Goal: Task Accomplishment & Management: Manage account settings

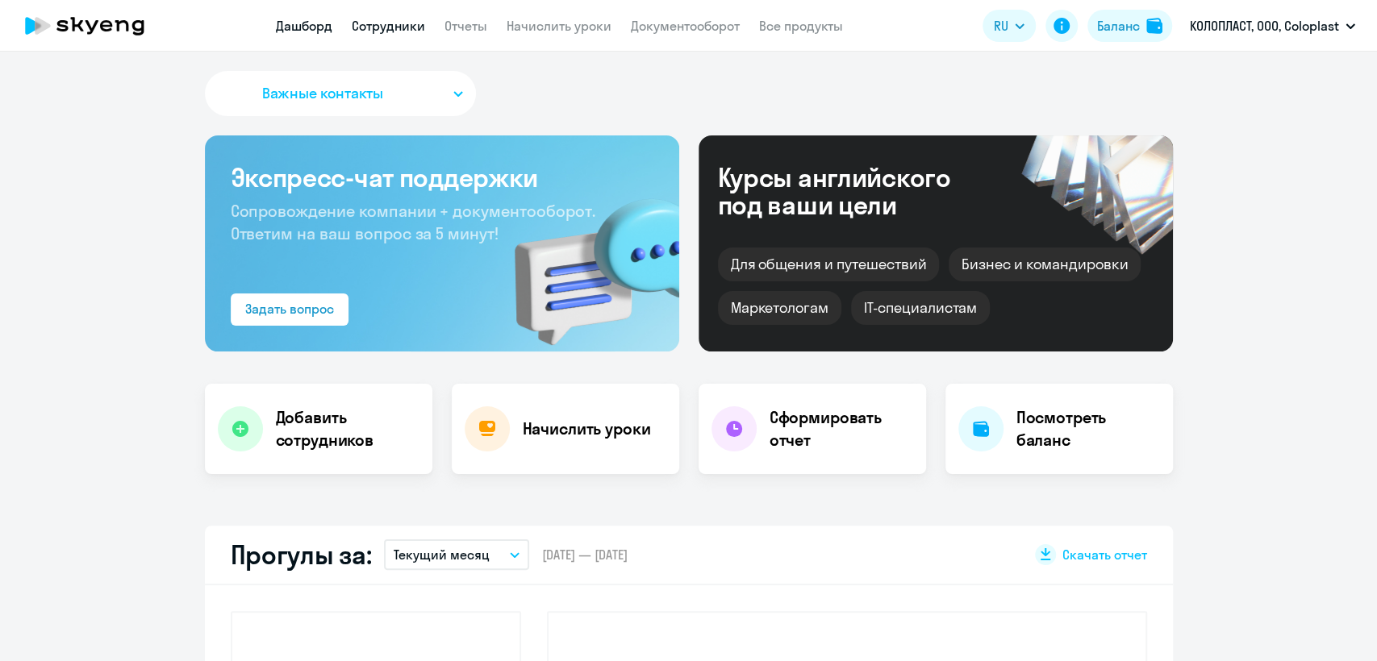
select select "30"
click at [394, 14] on app-header "Дашборд Сотрудники Отчеты Начислить уроки Документооборот Все продукты Дашборд …" at bounding box center [688, 26] width 1377 height 52
click at [397, 24] on link "Сотрудники" at bounding box center [388, 26] width 73 height 16
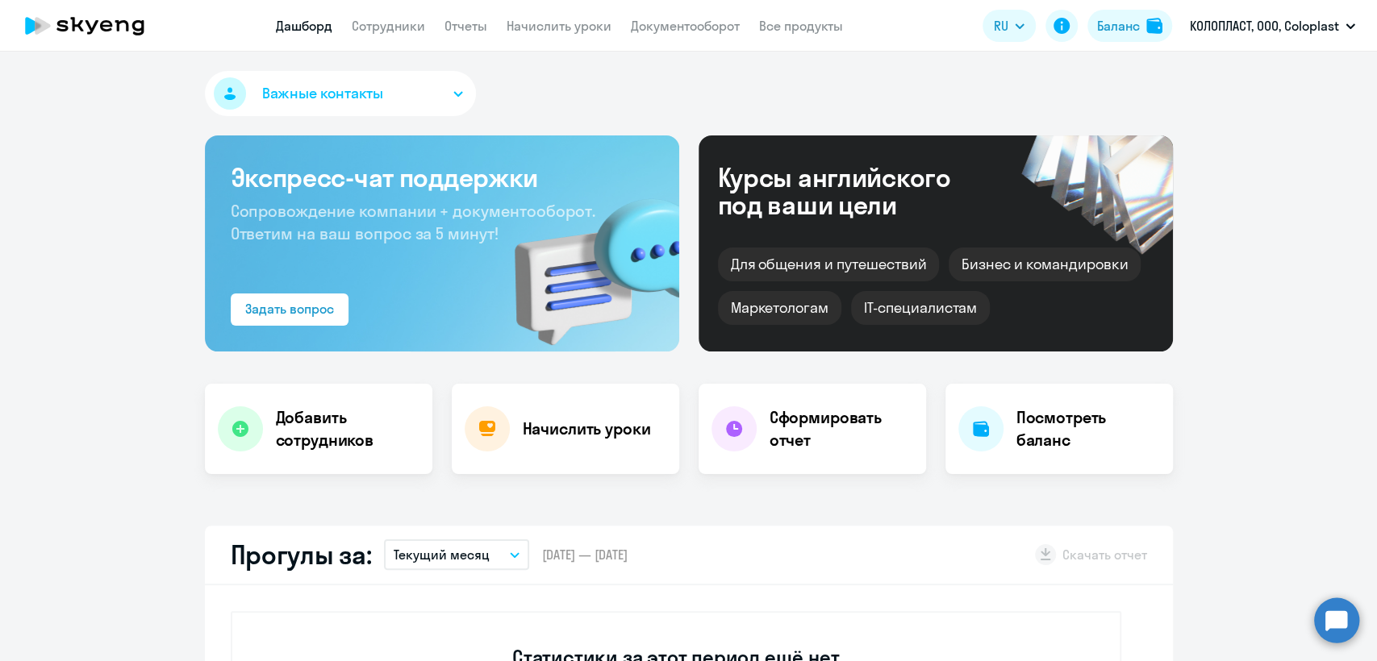
select select "30"
click at [369, 29] on link "Сотрудники" at bounding box center [388, 26] width 73 height 16
select select "30"
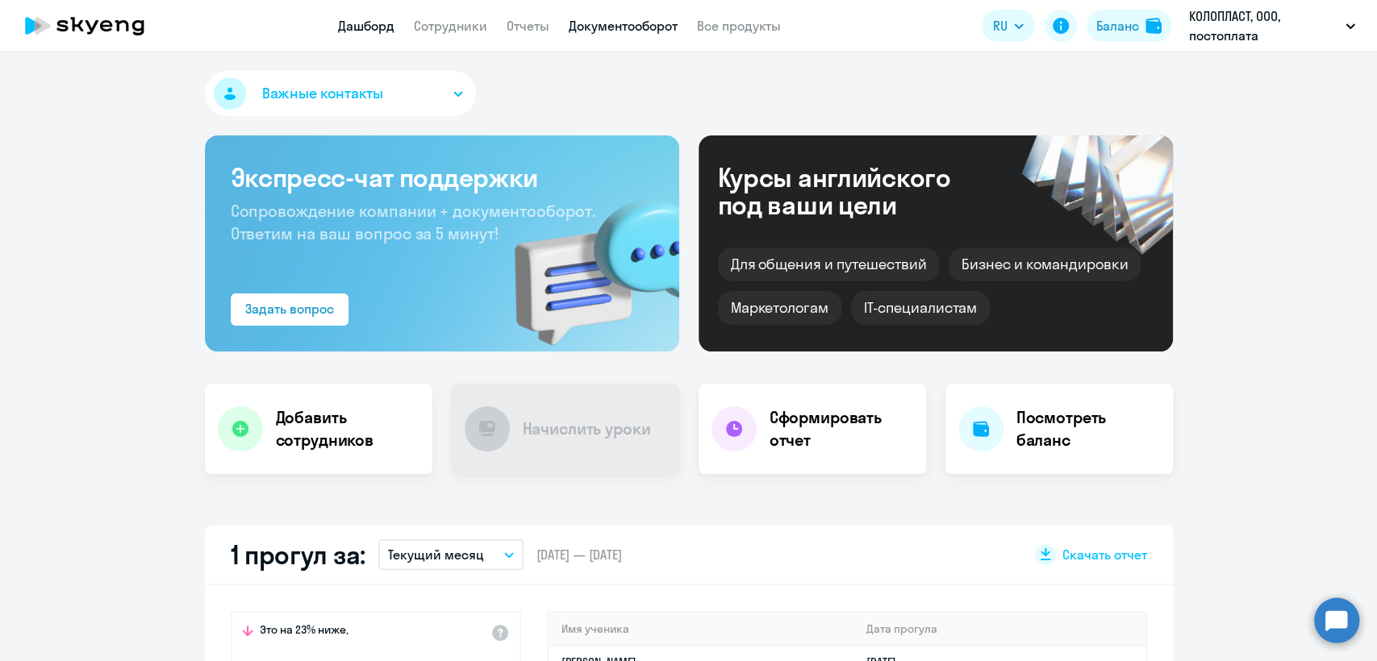
click at [615, 20] on link "Документооборот" at bounding box center [623, 26] width 109 height 16
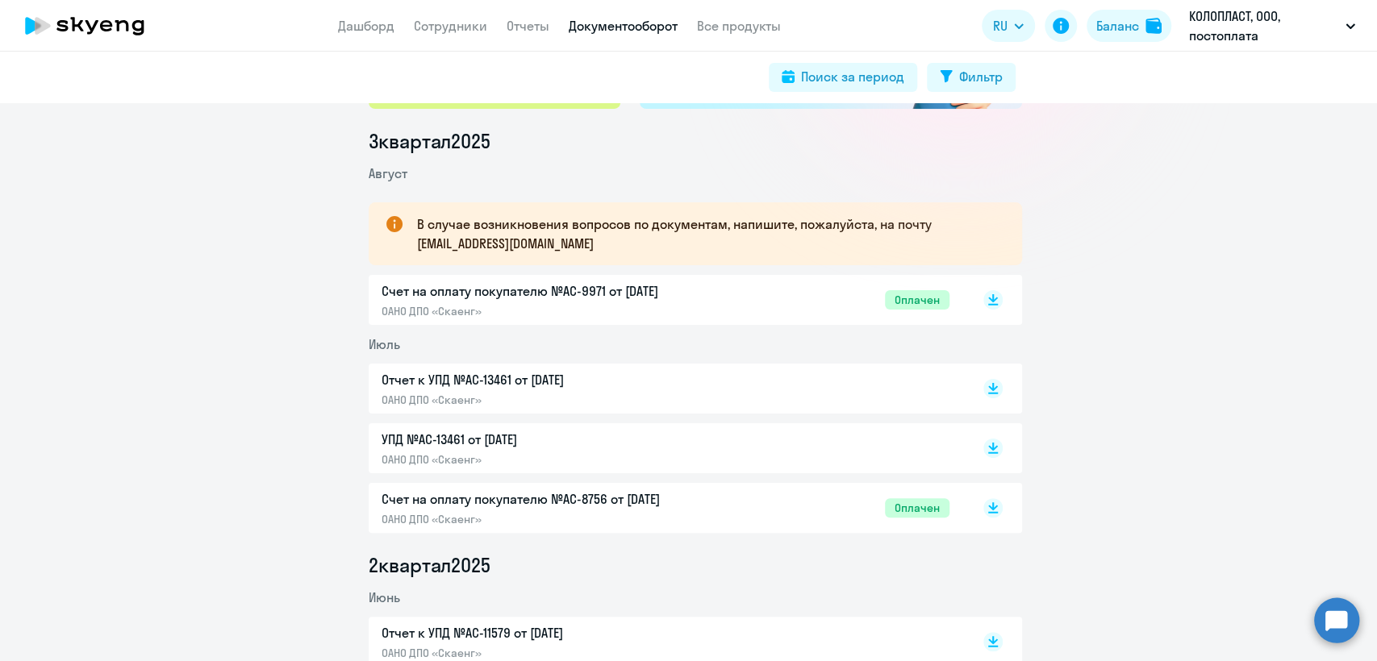
scroll to position [269, 0]
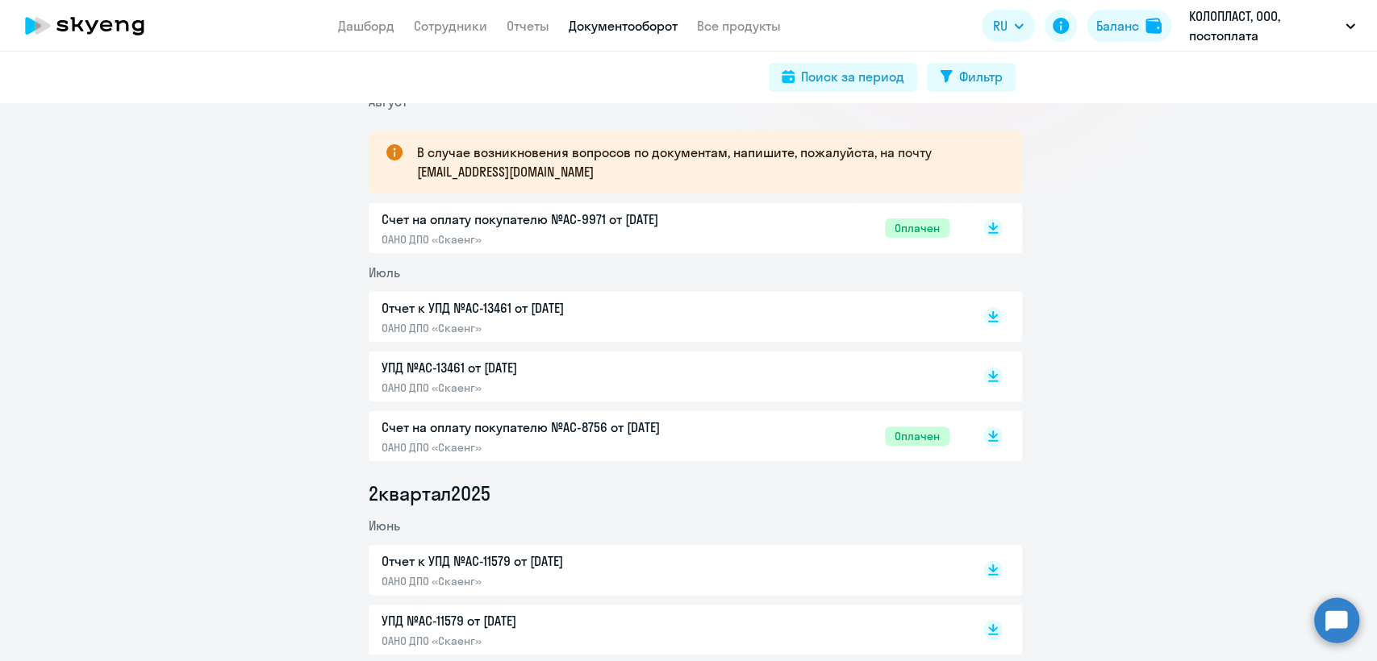
click at [690, 218] on p "Счет на оплату покупателю №AC-9971 от 02.08.2025" at bounding box center [551, 219] width 339 height 19
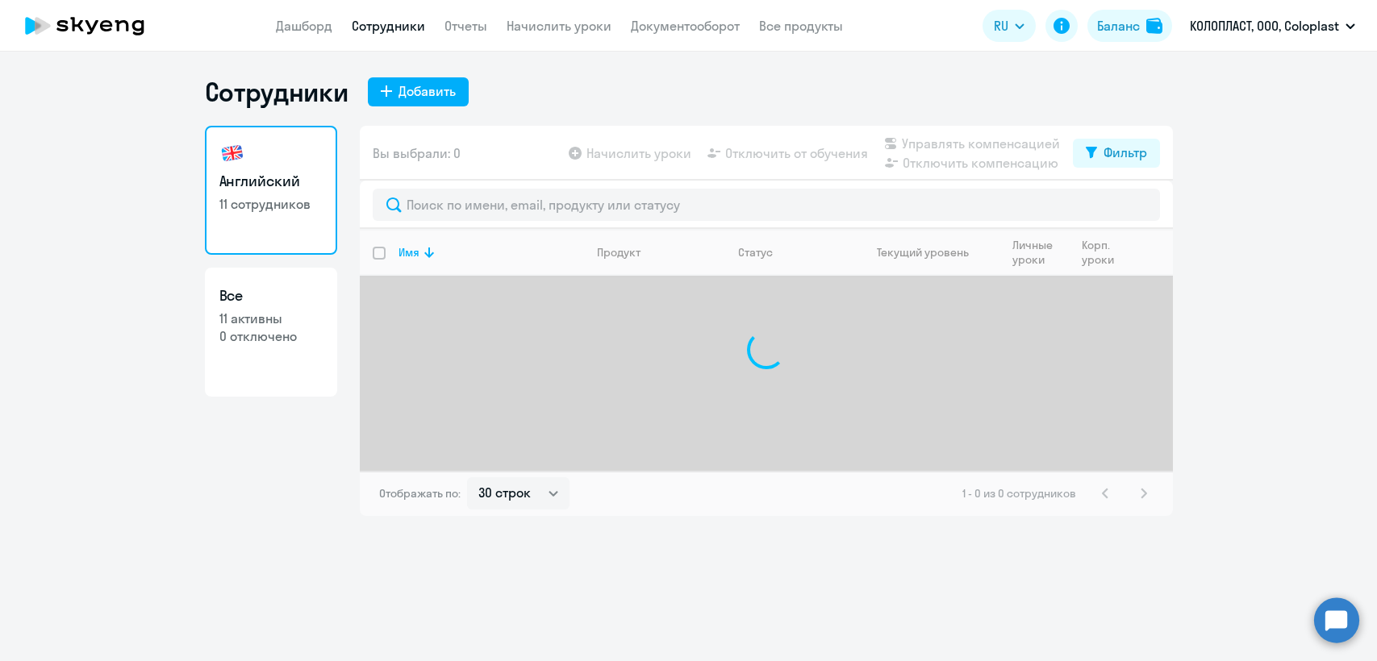
select select "30"
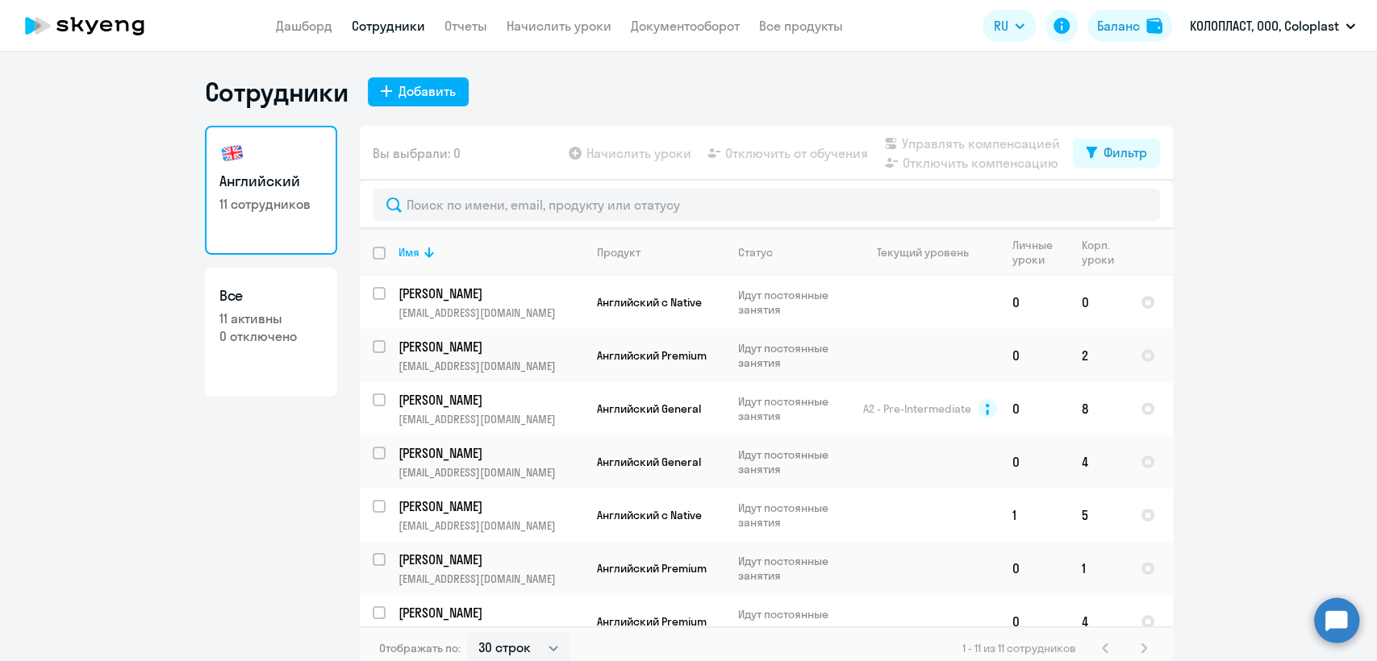
click at [542, 36] on app-header "Дашборд Сотрудники Отчеты Начислить уроки Документооборот Все продукты Дашборд …" at bounding box center [688, 26] width 1377 height 52
click at [557, 27] on link "Начислить уроки" at bounding box center [559, 26] width 105 height 16
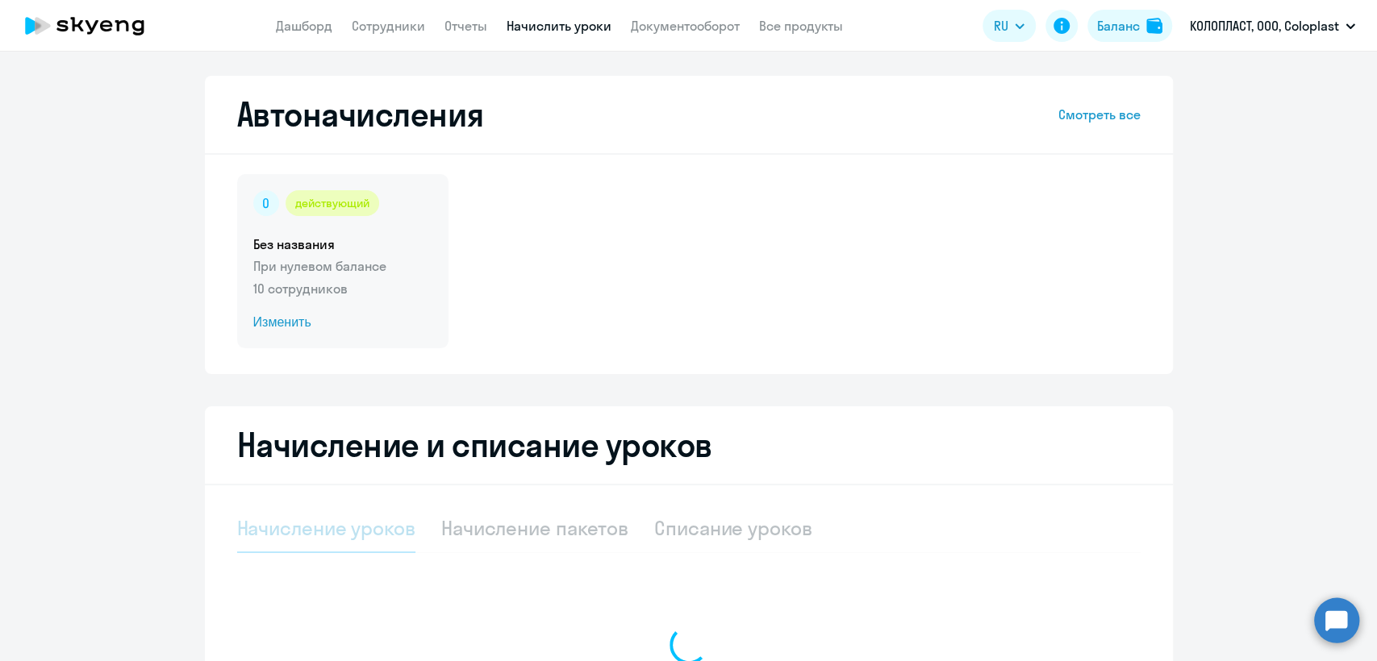
select select "10"
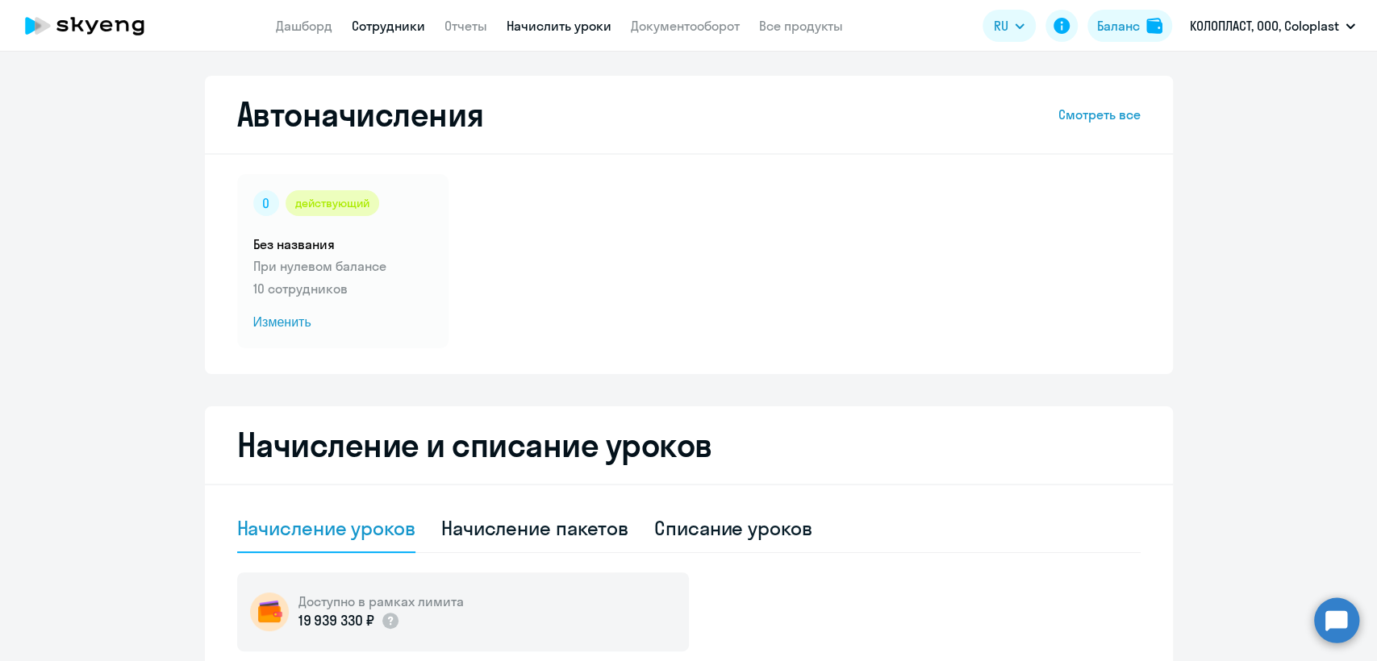
click at [369, 32] on link "Сотрудники" at bounding box center [388, 26] width 73 height 16
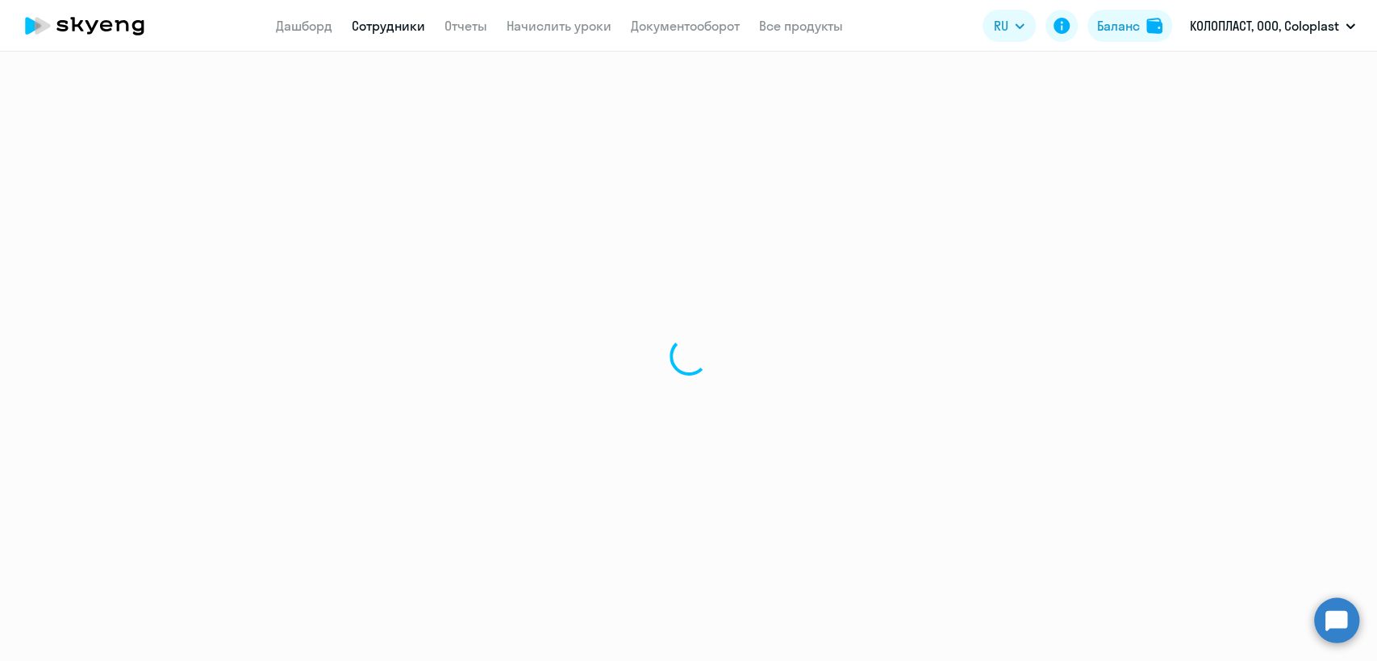
select select "30"
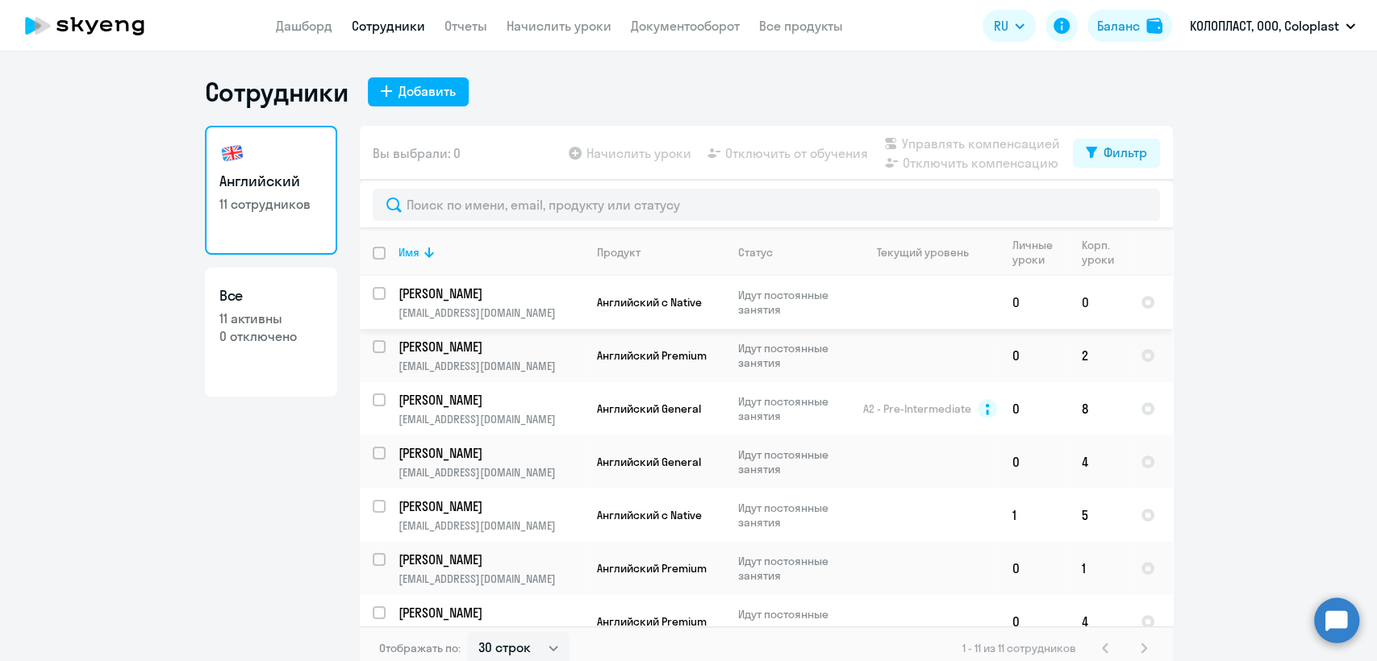
click at [662, 321] on td "Английский с Native" at bounding box center [654, 302] width 141 height 53
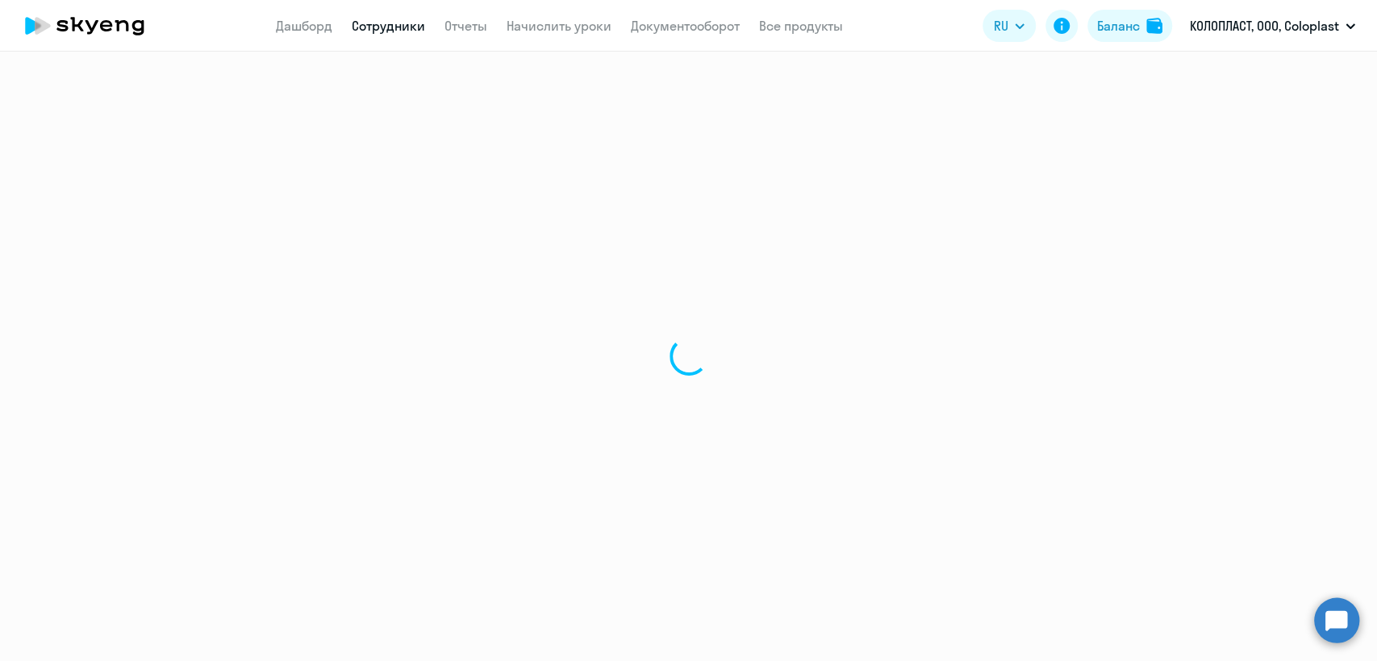
select select "english"
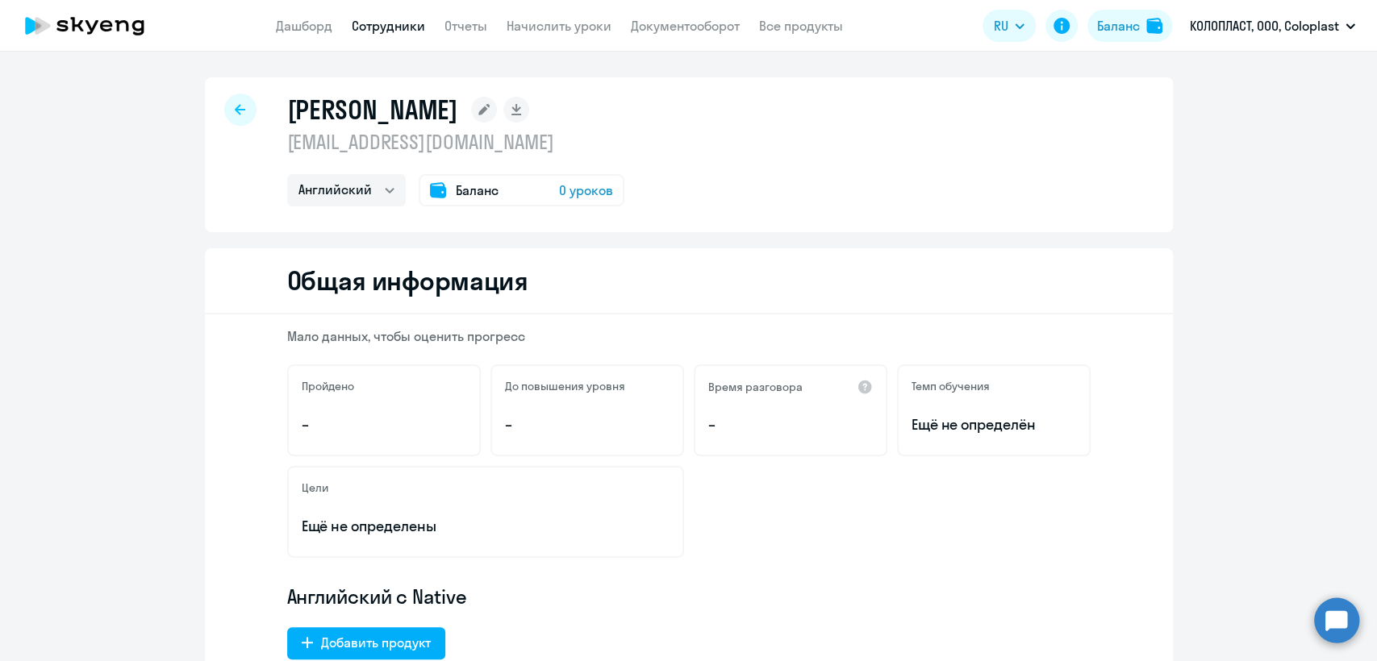
click at [413, 145] on p "ruit@coloplast.com" at bounding box center [455, 142] width 337 height 26
copy p "ruit@coloplast.com"
click at [373, 35] on app-menu-item-link "Сотрудники" at bounding box center [388, 26] width 73 height 20
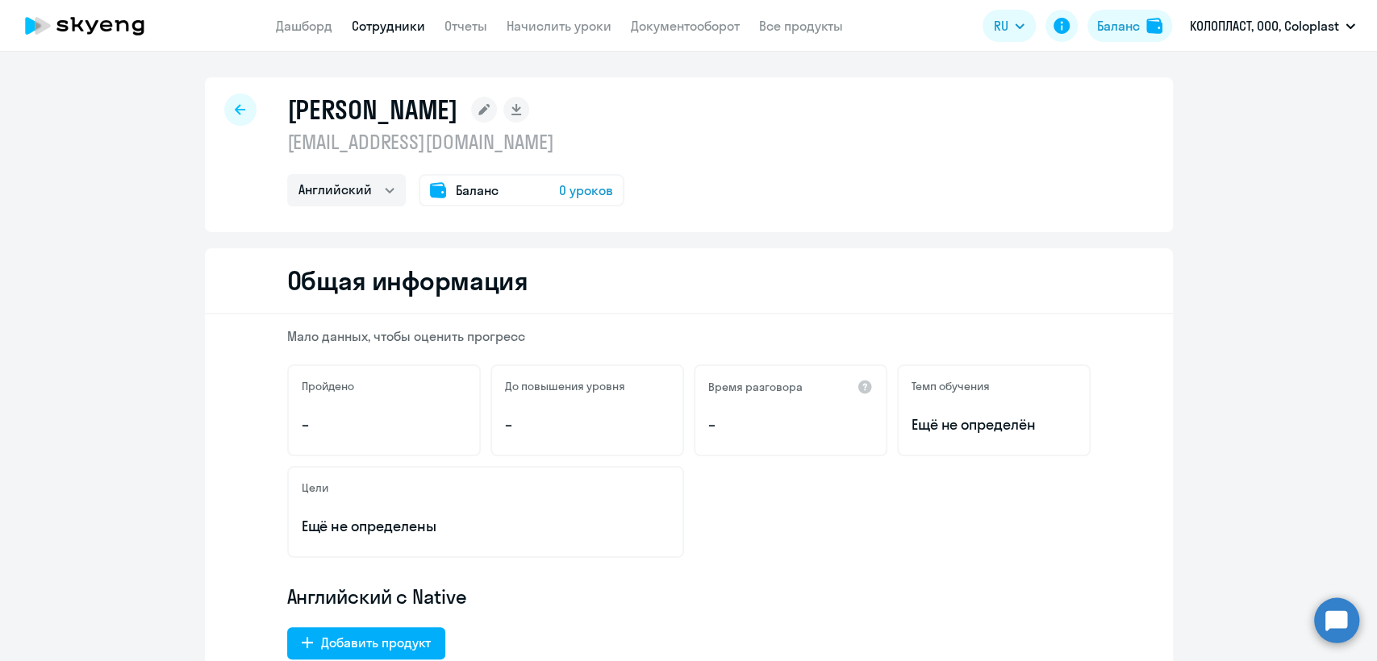
click at [374, 30] on link "Сотрудники" at bounding box center [388, 26] width 73 height 16
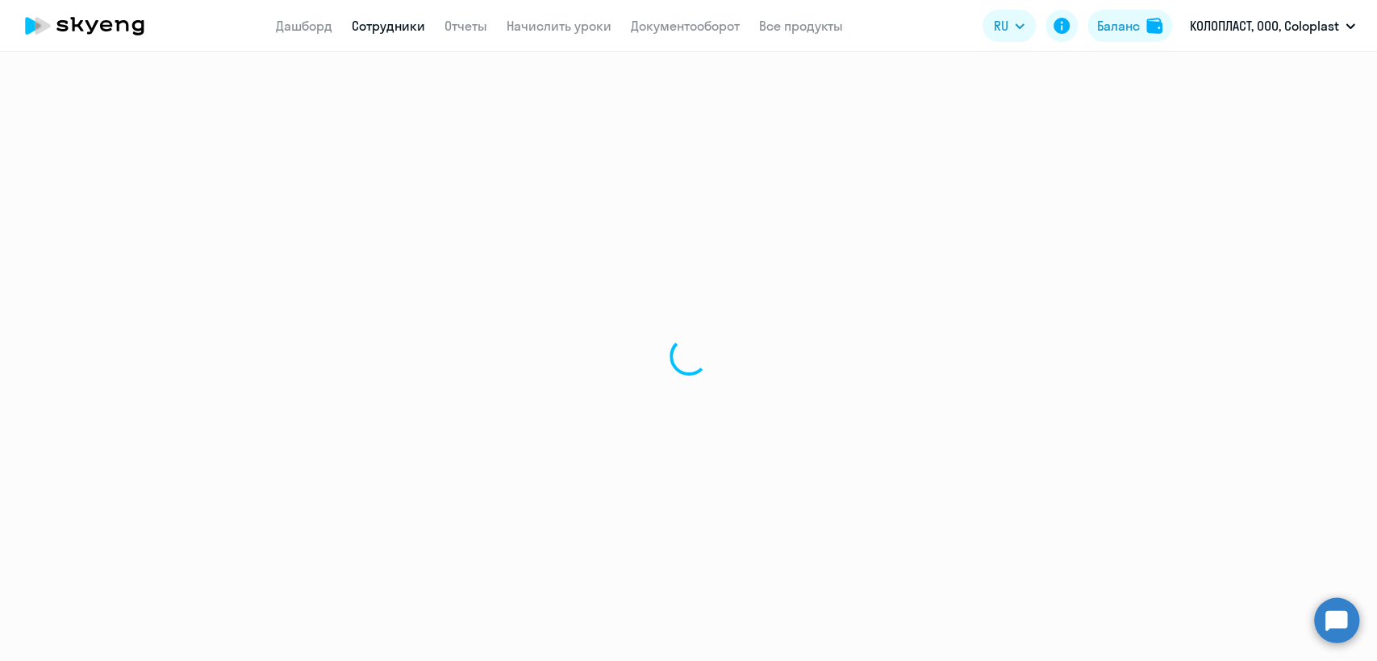
select select "30"
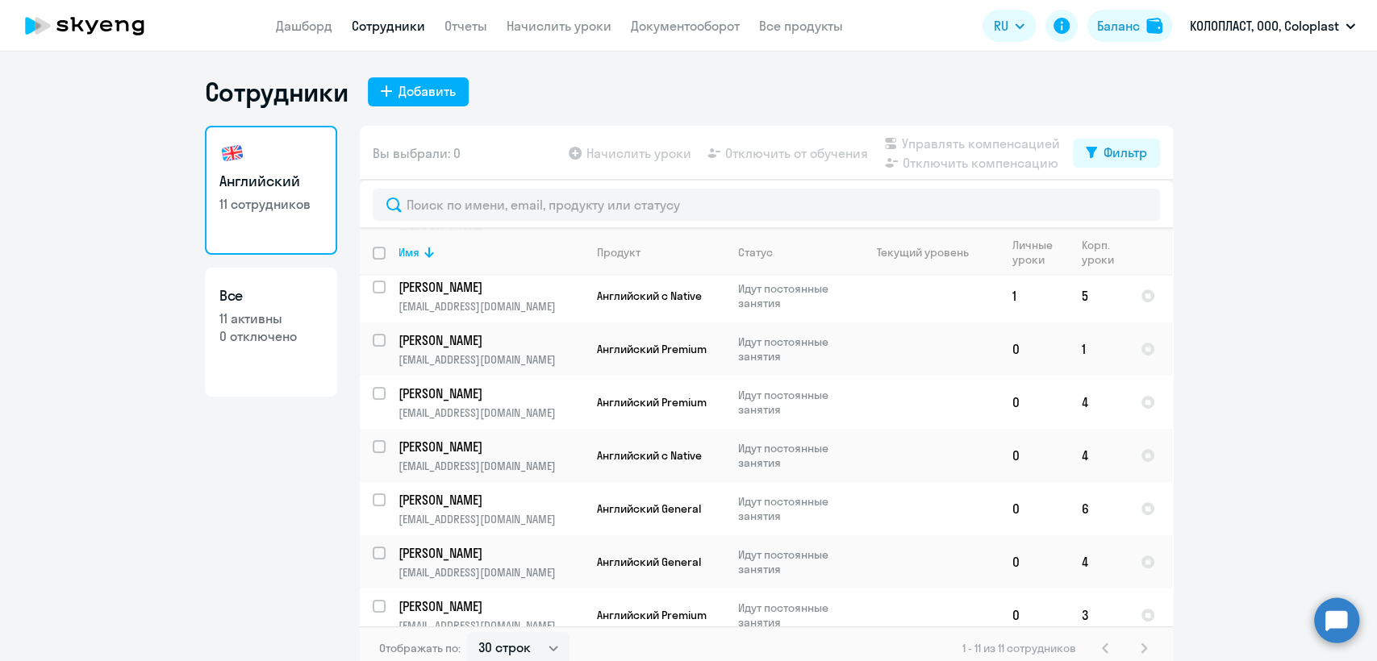
scroll to position [233, 0]
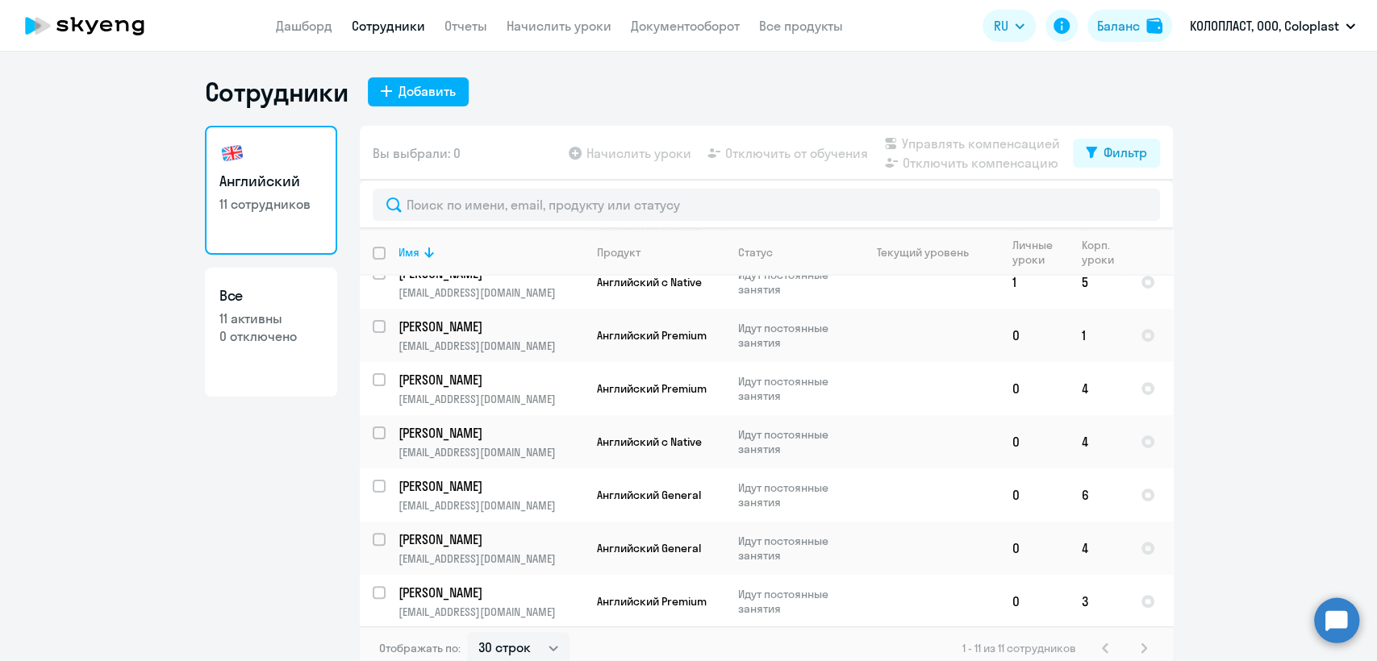
click at [294, 339] on p "0 отключено" at bounding box center [270, 336] width 103 height 18
select select "30"
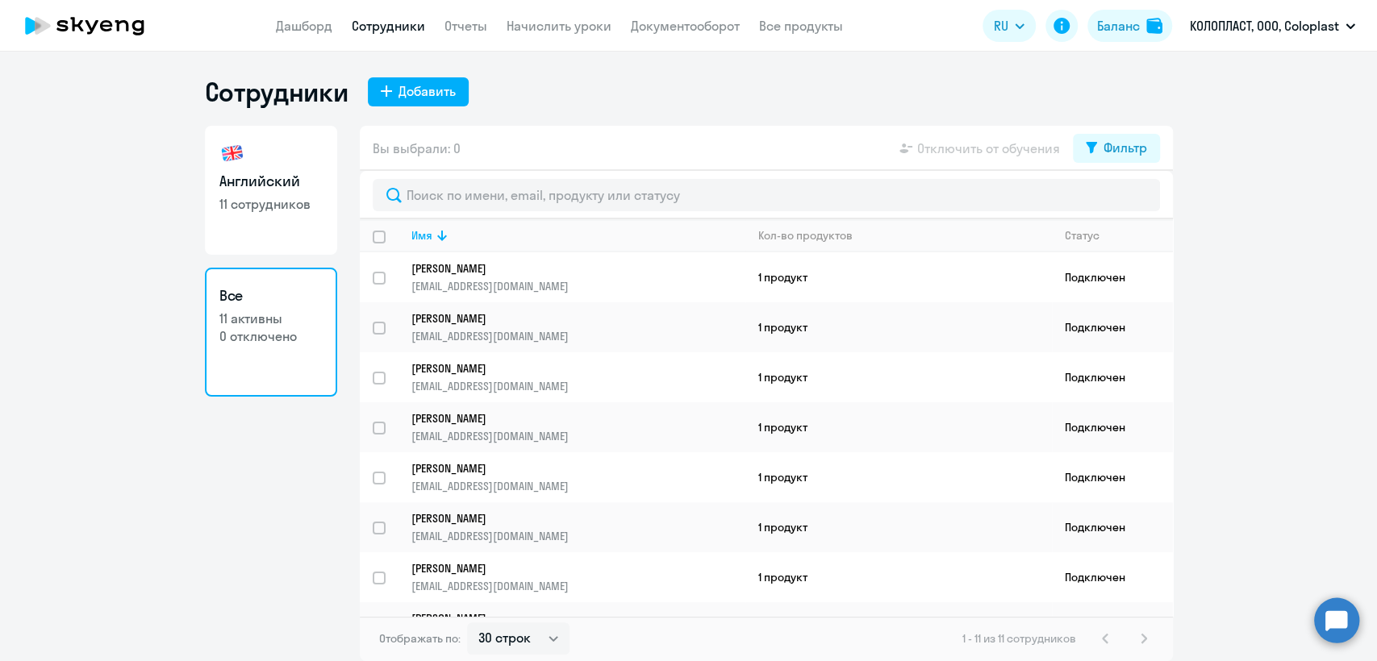
click at [281, 222] on link "Английский 11 сотрудников" at bounding box center [271, 190] width 132 height 129
select select "30"
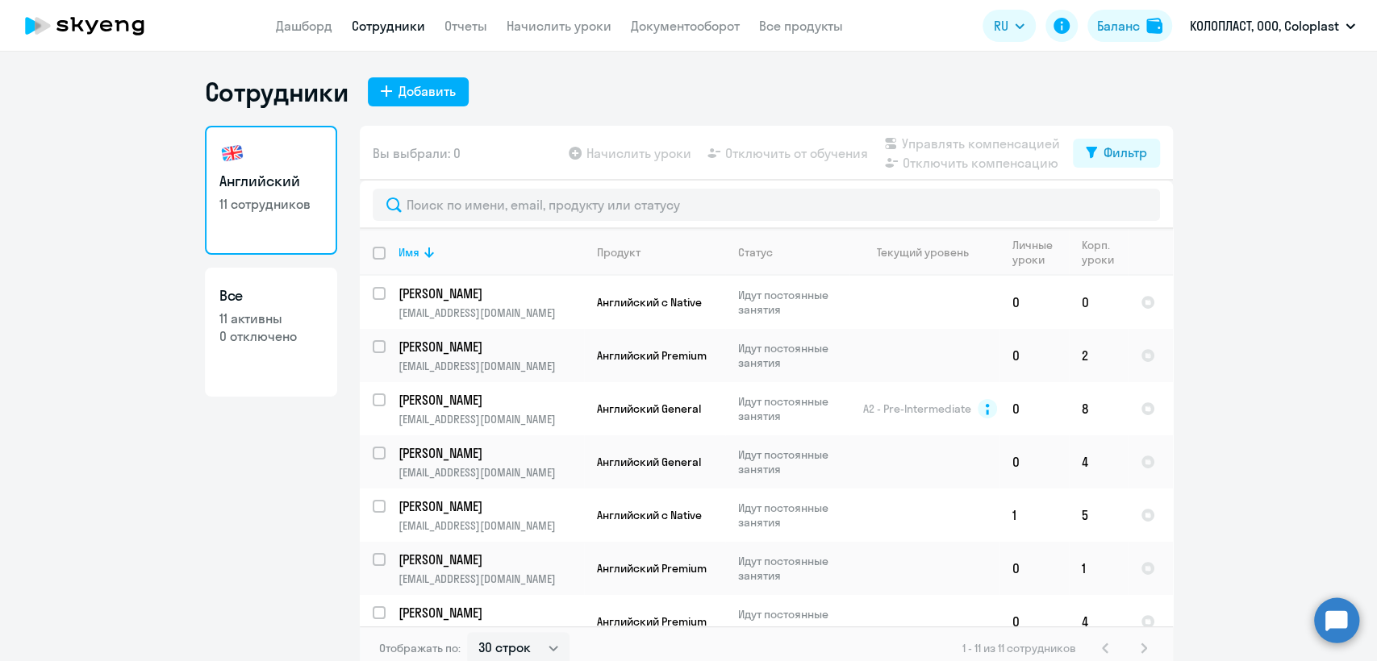
click at [559, 35] on app-menu-item-link "Начислить уроки" at bounding box center [559, 26] width 105 height 20
click at [565, 27] on link "Начислить уроки" at bounding box center [559, 26] width 105 height 16
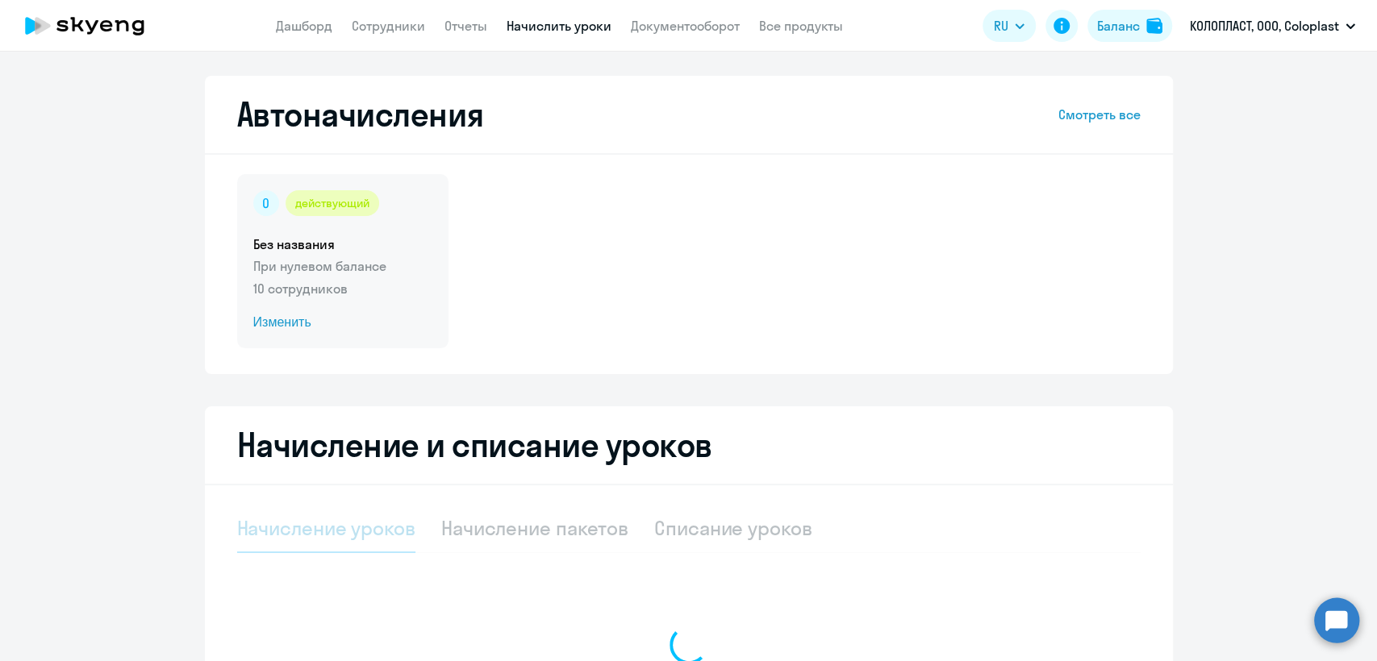
select select "10"
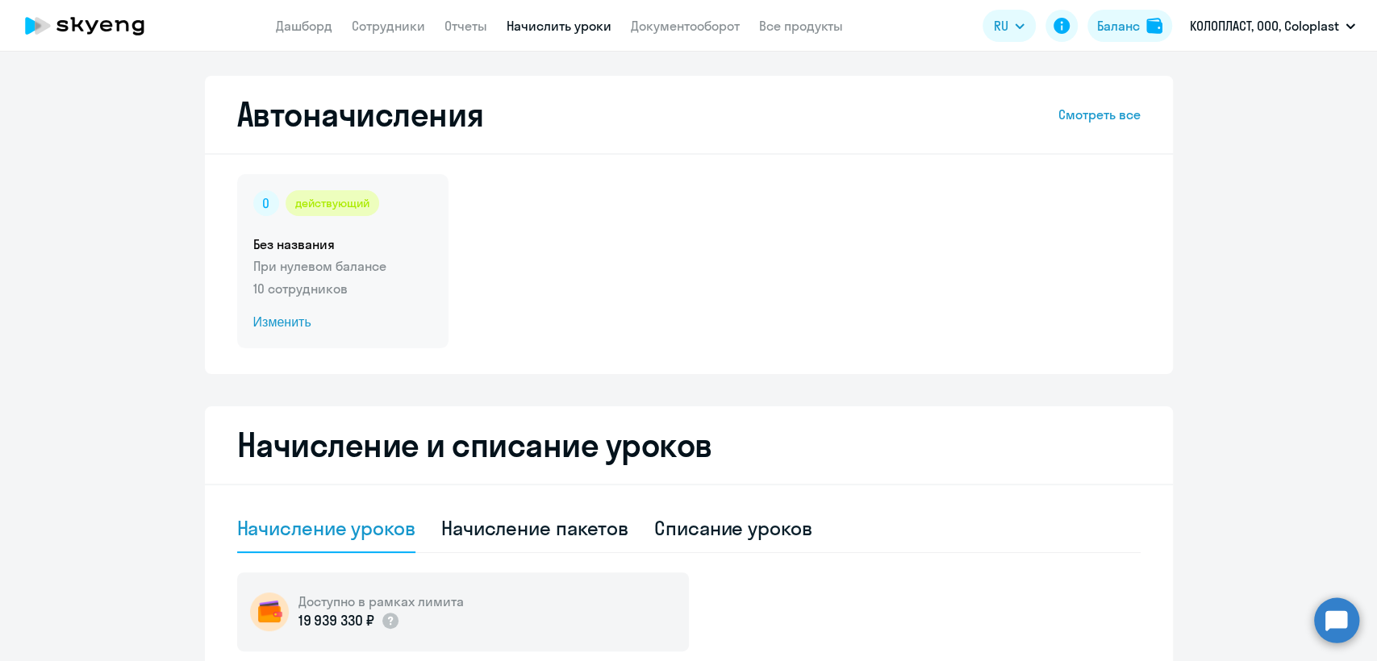
click at [378, 295] on p "10 сотрудников" at bounding box center [342, 288] width 179 height 19
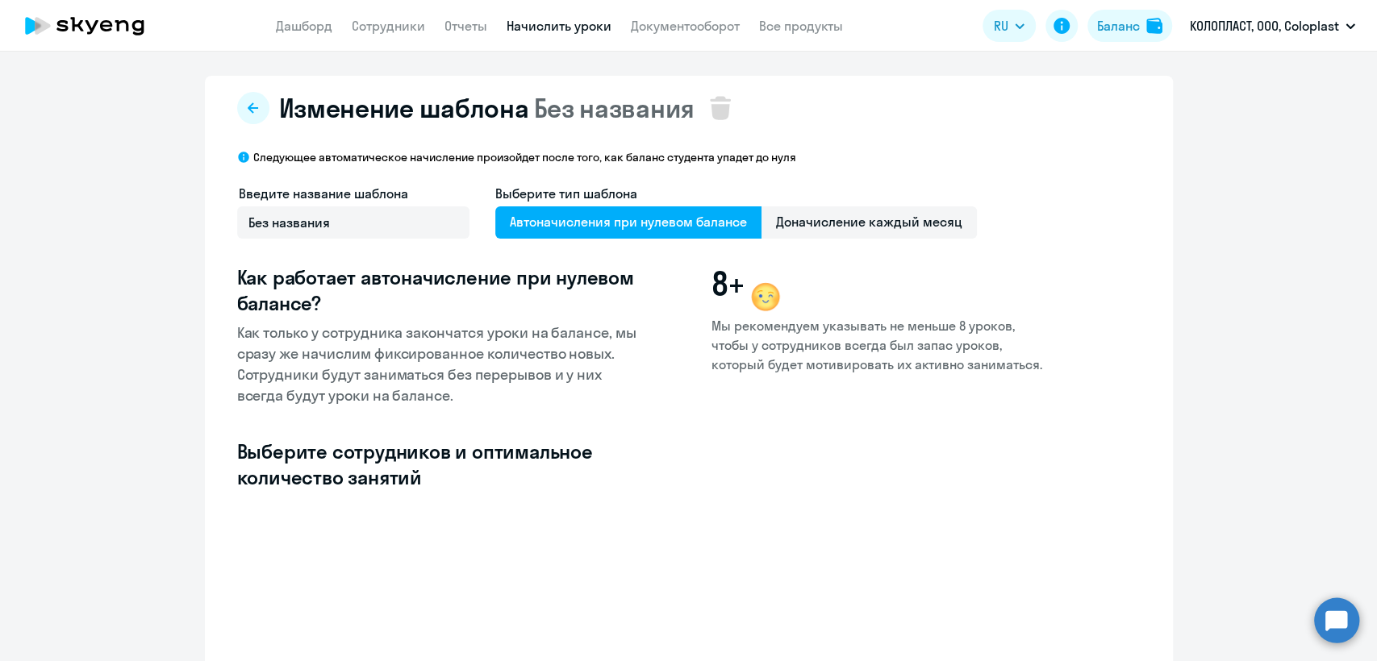
select select "10"
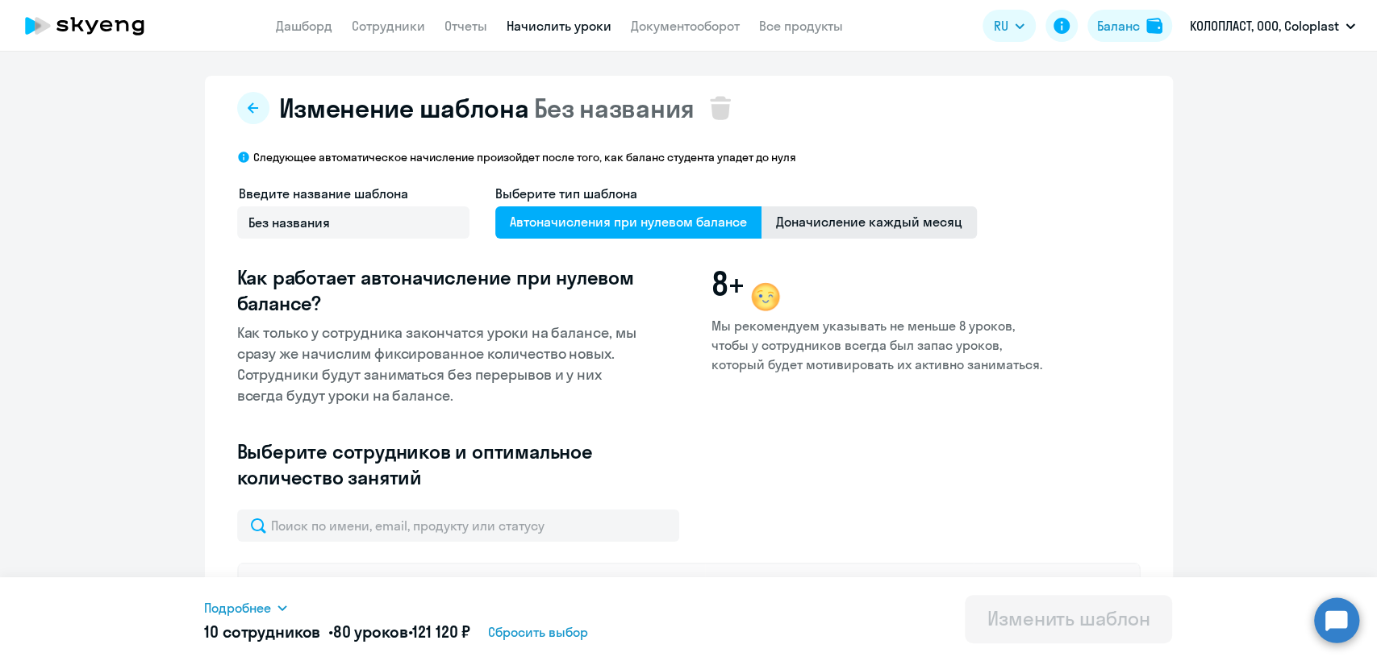
click at [874, 224] on span "Доначисление каждый месяц" at bounding box center [868, 222] width 215 height 32
click at [0, 0] on input "Доначисление каждый месяц" at bounding box center [0, 0] width 0 height 0
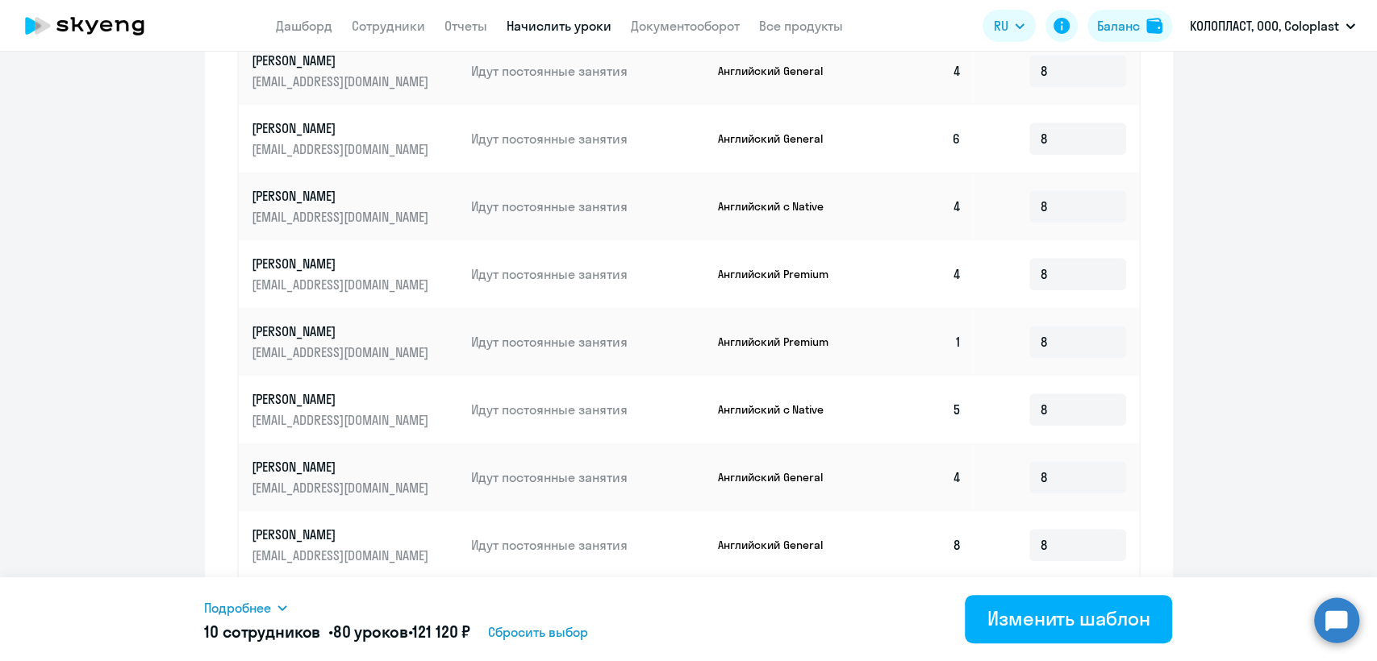
scroll to position [837, 0]
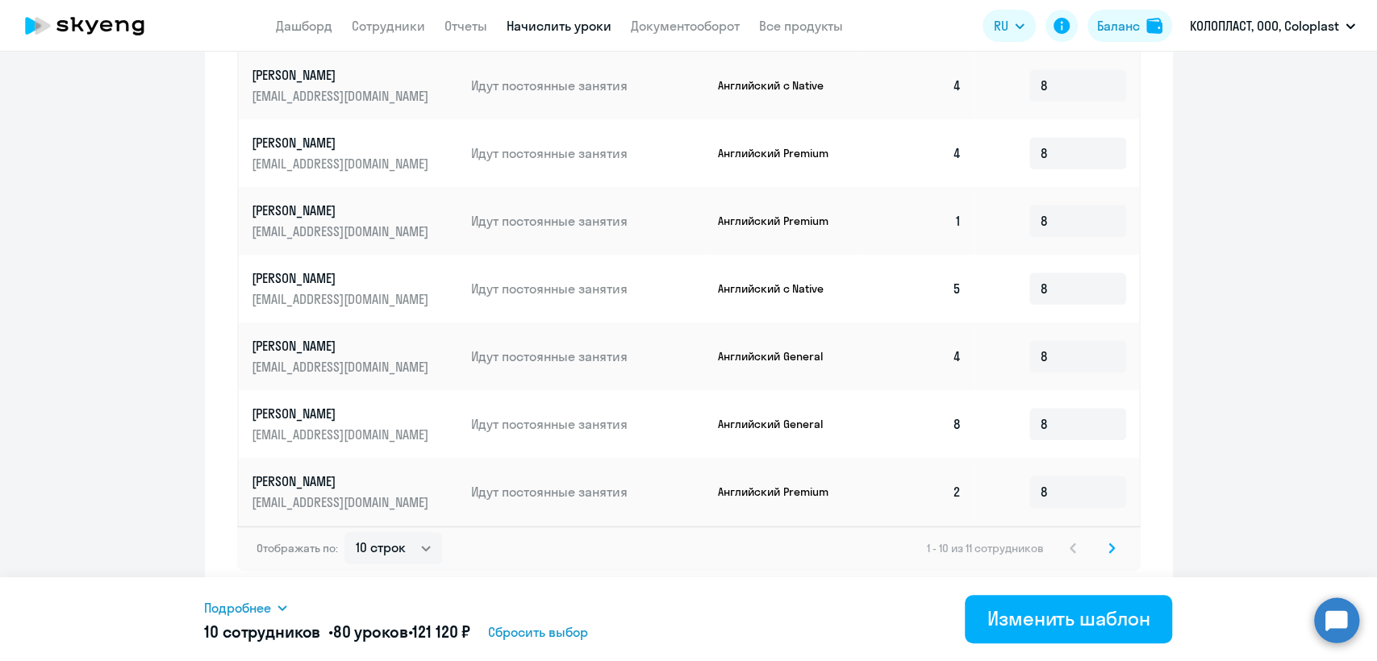
click at [1109, 549] on icon at bounding box center [1111, 548] width 5 height 9
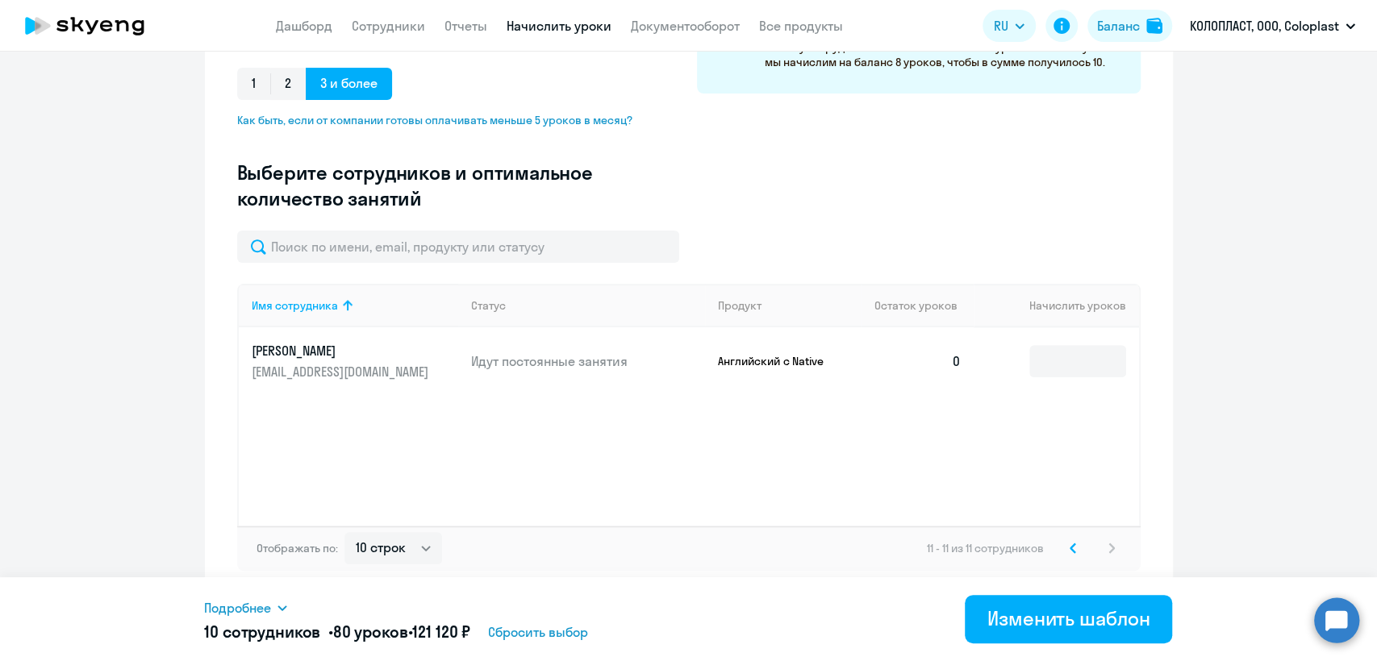
scroll to position [358, 0]
click at [1069, 547] on svg-icon at bounding box center [1072, 548] width 19 height 19
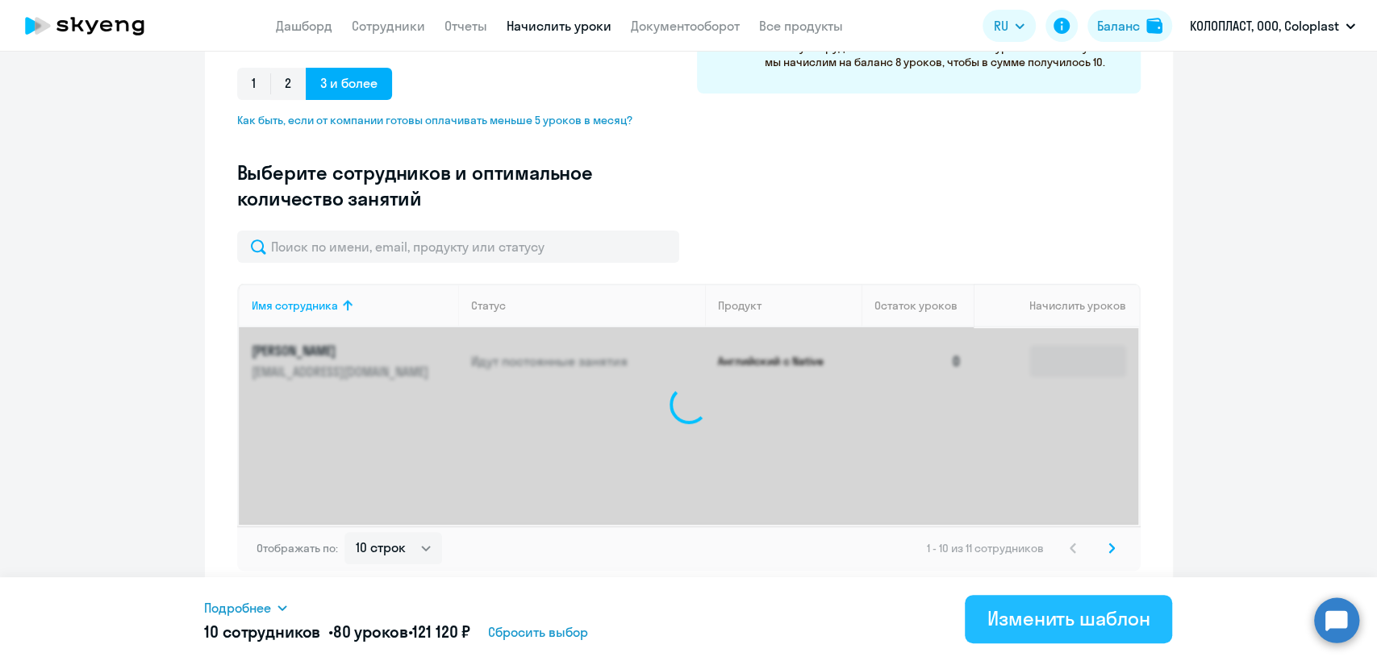
scroll to position [837, 0]
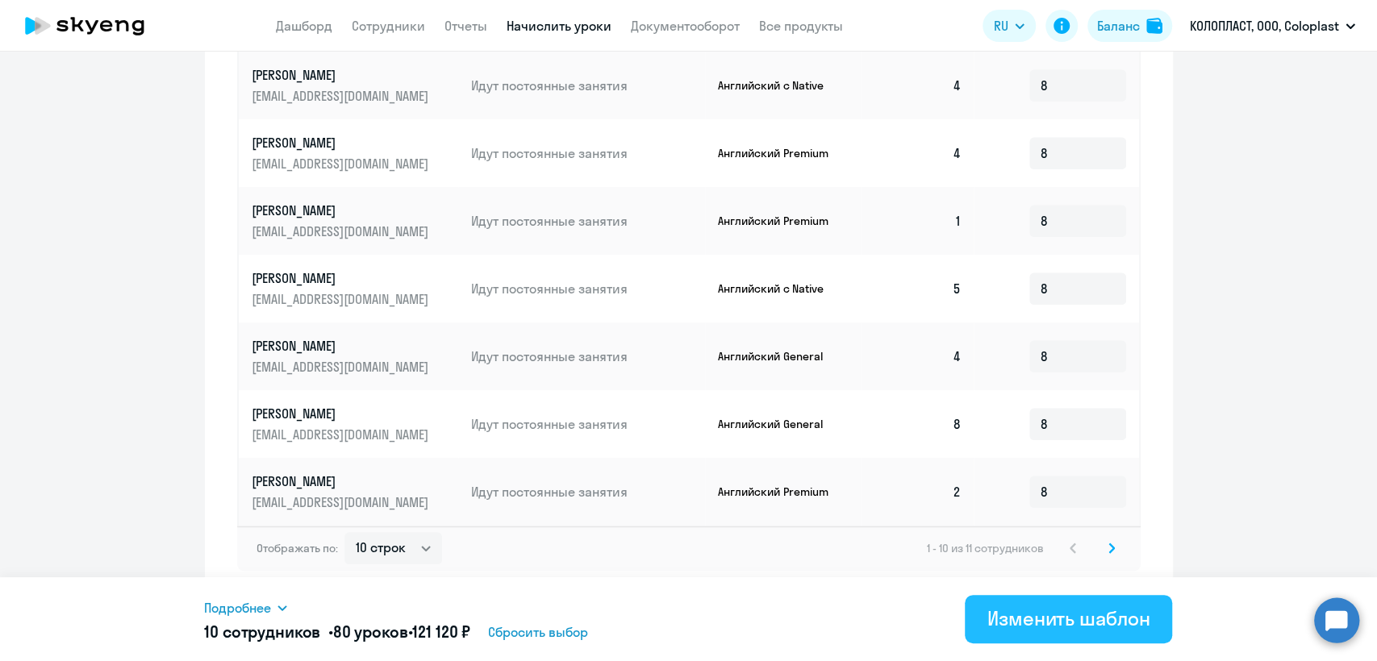
click at [1082, 621] on div "Изменить шаблон" at bounding box center [1068, 619] width 163 height 26
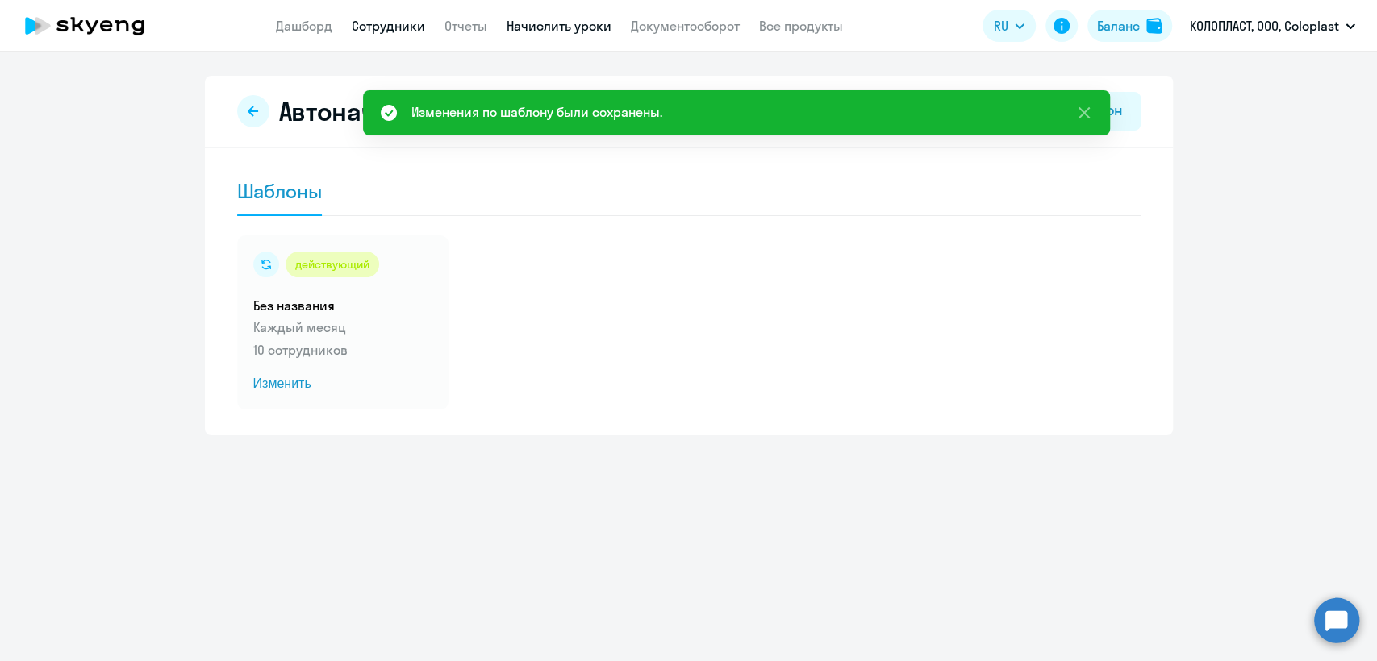
click at [409, 25] on link "Сотрудники" at bounding box center [388, 26] width 73 height 16
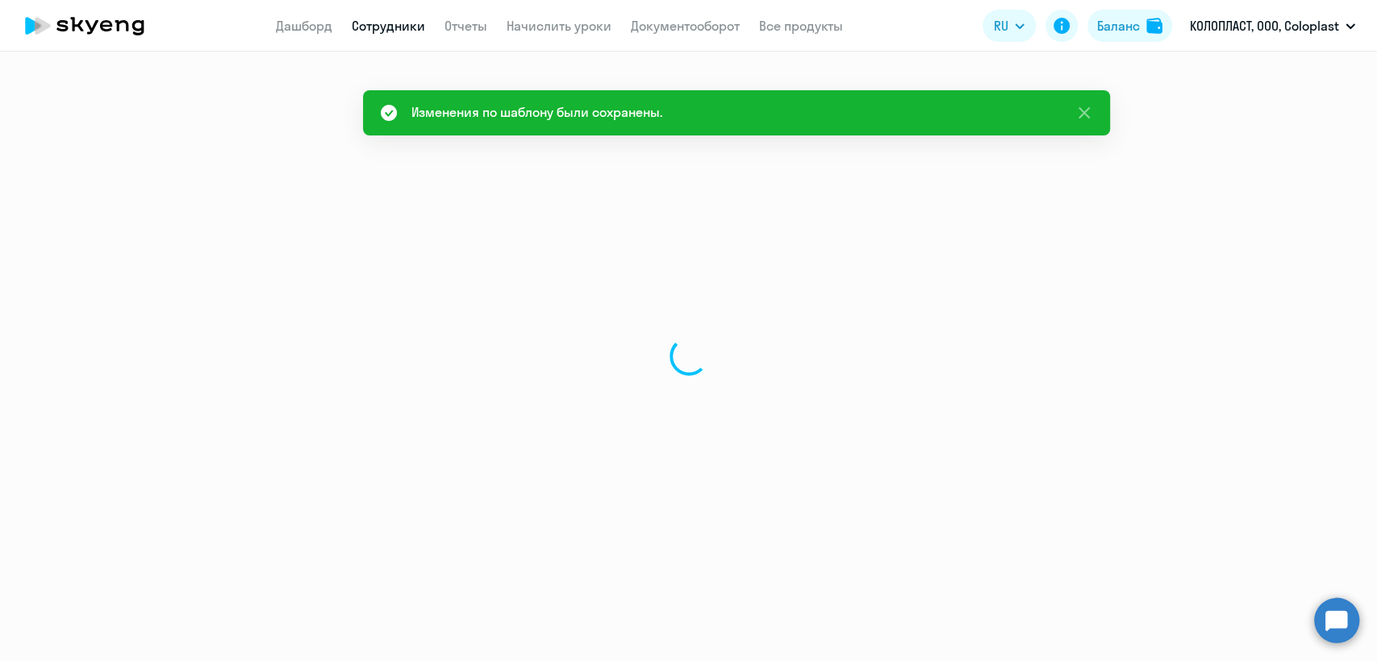
select select "30"
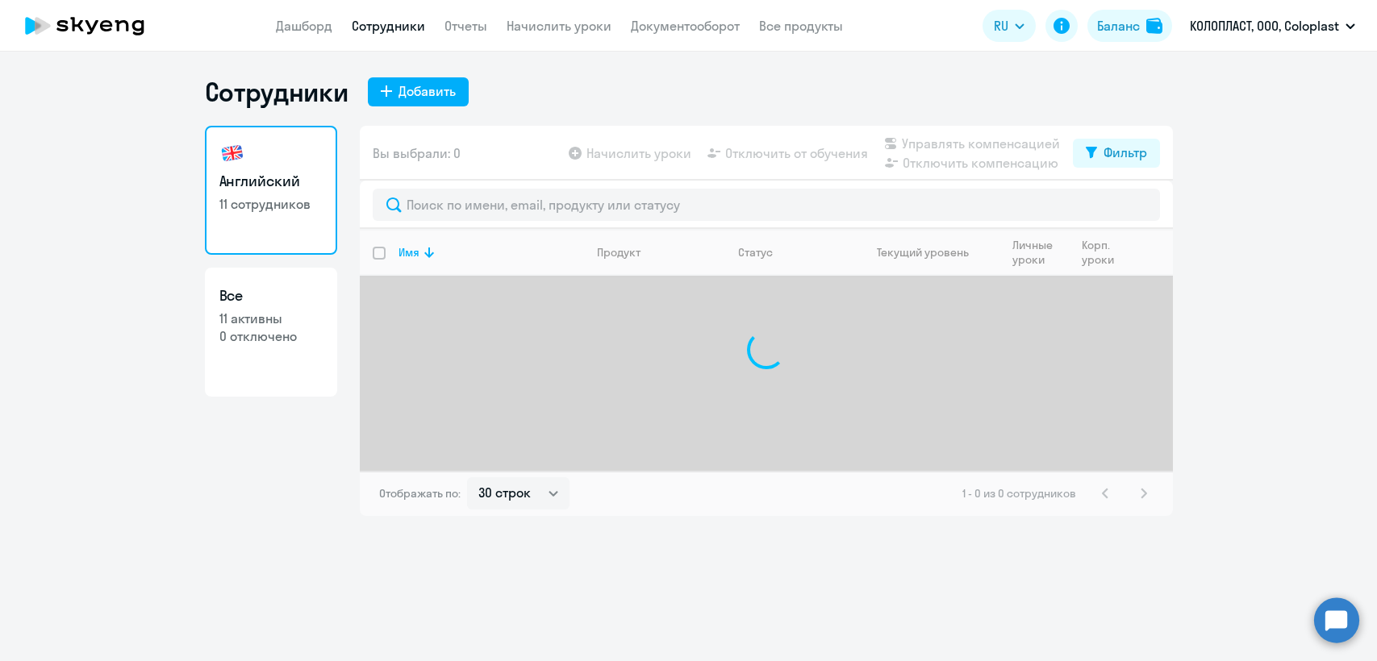
select select "30"
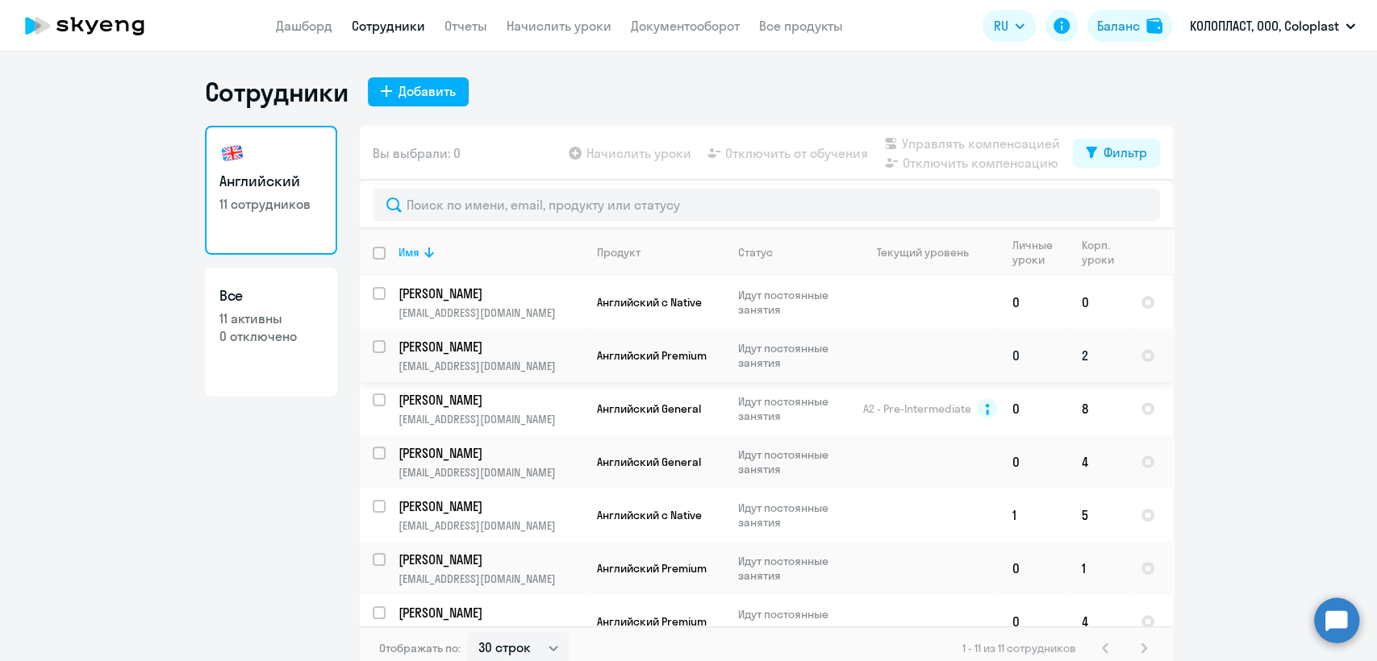
click at [510, 357] on td "Рябова Алла ruar@coloplast.com" at bounding box center [485, 355] width 198 height 53
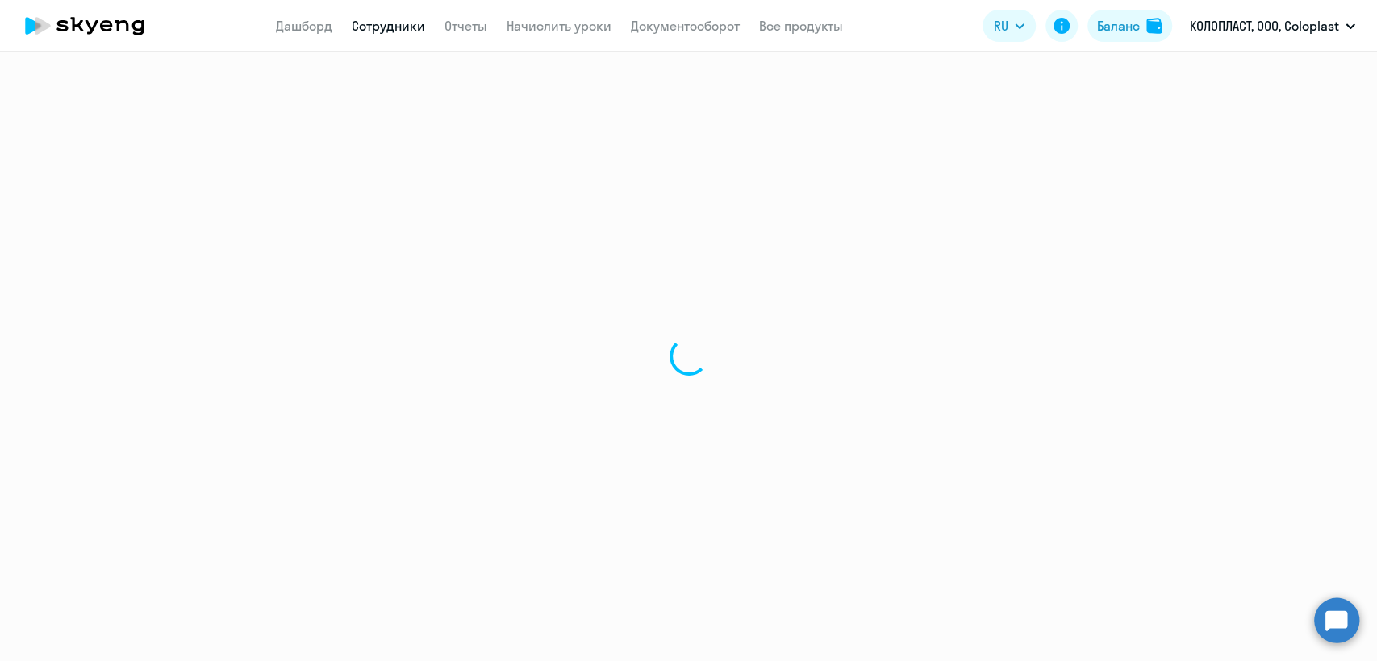
select select "english"
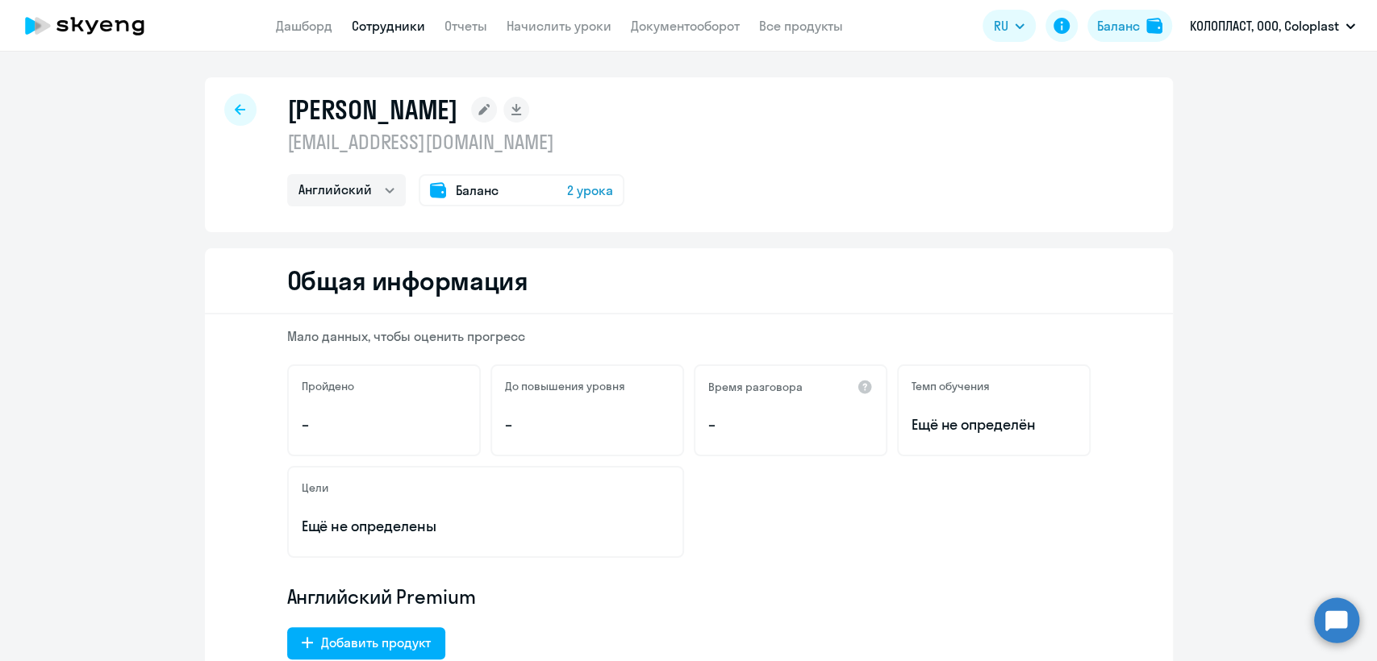
click at [380, 141] on p "[EMAIL_ADDRESS][DOMAIN_NAME]" at bounding box center [455, 142] width 337 height 26
copy p "[EMAIL_ADDRESS][DOMAIN_NAME]"
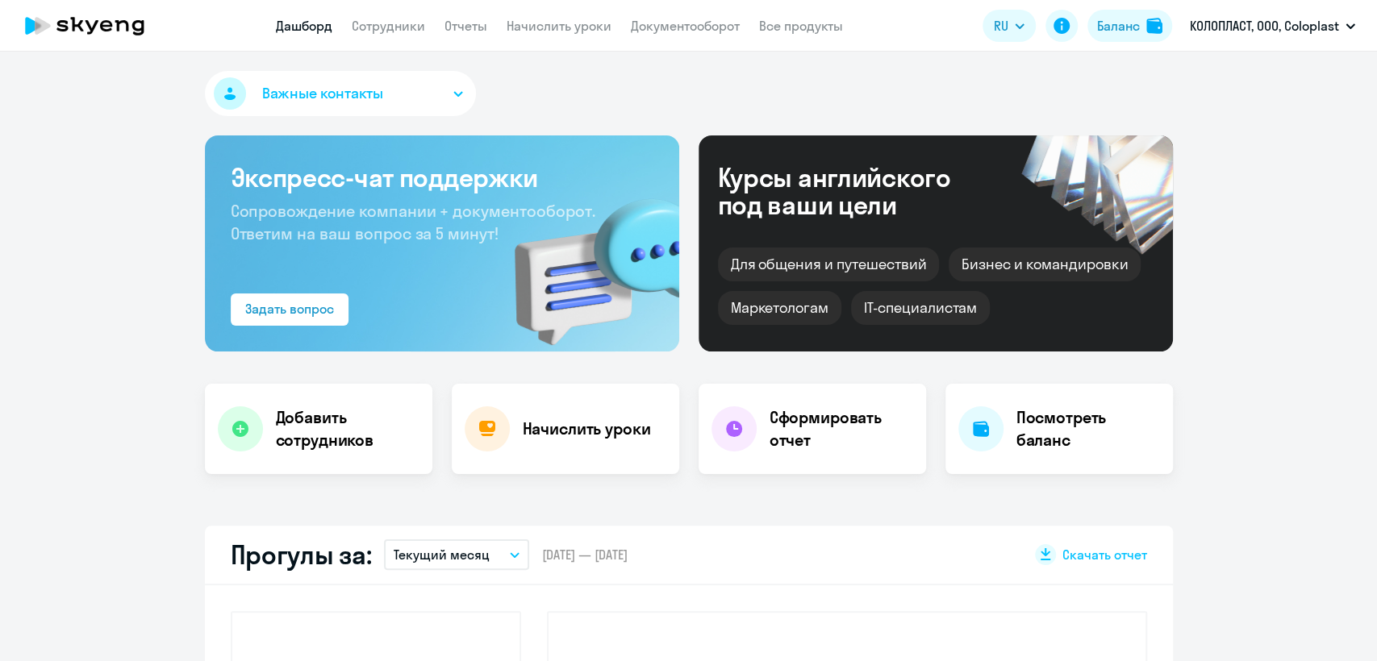
select select "30"
click at [420, 23] on link "Сотрудники" at bounding box center [388, 26] width 73 height 16
select select "30"
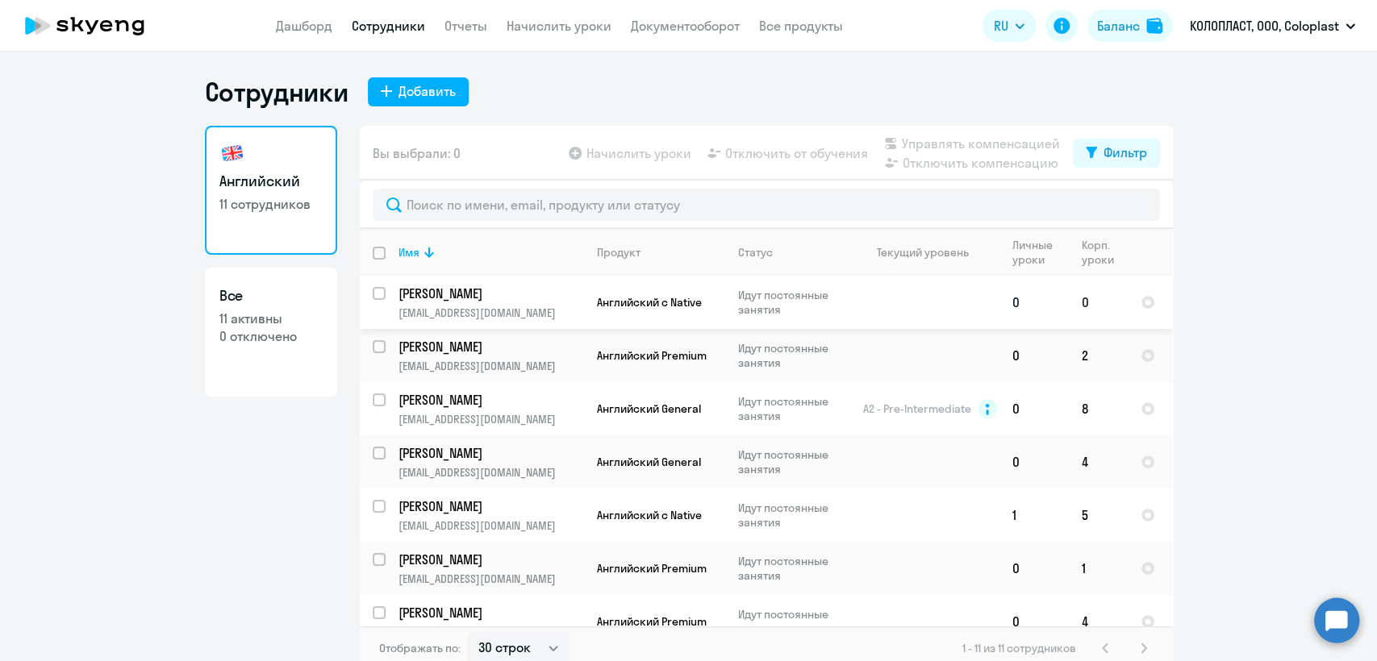
click at [465, 309] on p "[EMAIL_ADDRESS][DOMAIN_NAME]" at bounding box center [490, 313] width 185 height 15
select select "english"
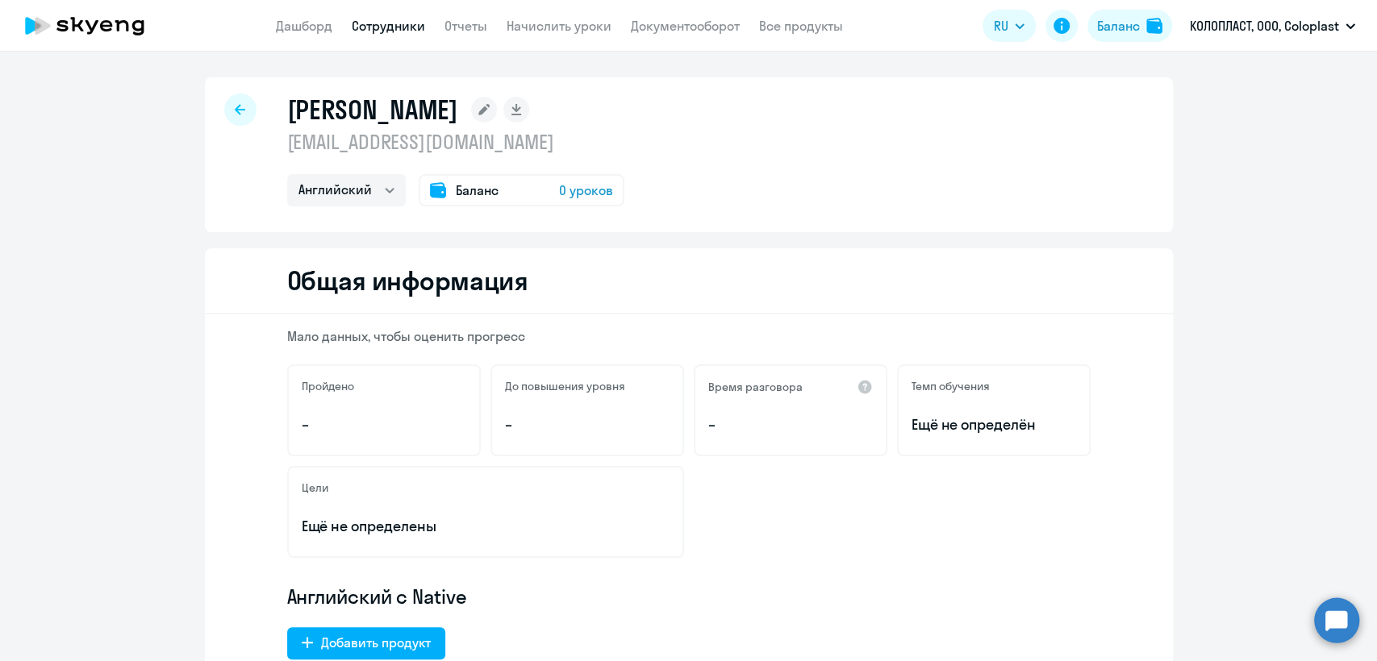
click at [433, 140] on p "[EMAIL_ADDRESS][DOMAIN_NAME]" at bounding box center [455, 142] width 337 height 26
click at [729, 134] on div "[PERSON_NAME] [EMAIL_ADDRESS][DOMAIN_NAME] Английский Баланс 0 уроков" at bounding box center [689, 154] width 968 height 155
click at [382, 34] on link "Сотрудники" at bounding box center [388, 26] width 73 height 16
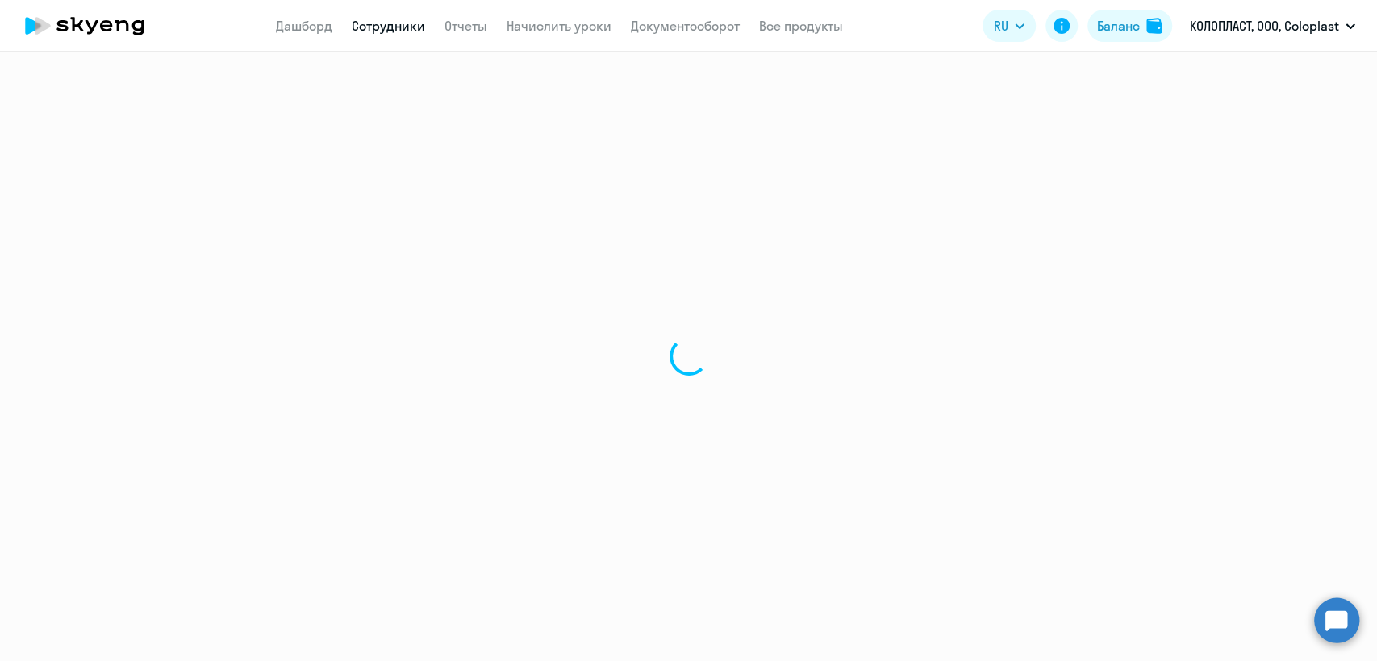
select select "30"
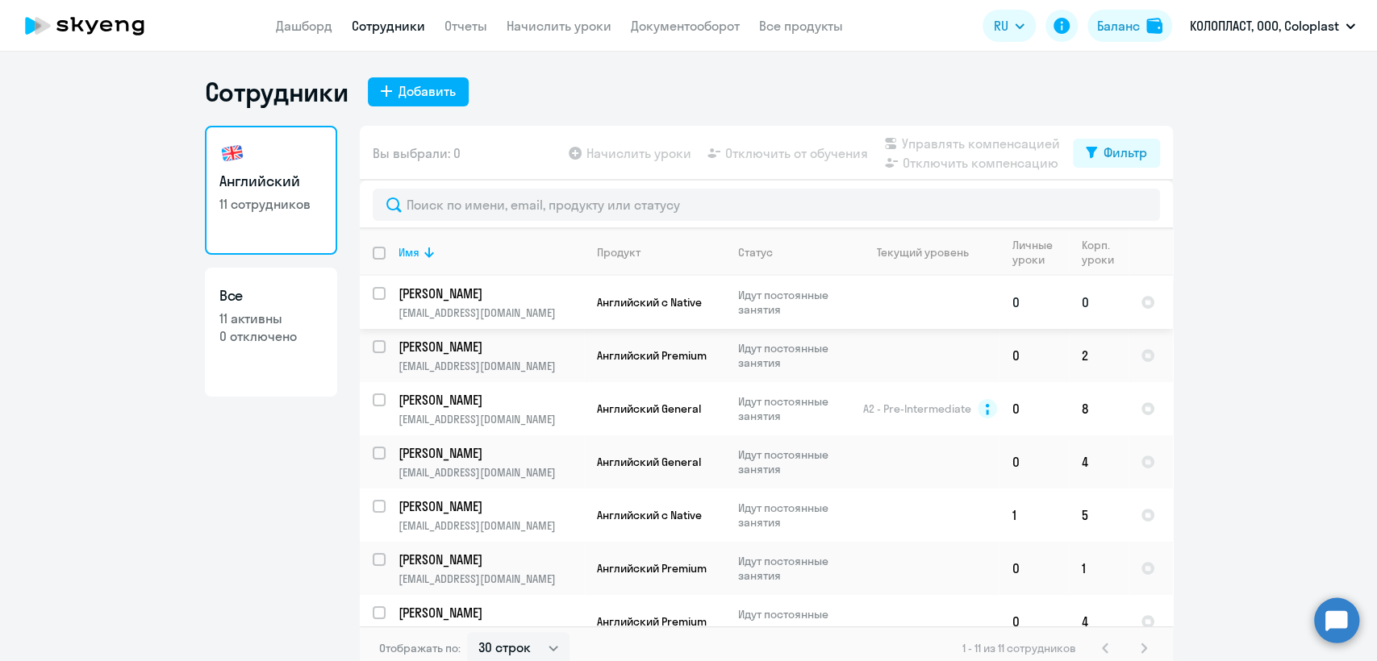
click at [507, 286] on p "[PERSON_NAME]" at bounding box center [489, 294] width 182 height 18
select select "english"
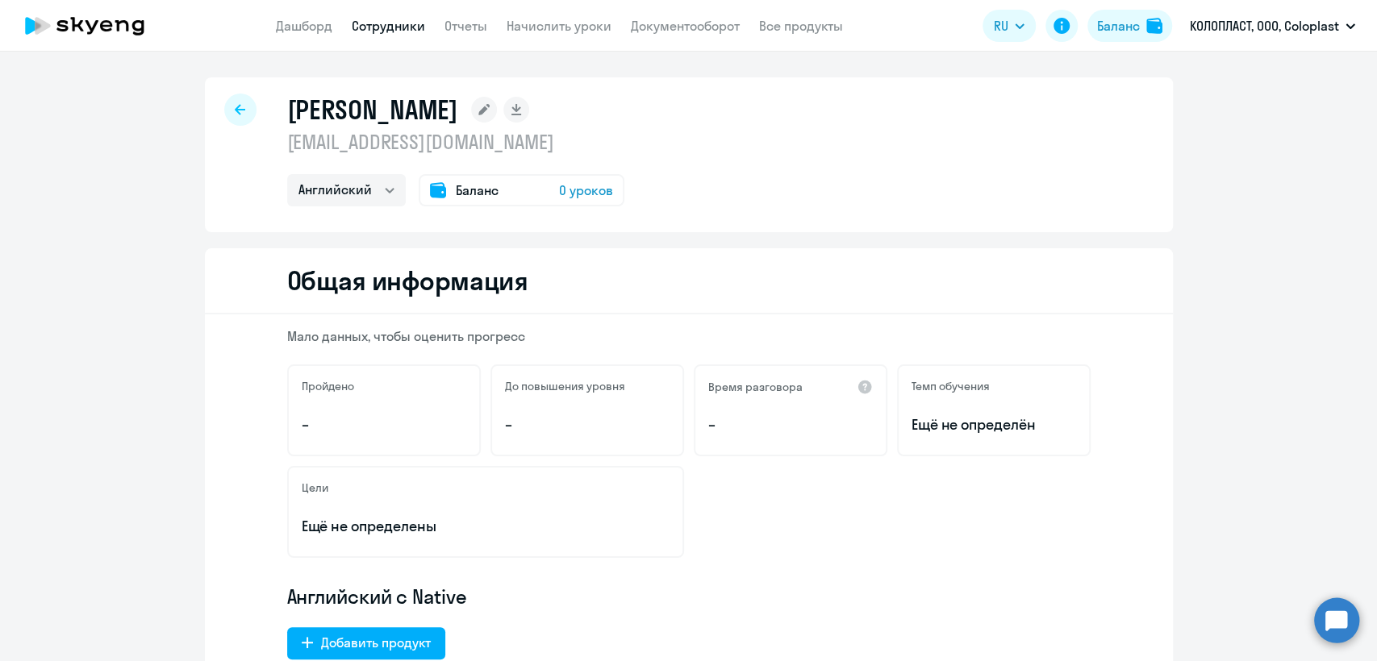
click at [422, 145] on p "[EMAIL_ADDRESS][DOMAIN_NAME]" at bounding box center [455, 142] width 337 height 26
copy p "[EMAIL_ADDRESS][DOMAIN_NAME]"
click at [352, 23] on link "Сотрудники" at bounding box center [388, 26] width 73 height 16
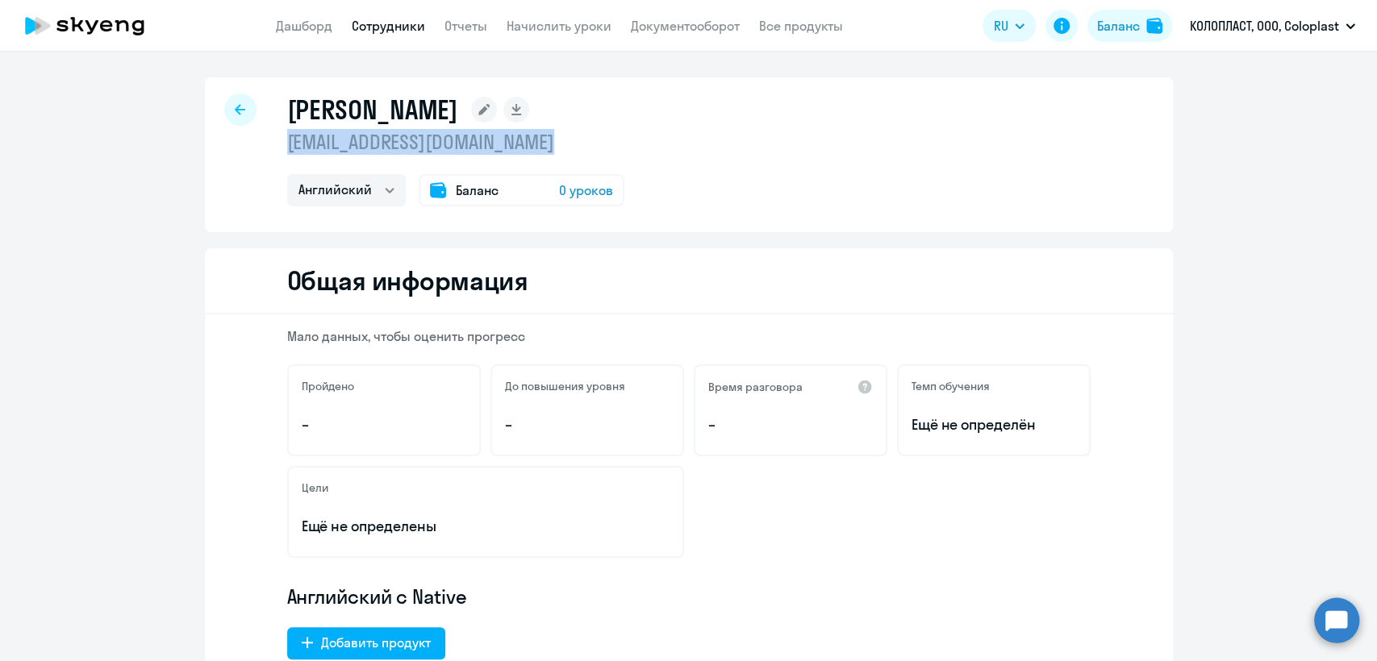
select select "30"
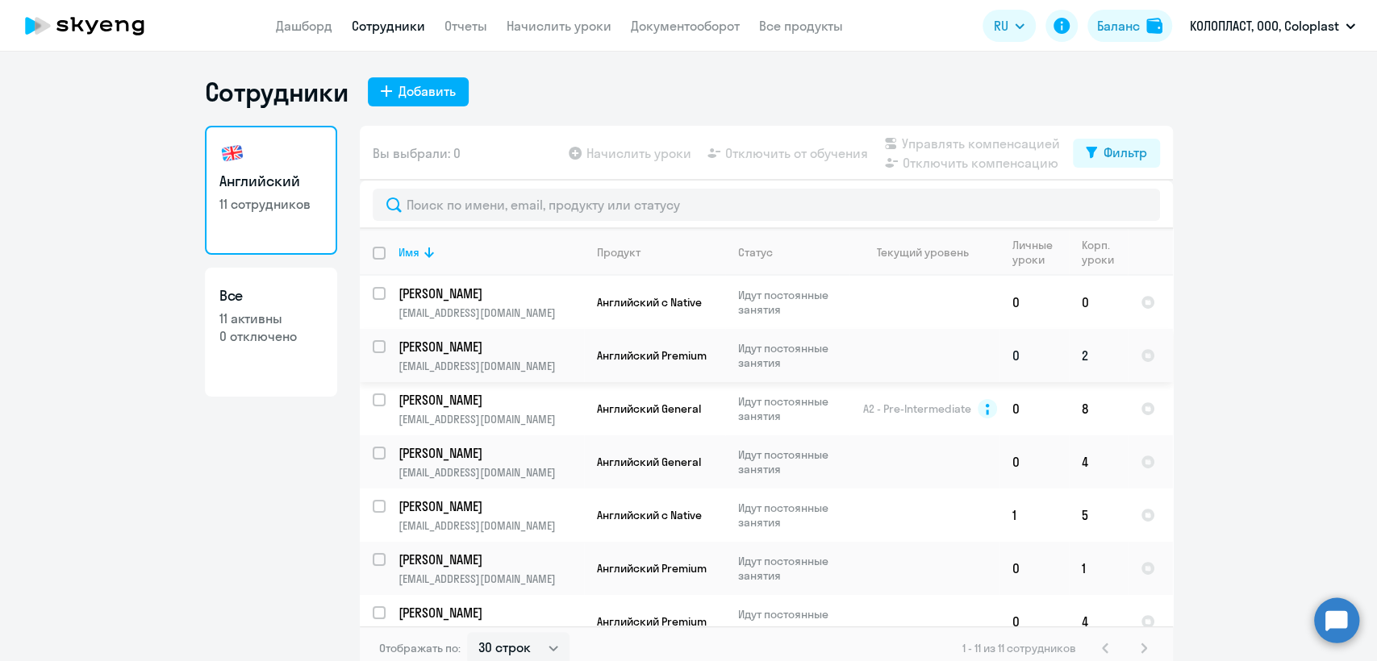
click at [852, 360] on td at bounding box center [924, 355] width 150 height 53
select select "english"
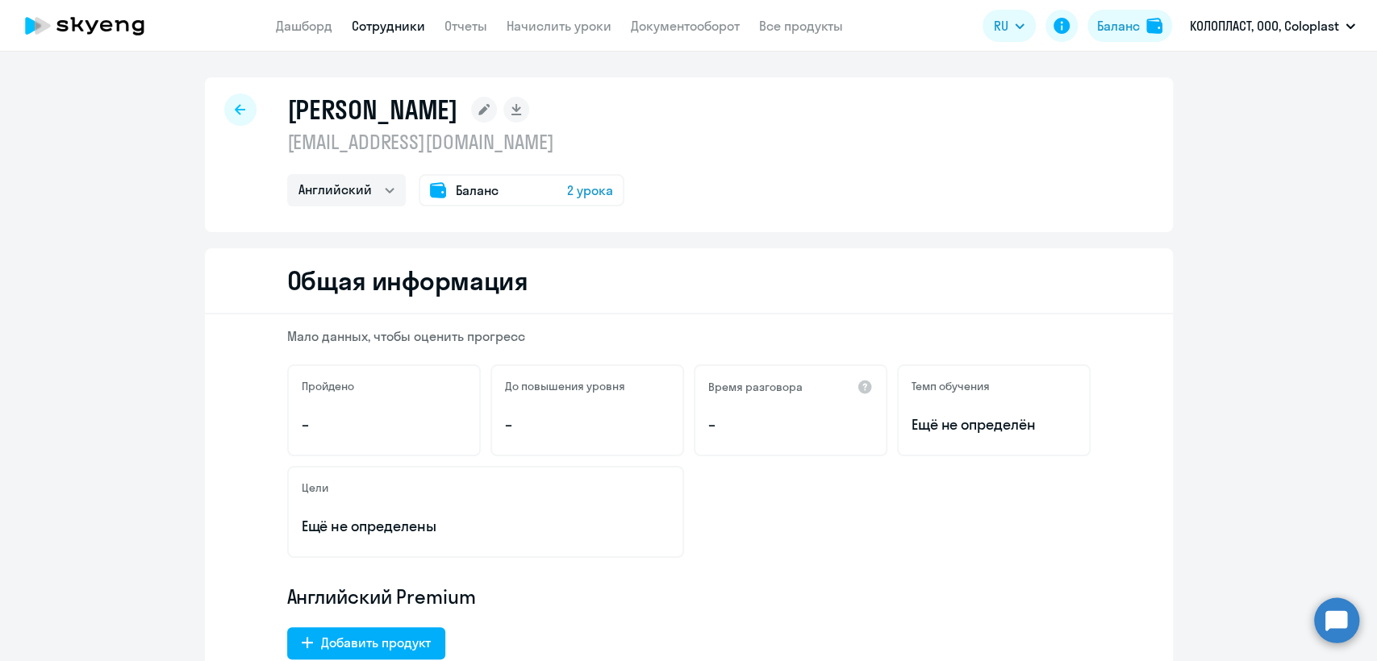
click at [440, 140] on p "[EMAIL_ADDRESS][DOMAIN_NAME]" at bounding box center [455, 142] width 337 height 26
copy p "[EMAIL_ADDRESS][DOMAIN_NAME]"
click at [390, 24] on link "Сотрудники" at bounding box center [388, 26] width 73 height 16
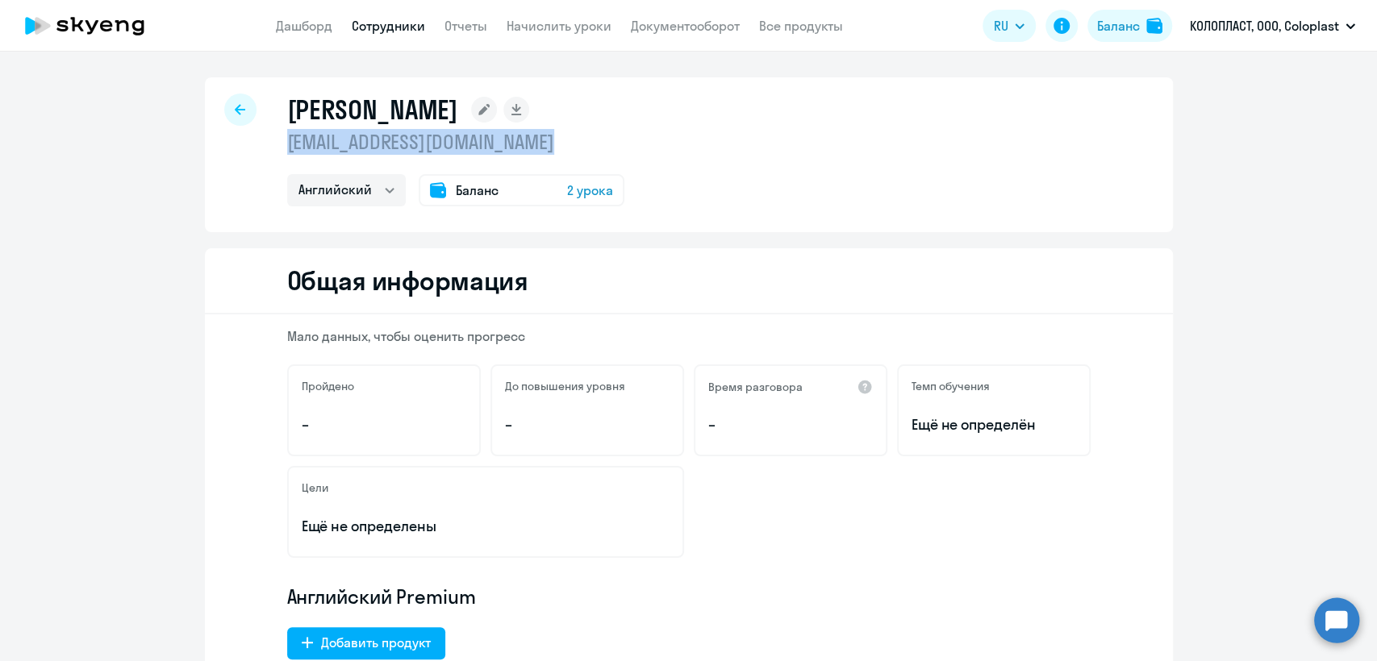
select select "30"
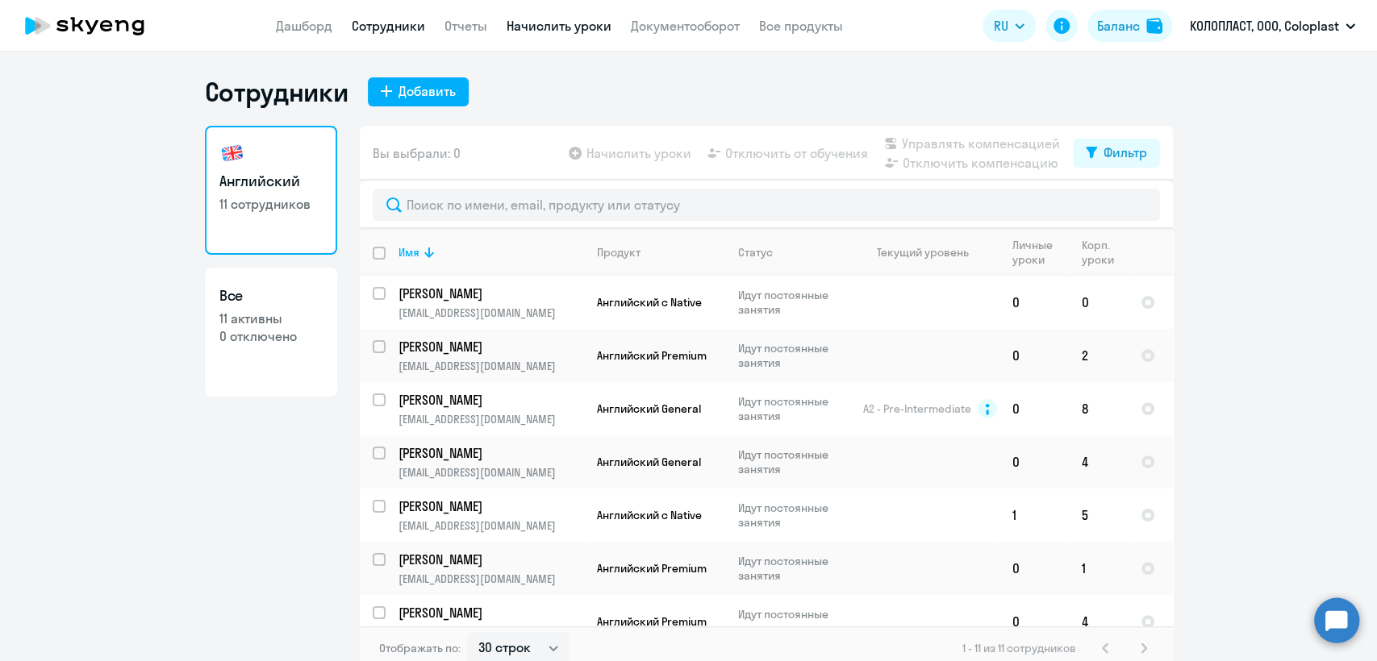
click at [580, 22] on link "Начислить уроки" at bounding box center [559, 26] width 105 height 16
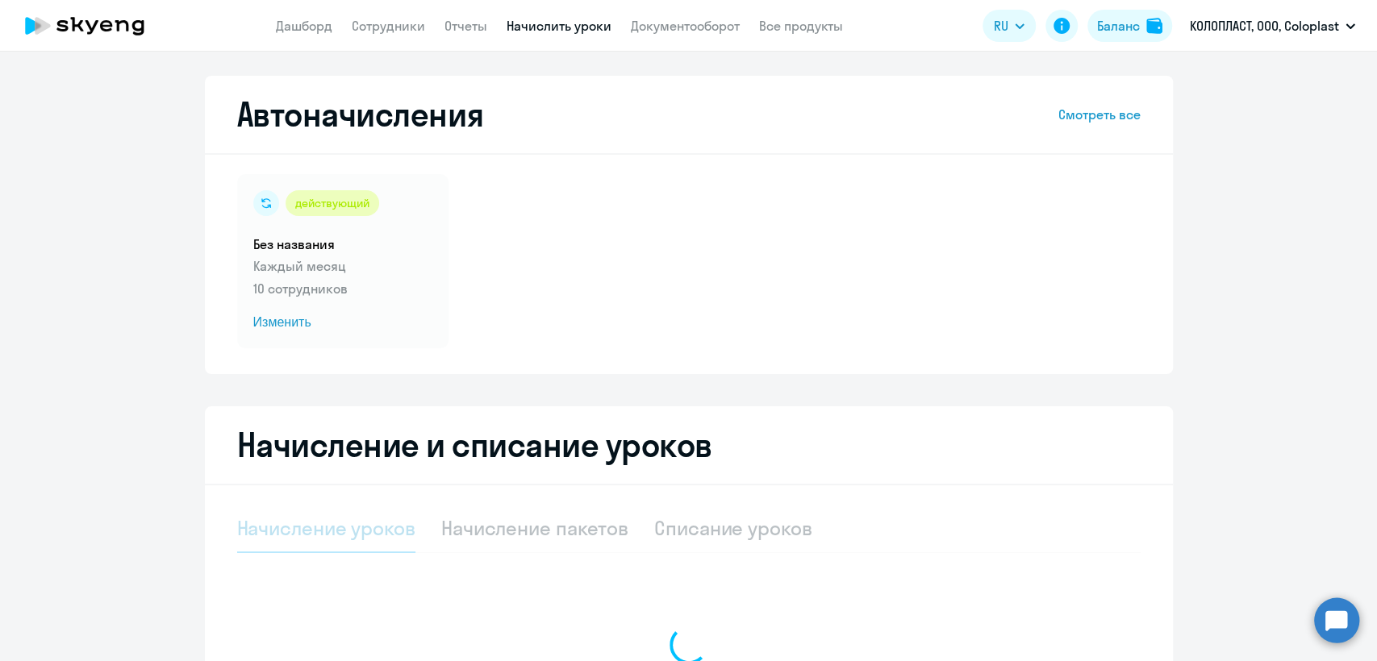
select select "10"
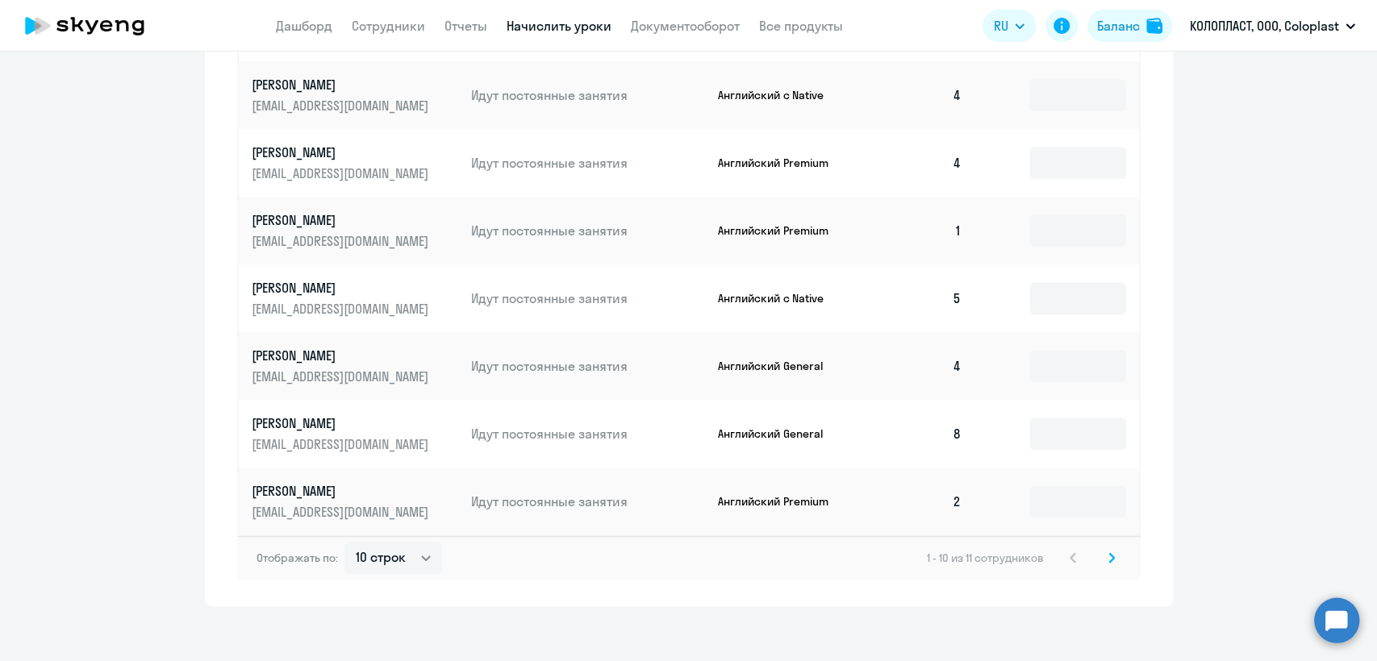
scroll to position [926, 0]
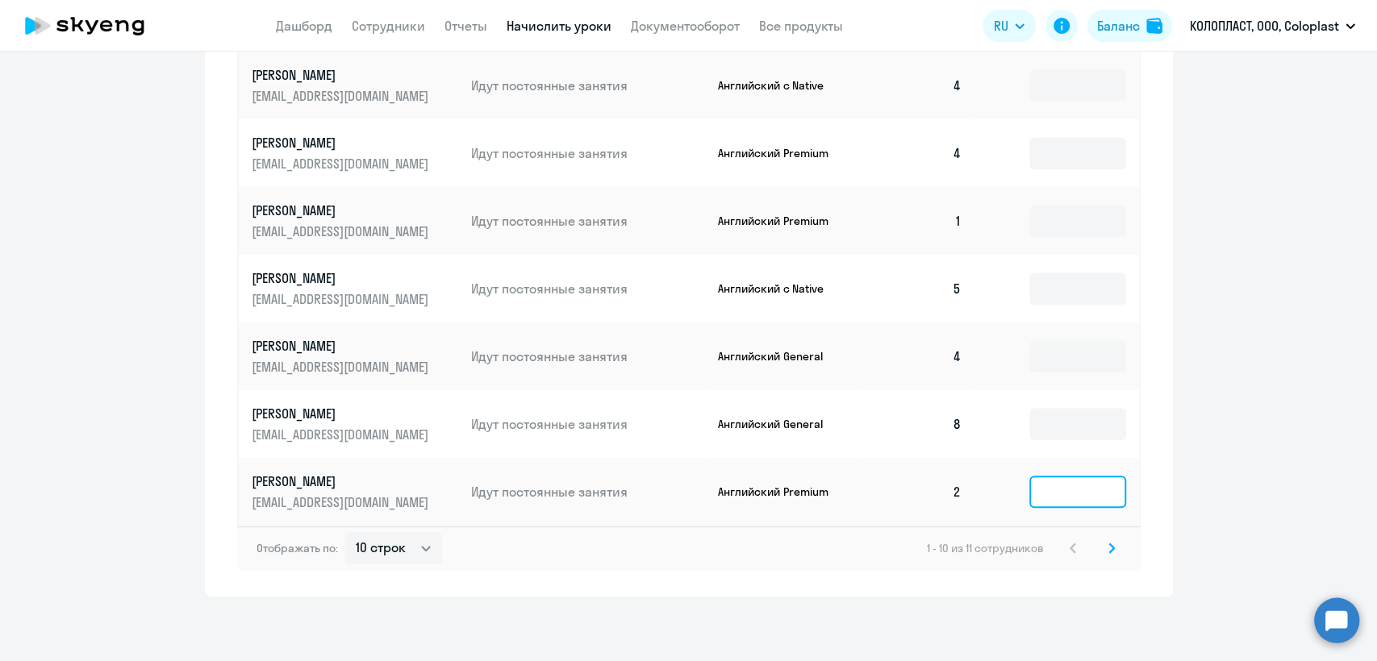
click at [1066, 494] on input at bounding box center [1077, 492] width 97 height 32
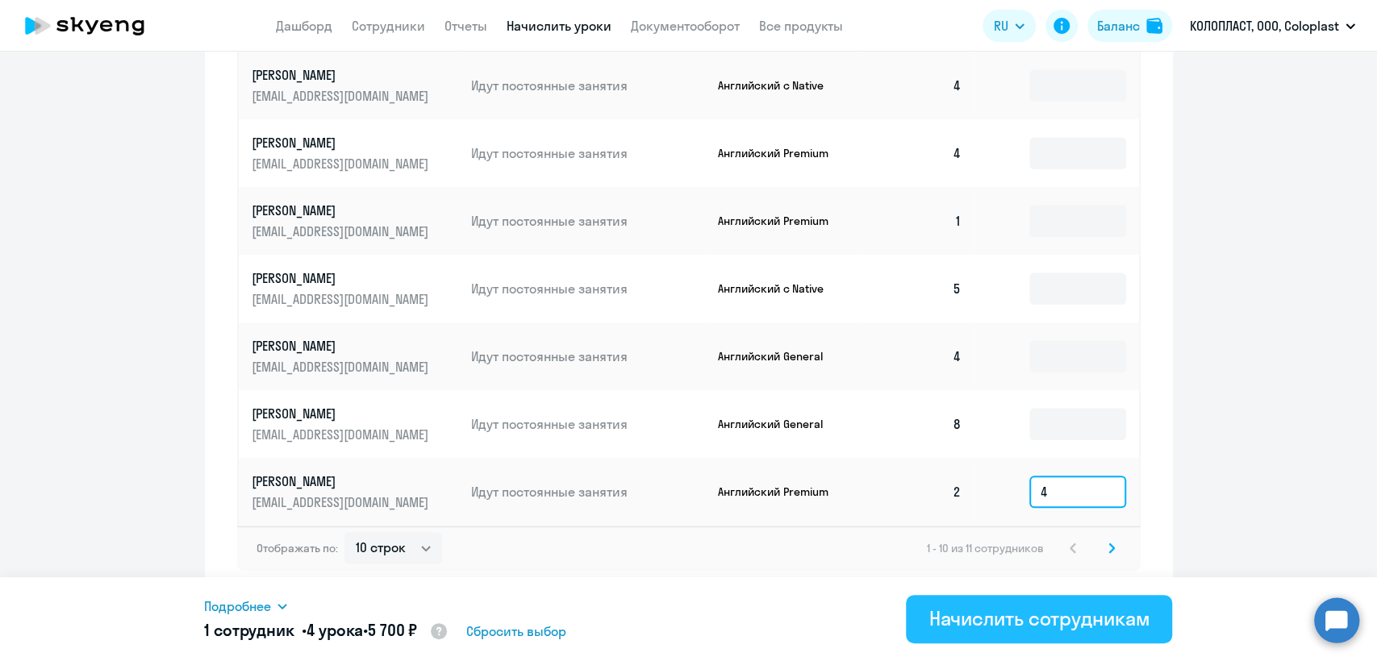
type input "4"
click at [1068, 626] on div "Начислить сотрудникам" at bounding box center [1038, 619] width 221 height 26
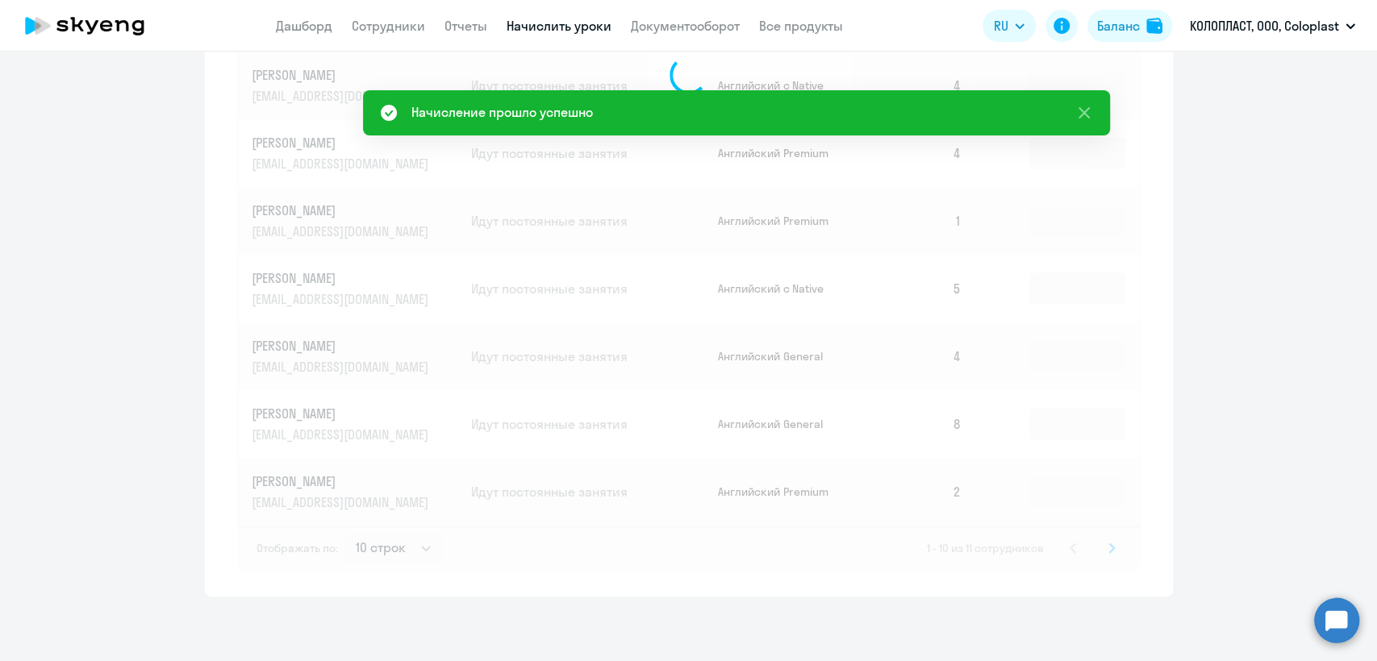
scroll to position [568, 0]
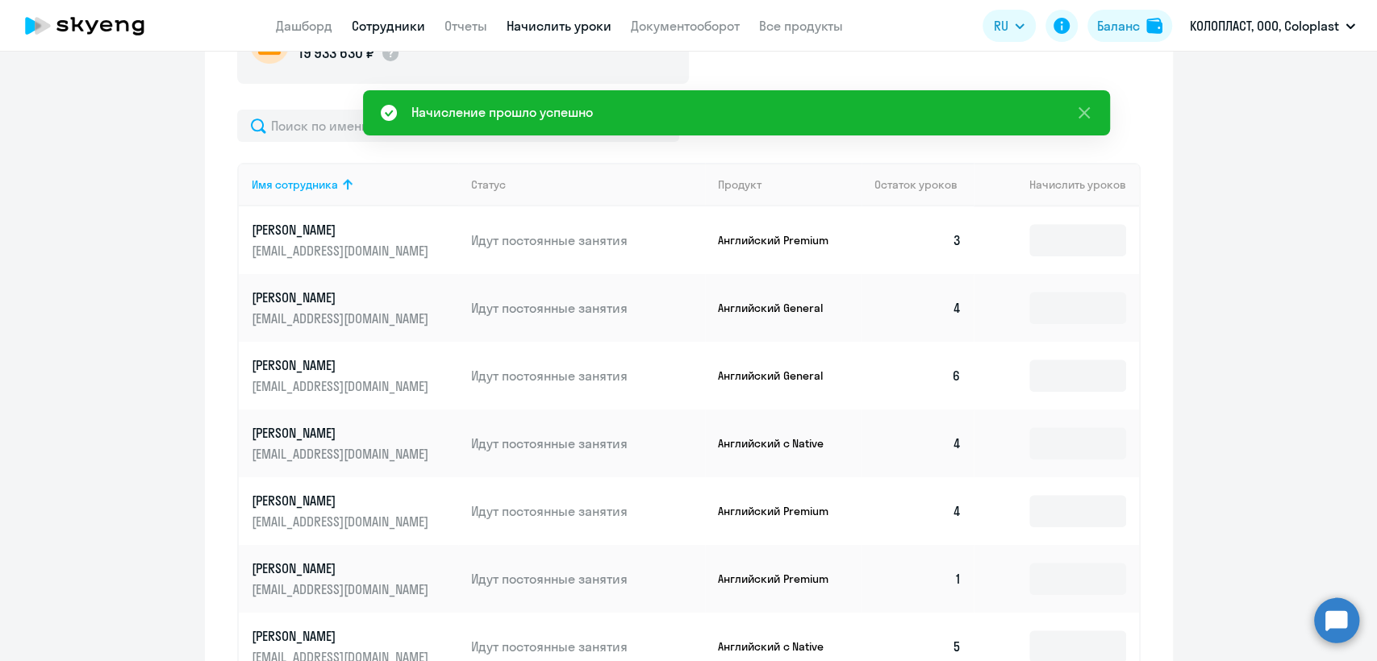
click at [393, 26] on link "Сотрудники" at bounding box center [388, 26] width 73 height 16
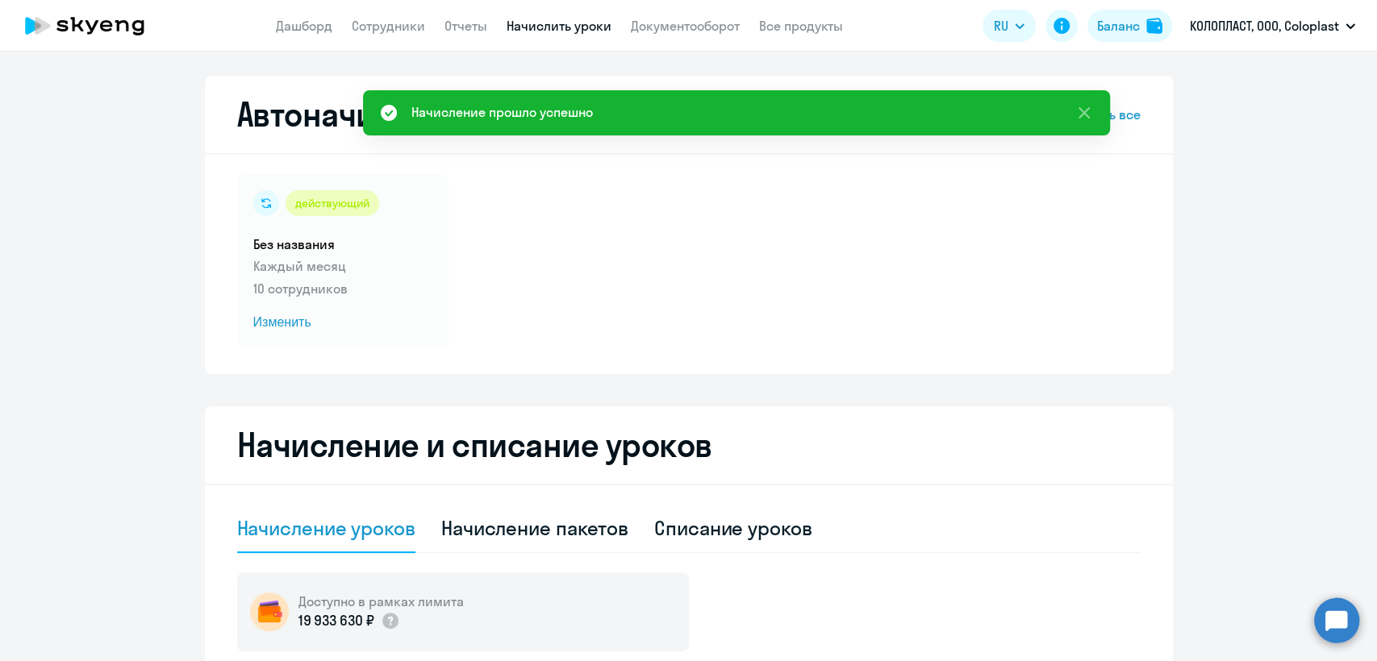
select select "30"
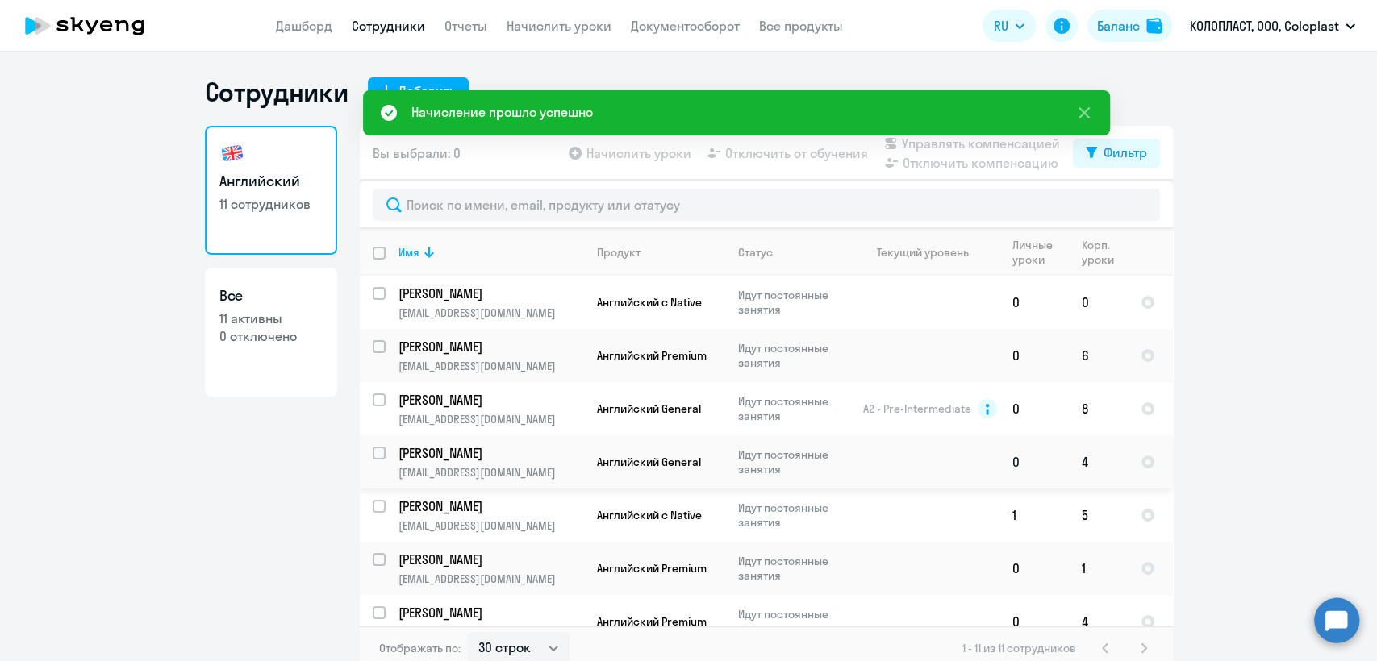
click at [860, 463] on td at bounding box center [924, 462] width 150 height 53
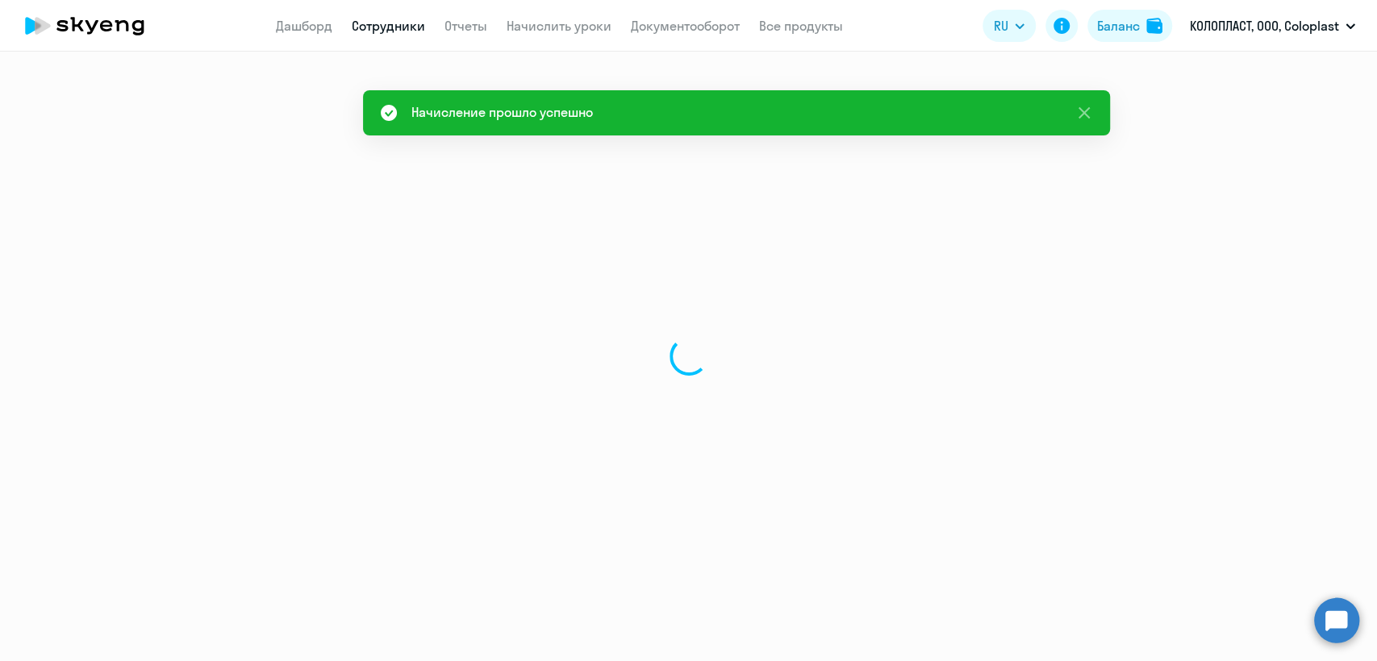
select select "english"
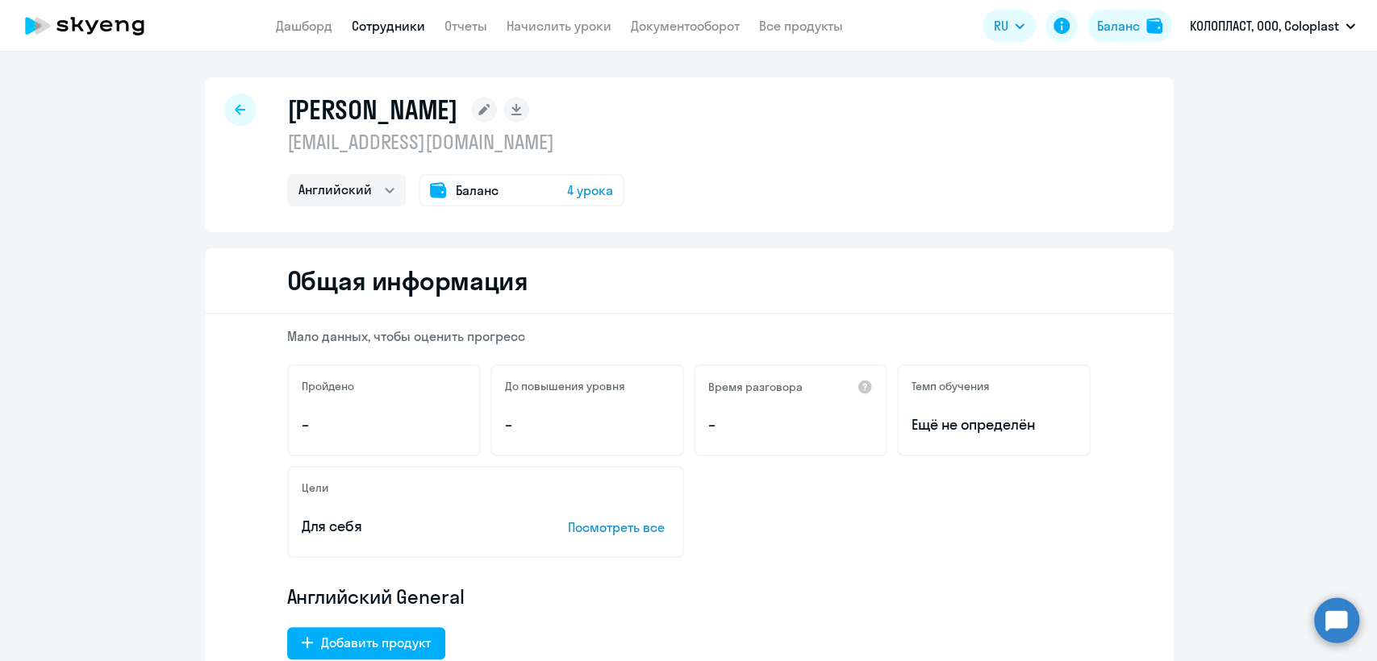
click at [423, 144] on p "[EMAIL_ADDRESS][DOMAIN_NAME]" at bounding box center [455, 142] width 337 height 26
copy p "[EMAIL_ADDRESS][DOMAIN_NAME]"
click at [384, 34] on app-menu-item-link "Сотрудники" at bounding box center [388, 26] width 73 height 20
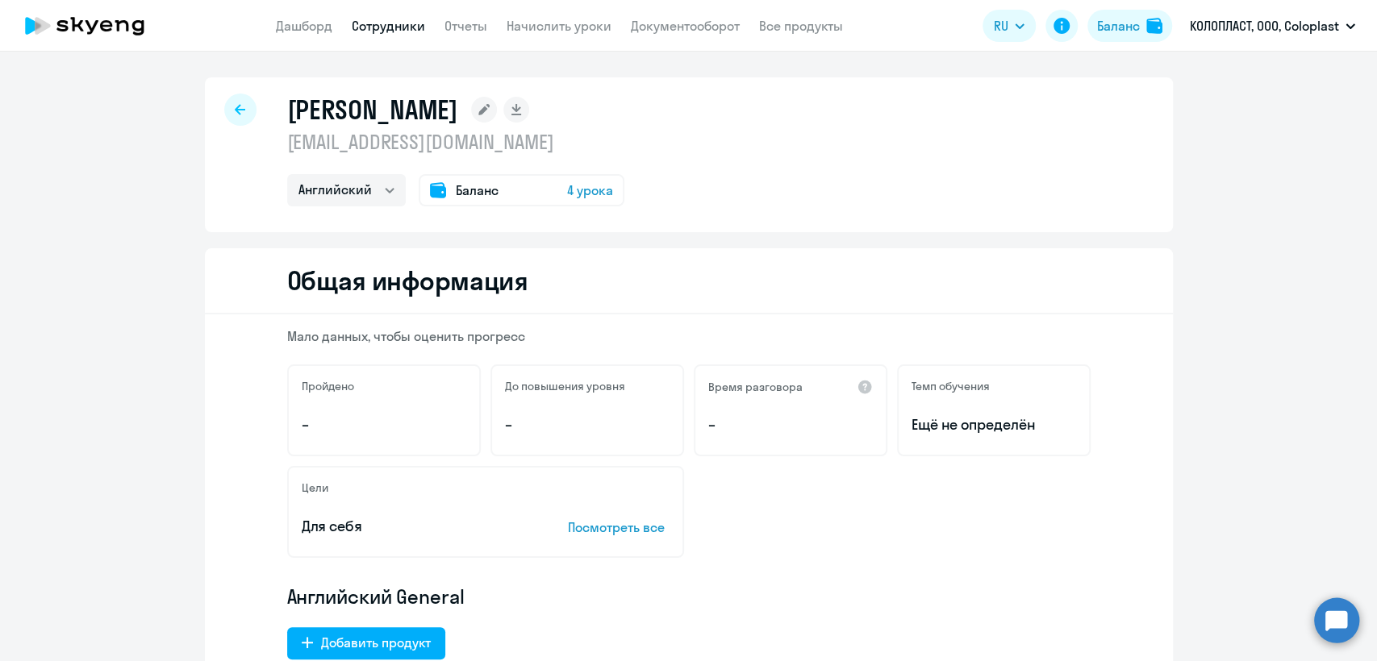
click at [388, 21] on link "Сотрудники" at bounding box center [388, 26] width 73 height 16
select select "30"
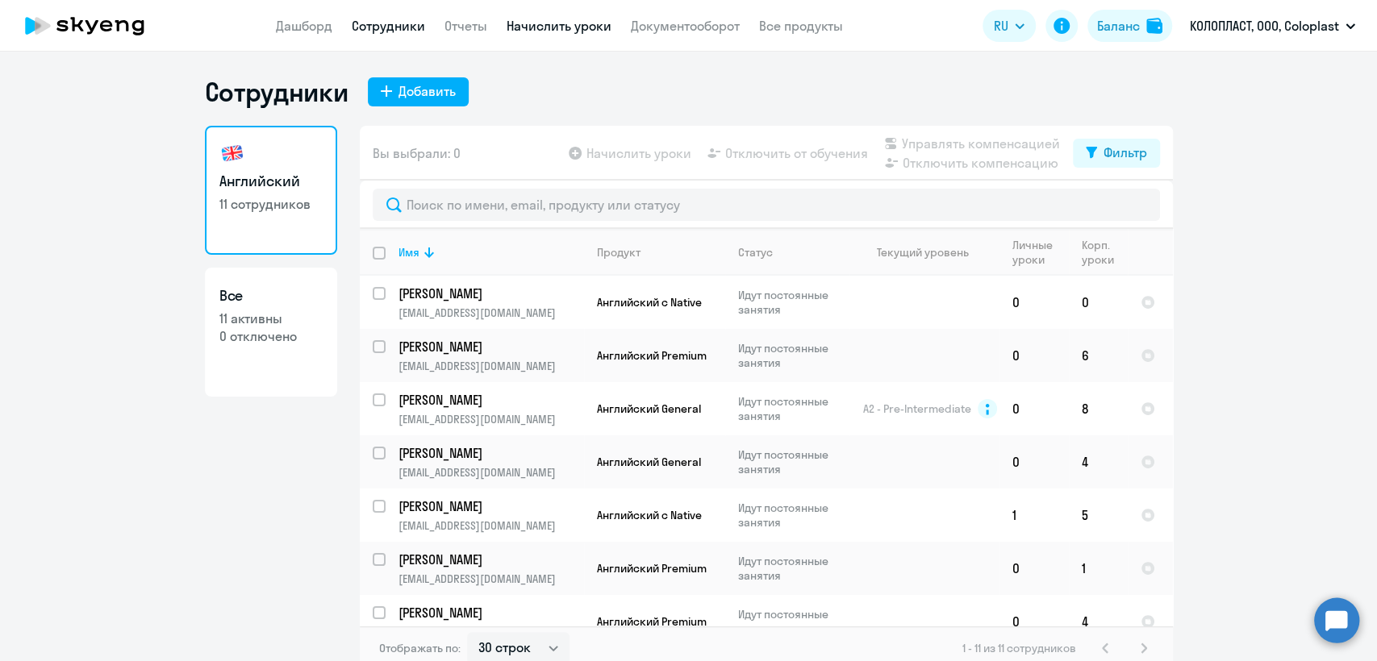
click at [553, 31] on link "Начислить уроки" at bounding box center [559, 26] width 105 height 16
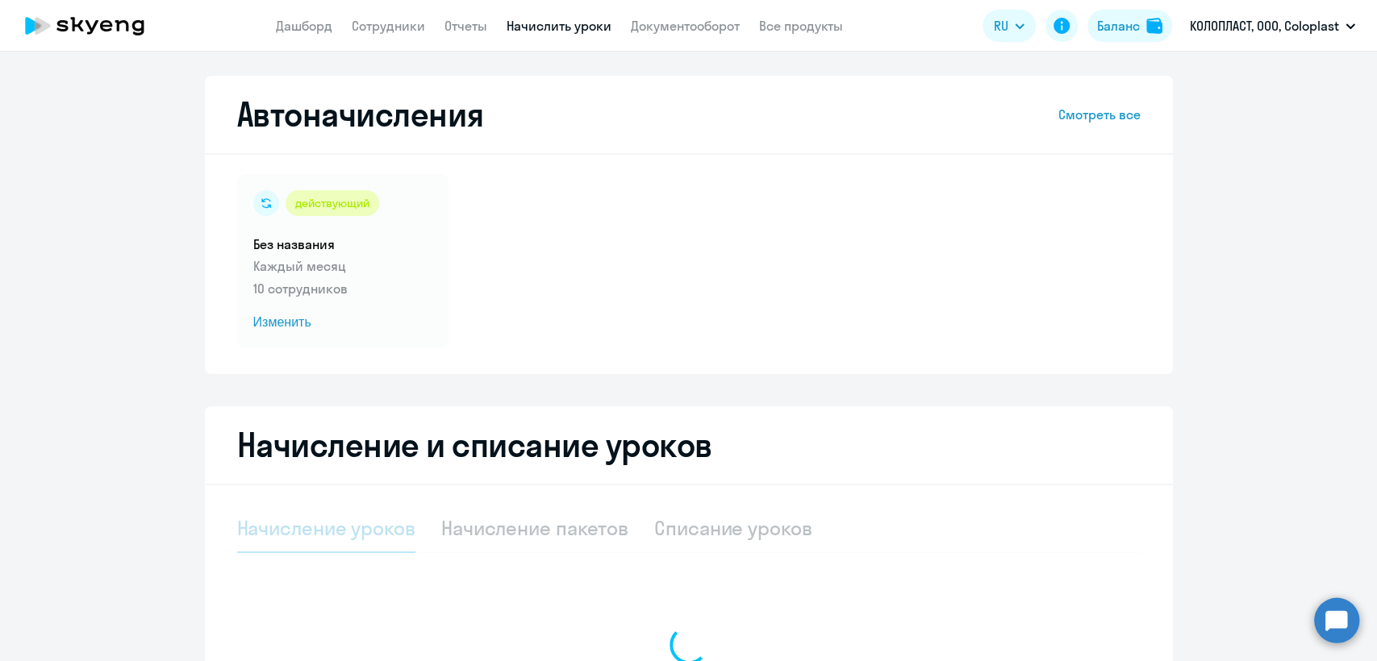
select select "10"
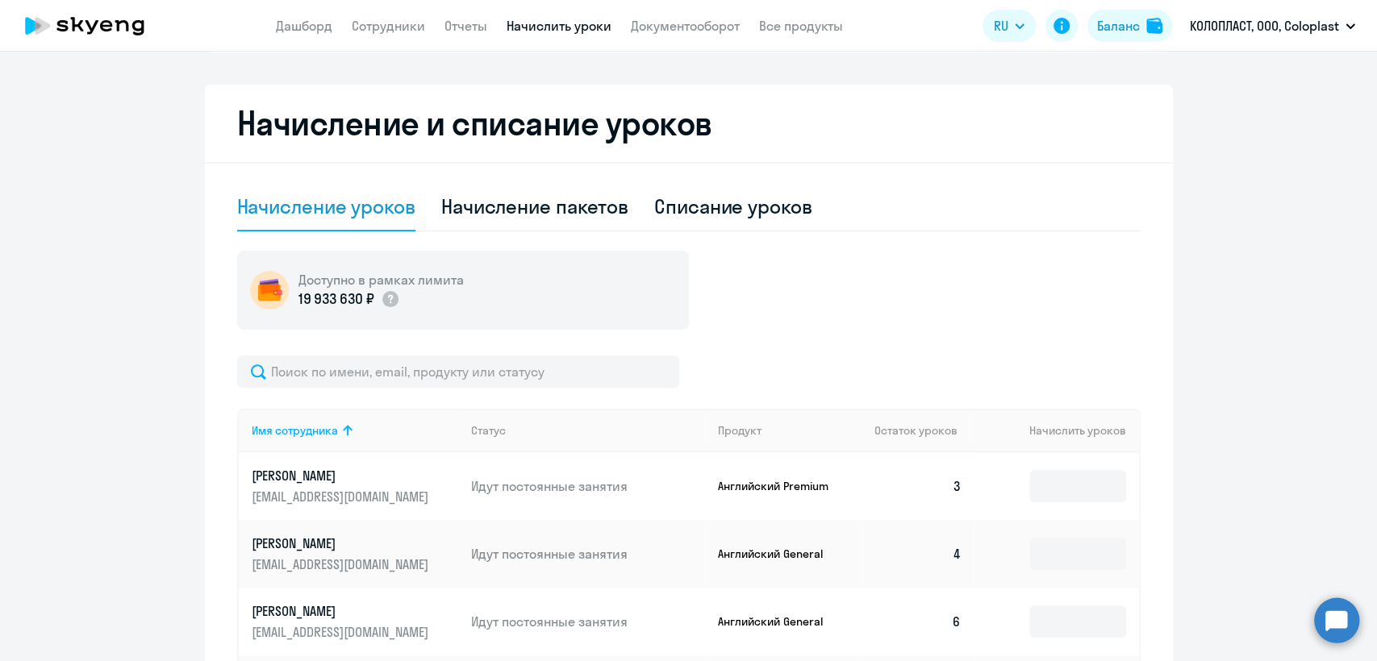
scroll to position [179, 0]
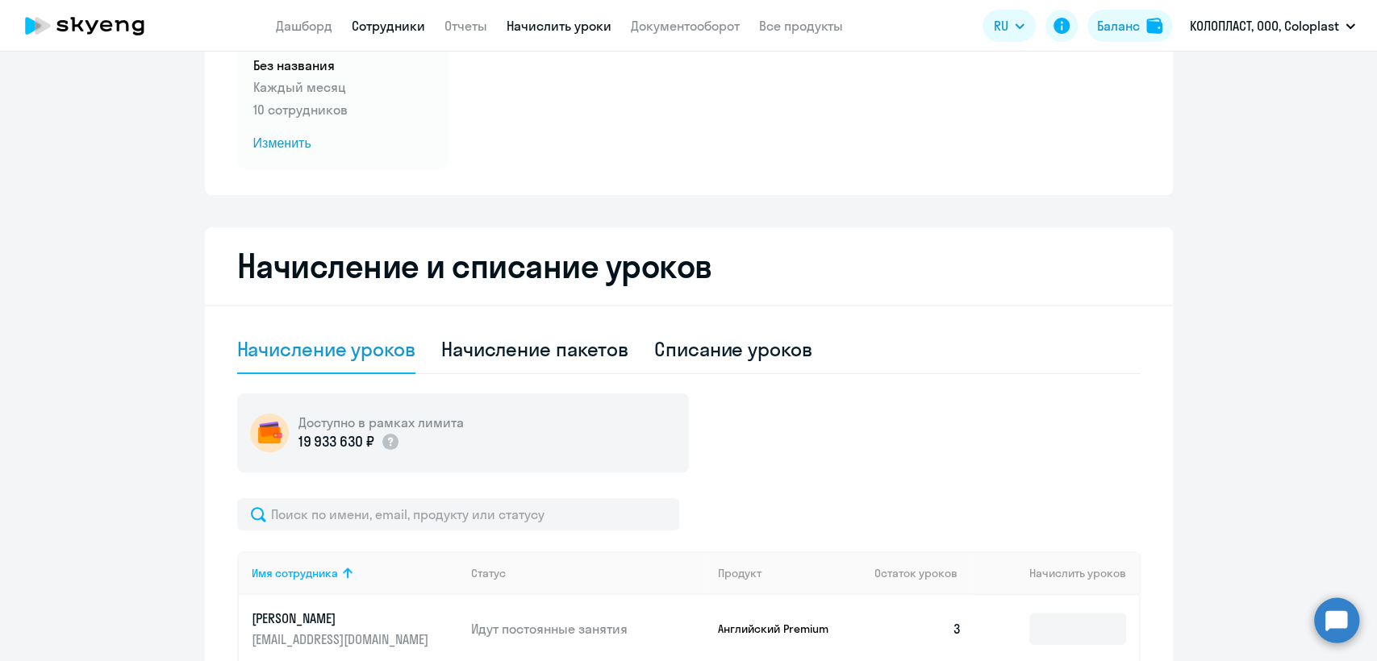
click at [369, 21] on link "Сотрудники" at bounding box center [388, 26] width 73 height 16
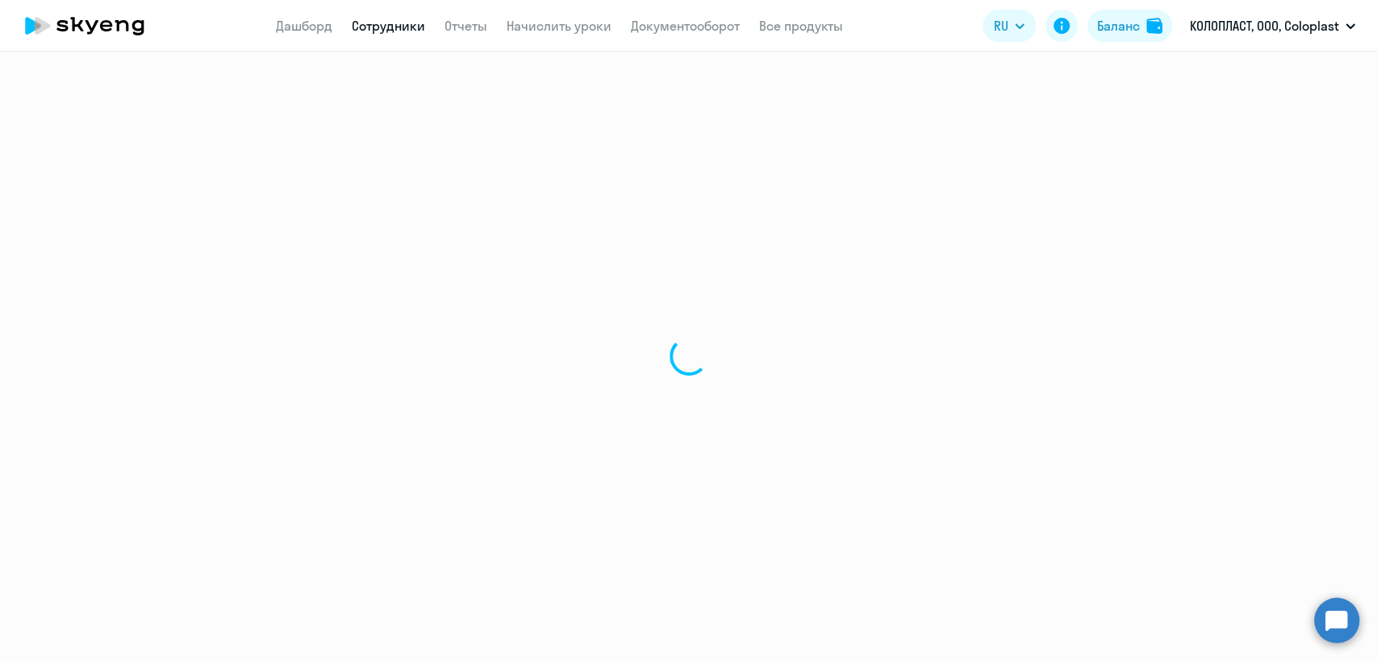
select select "30"
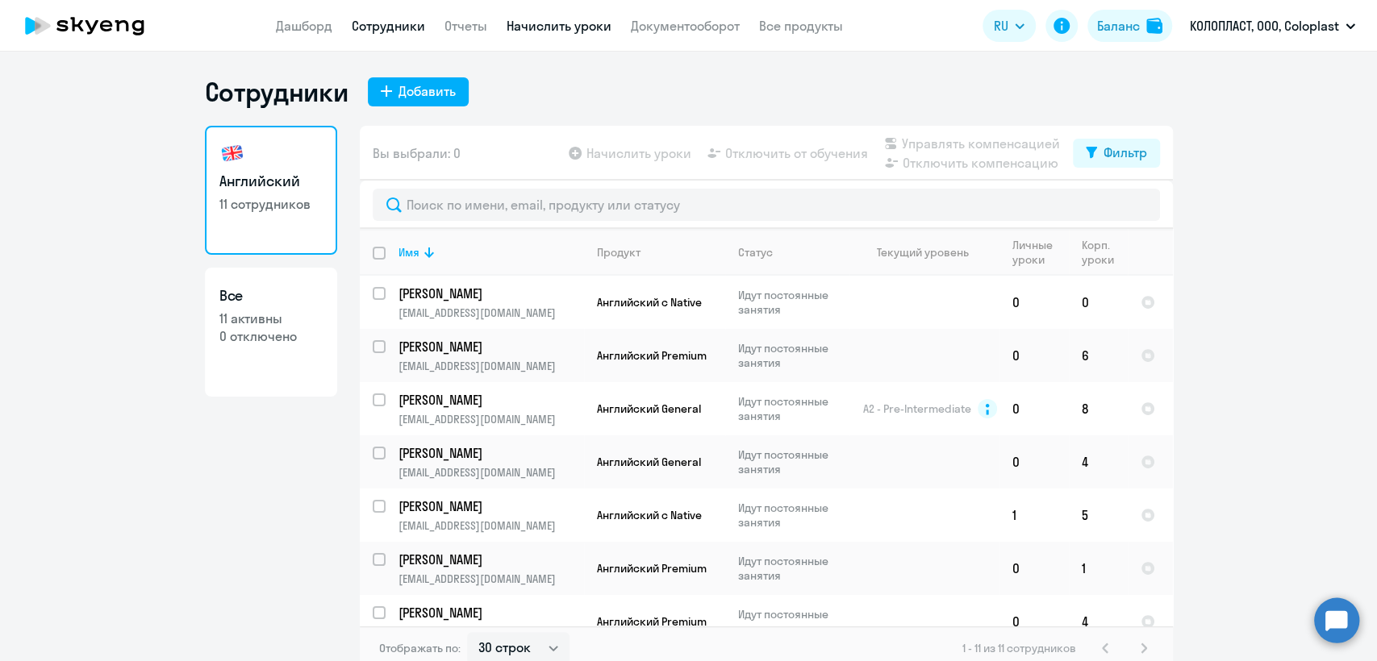
click at [551, 18] on link "Начислить уроки" at bounding box center [559, 26] width 105 height 16
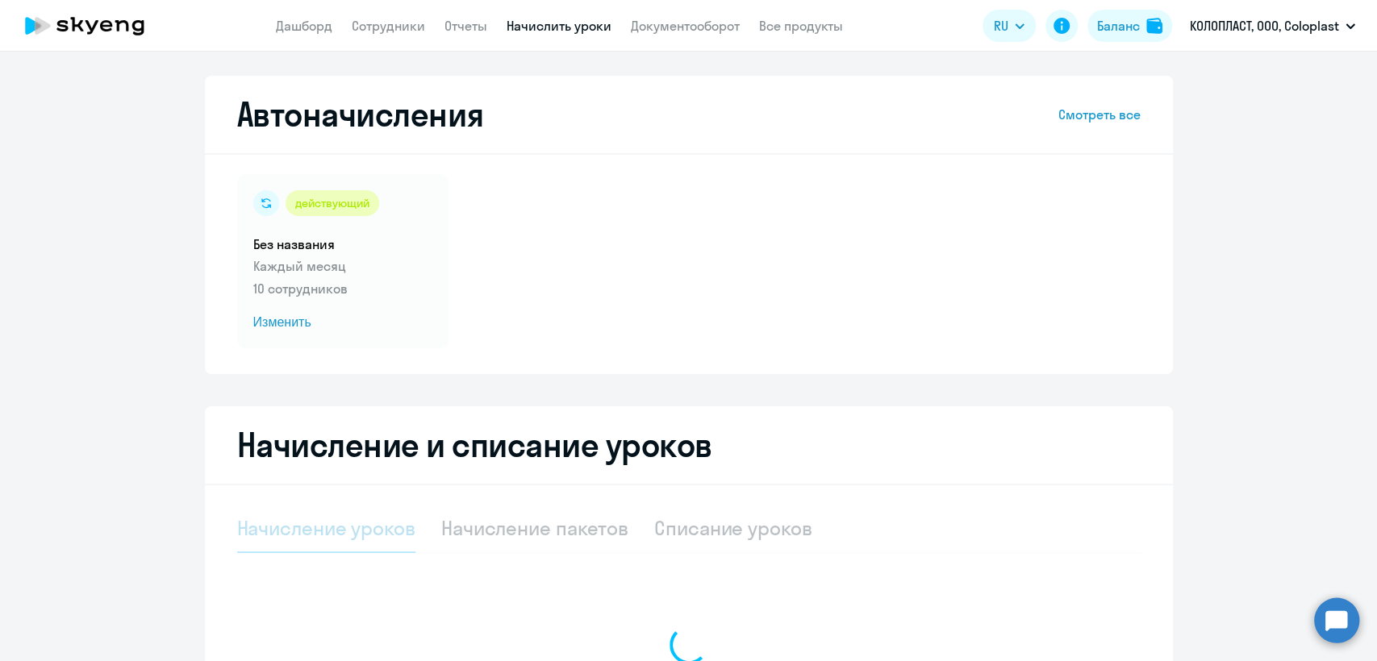
select select "10"
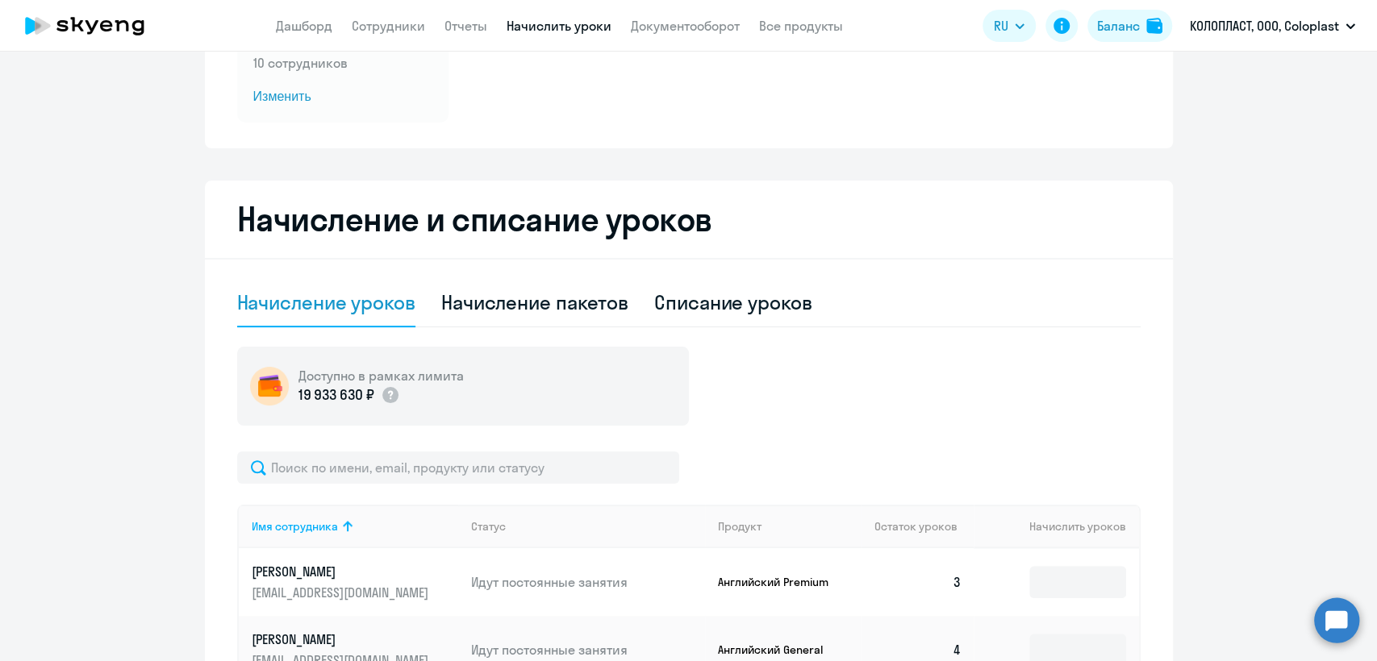
scroll to position [90, 0]
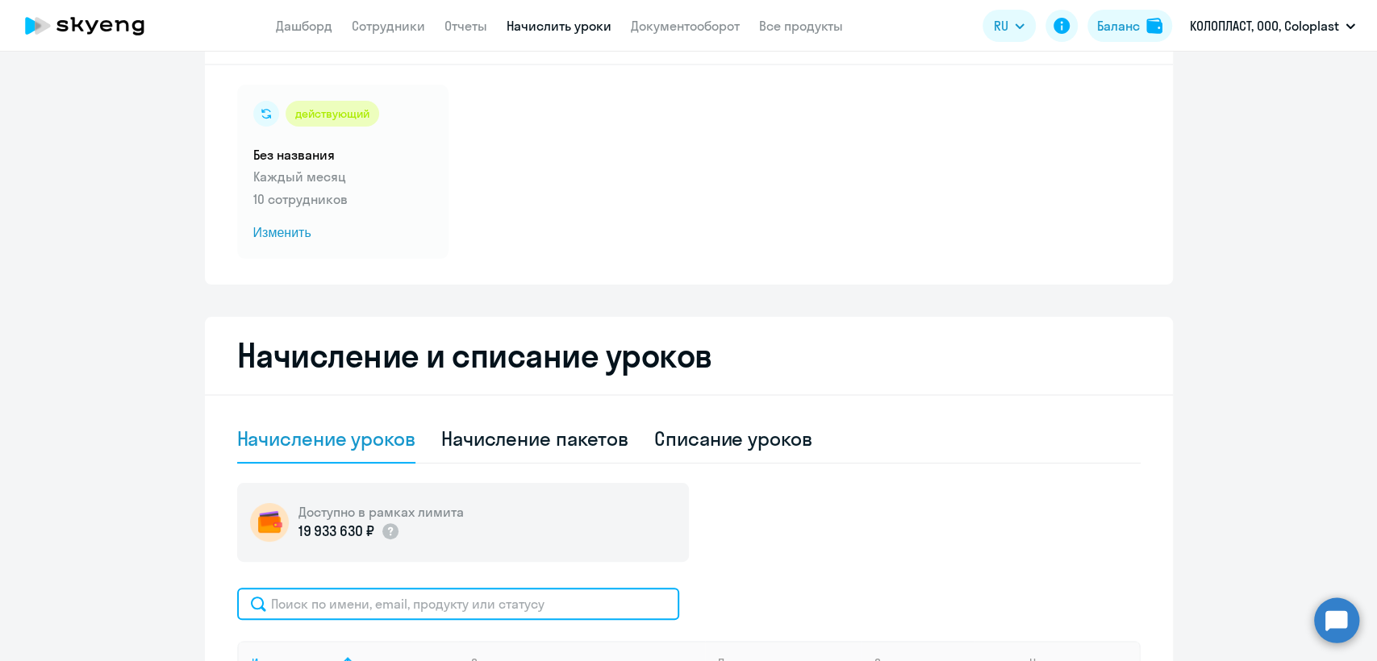
click at [407, 607] on input "text" at bounding box center [458, 604] width 442 height 32
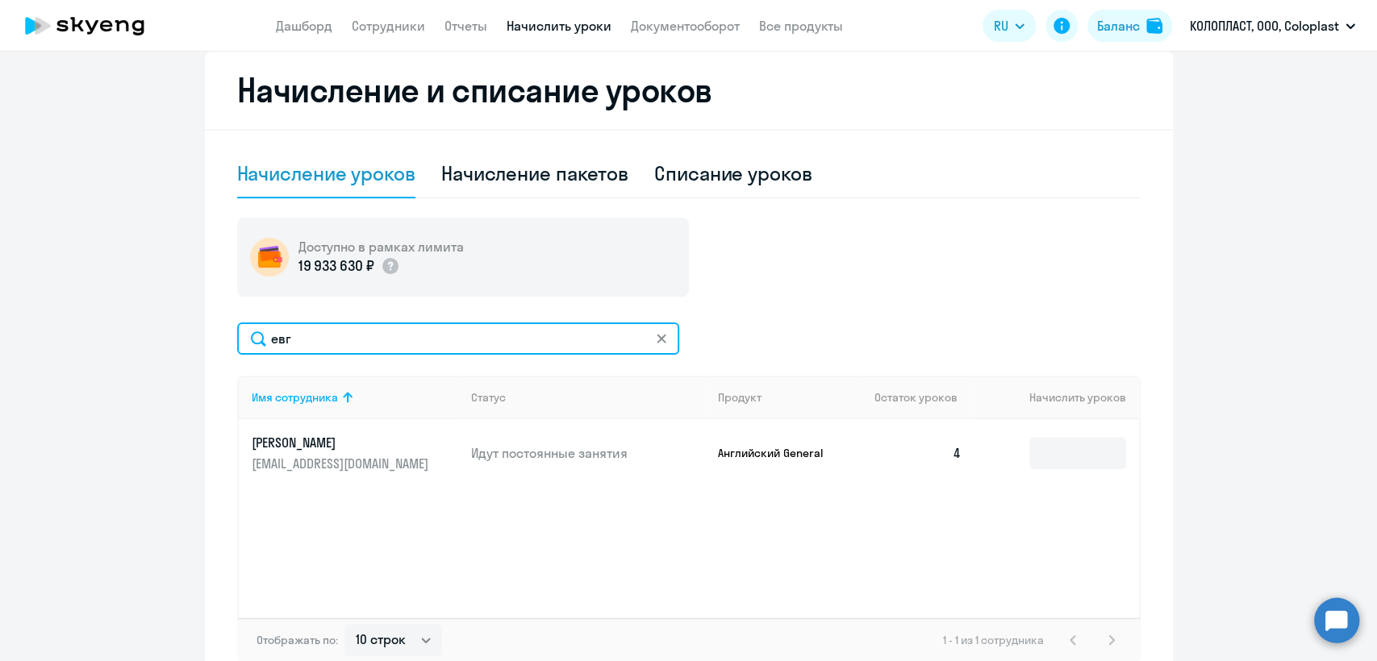
scroll to position [358, 0]
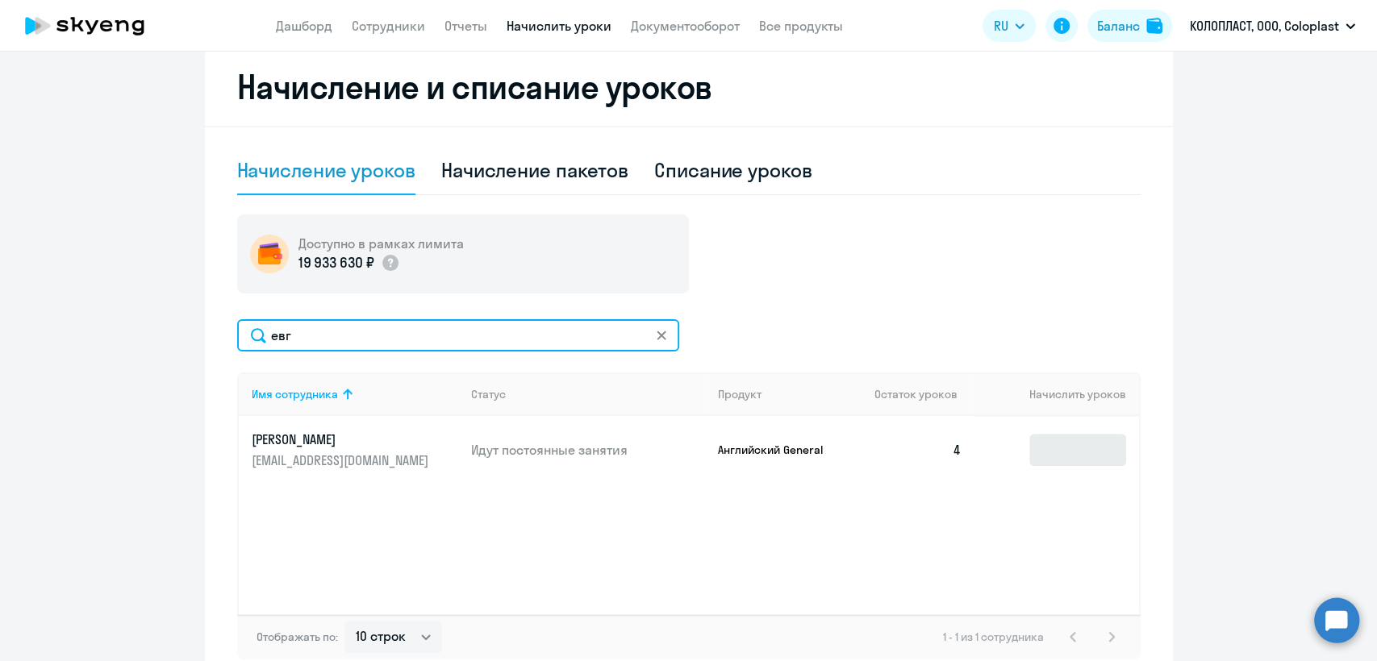
type input "евг"
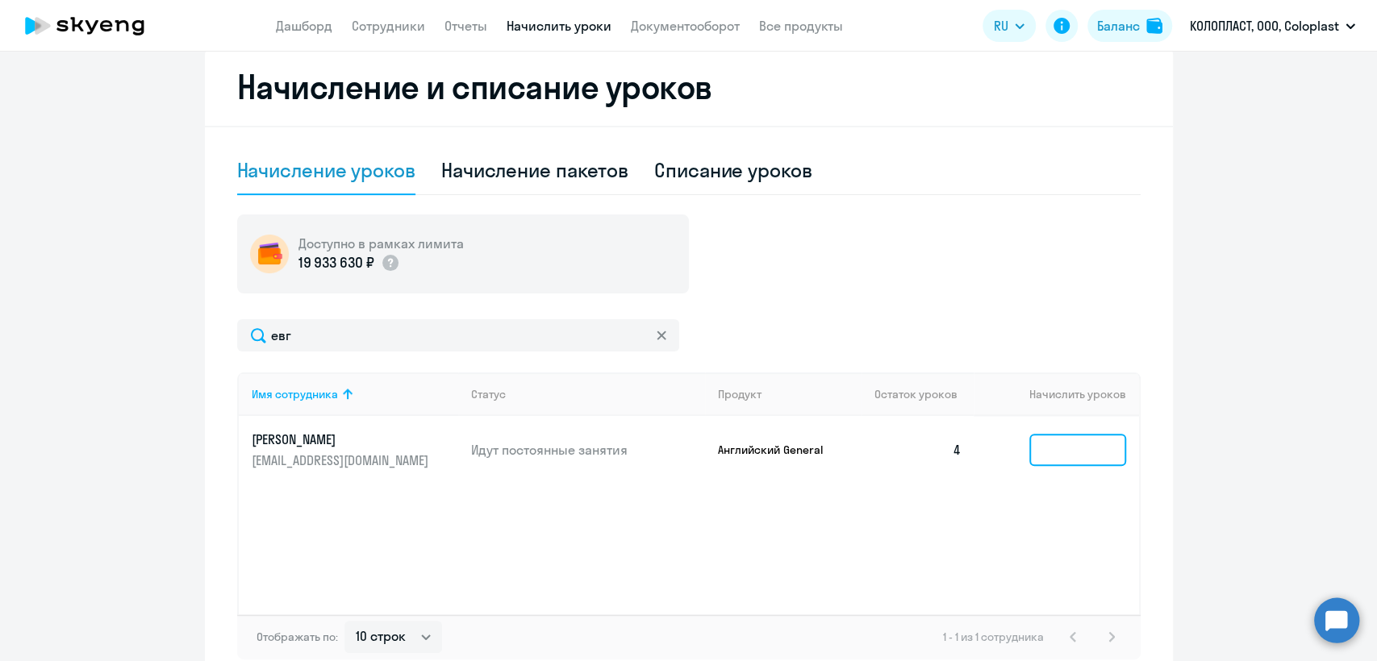
click at [1042, 444] on input at bounding box center [1077, 450] width 97 height 32
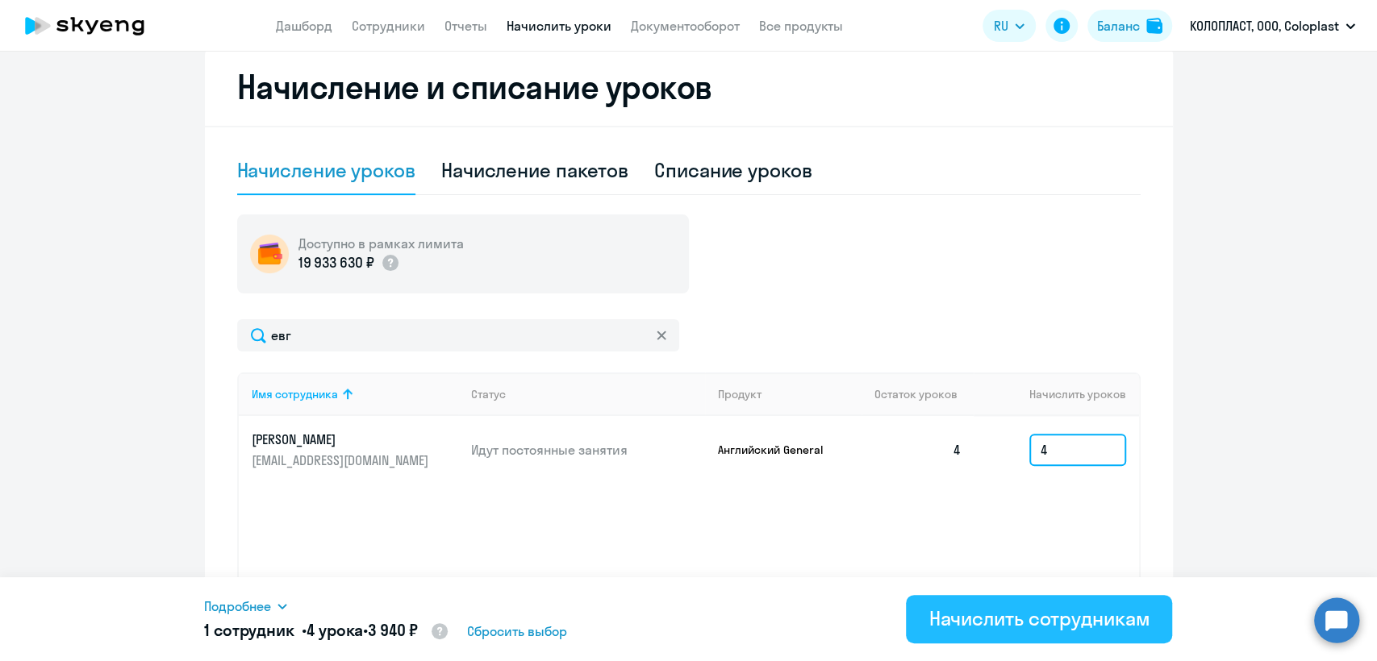
type input "4"
click at [1010, 609] on div "Начислить сотрудникам" at bounding box center [1038, 619] width 221 height 26
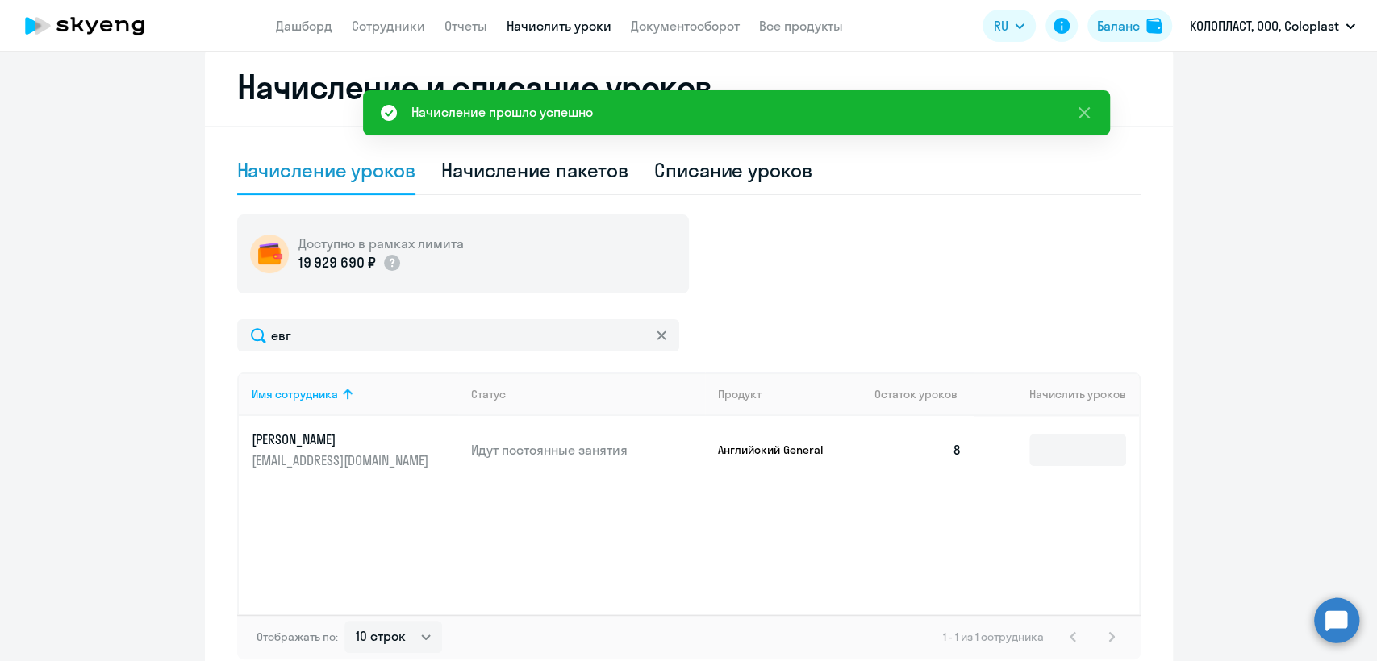
click at [370, 452] on p "ruevp@coloplast.com" at bounding box center [342, 461] width 181 height 18
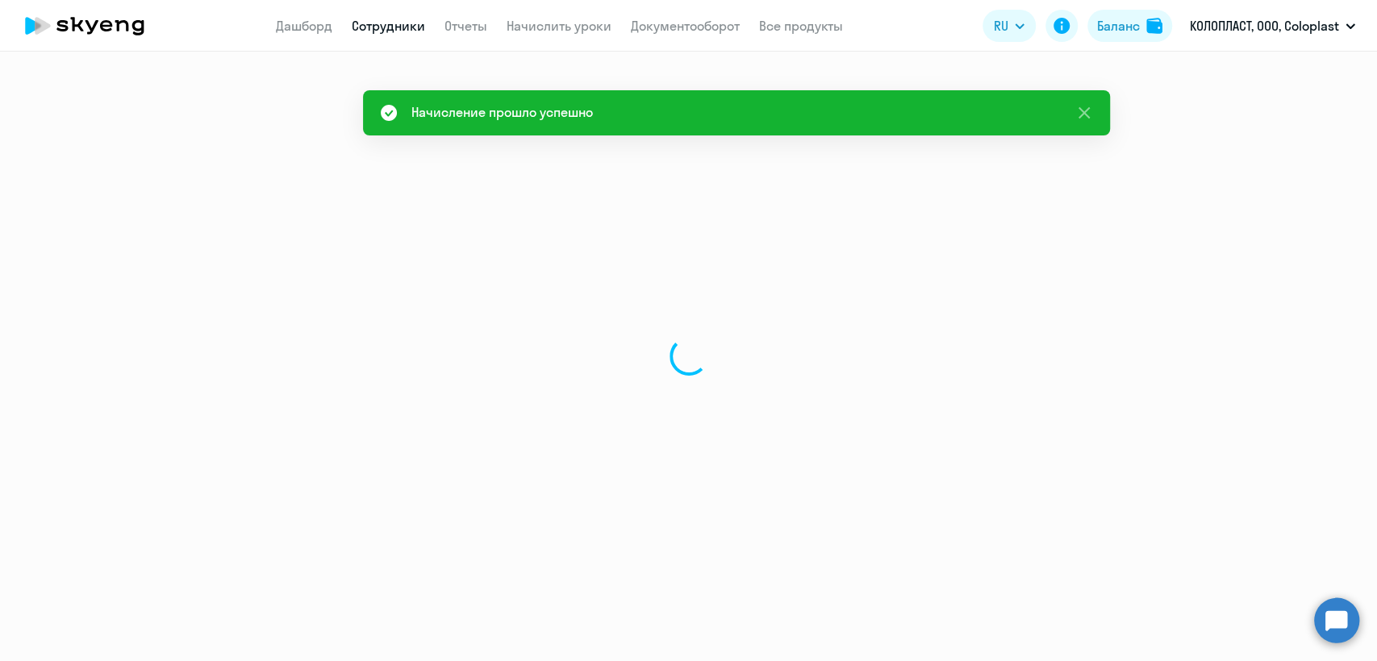
select select "english"
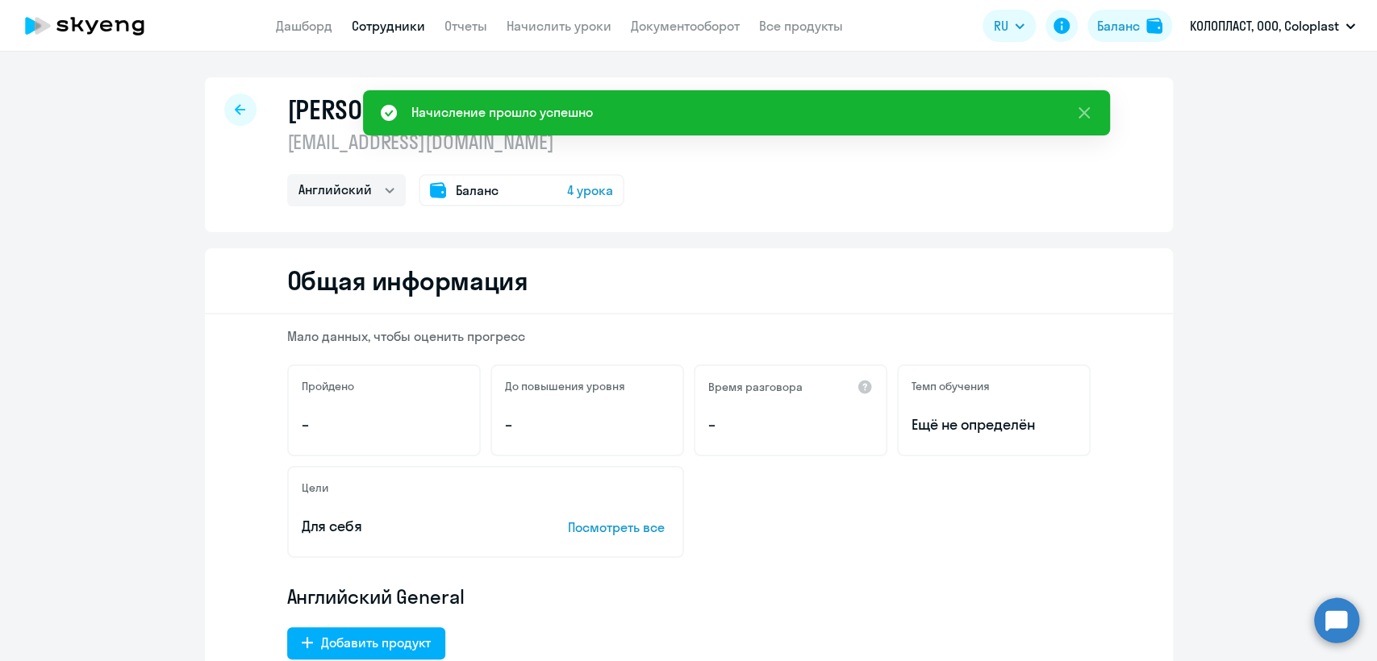
click at [419, 144] on p "ruevp@coloplast.com" at bounding box center [455, 142] width 337 height 26
copy p "ruevp@coloplast.com"
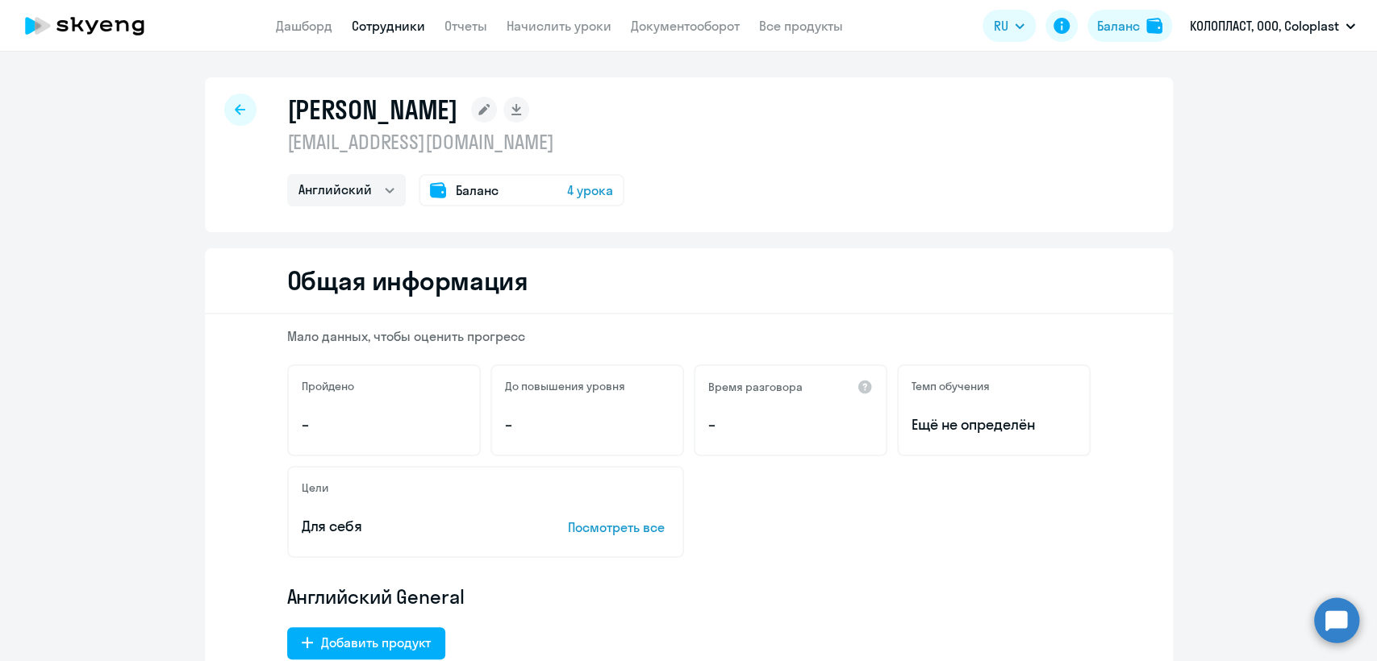
click at [394, 18] on link "Сотрудники" at bounding box center [388, 26] width 73 height 16
select select "30"
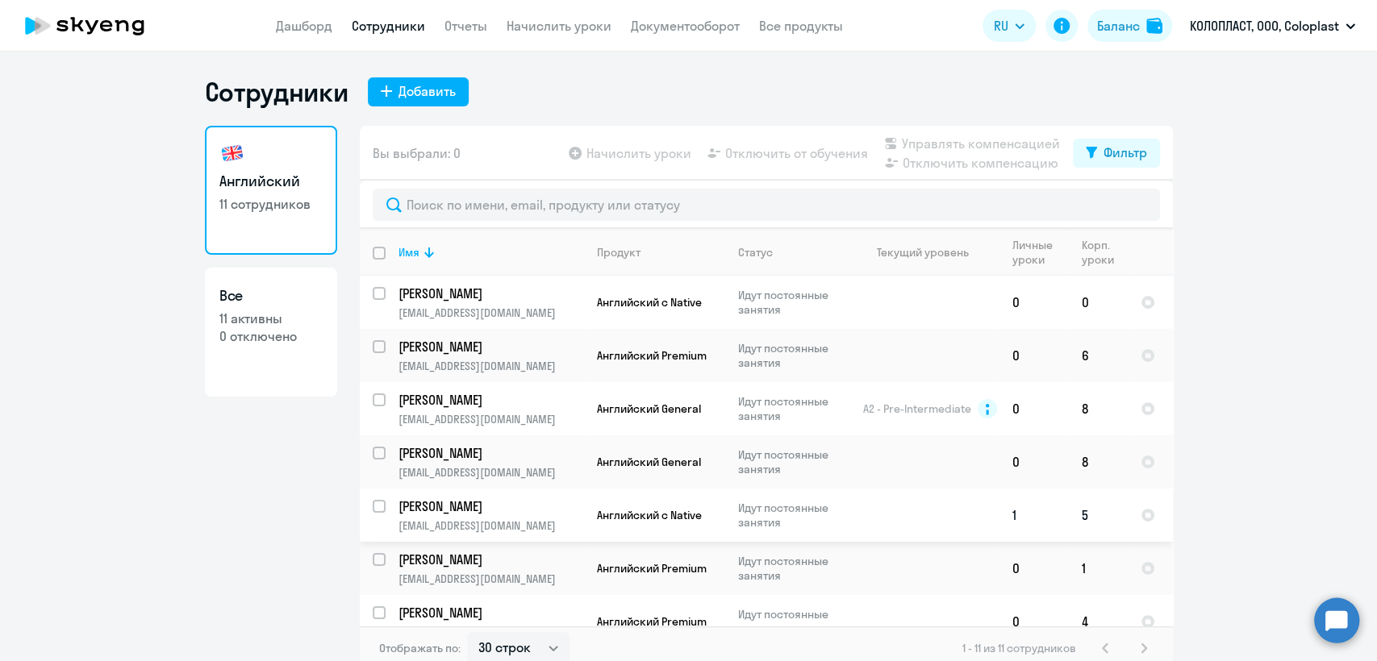
click at [536, 511] on p "Петрова Татьяна" at bounding box center [489, 507] width 182 height 18
select select "english"
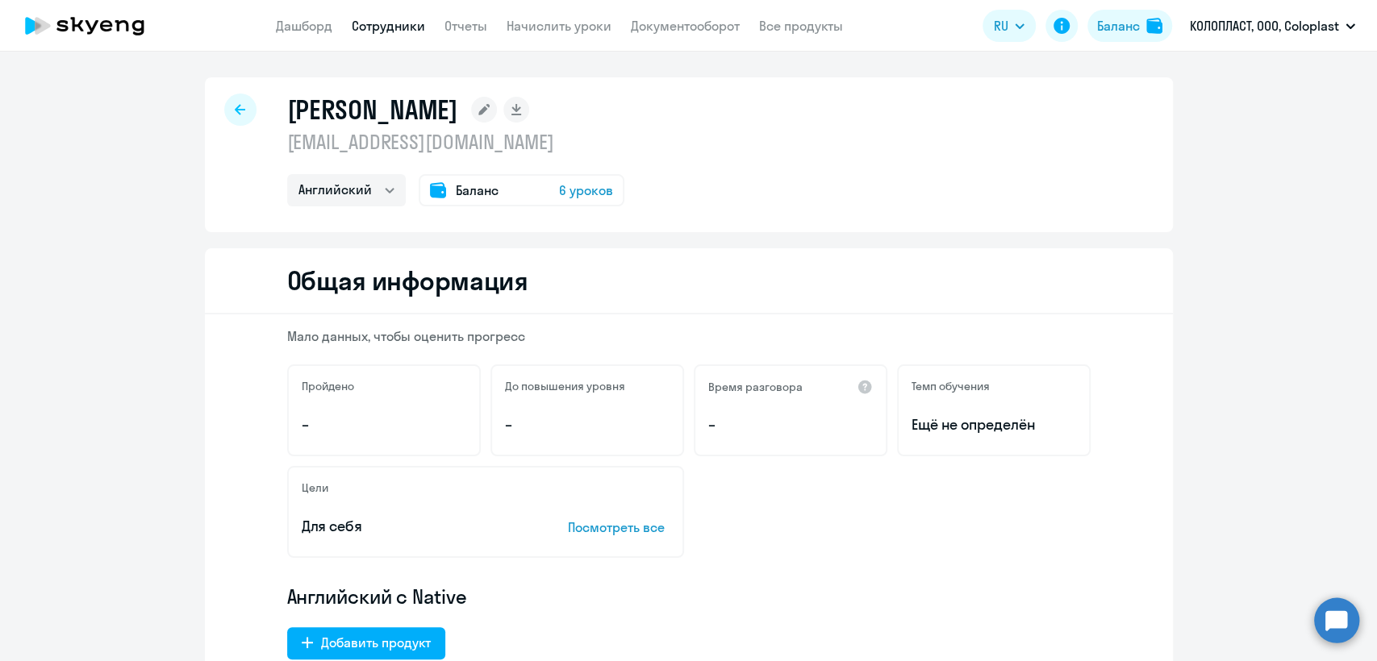
click at [403, 144] on p "rutd@coloplast.com" at bounding box center [455, 142] width 337 height 26
copy p "rutd@coloplast.com"
click at [394, 31] on link "Сотрудники" at bounding box center [388, 26] width 73 height 16
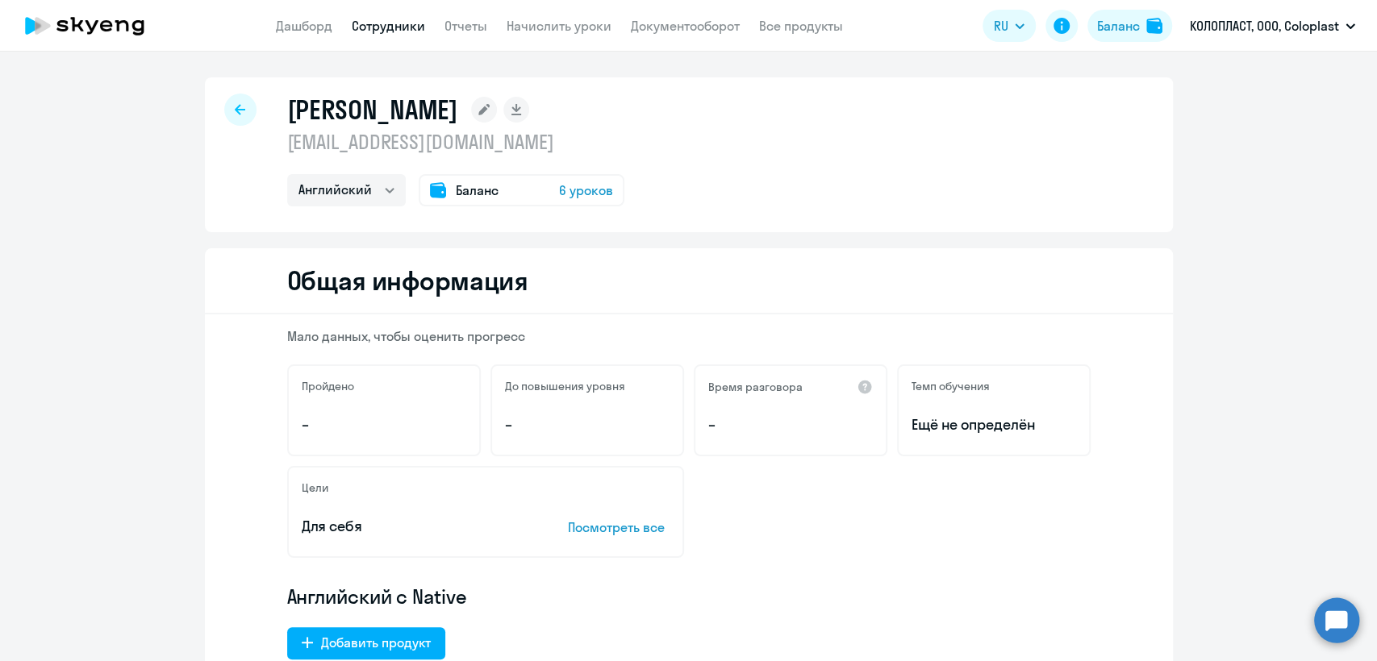
select select "30"
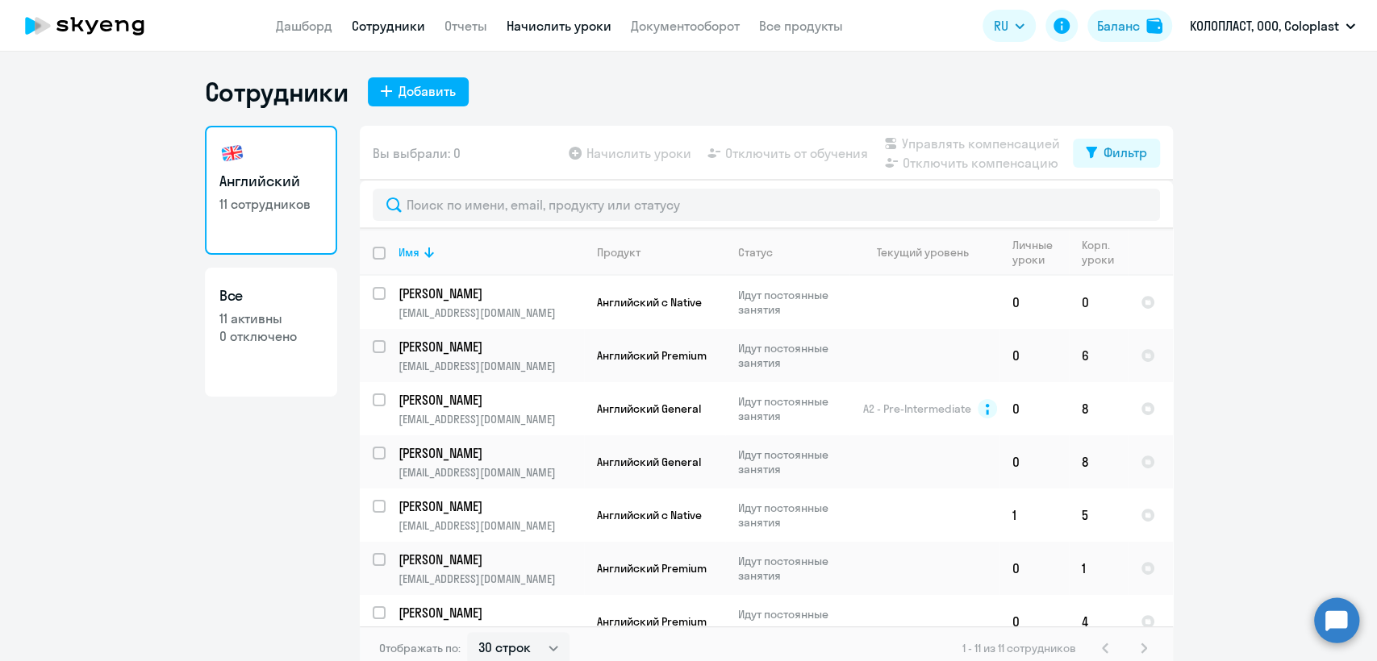
click at [535, 28] on link "Начислить уроки" at bounding box center [559, 26] width 105 height 16
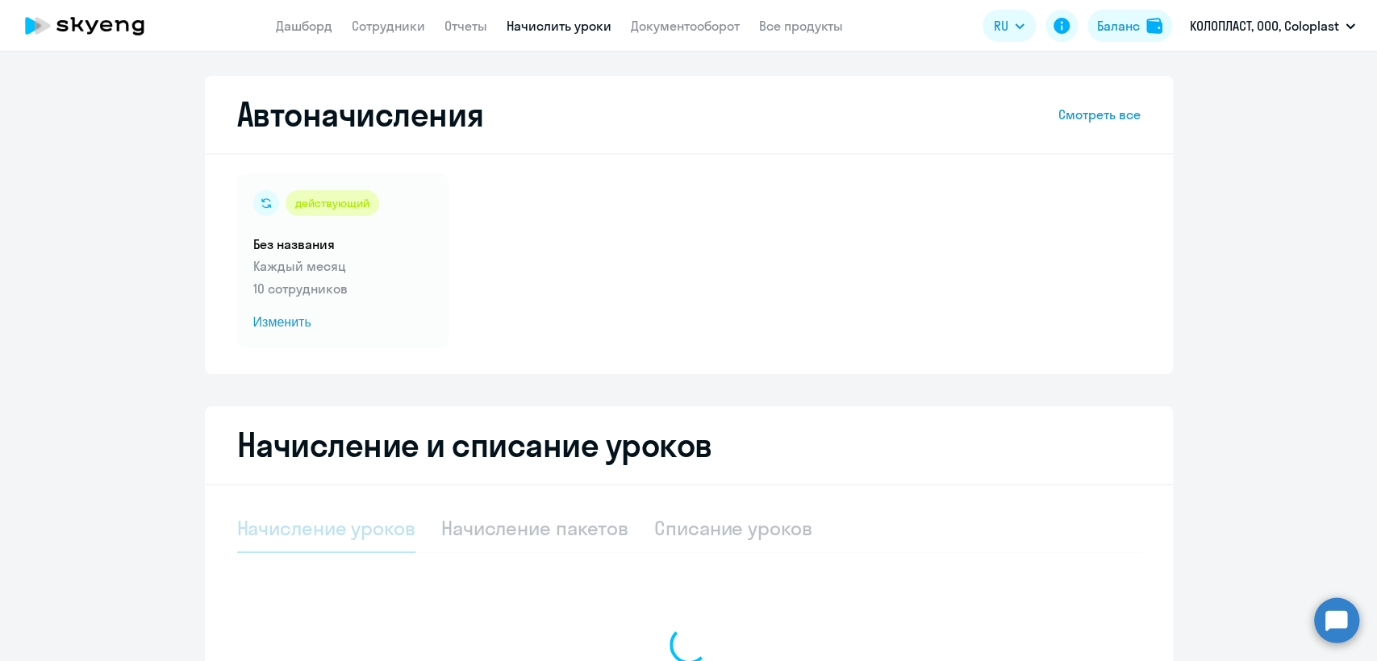
select select "10"
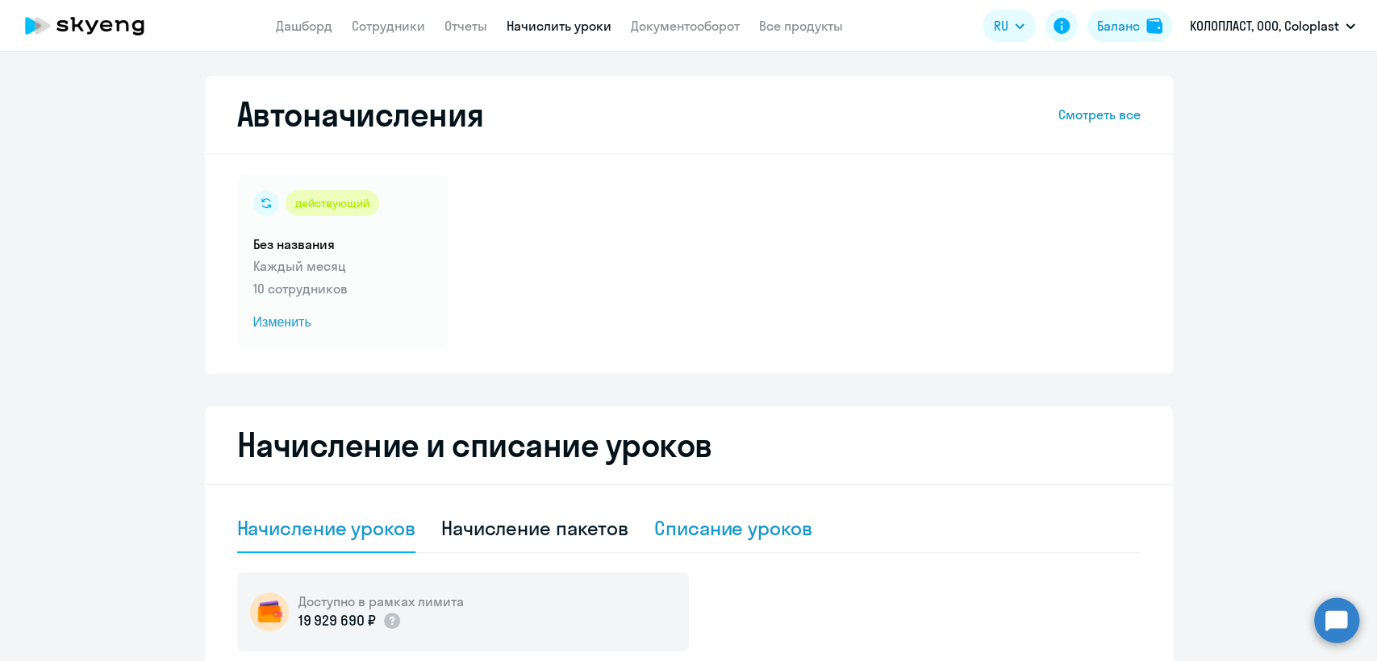
click at [725, 536] on div "Списание уроков" at bounding box center [733, 528] width 158 height 26
select select "10"
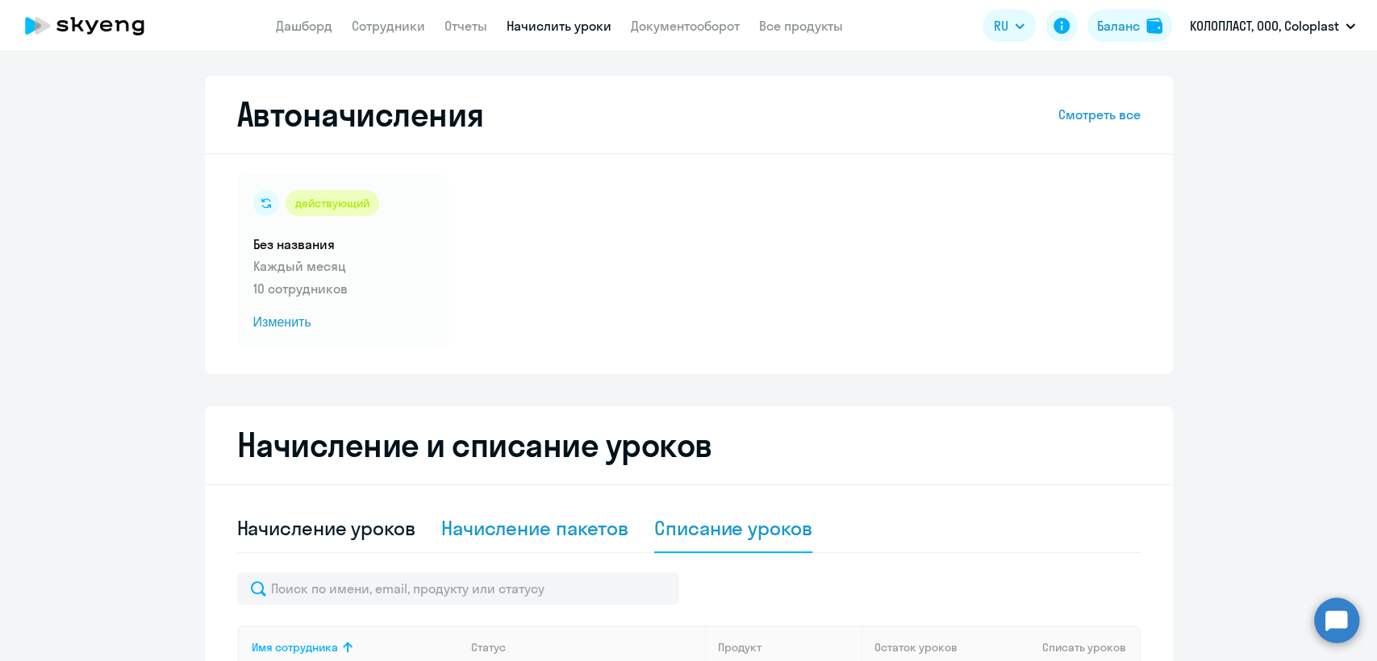
click at [580, 526] on div "Начисление пакетов" at bounding box center [534, 528] width 187 height 26
select select "10"
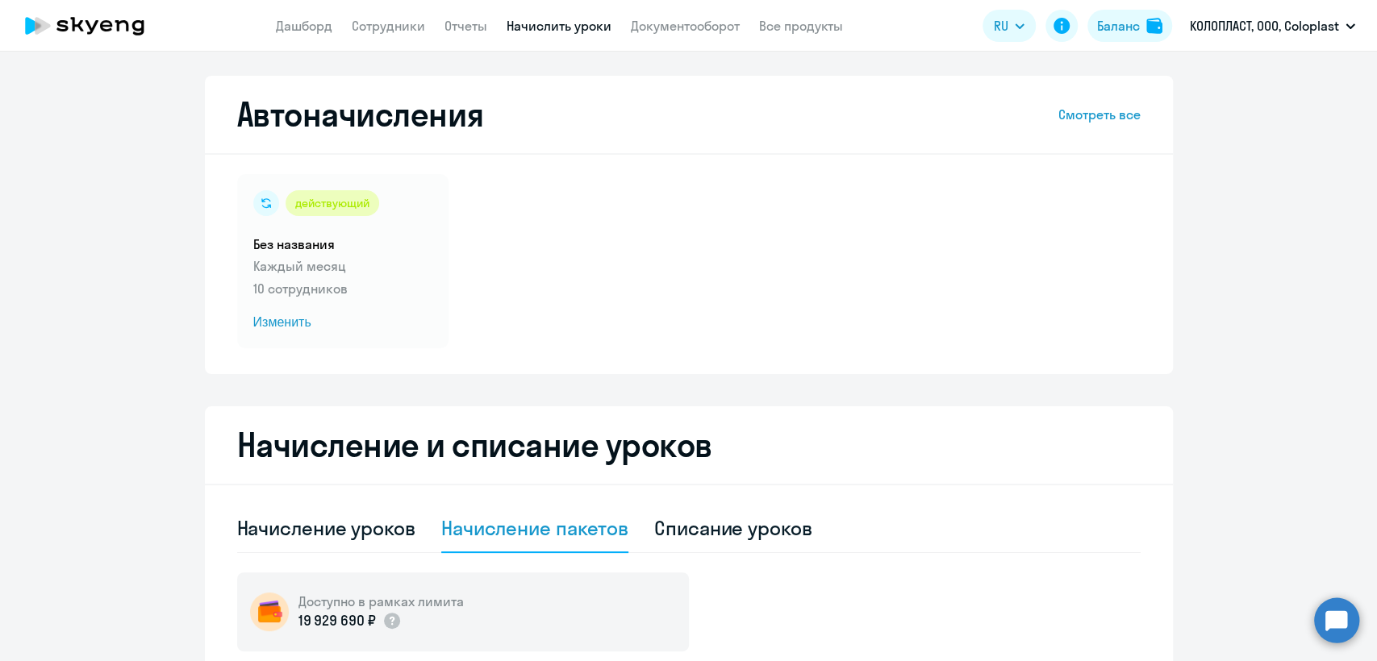
scroll to position [269, 0]
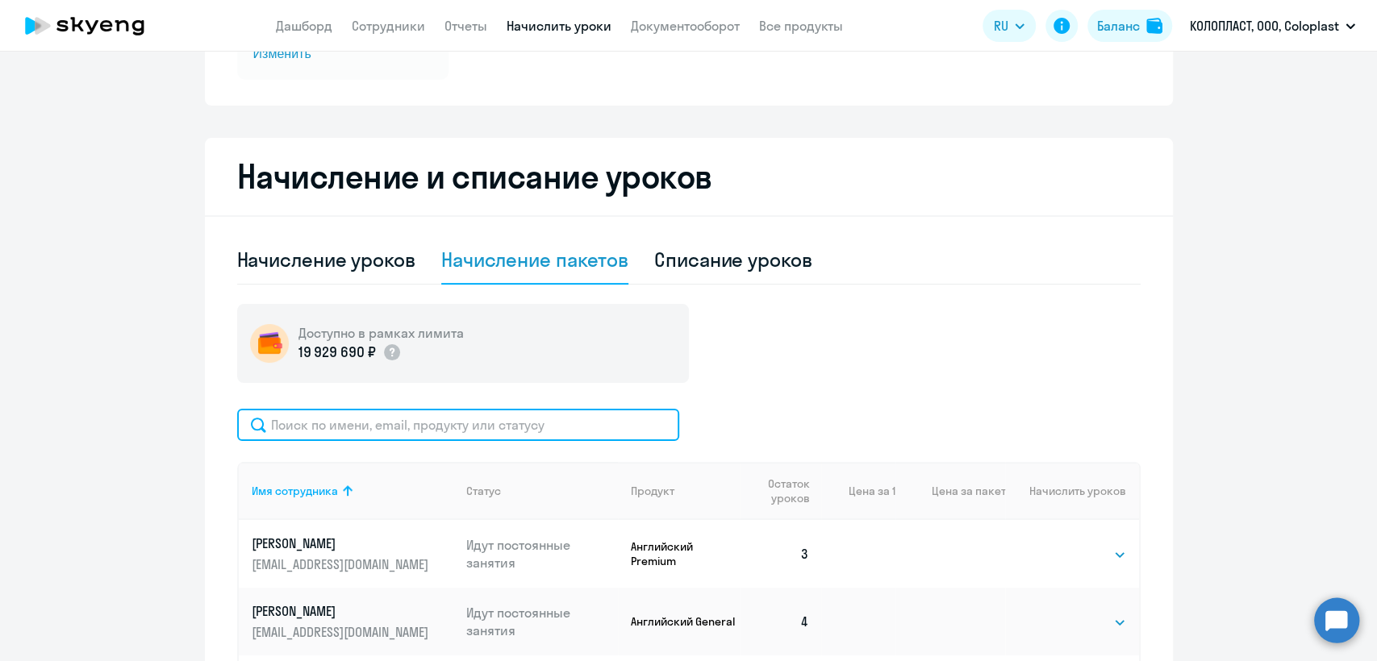
click at [444, 417] on input "text" at bounding box center [458, 425] width 442 height 32
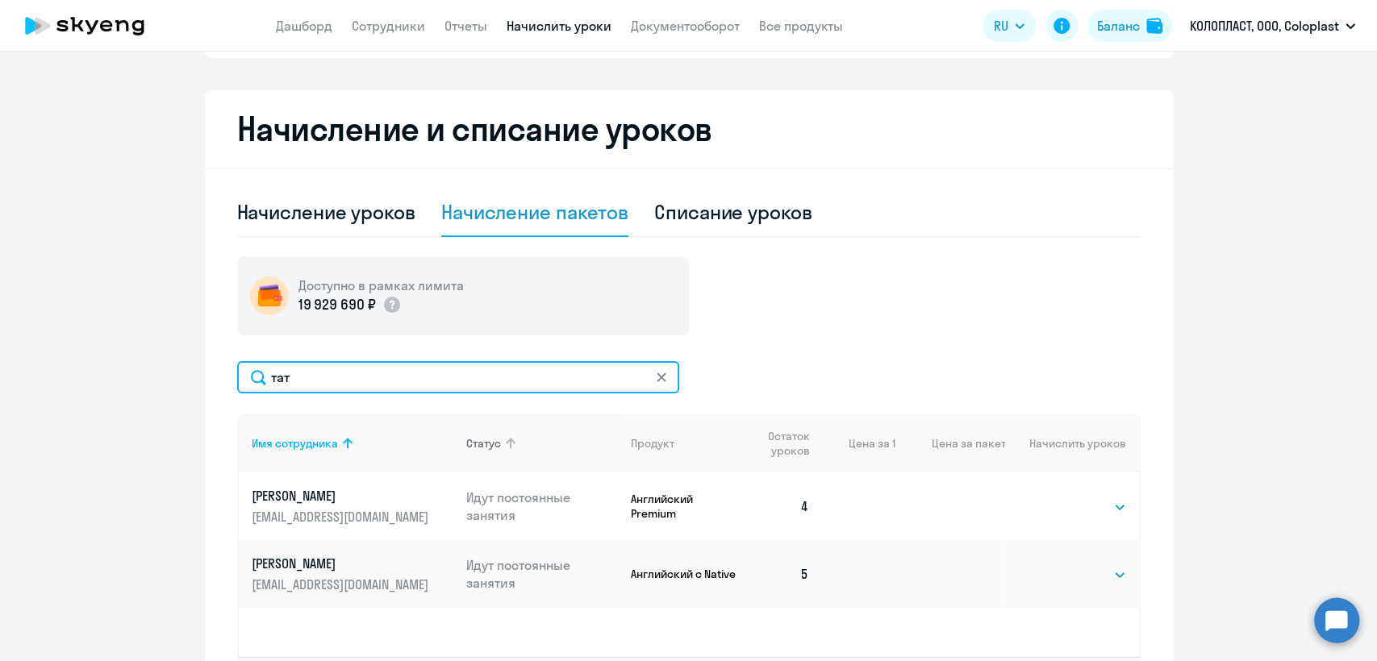
scroll to position [358, 0]
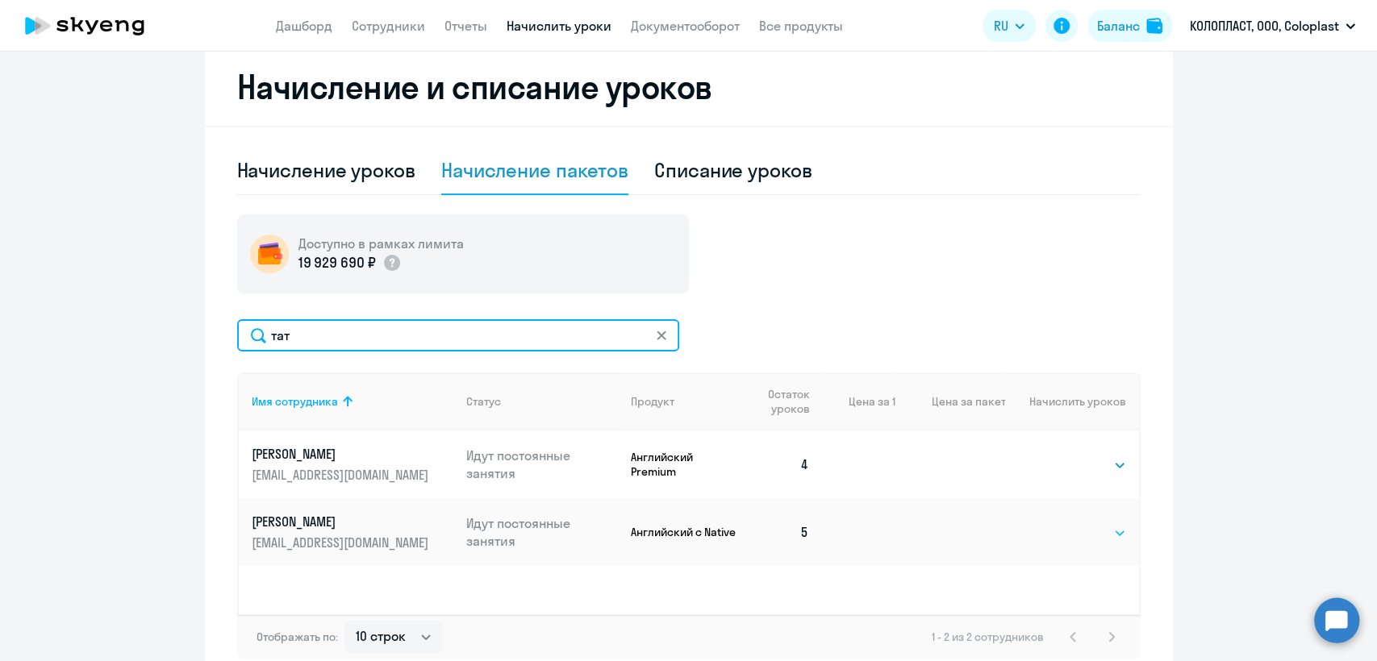
type input "тат"
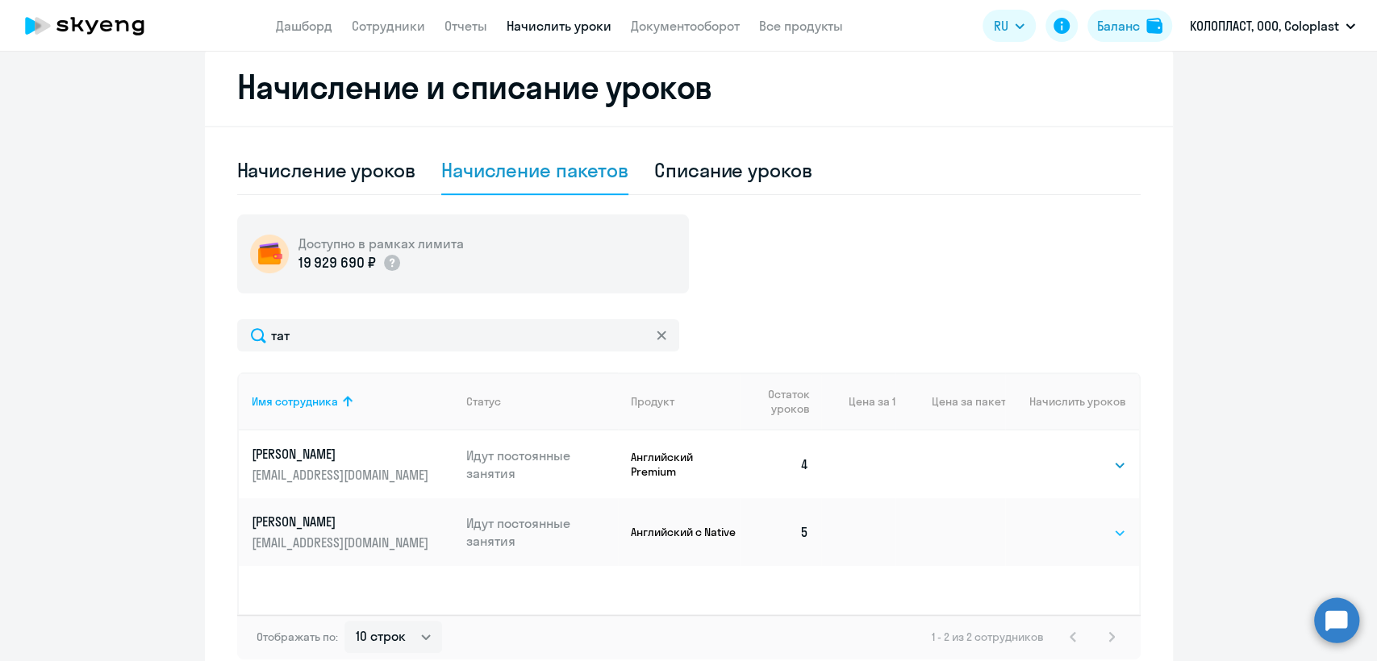
click at [1084, 531] on select "Выбрать 4 8 16 32 64 96 128" at bounding box center [1093, 533] width 66 height 19
click at [342, 169] on div "Начисление уроков" at bounding box center [326, 170] width 178 height 26
select select "10"
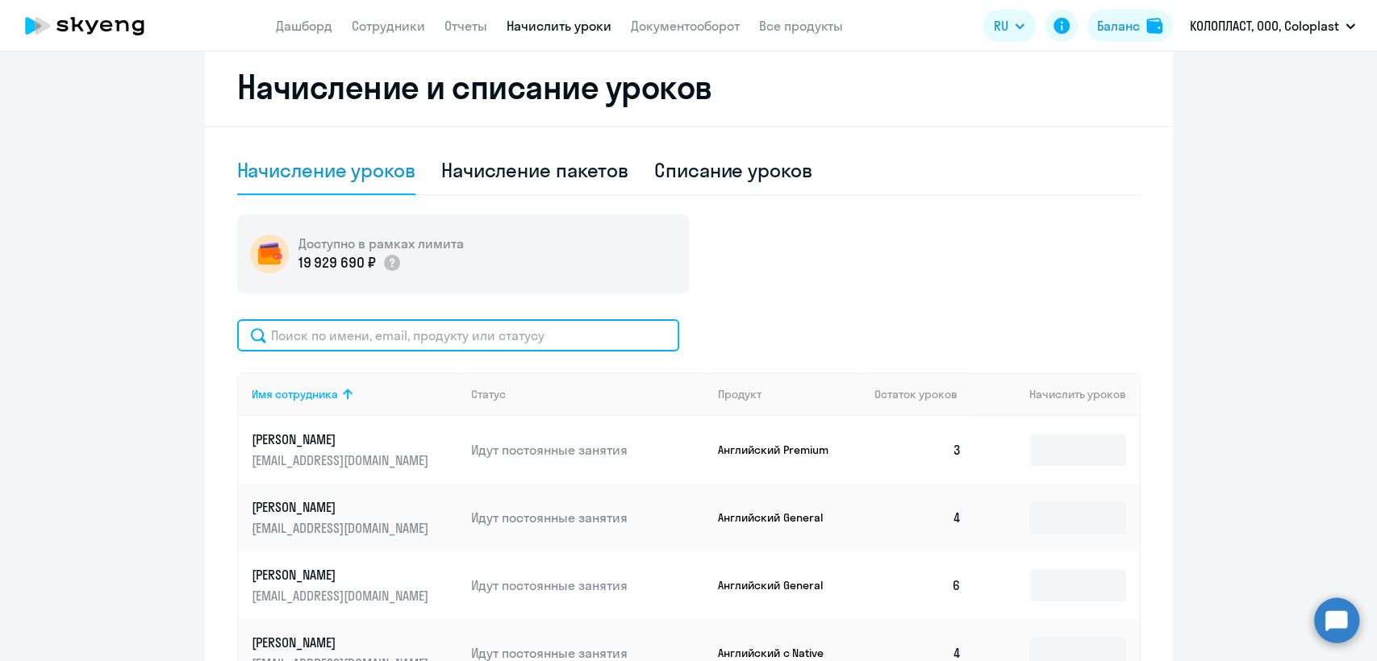
click at [387, 344] on input "text" at bounding box center [458, 335] width 442 height 32
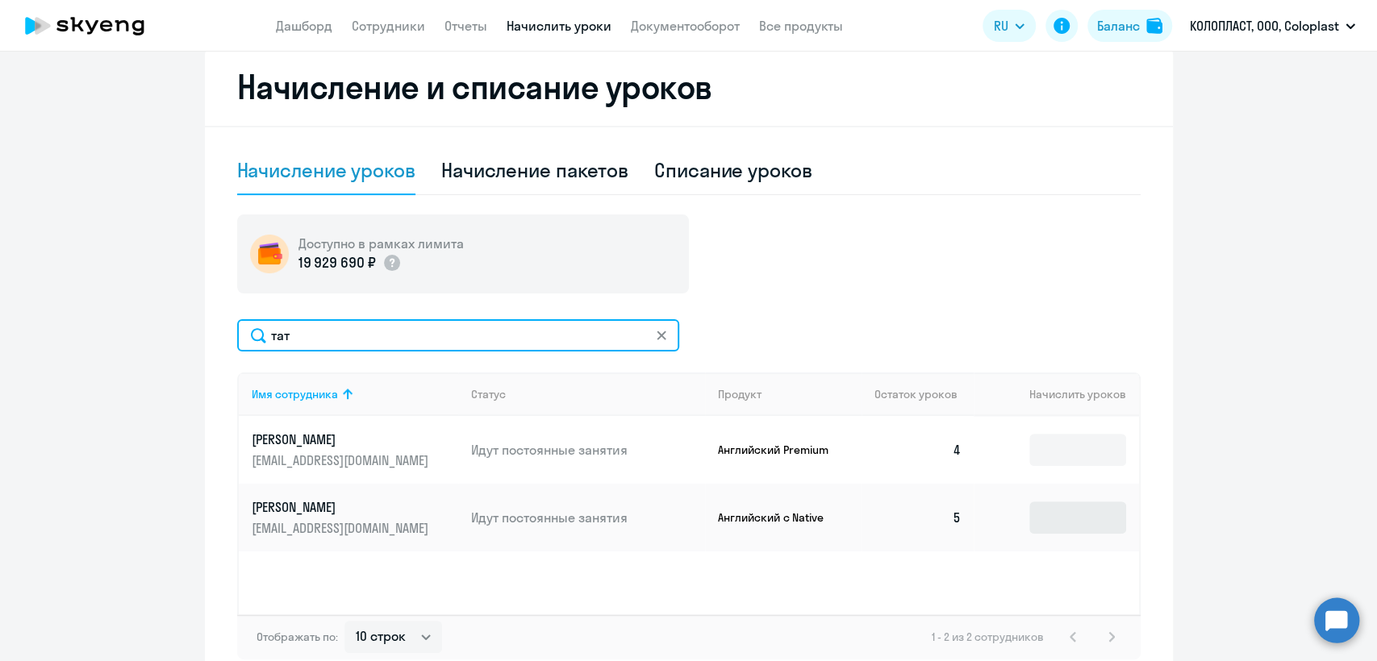
type input "тат"
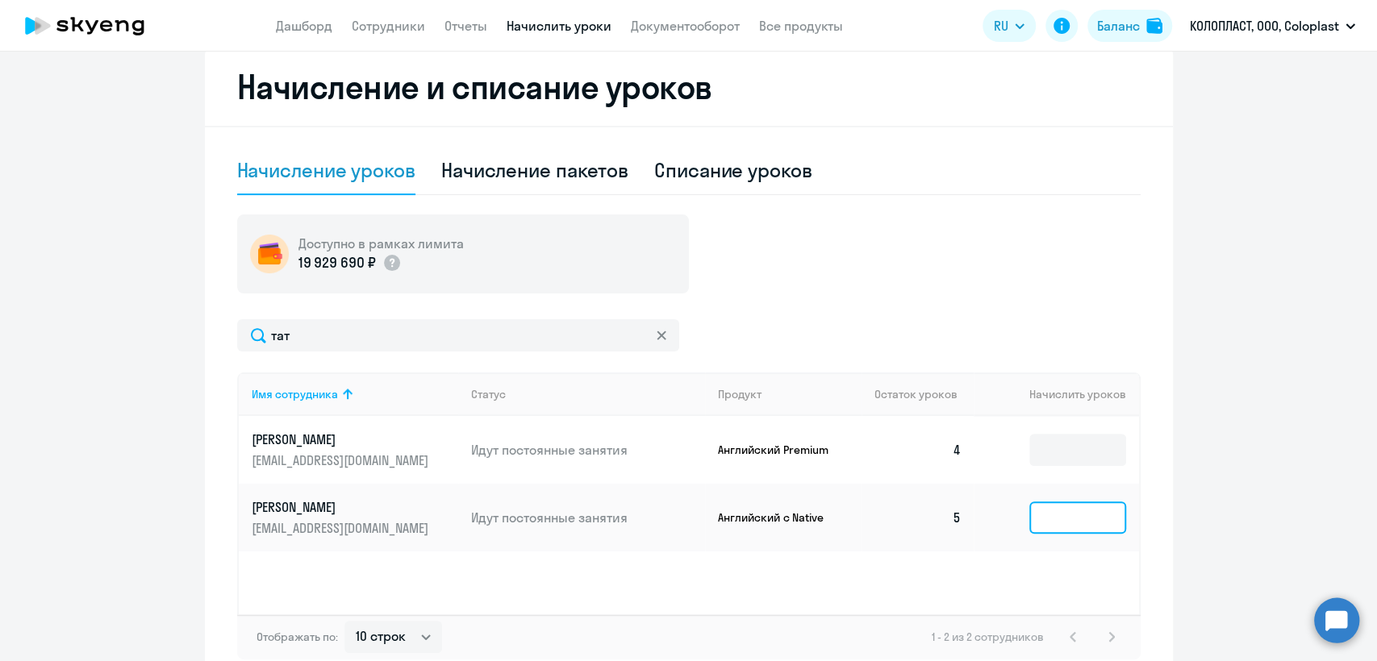
click at [1082, 528] on input at bounding box center [1077, 518] width 97 height 32
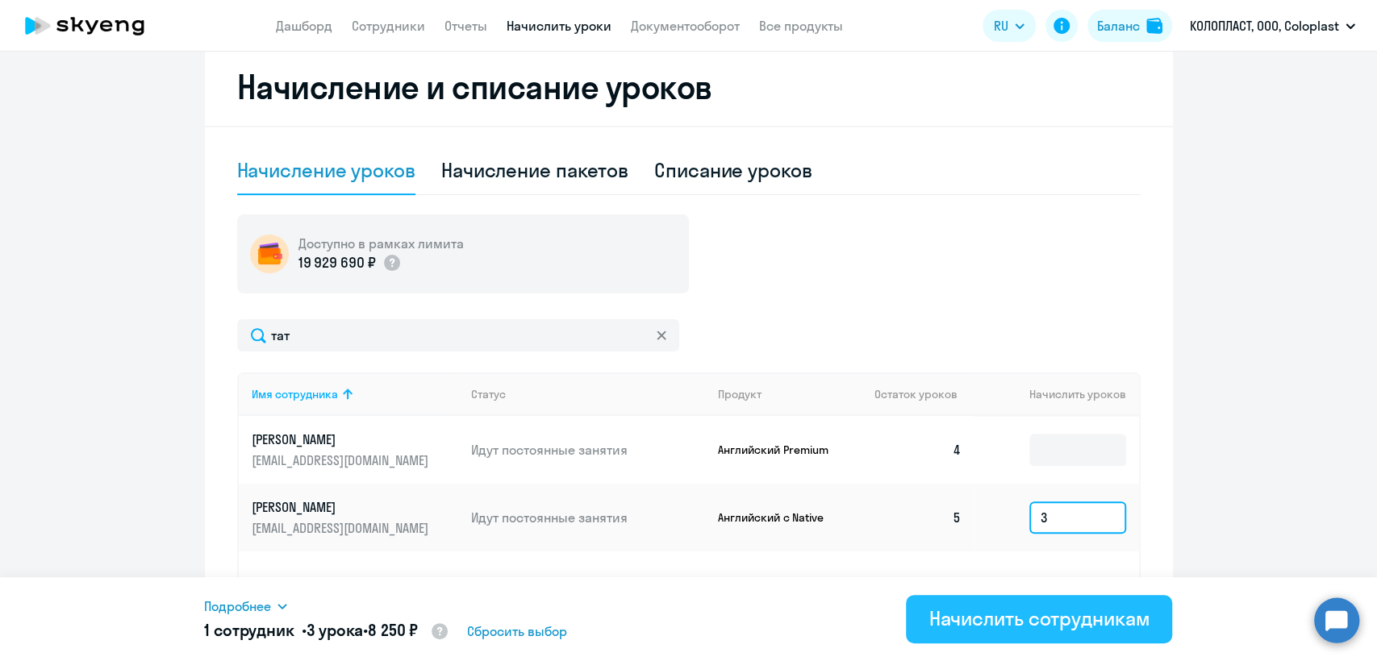
type input "3"
click at [994, 615] on div "Начислить сотрудникам" at bounding box center [1038, 619] width 221 height 26
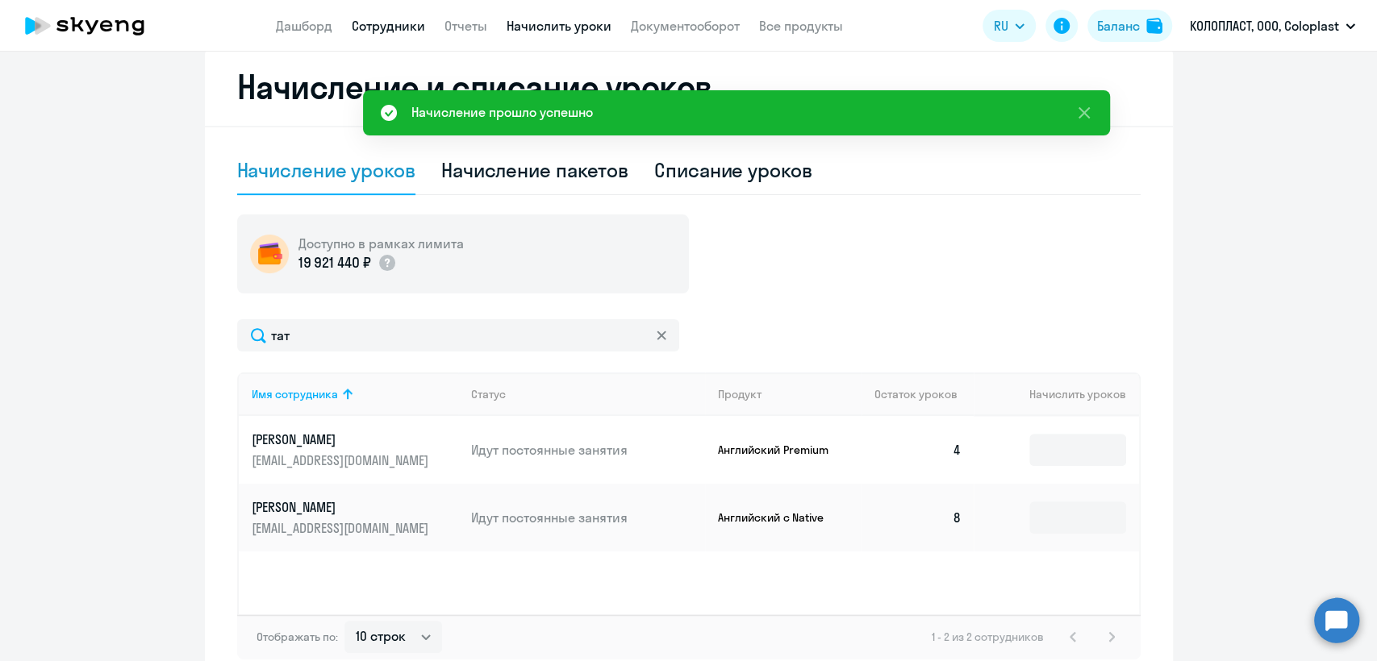
click at [378, 31] on link "Сотрудники" at bounding box center [388, 26] width 73 height 16
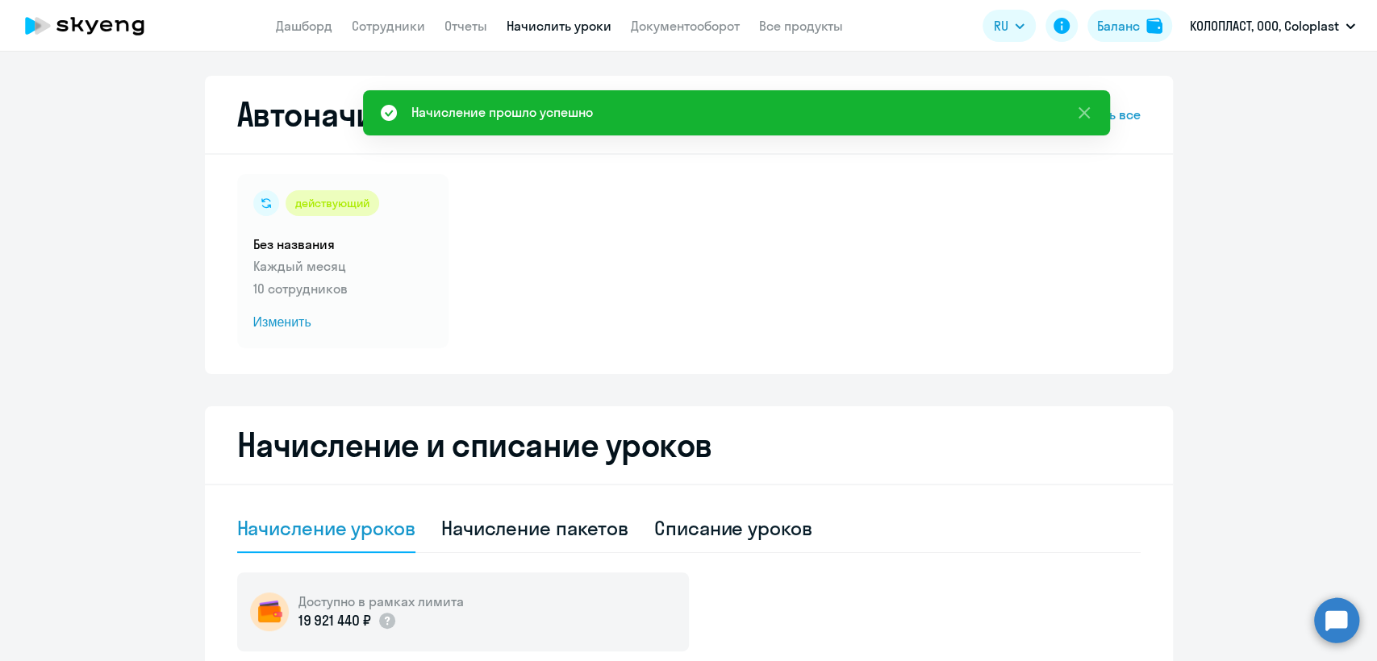
select select "30"
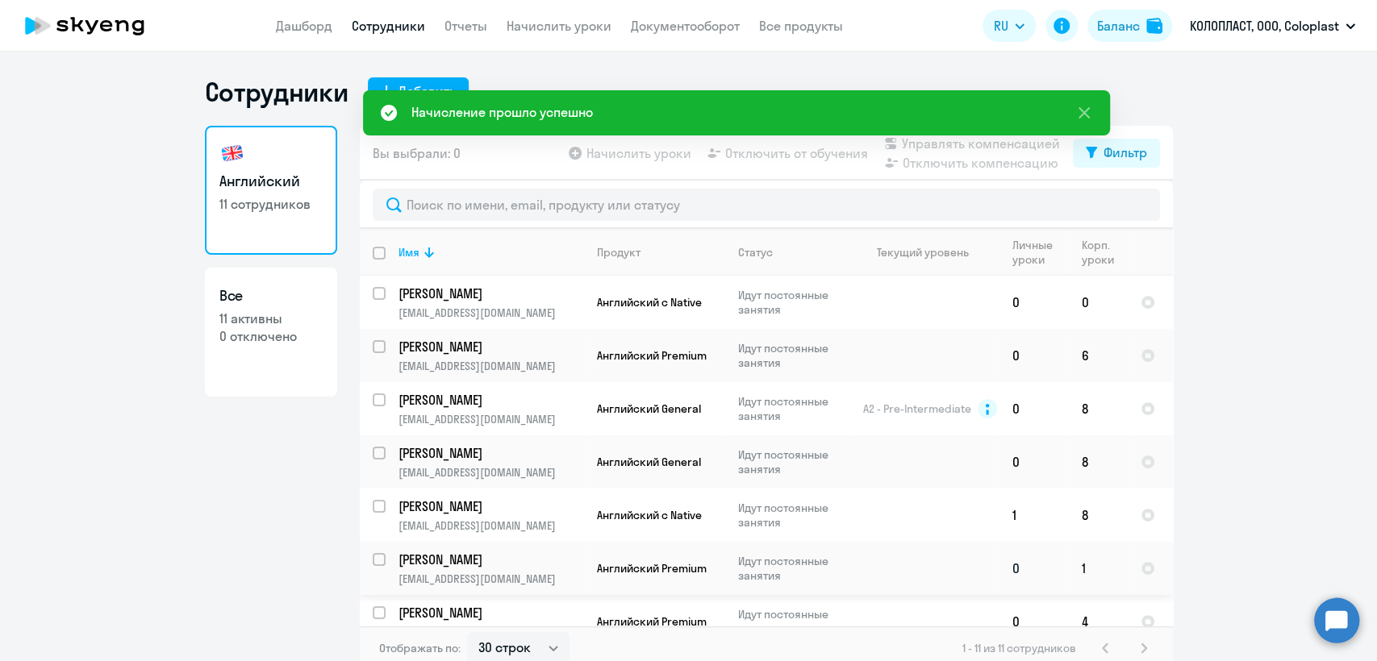
click at [869, 557] on td at bounding box center [924, 568] width 150 height 53
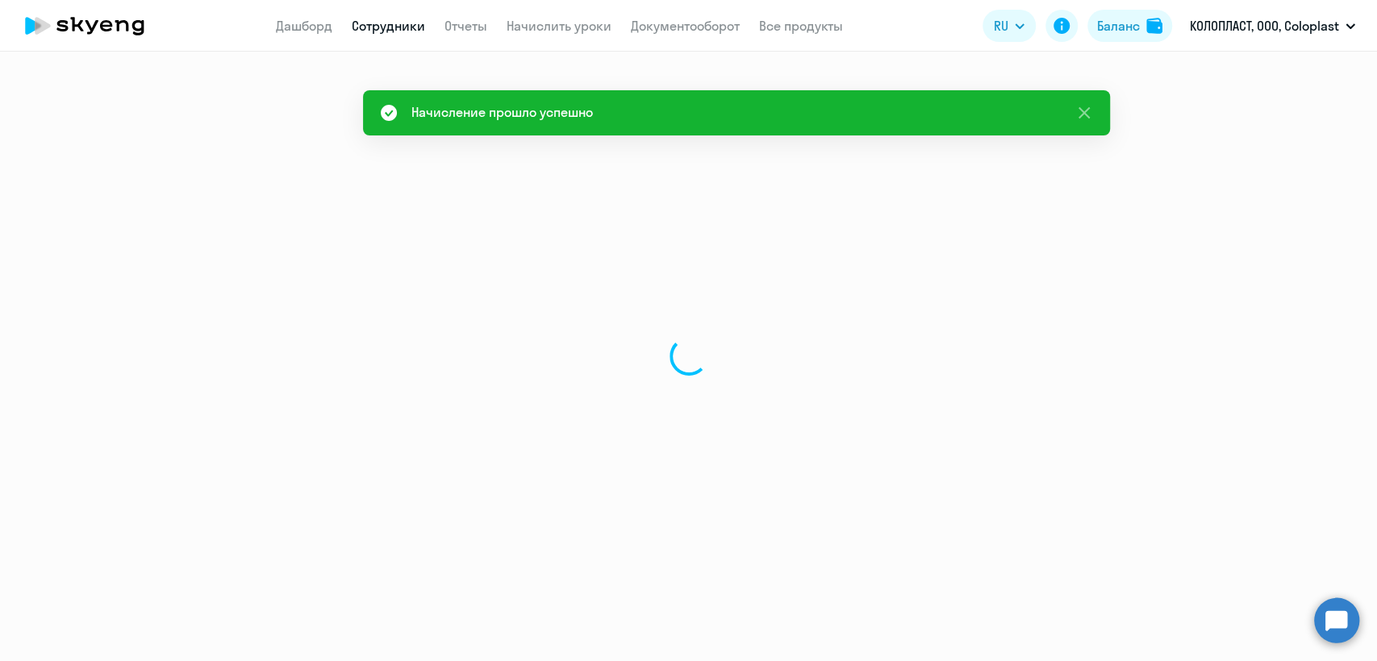
select select "english"
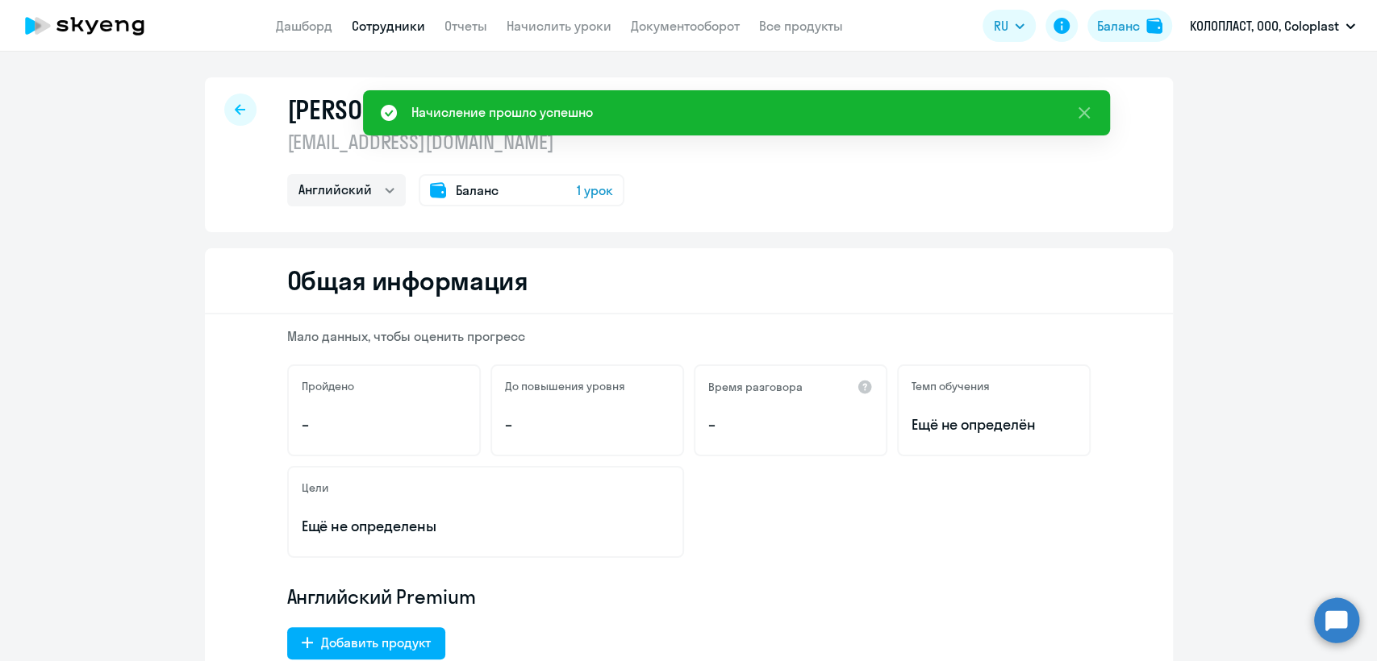
click at [438, 150] on p "runama@coloplast.com" at bounding box center [455, 142] width 337 height 26
click at [437, 150] on p "runama@coloplast.com" at bounding box center [455, 142] width 337 height 26
copy p "runama@coloplast.com"
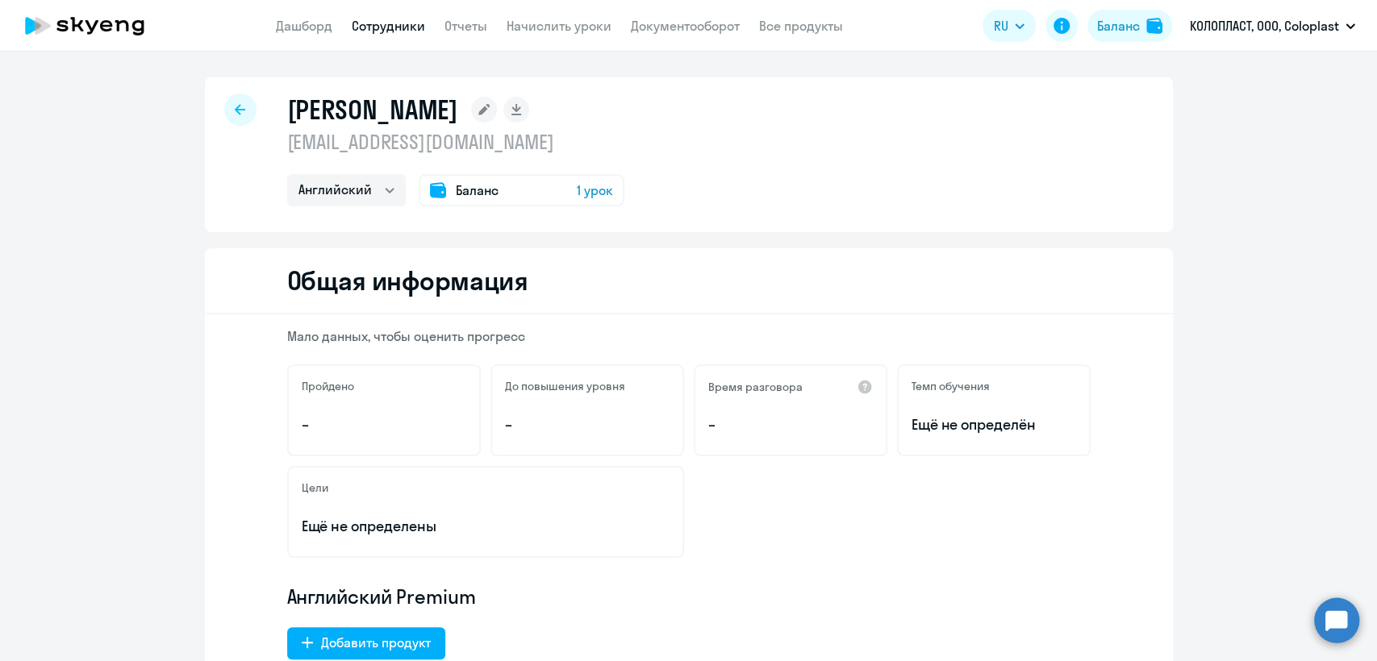
click at [400, 25] on link "Сотрудники" at bounding box center [388, 26] width 73 height 16
select select "30"
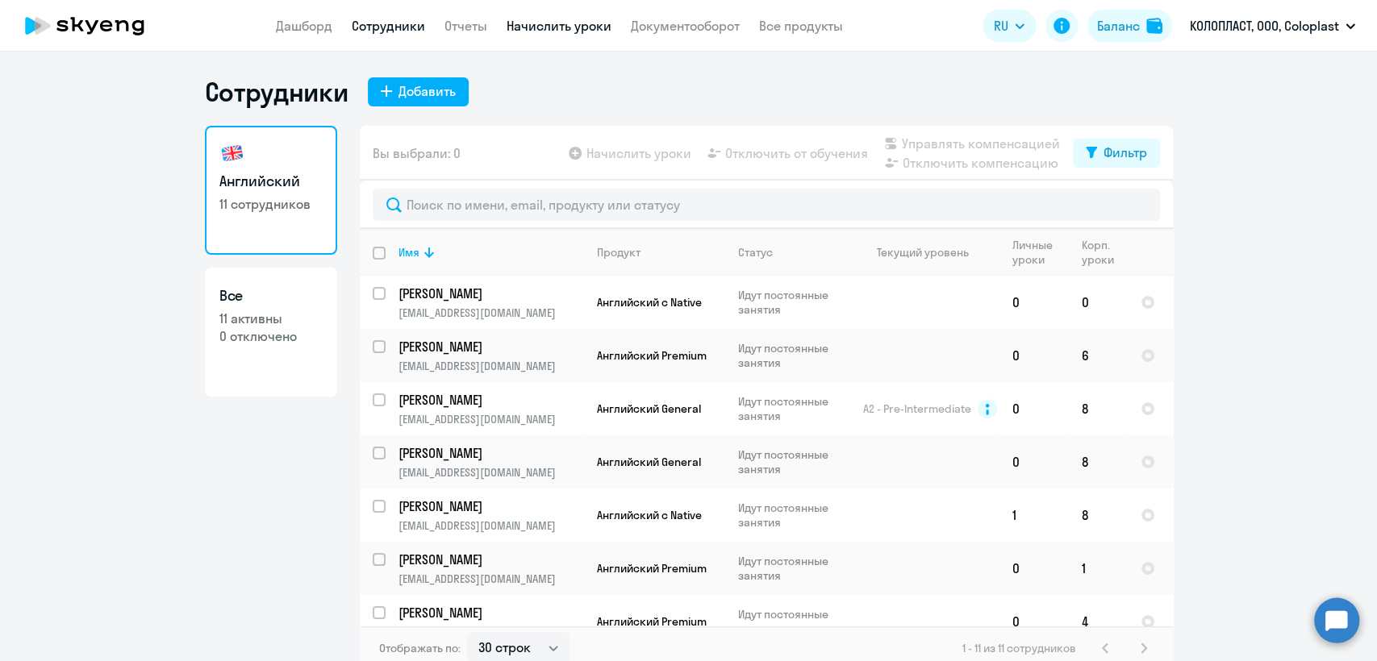
drag, startPoint x: 517, startPoint y: 21, endPoint x: 519, endPoint y: 31, distance: 9.8
click at [518, 21] on link "Начислить уроки" at bounding box center [559, 26] width 105 height 16
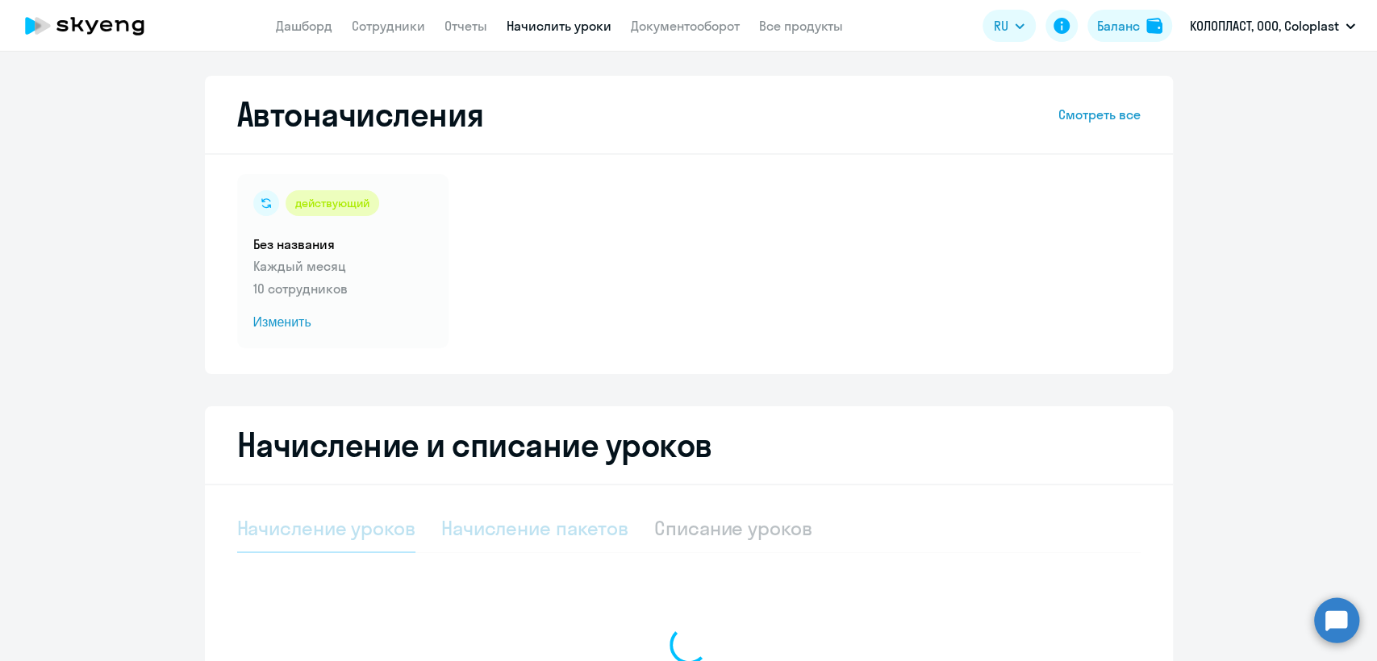
select select "10"
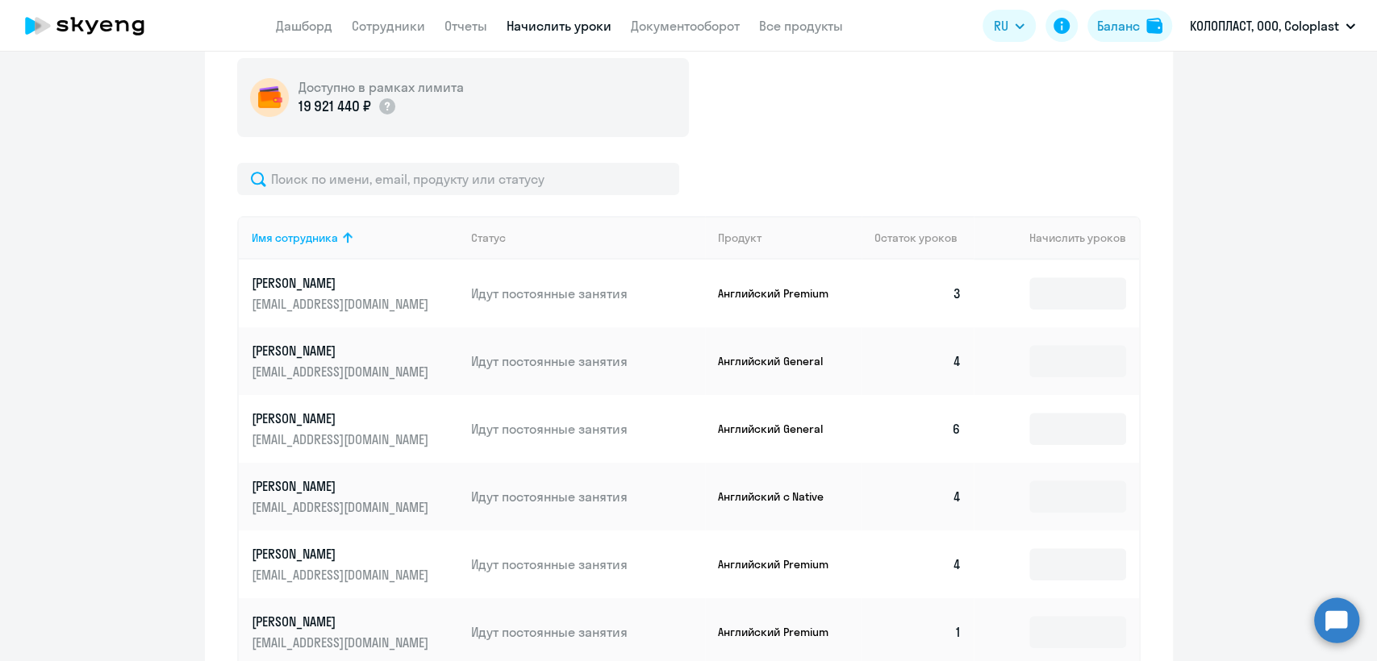
scroll to position [627, 0]
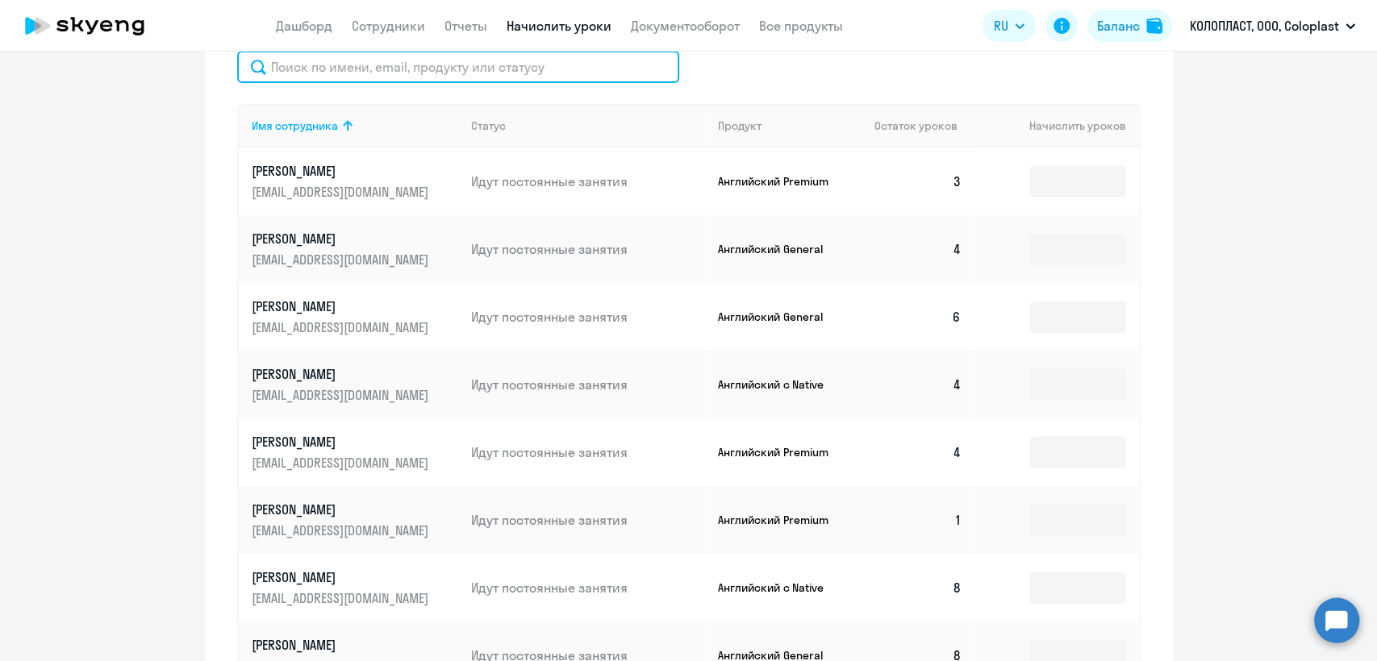
click at [344, 77] on input "text" at bounding box center [458, 67] width 442 height 32
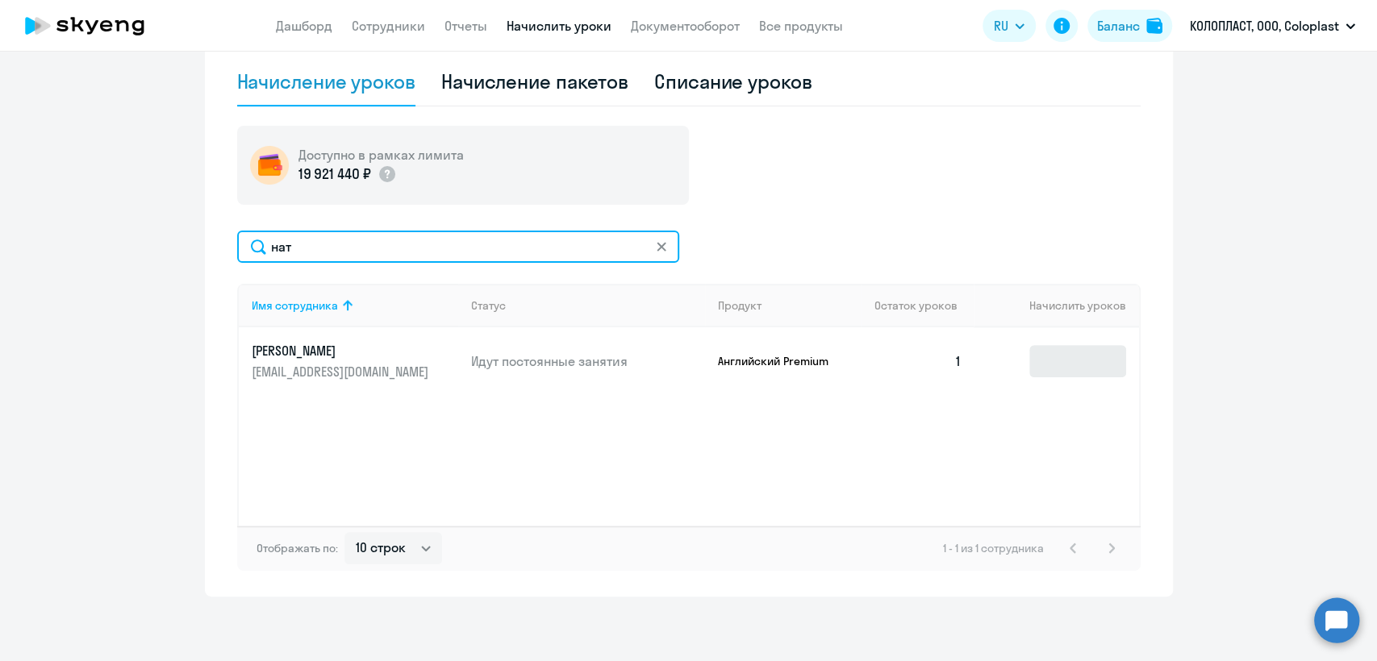
type input "нат"
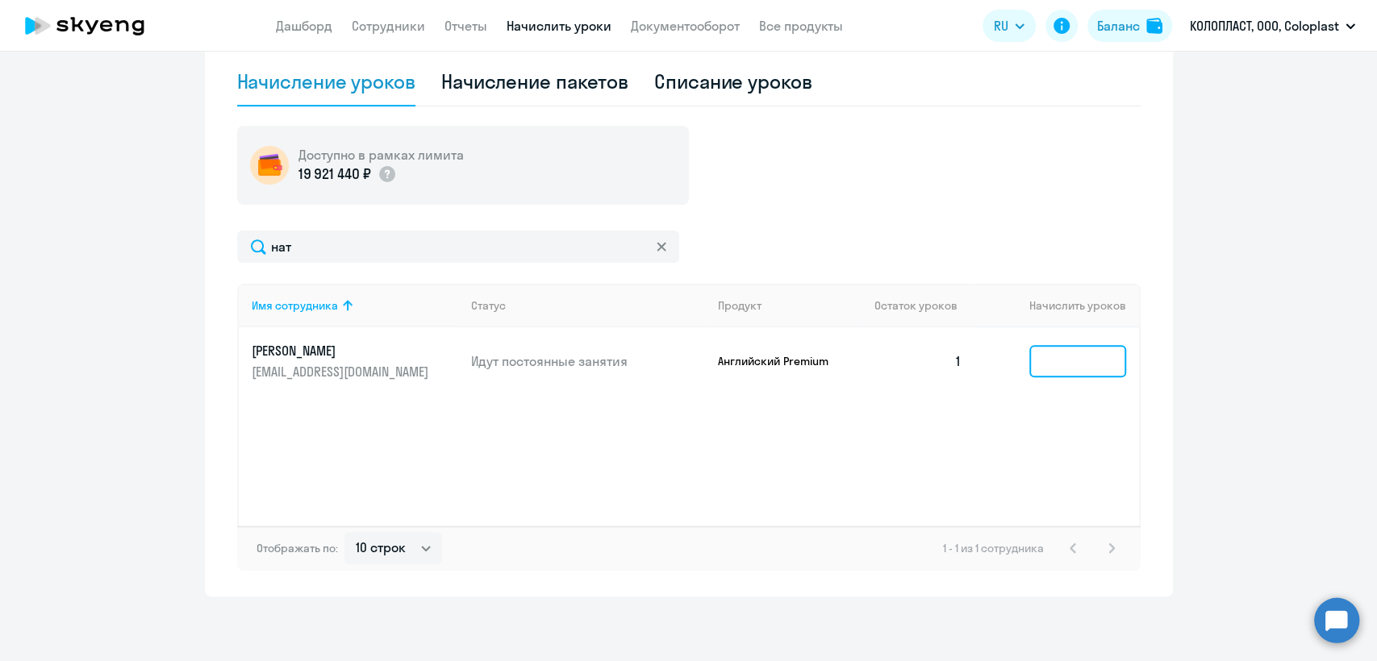
click at [1063, 361] on input at bounding box center [1077, 361] width 97 height 32
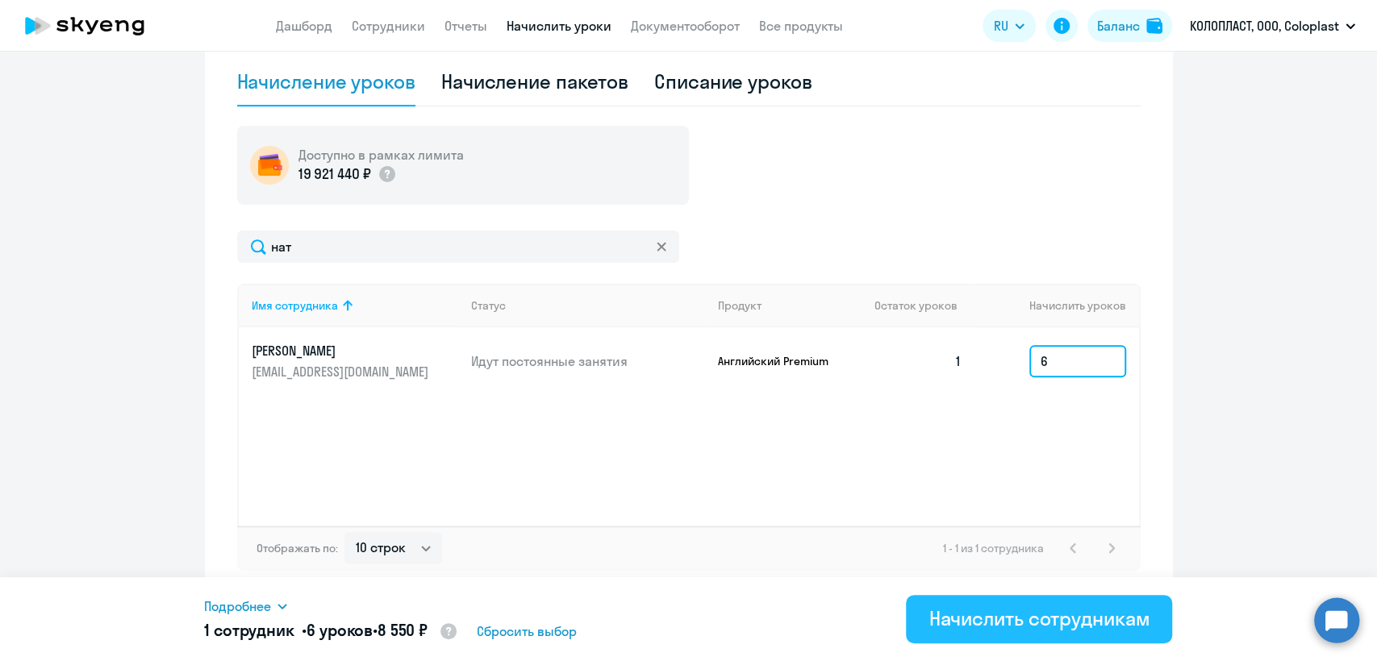
type input "6"
click at [1039, 628] on div "Начислить сотрудникам" at bounding box center [1038, 619] width 221 height 26
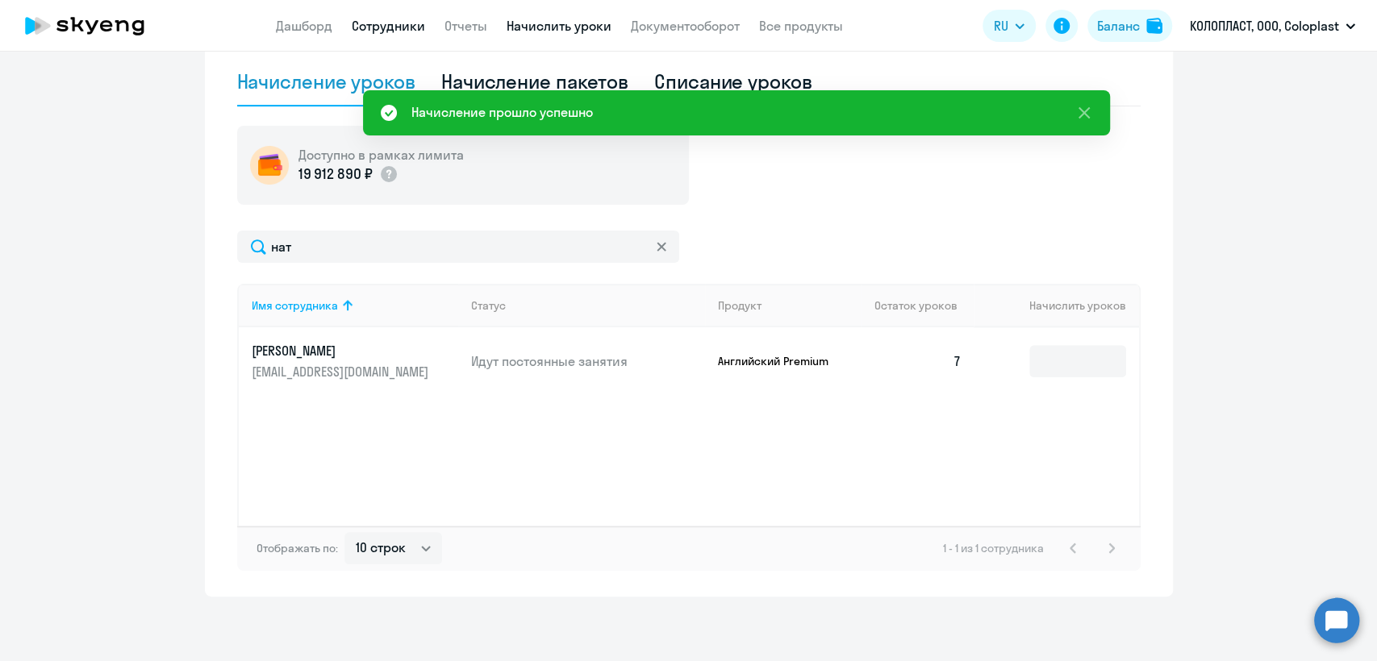
click at [395, 21] on link "Сотрудники" at bounding box center [388, 26] width 73 height 16
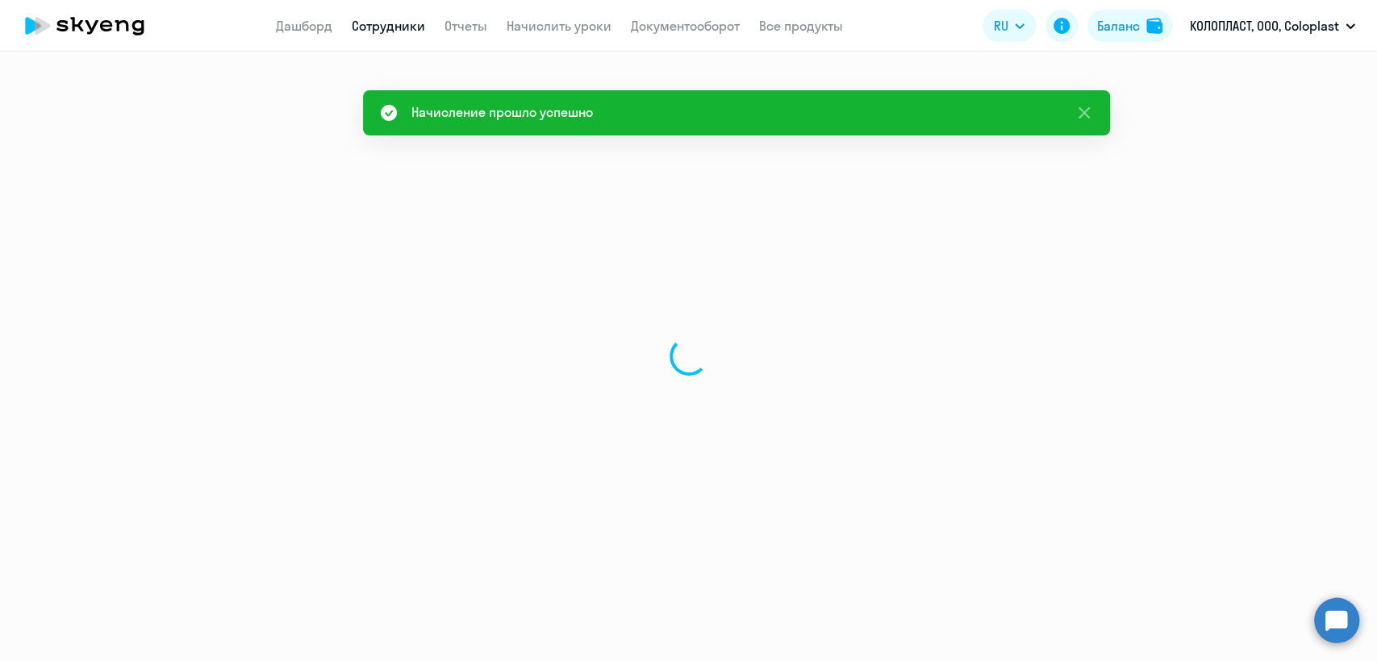
select select "30"
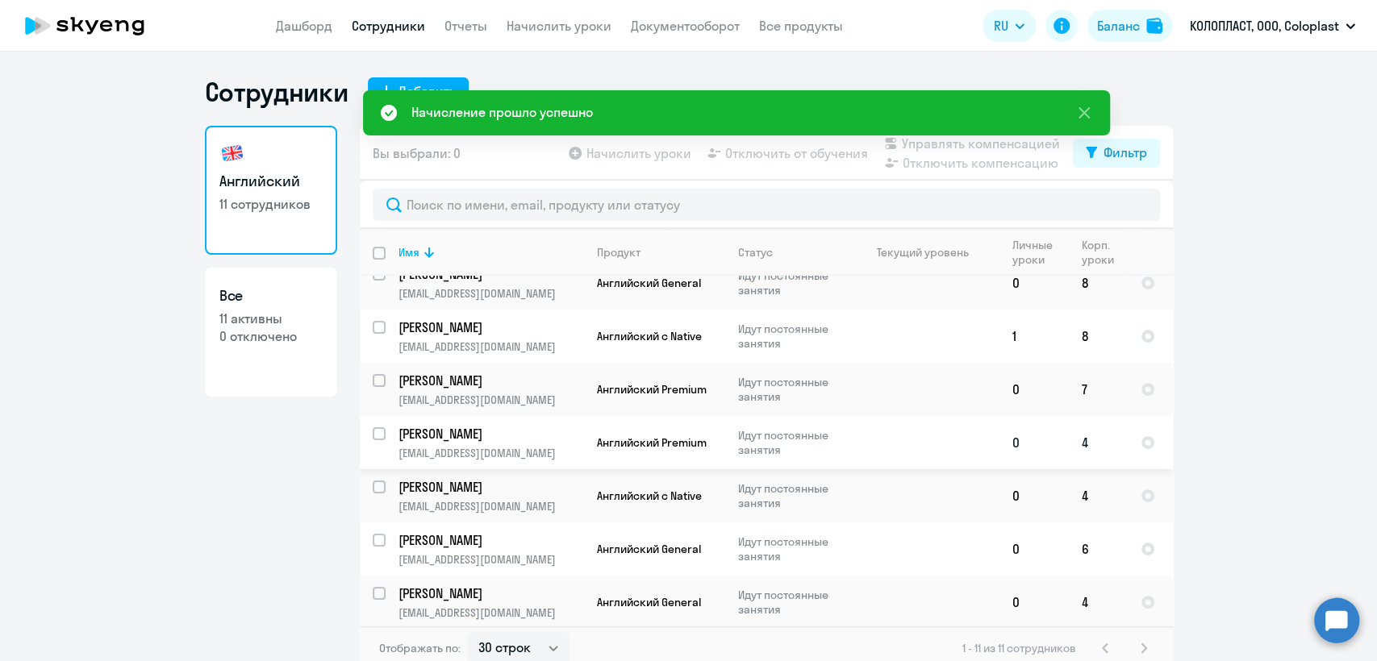
scroll to position [233, 0]
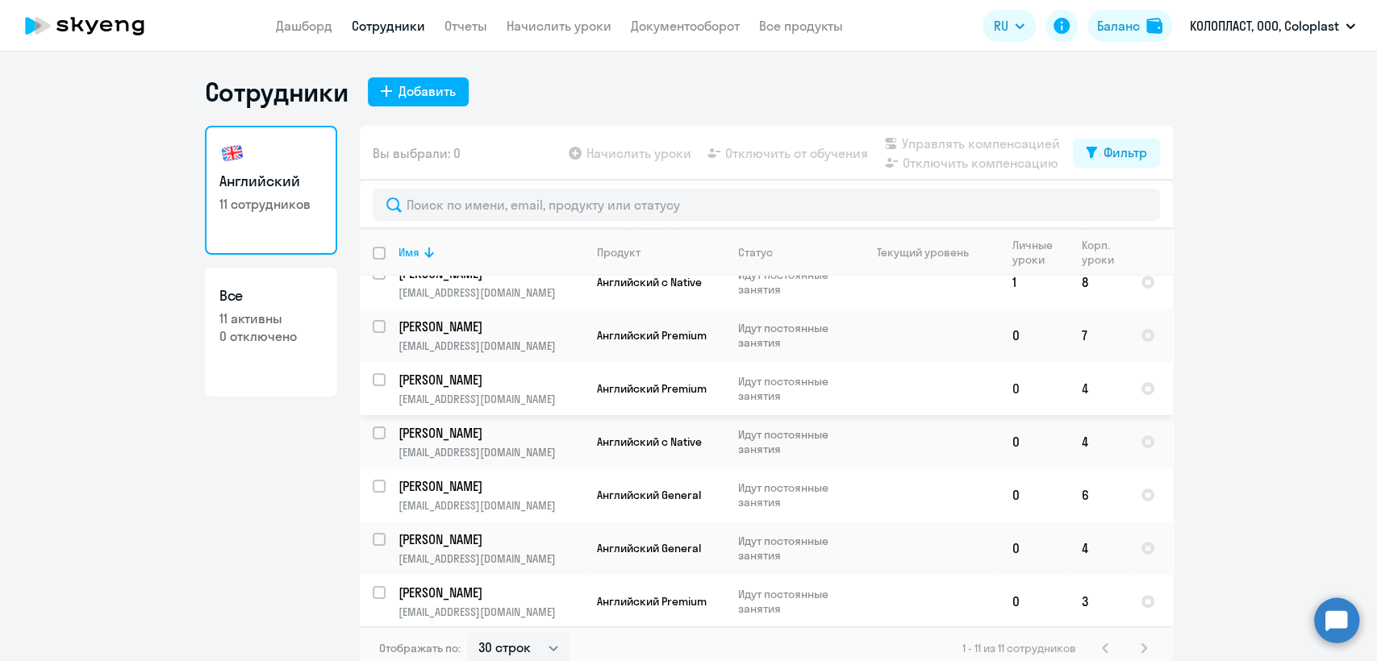
click at [852, 387] on td at bounding box center [924, 388] width 150 height 53
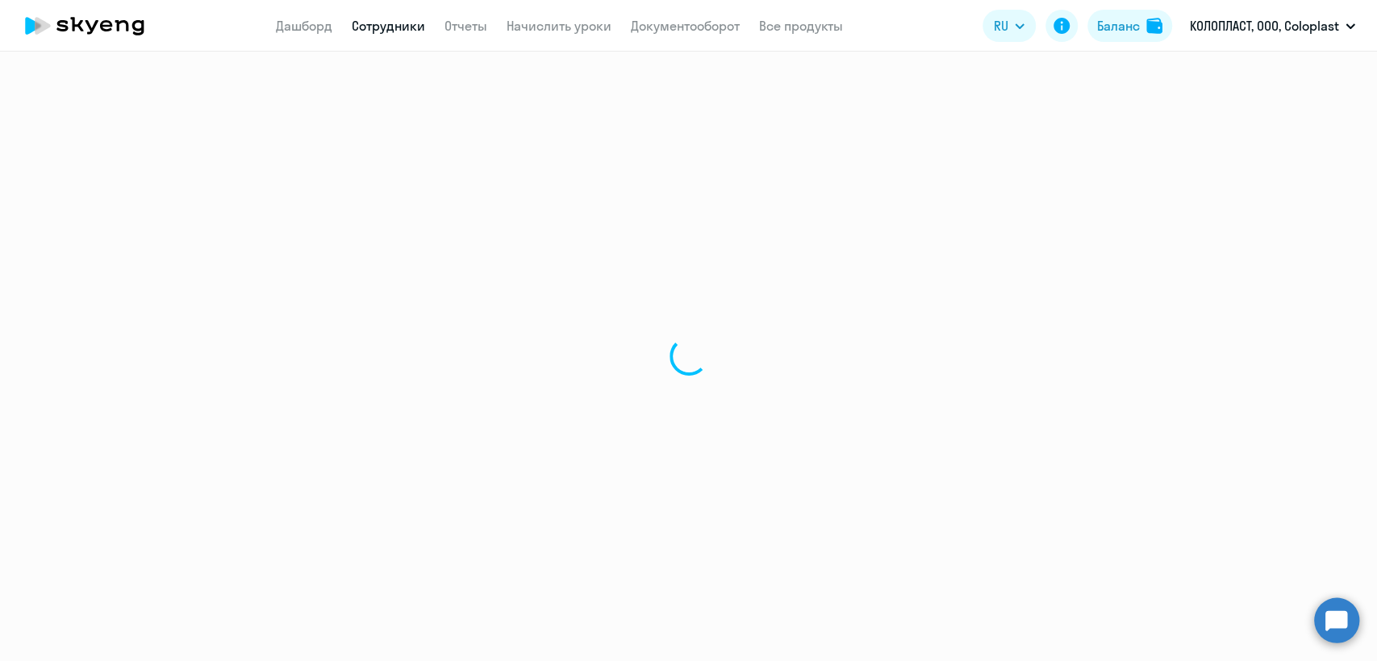
select select "english"
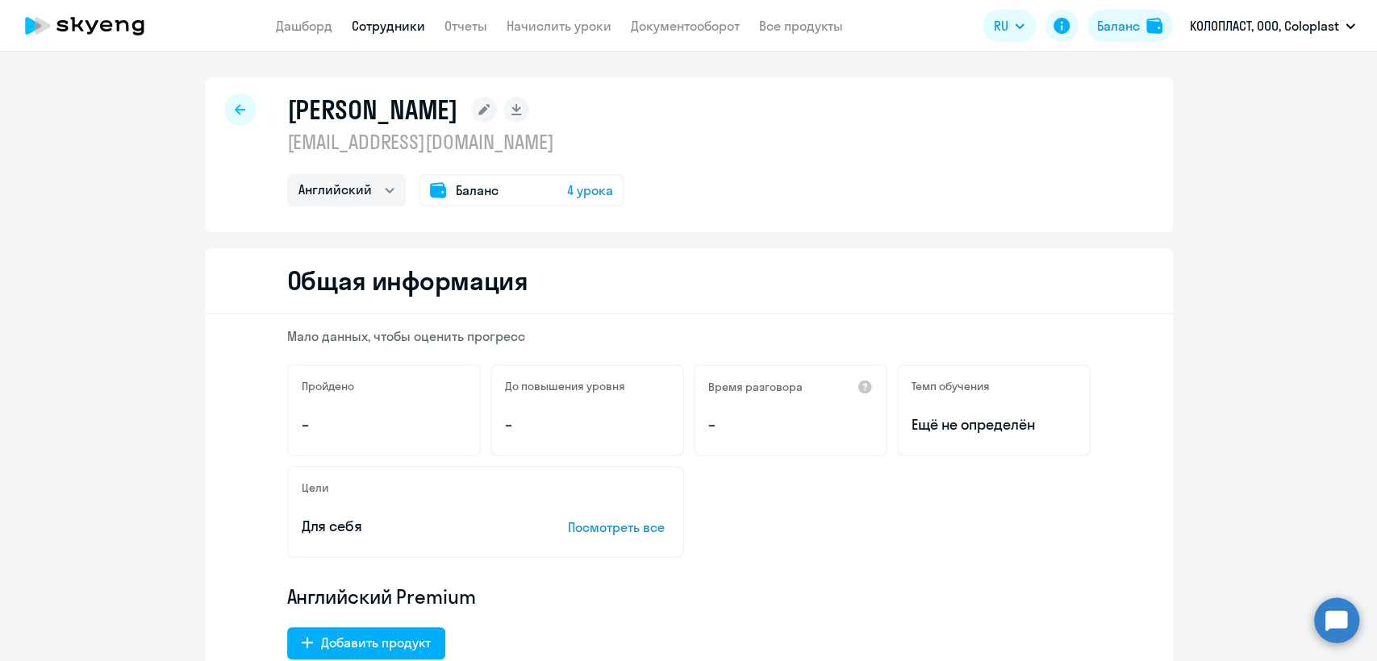
click at [401, 144] on p "rutaku@coloplast.com" at bounding box center [455, 142] width 337 height 26
copy p "rutaku@coloplast.com"
click at [538, 27] on link "Начислить уроки" at bounding box center [559, 26] width 105 height 16
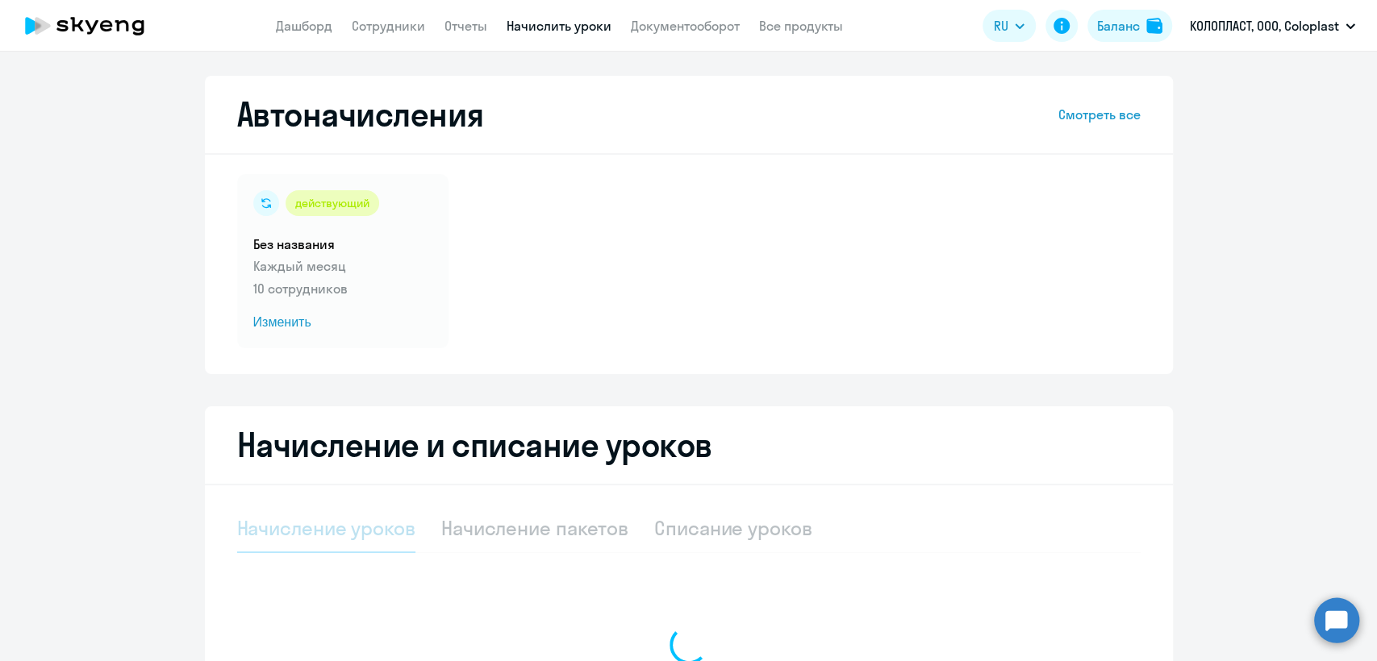
select select "10"
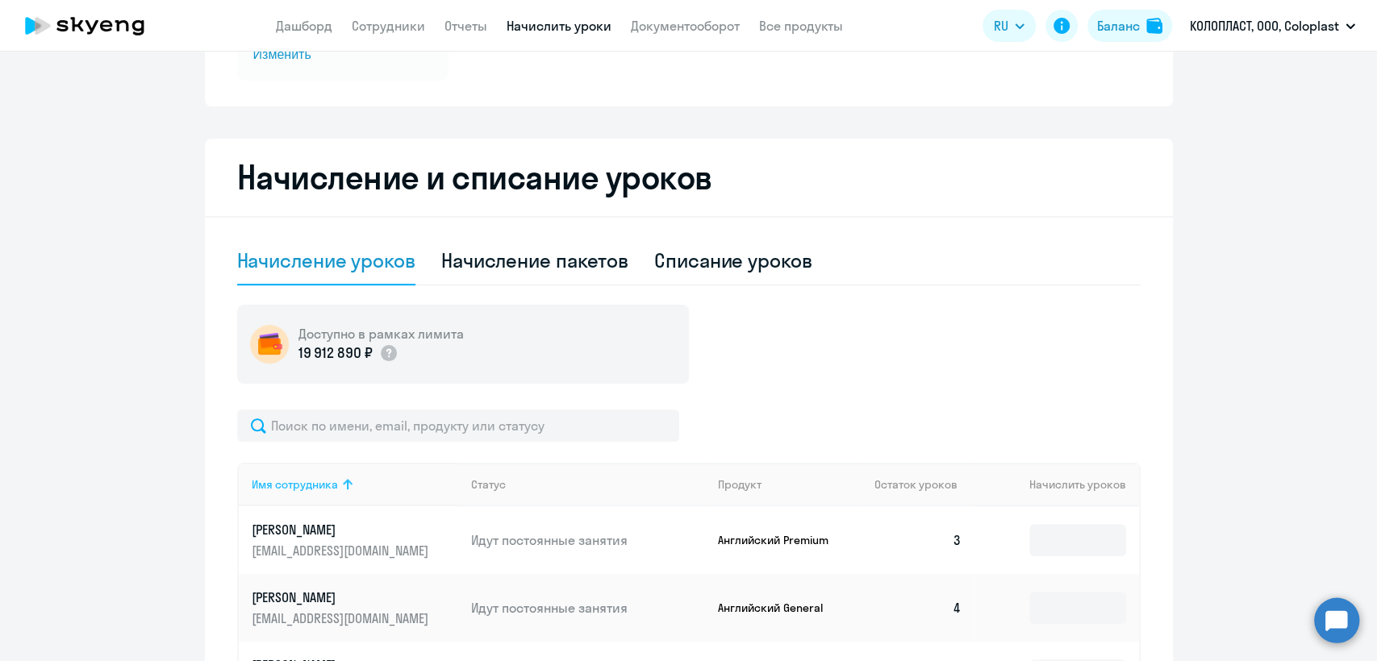
scroll to position [269, 0]
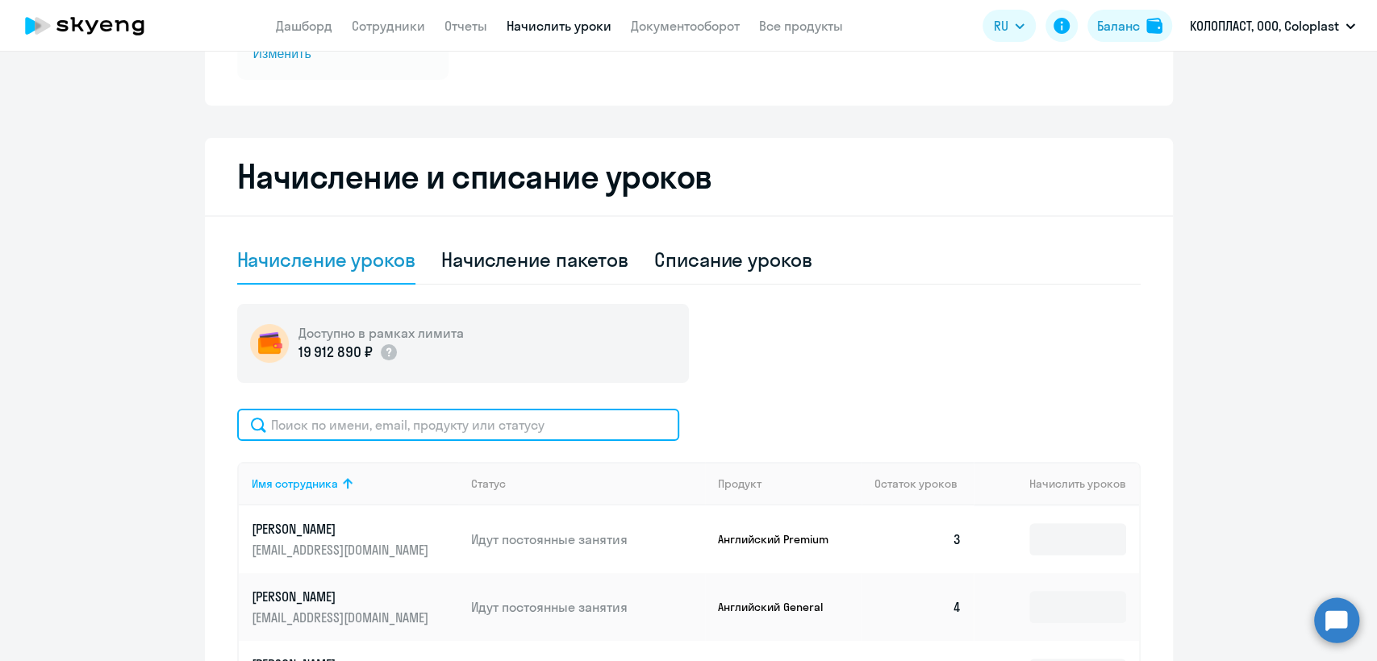
click at [382, 425] on input "text" at bounding box center [458, 425] width 442 height 32
type input "тат"
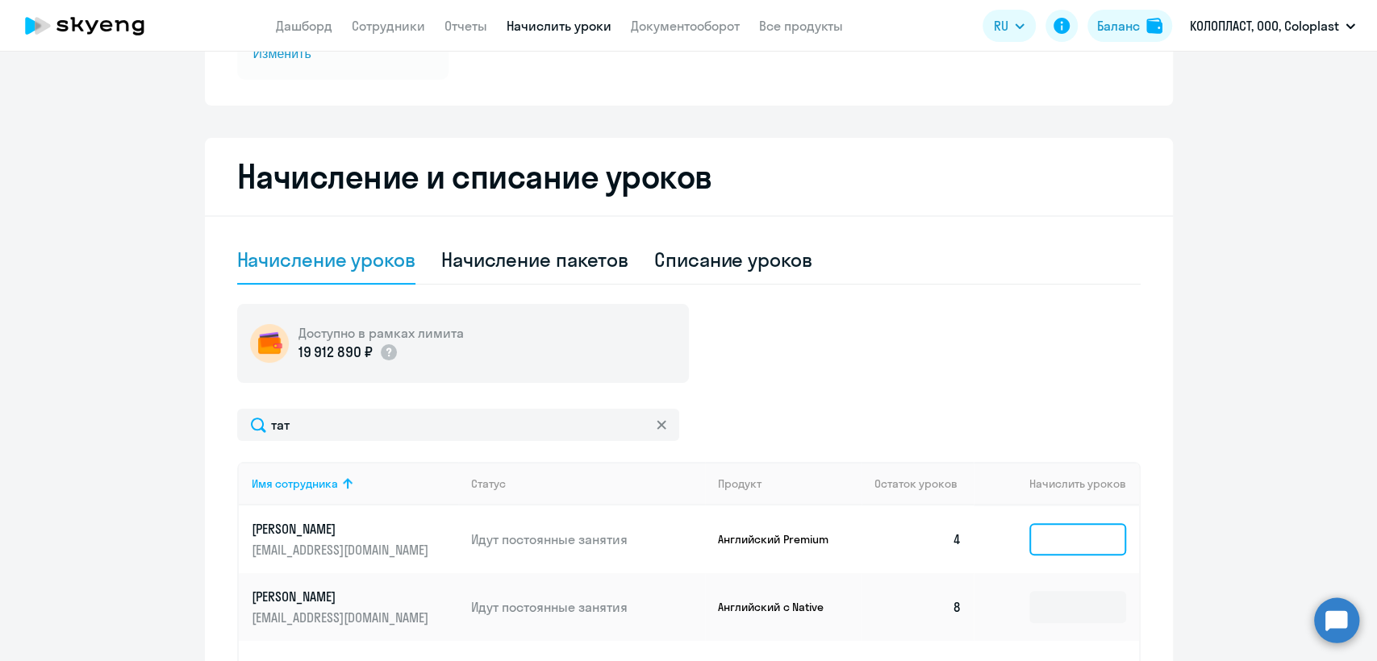
click at [1066, 544] on input at bounding box center [1077, 540] width 97 height 32
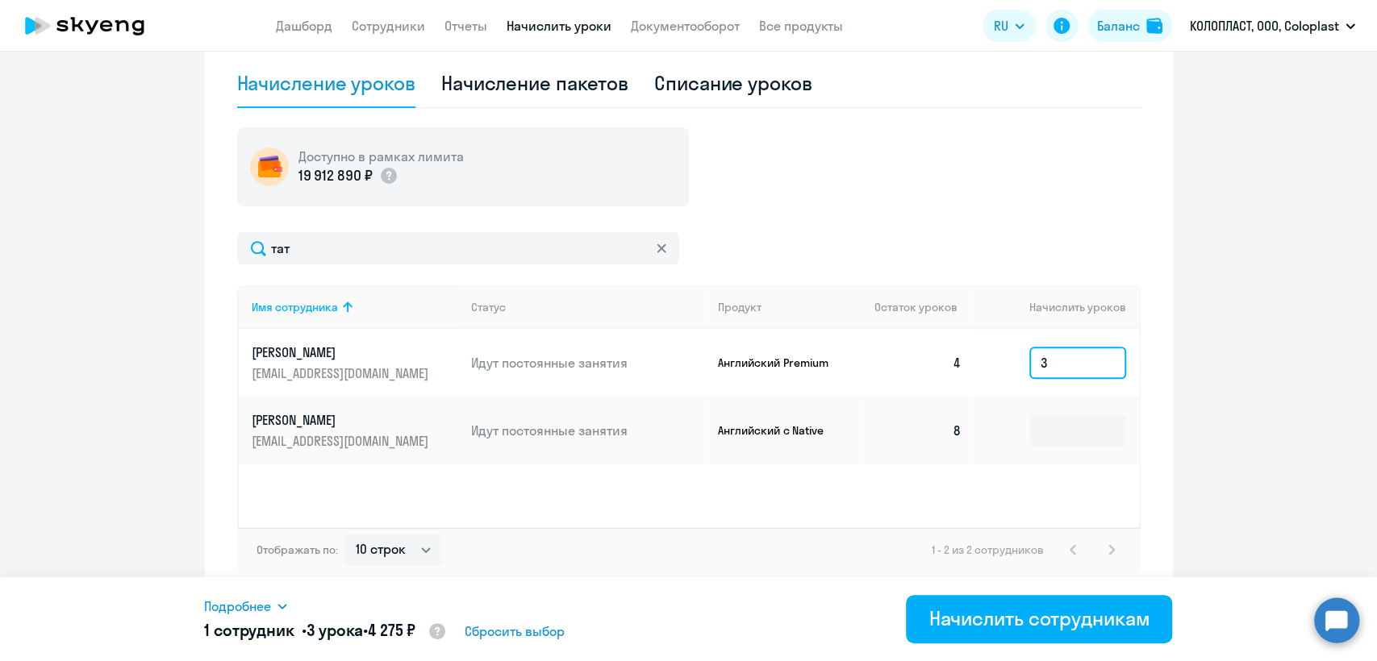
scroll to position [447, 0]
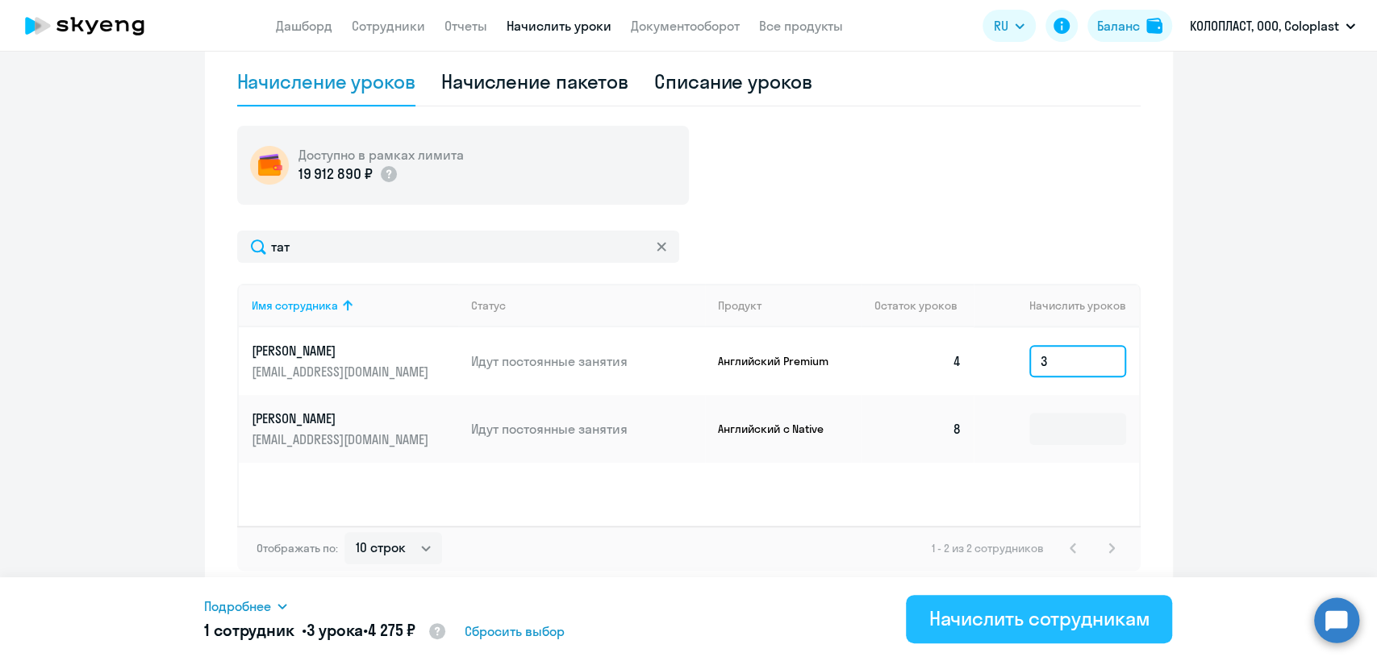
type input "3"
click at [1041, 618] on div "Начислить сотрудникам" at bounding box center [1038, 619] width 221 height 26
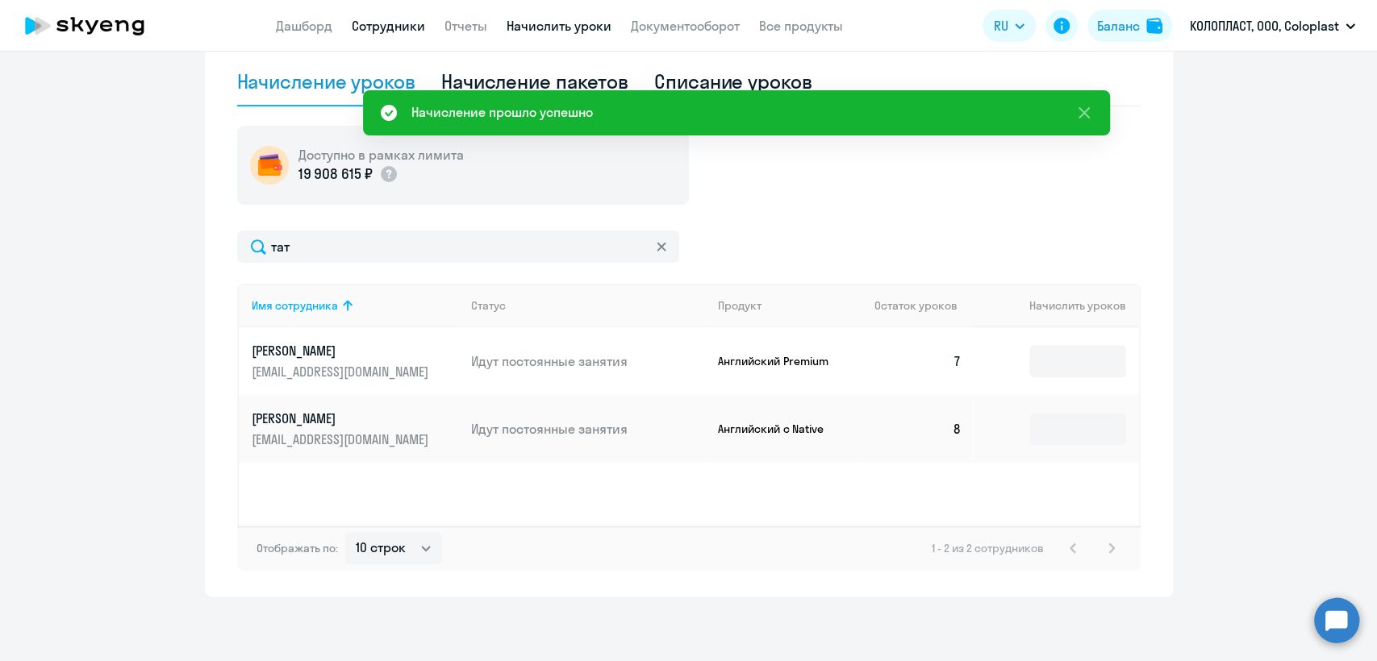
click at [409, 18] on link "Сотрудники" at bounding box center [388, 26] width 73 height 16
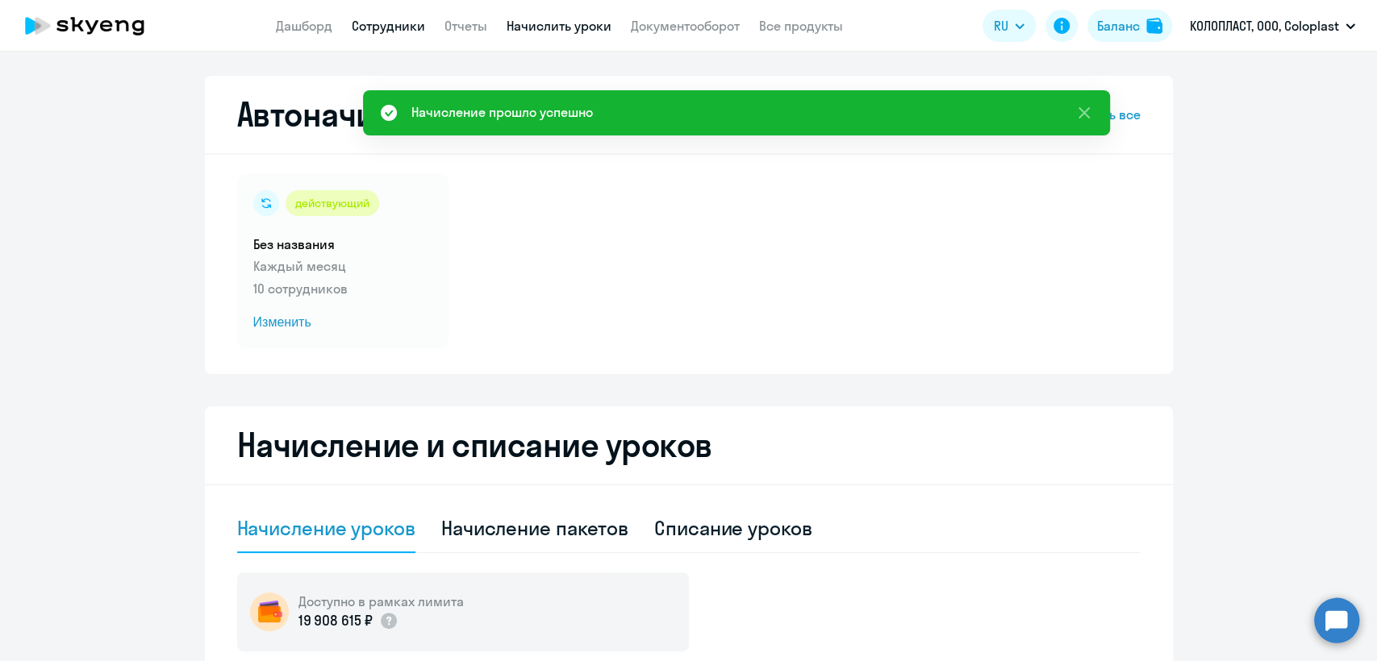
select select "30"
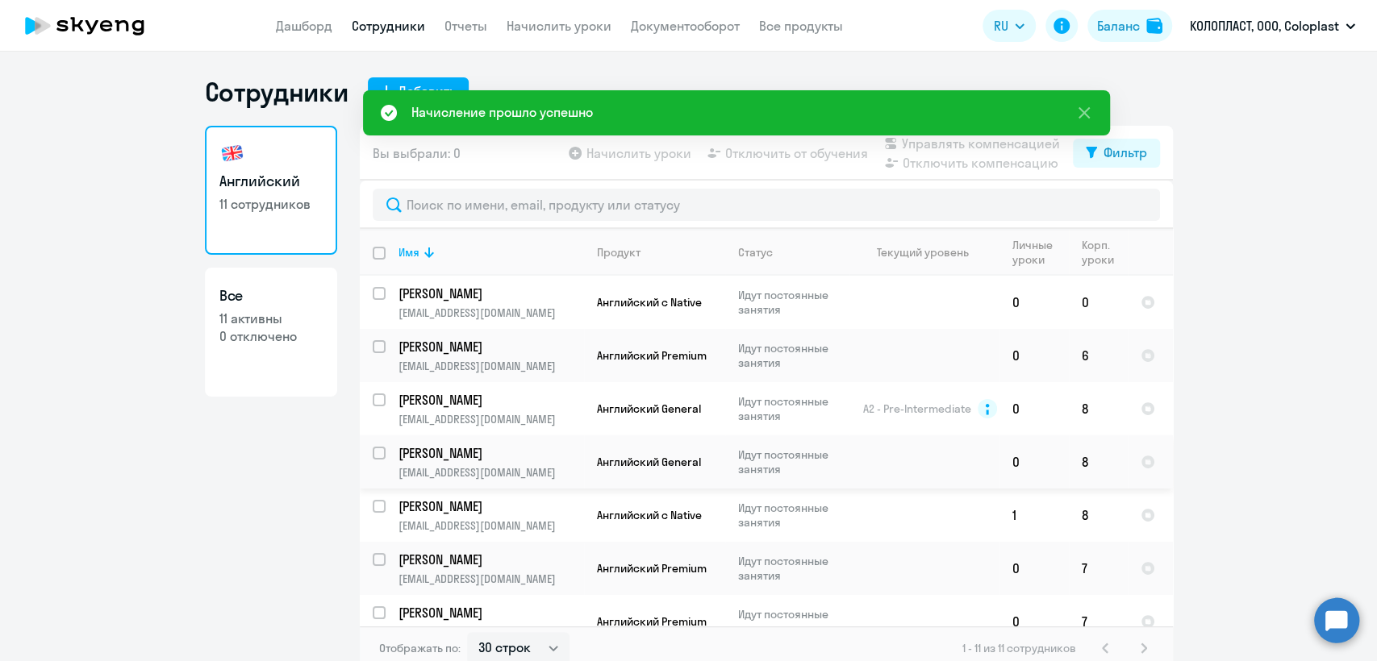
scroll to position [233, 0]
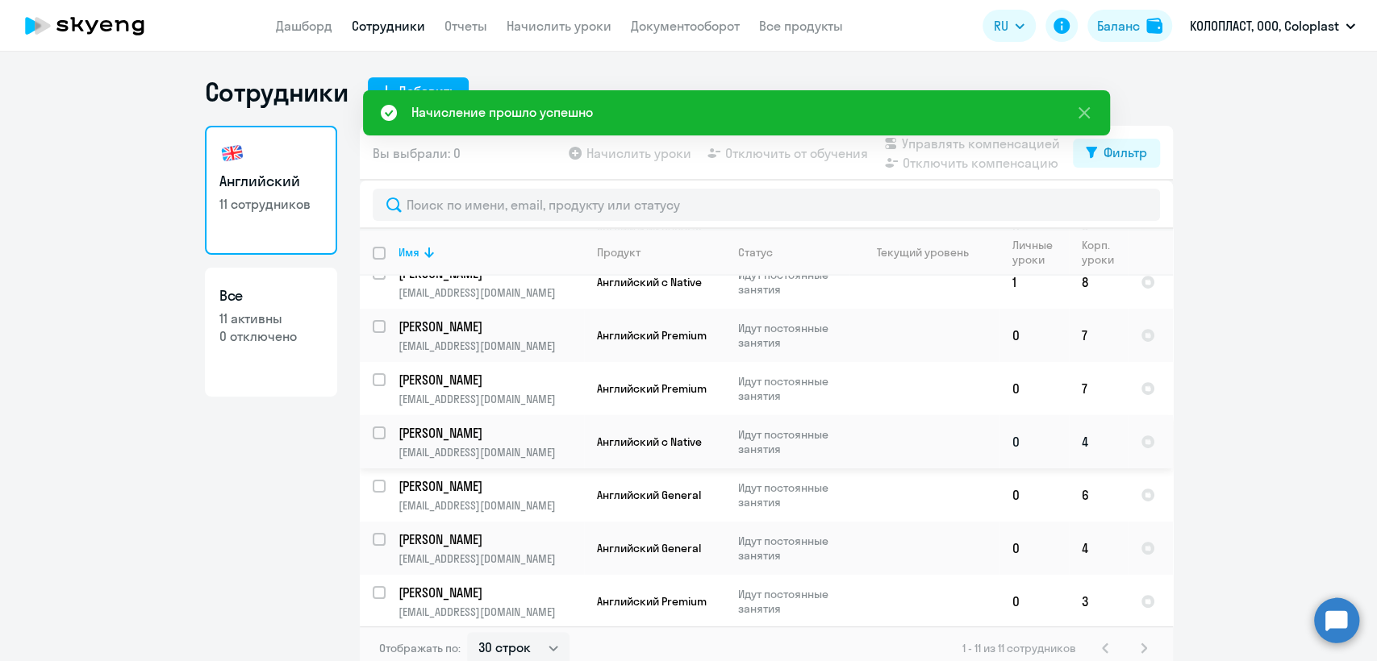
click at [911, 433] on td at bounding box center [924, 441] width 150 height 53
select select "english"
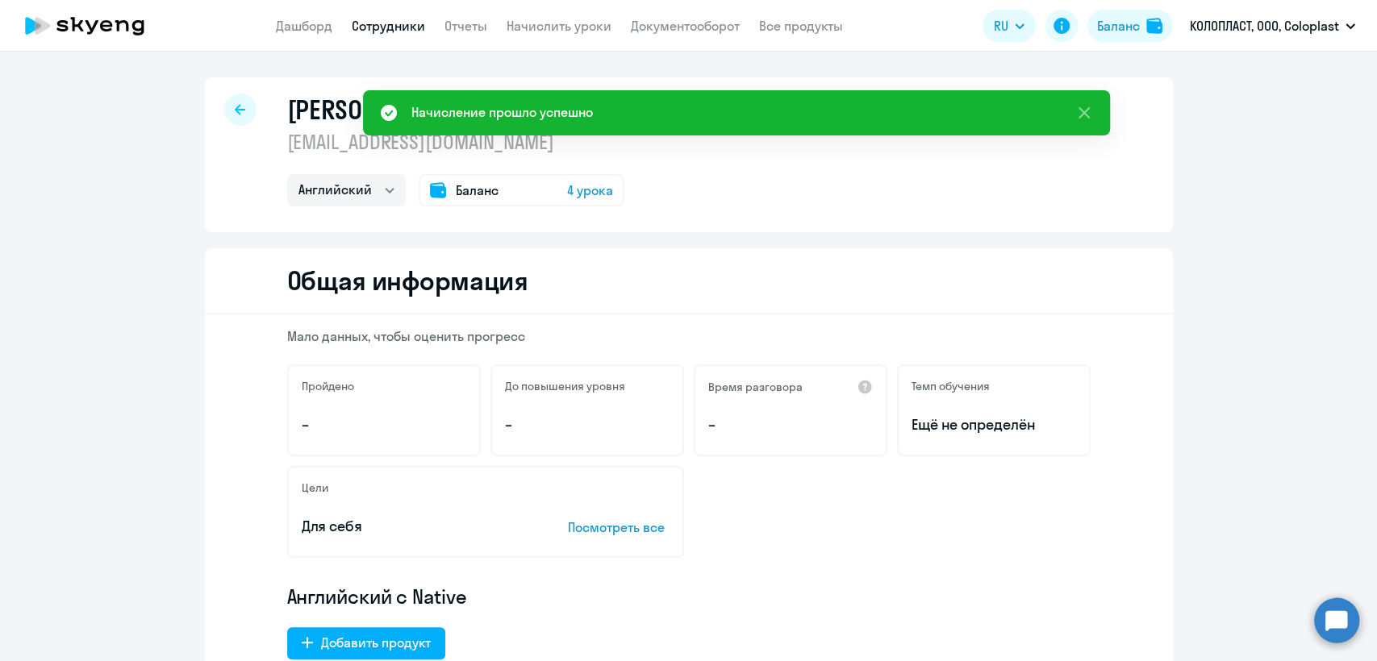
click at [407, 139] on p "ruik@coloplast.com" at bounding box center [455, 142] width 337 height 26
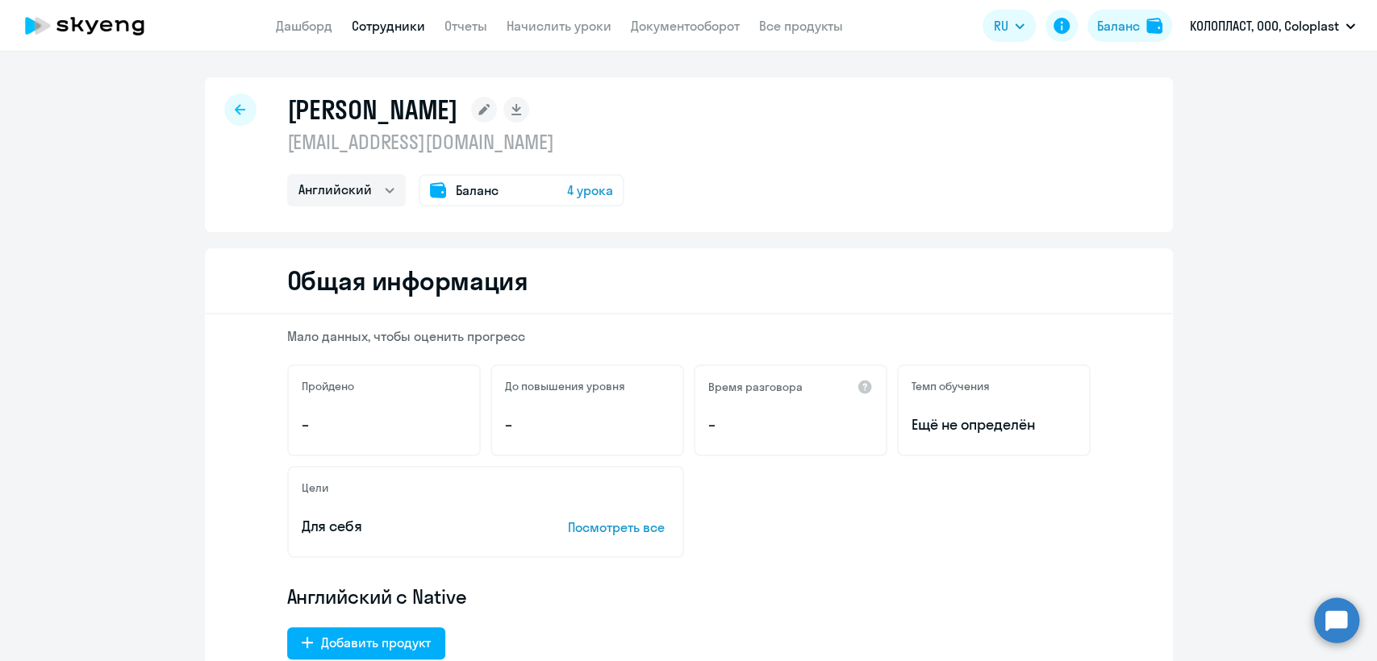
click at [407, 139] on p "ruik@coloplast.com" at bounding box center [455, 142] width 337 height 26
copy p "ruik@coloplast.com"
click at [393, 27] on link "Сотрудники" at bounding box center [388, 26] width 73 height 16
select select "30"
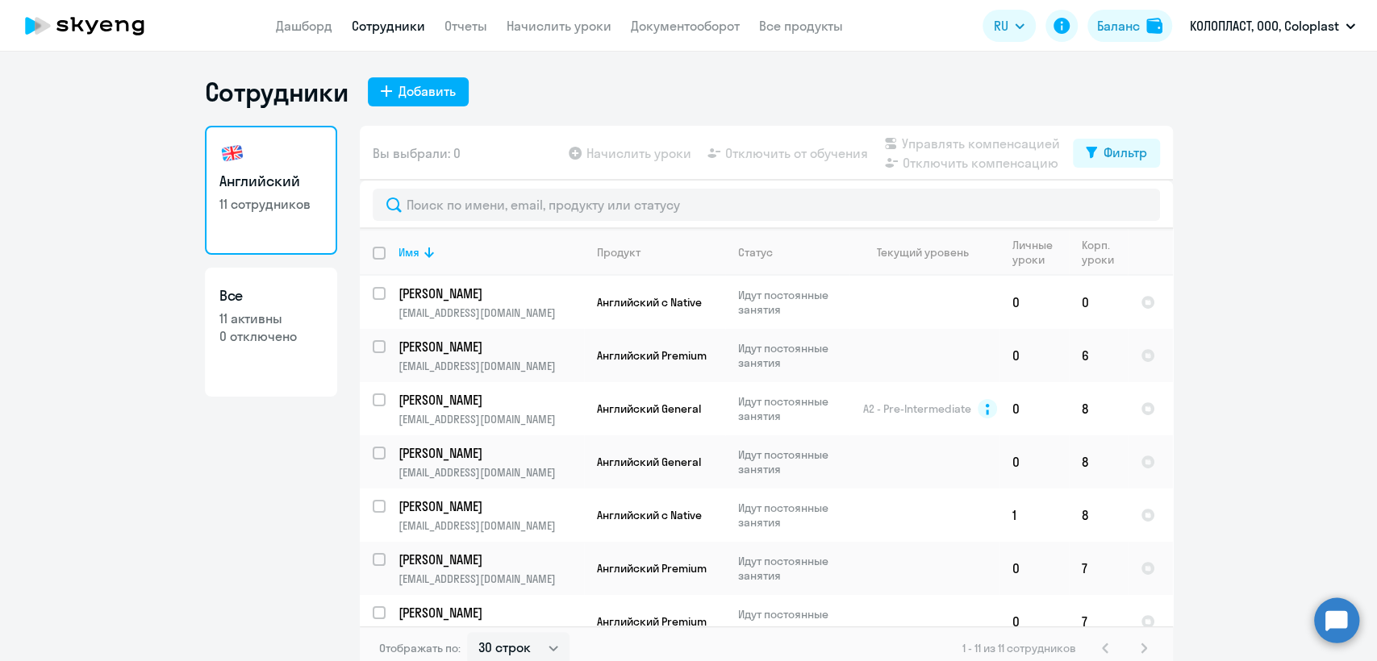
click at [561, 15] on app-header "Дашборд Сотрудники Отчеты Начислить уроки Документооборот Все продукты Дашборд …" at bounding box center [688, 26] width 1377 height 52
click at [559, 25] on link "Начислить уроки" at bounding box center [559, 26] width 105 height 16
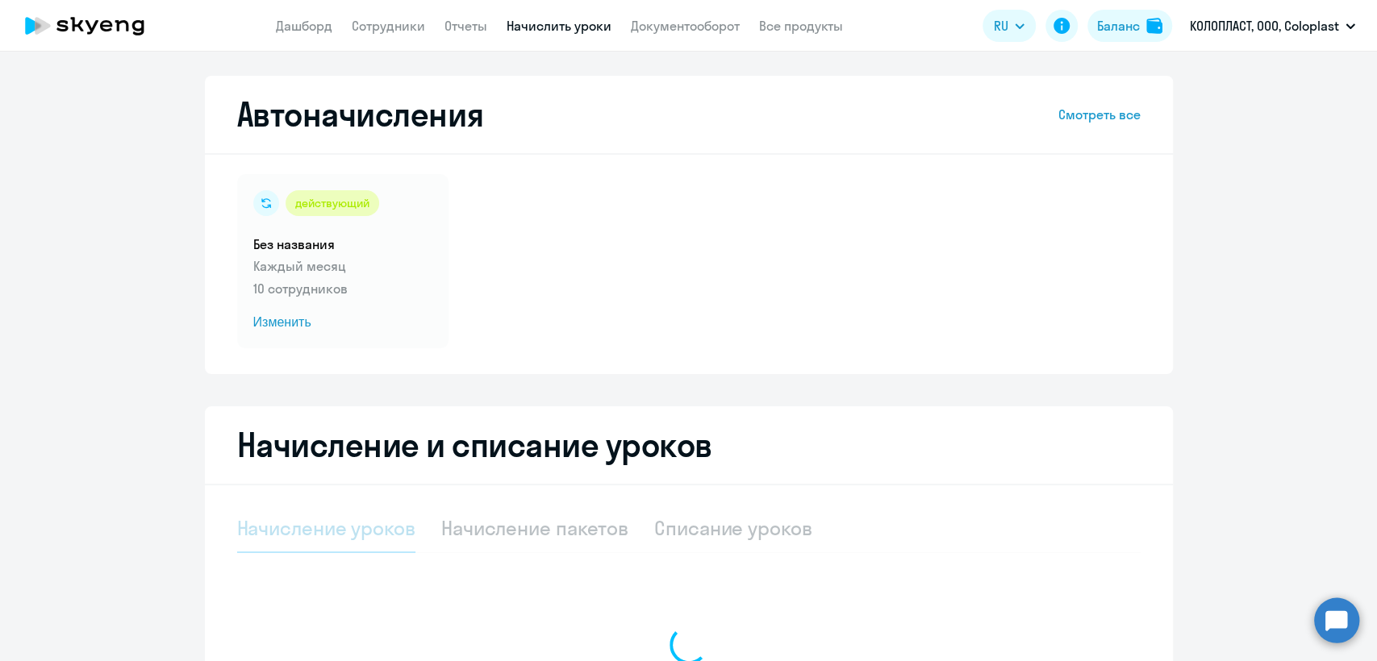
select select "10"
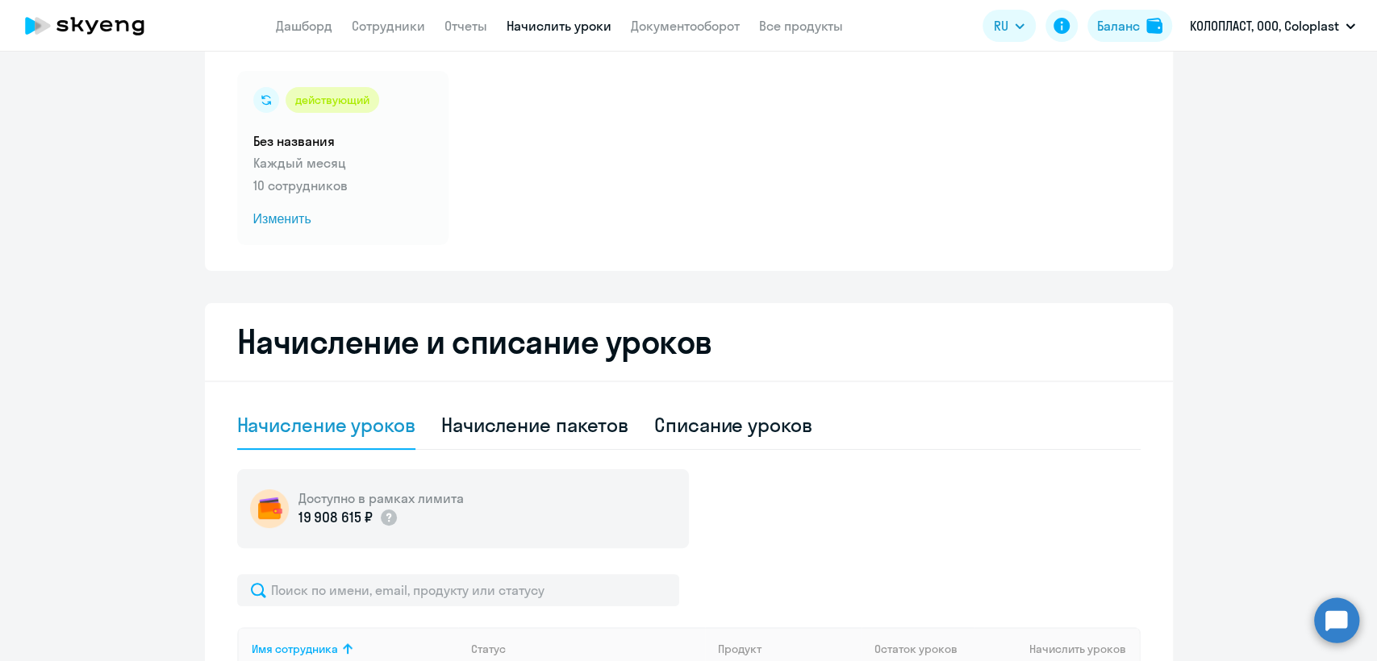
scroll to position [269, 0]
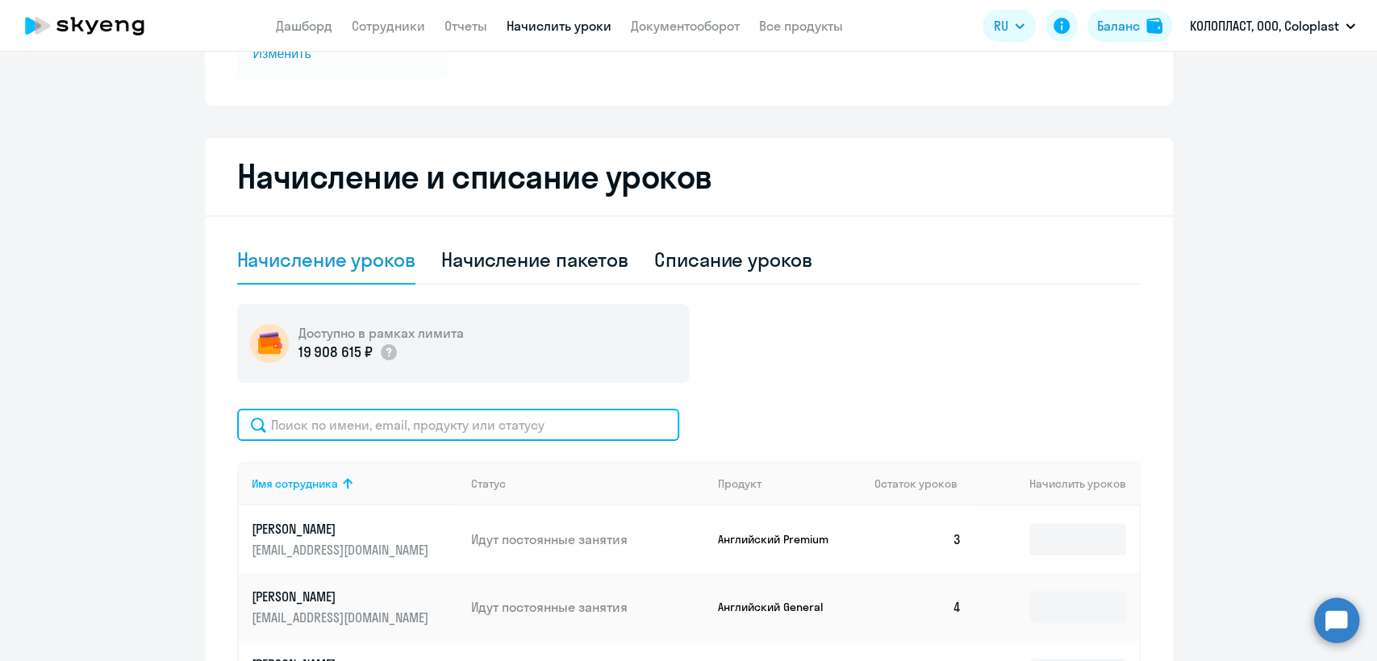
click at [374, 430] on input "text" at bounding box center [458, 425] width 442 height 32
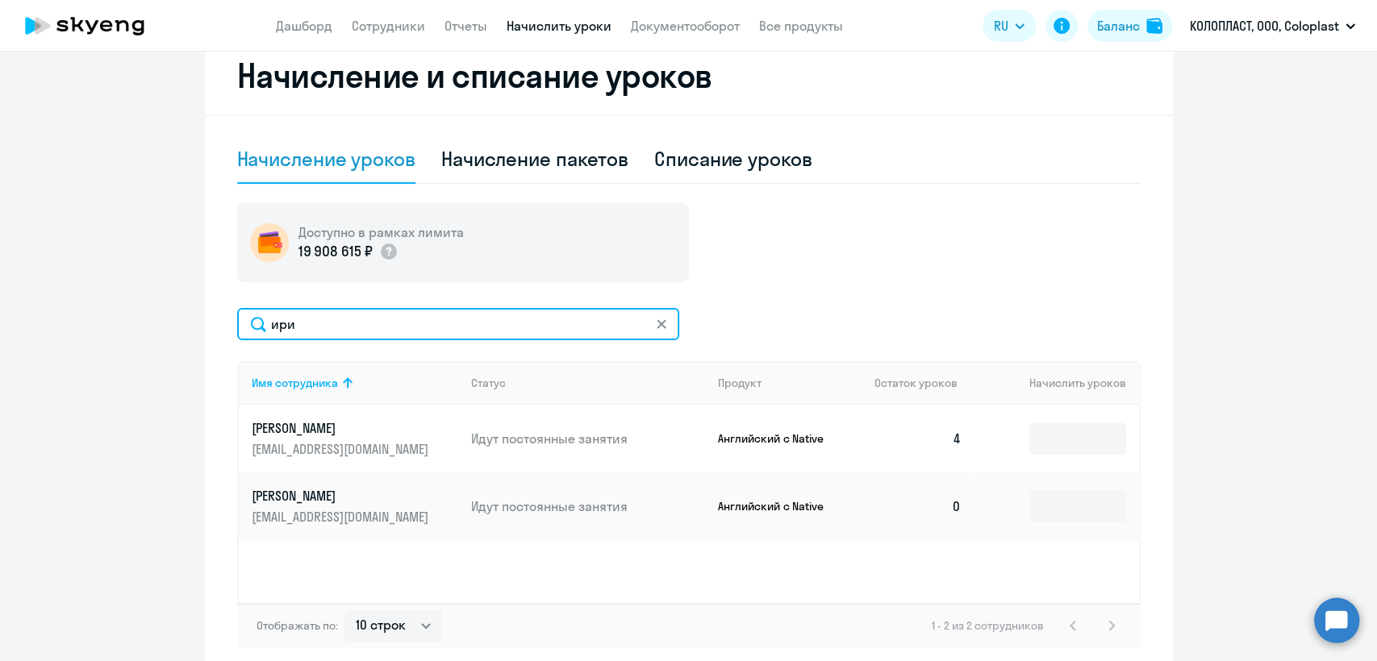
scroll to position [447, 0]
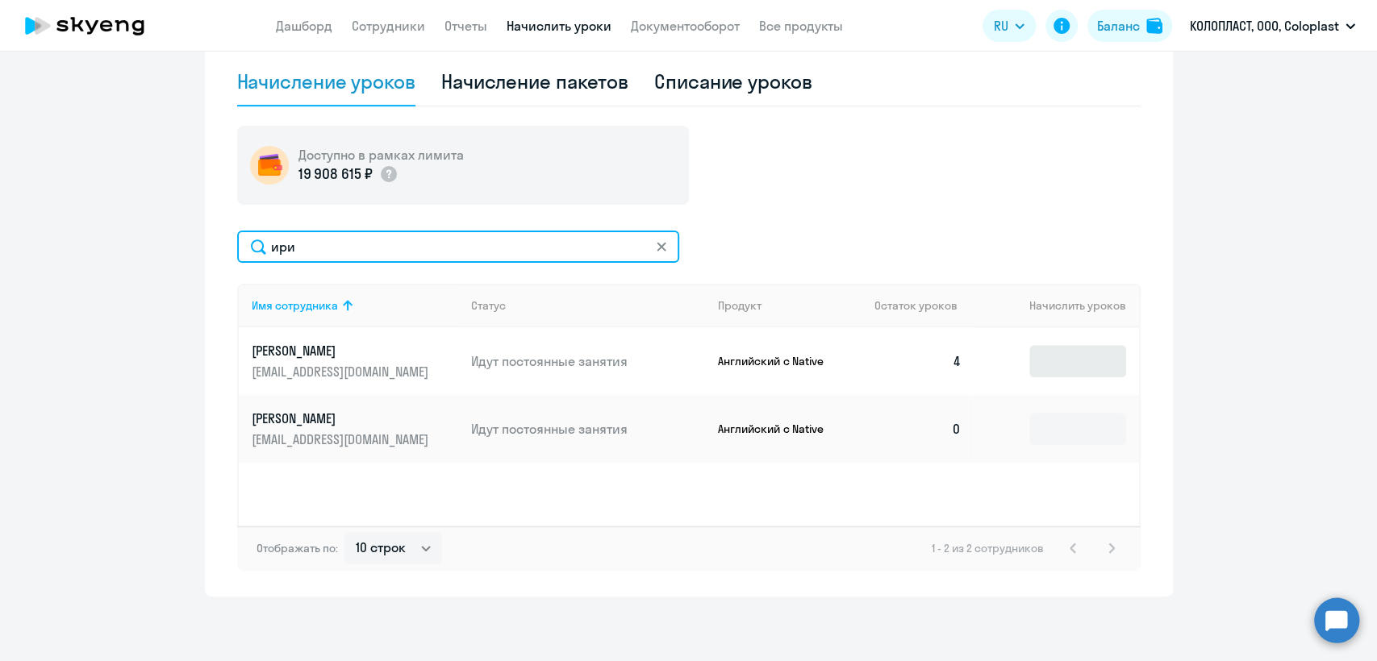
type input "ири"
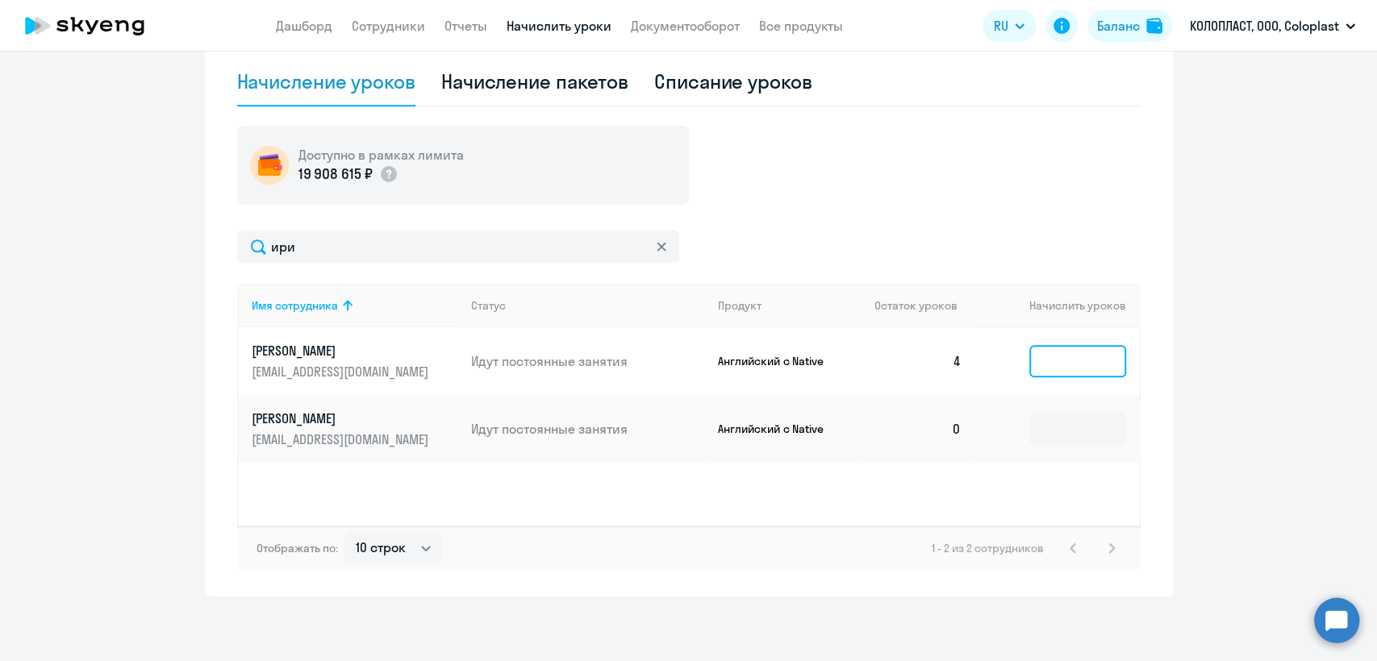
click at [1103, 361] on input at bounding box center [1077, 361] width 97 height 32
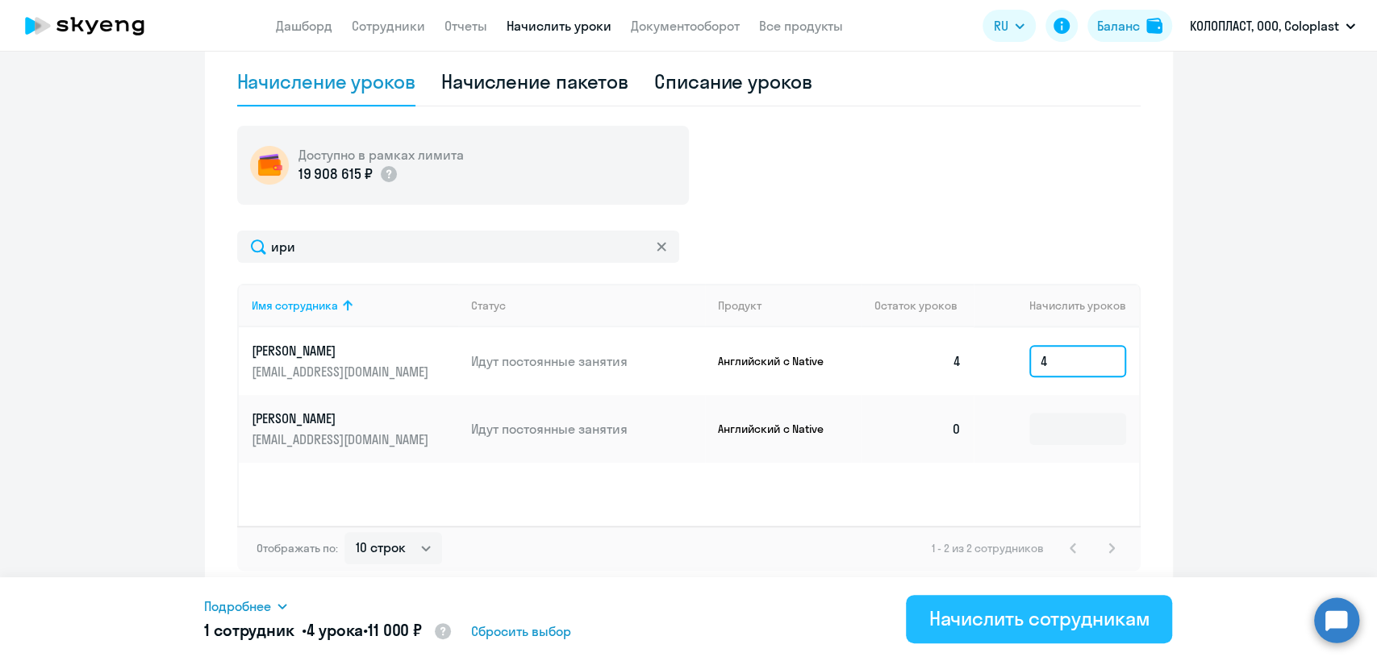
type input "4"
click at [1001, 622] on div "Начислить сотрудникам" at bounding box center [1038, 619] width 221 height 26
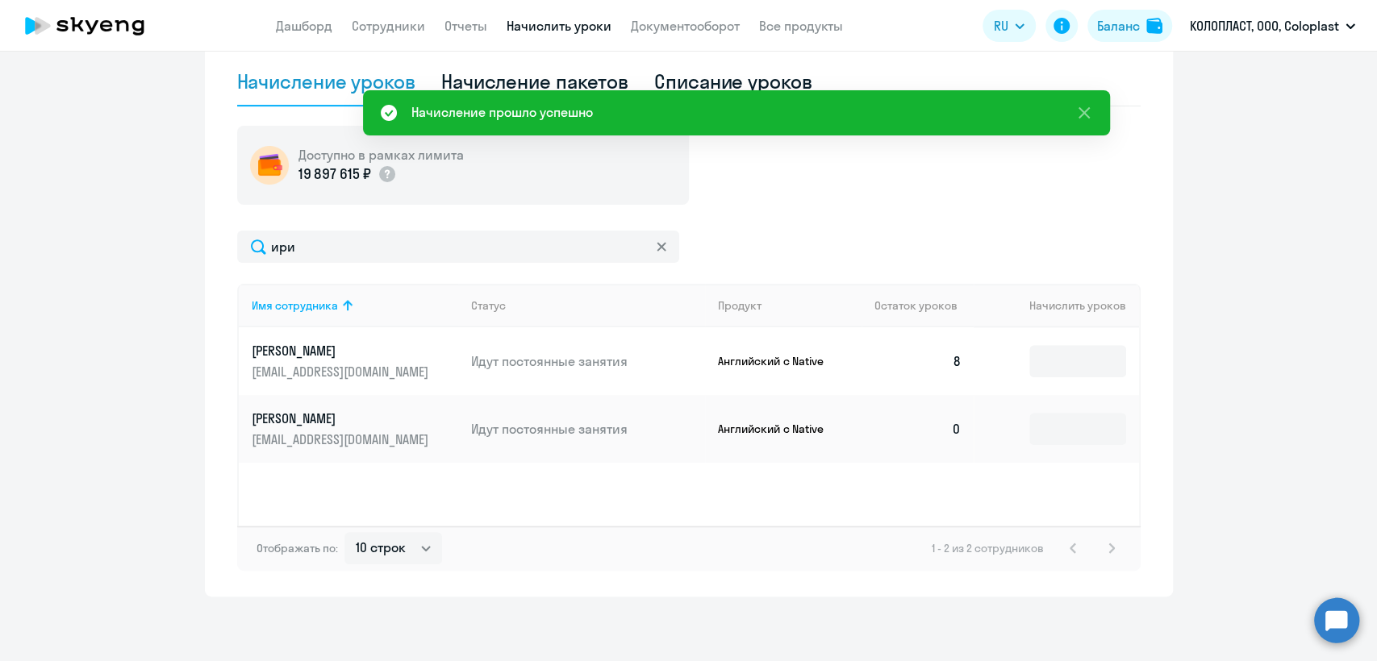
click at [519, 33] on link "Начислить уроки" at bounding box center [559, 26] width 105 height 16
click at [411, 24] on link "Сотрудники" at bounding box center [388, 26] width 73 height 16
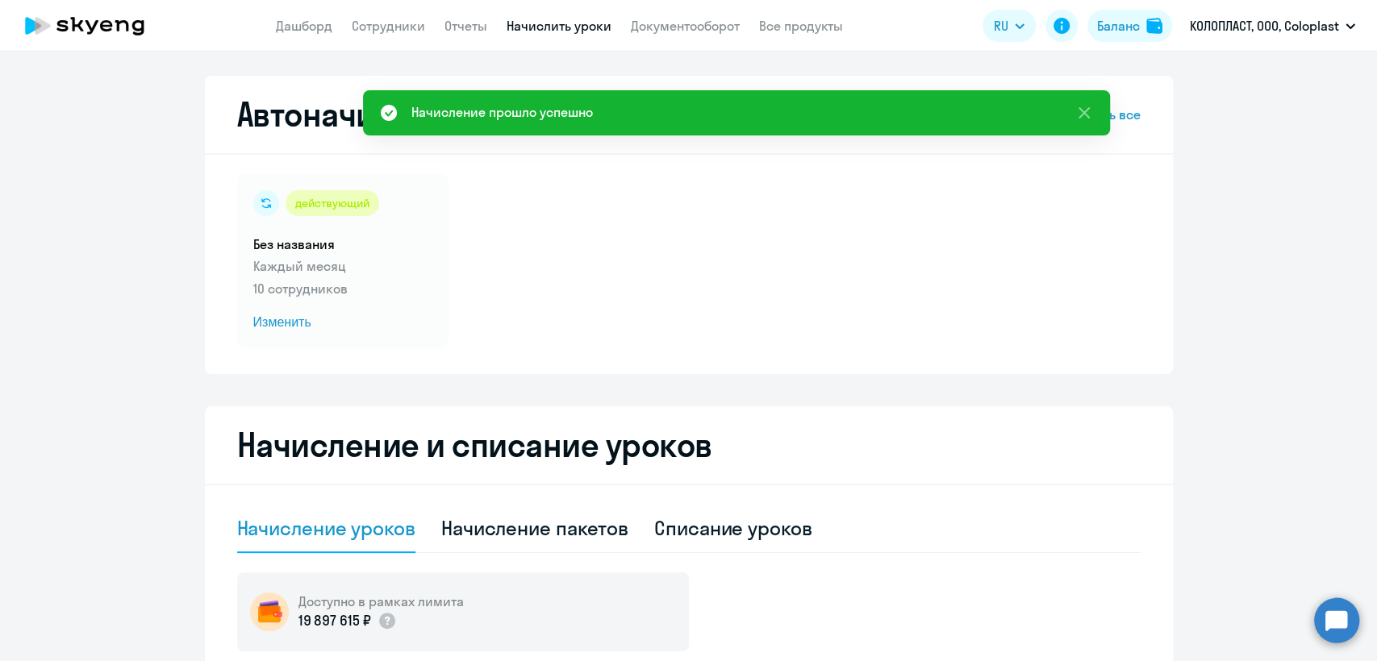
select select "30"
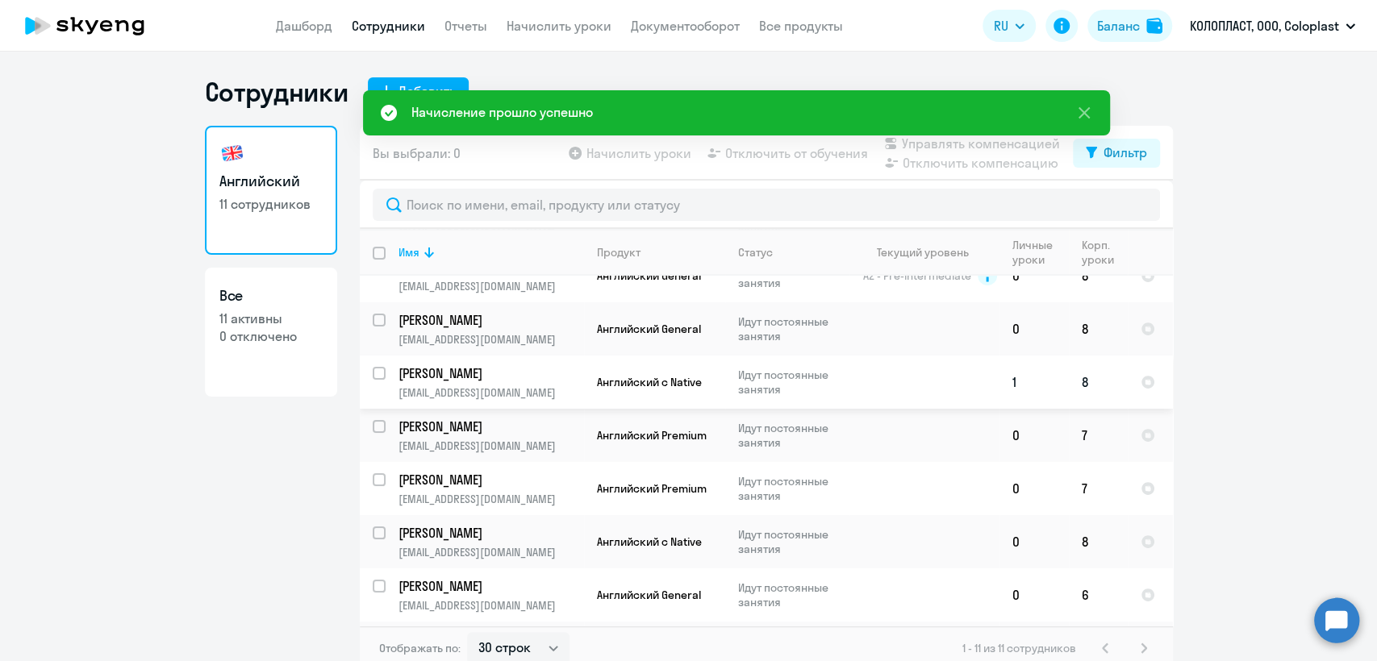
scroll to position [233, 0]
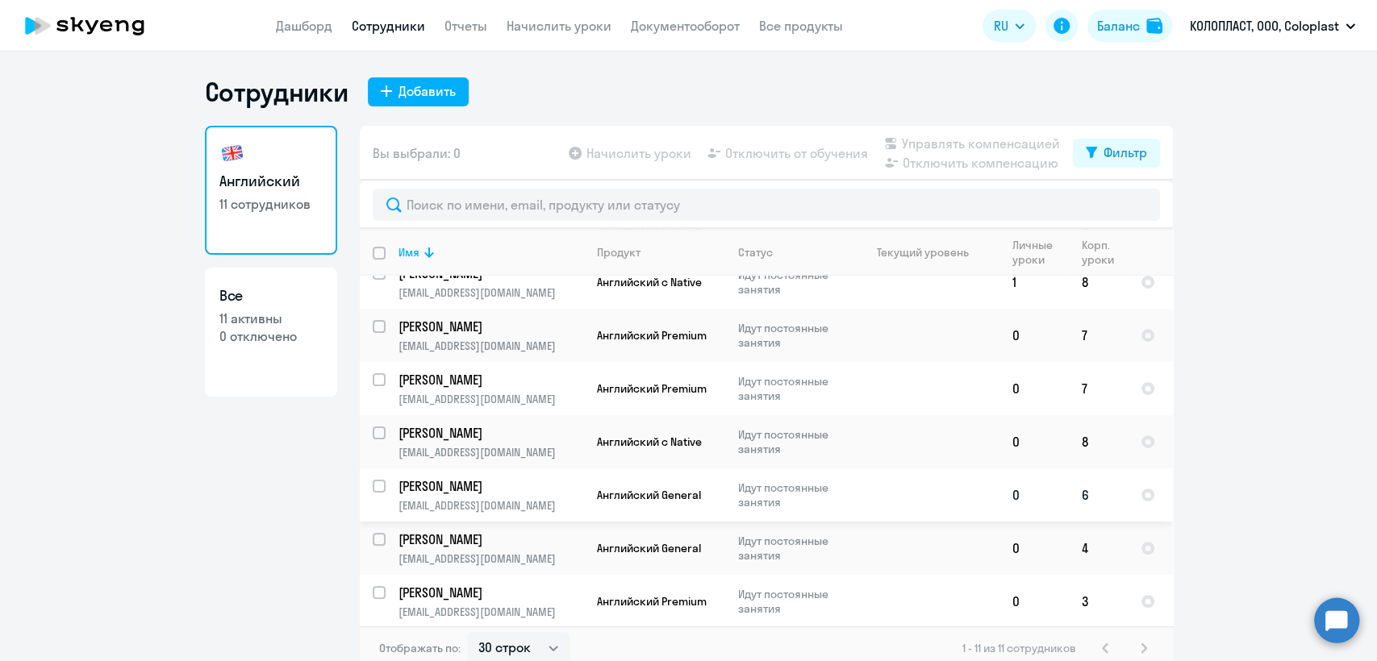
click at [918, 500] on td at bounding box center [924, 495] width 150 height 53
select select "english"
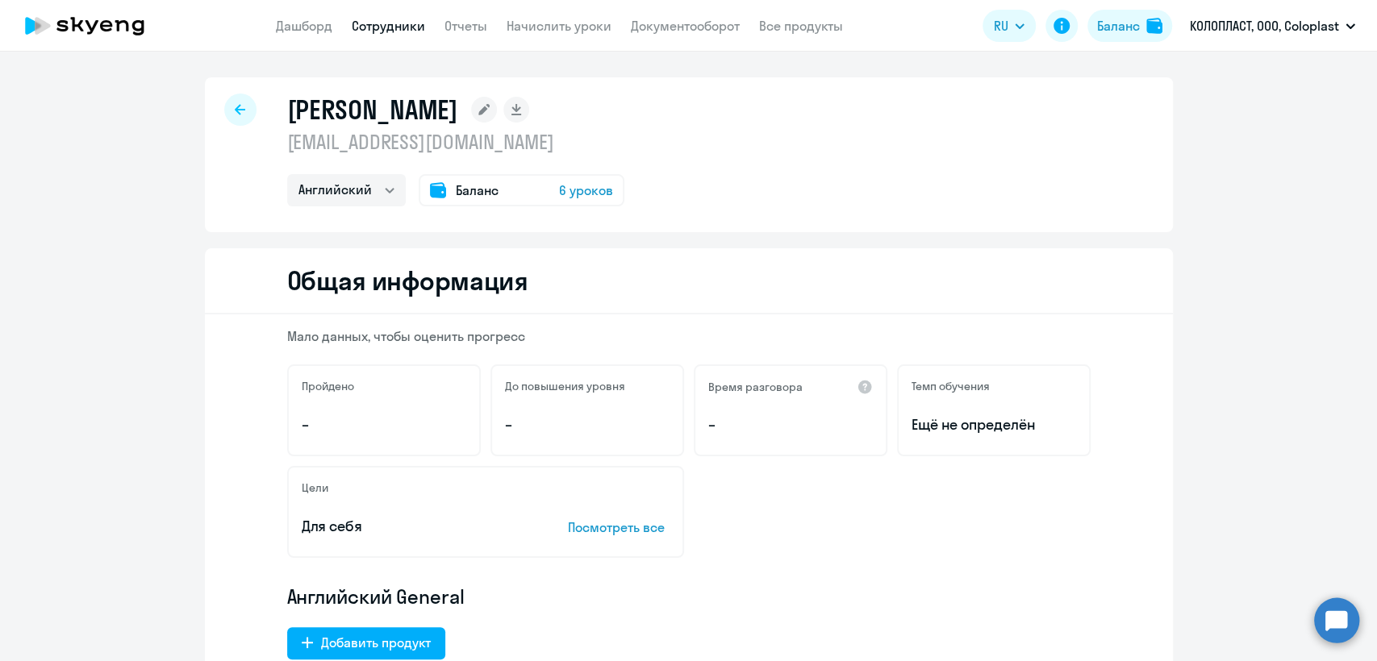
click at [423, 150] on p "rumak@coloplast.com" at bounding box center [455, 142] width 337 height 26
copy p "rumak@coloplast.com"
click at [411, 19] on link "Сотрудники" at bounding box center [388, 26] width 73 height 16
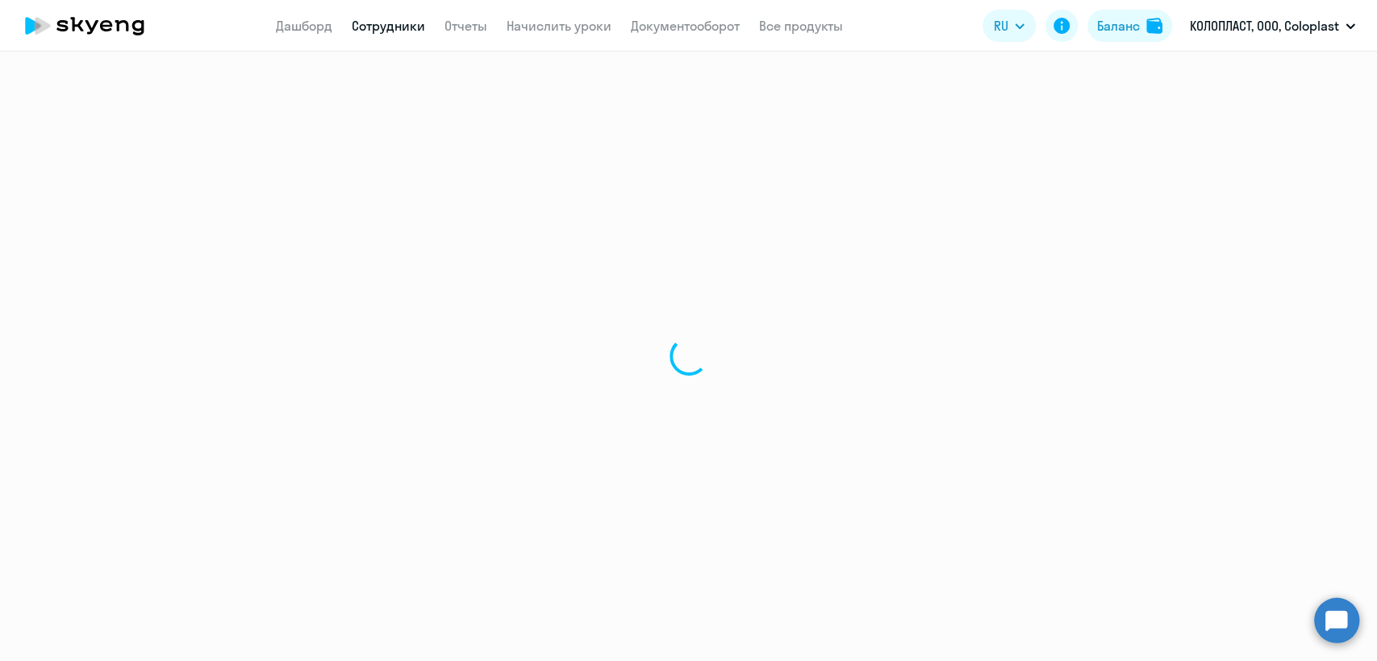
select select "30"
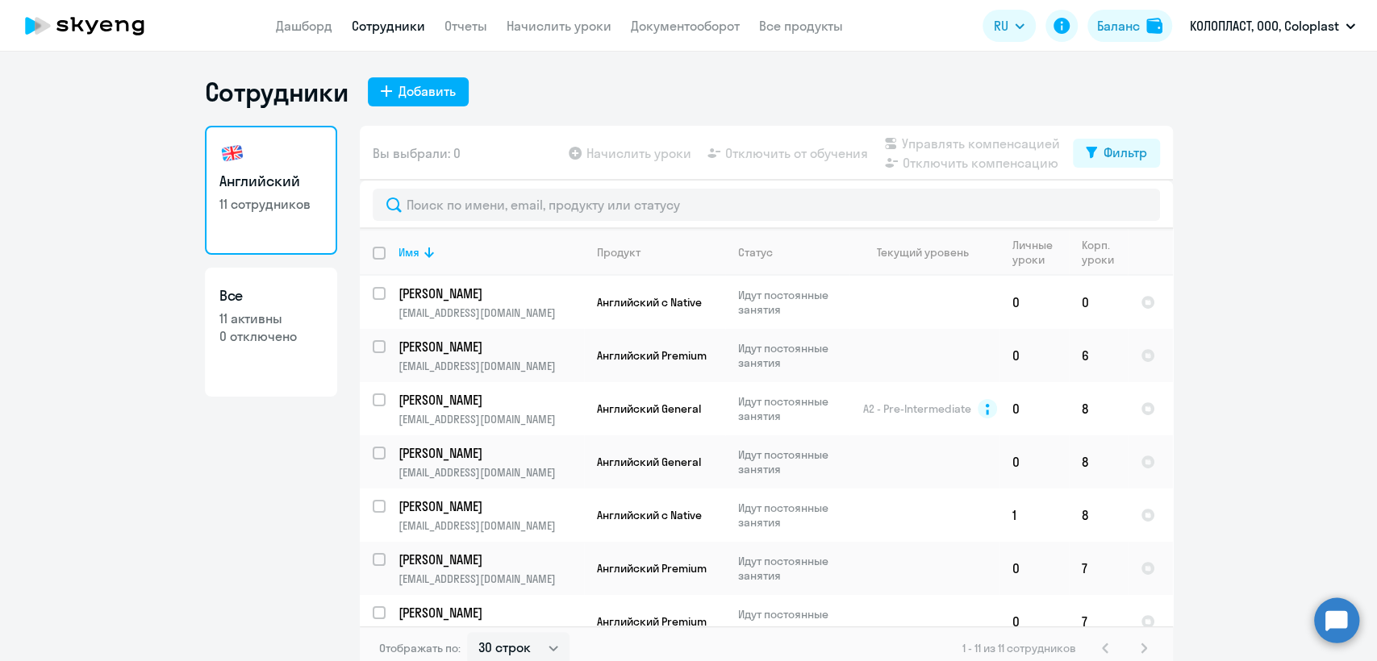
drag, startPoint x: 542, startPoint y: 43, endPoint x: 549, endPoint y: 35, distance: 9.7
click at [544, 42] on app-header "Дашборд Сотрудники Отчеты Начислить уроки Документооборот Все продукты Дашборд …" at bounding box center [688, 26] width 1377 height 52
click at [549, 35] on app-menu-item-link "Начислить уроки" at bounding box center [559, 26] width 105 height 20
click at [540, 23] on link "Начислить уроки" at bounding box center [559, 26] width 105 height 16
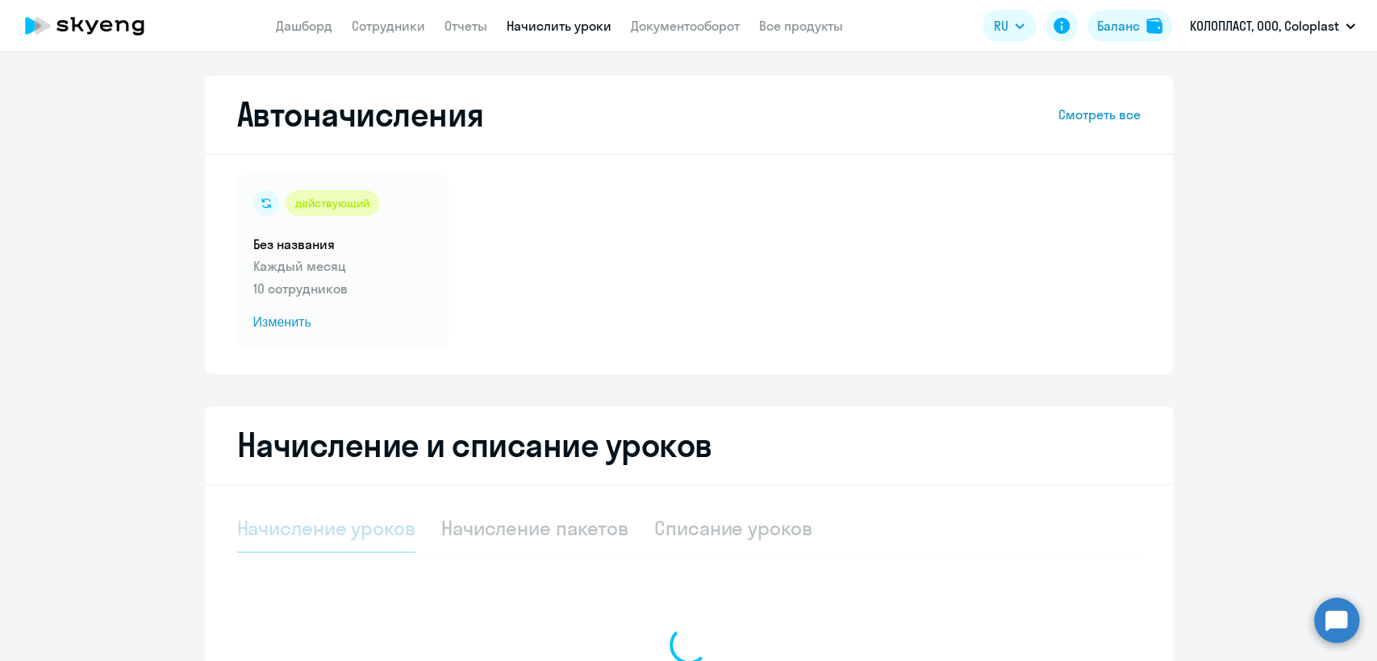
select select "10"
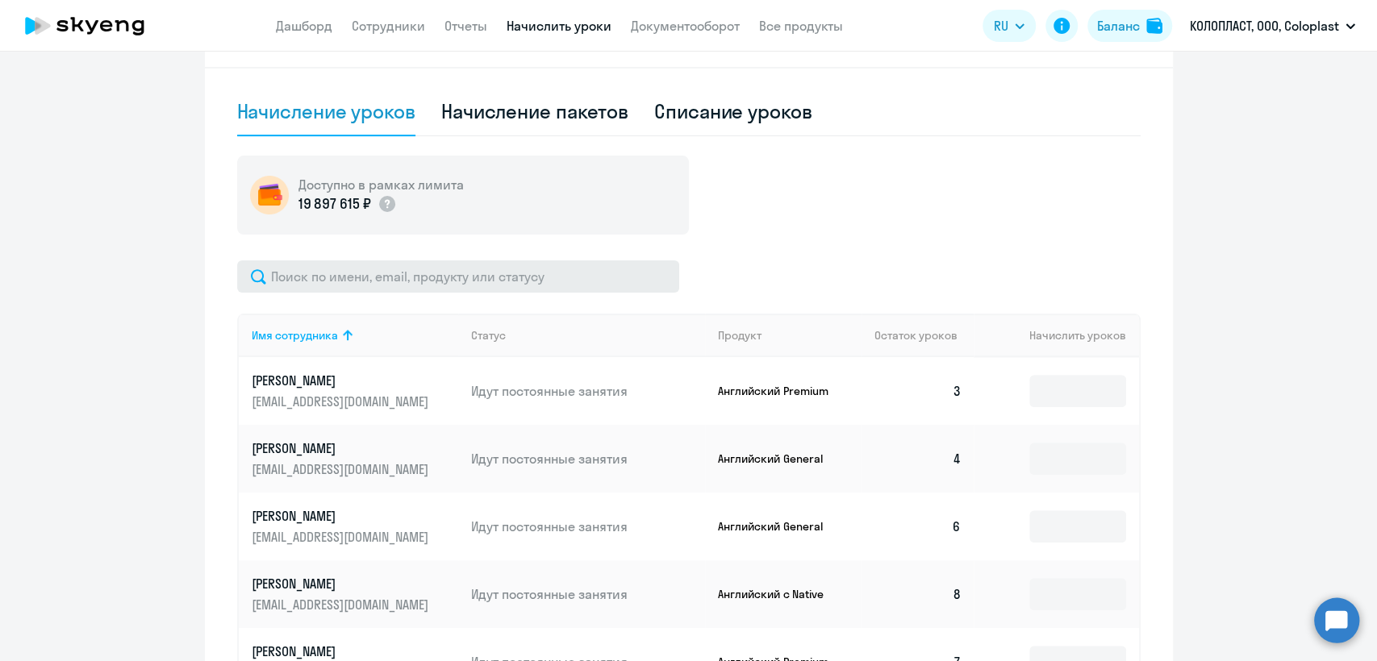
scroll to position [448, 0]
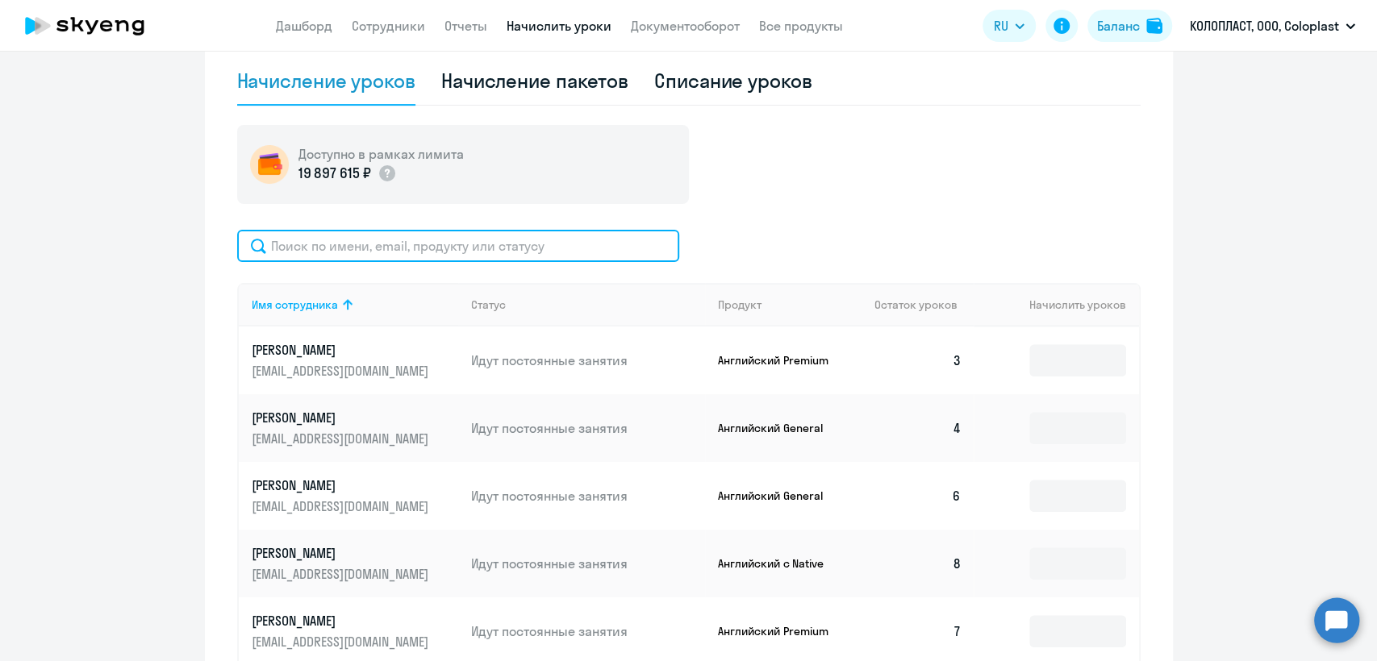
click at [445, 247] on input "text" at bounding box center [458, 246] width 442 height 32
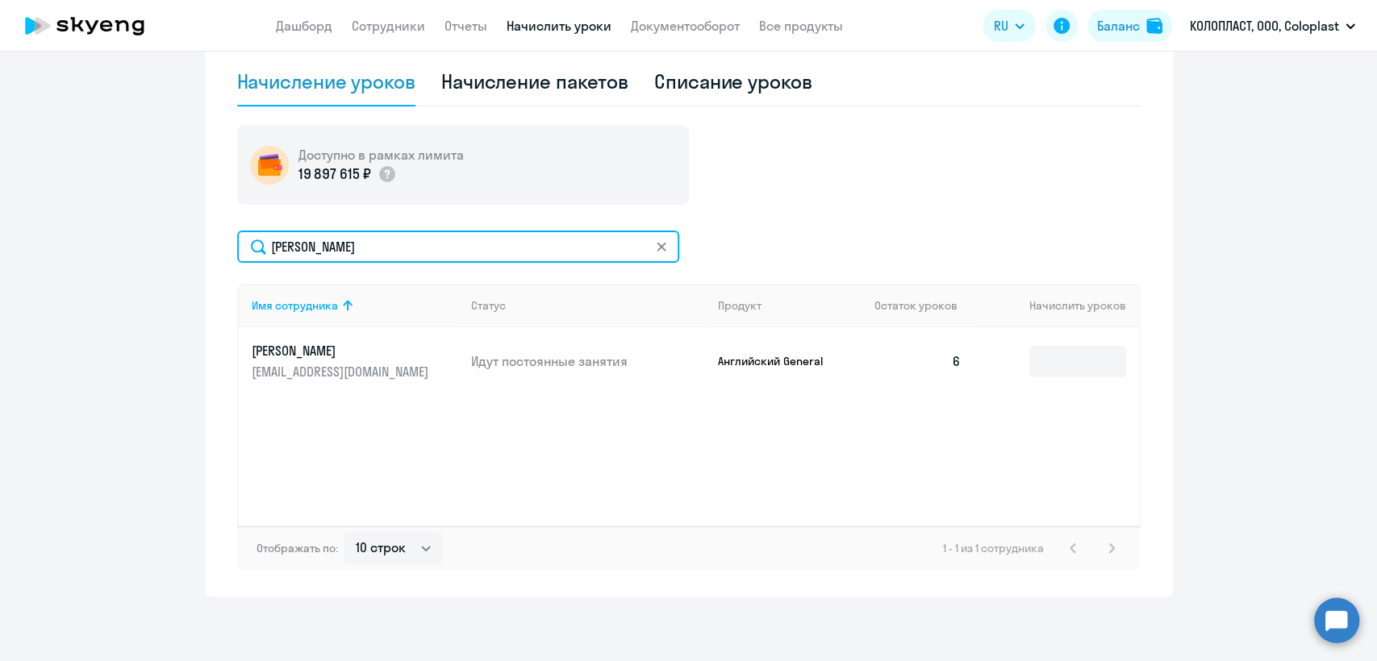
scroll to position [447, 0]
type input "мари"
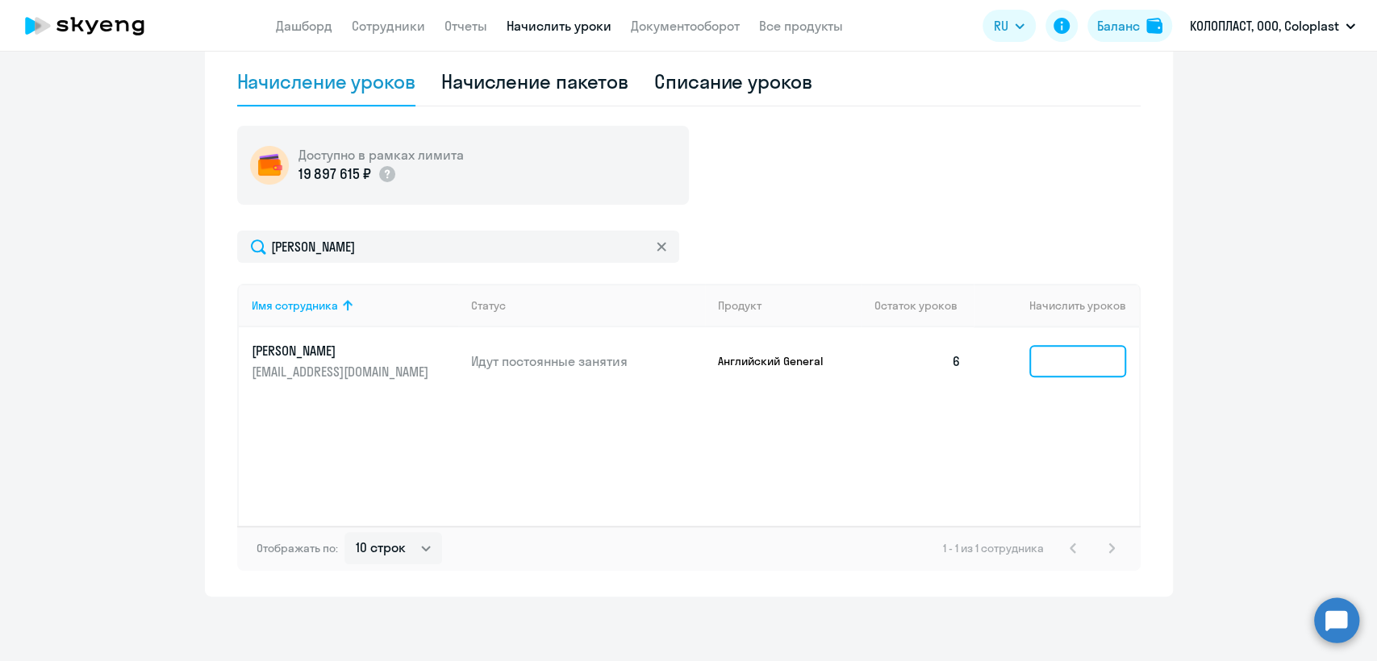
click at [1046, 357] on input at bounding box center [1077, 361] width 97 height 32
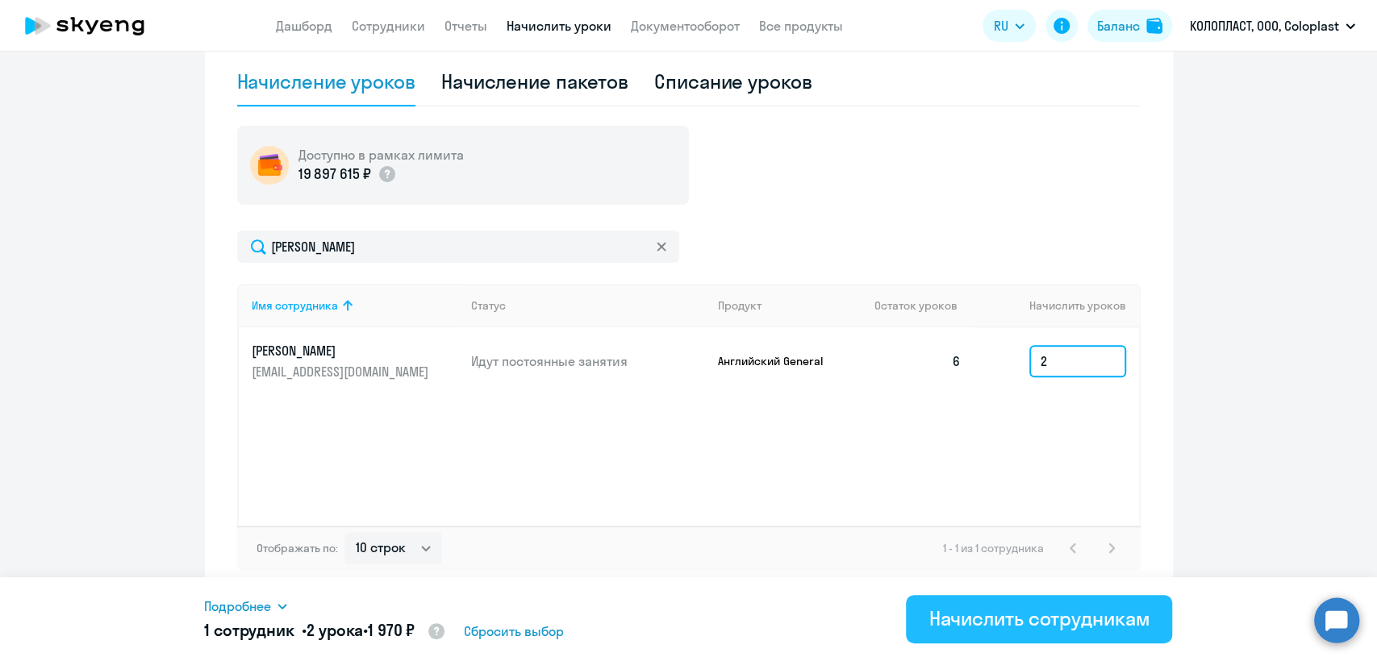
type input "2"
click at [1041, 624] on div "Начислить сотрудникам" at bounding box center [1038, 619] width 221 height 26
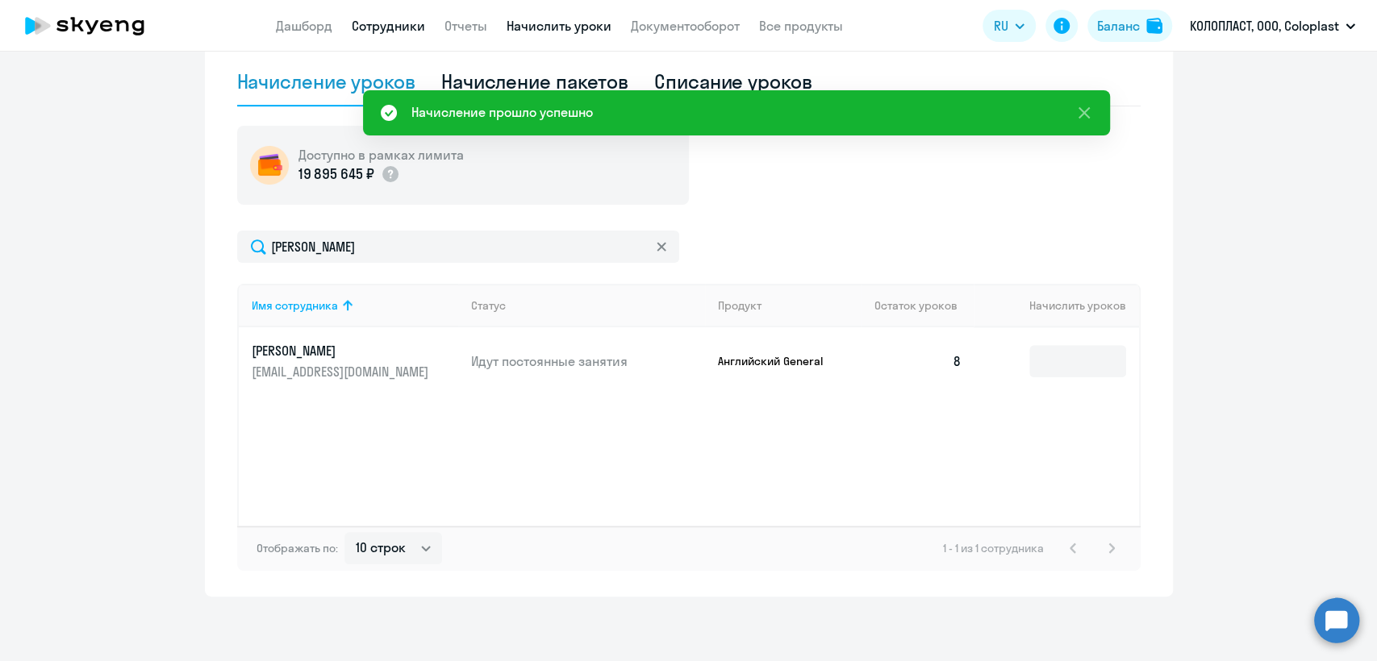
click at [400, 27] on link "Сотрудники" at bounding box center [388, 26] width 73 height 16
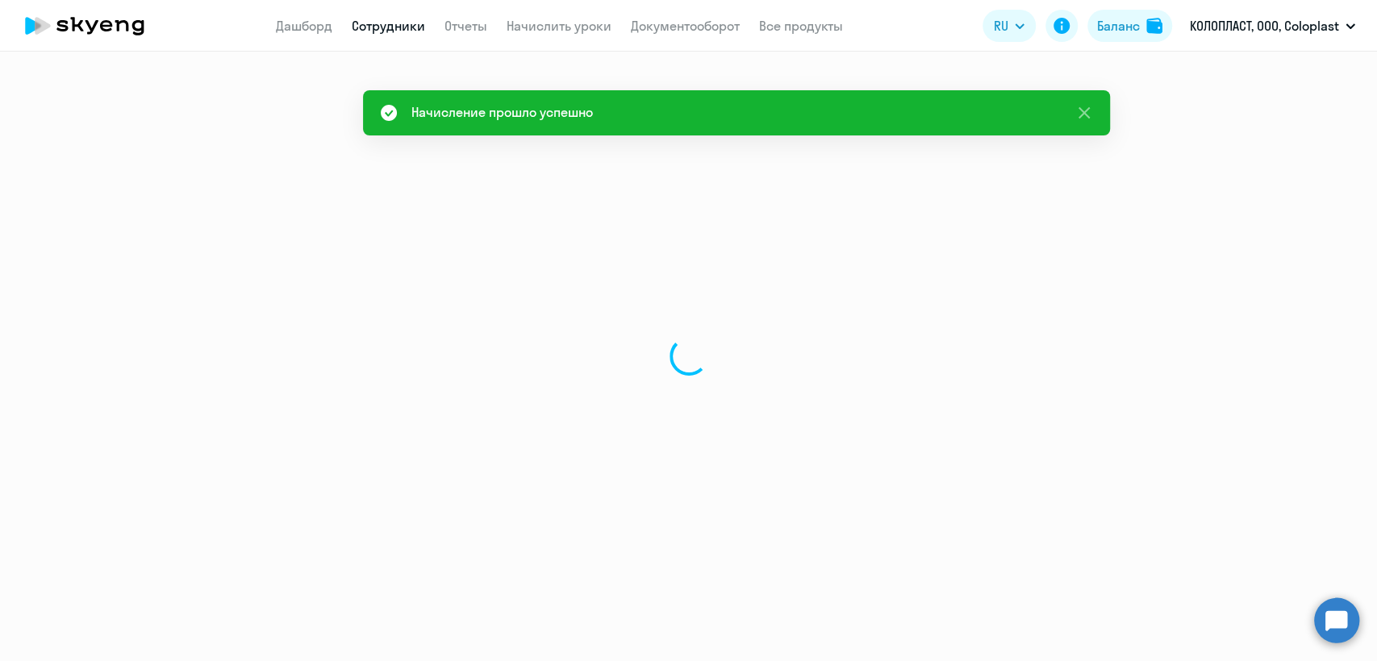
select select "30"
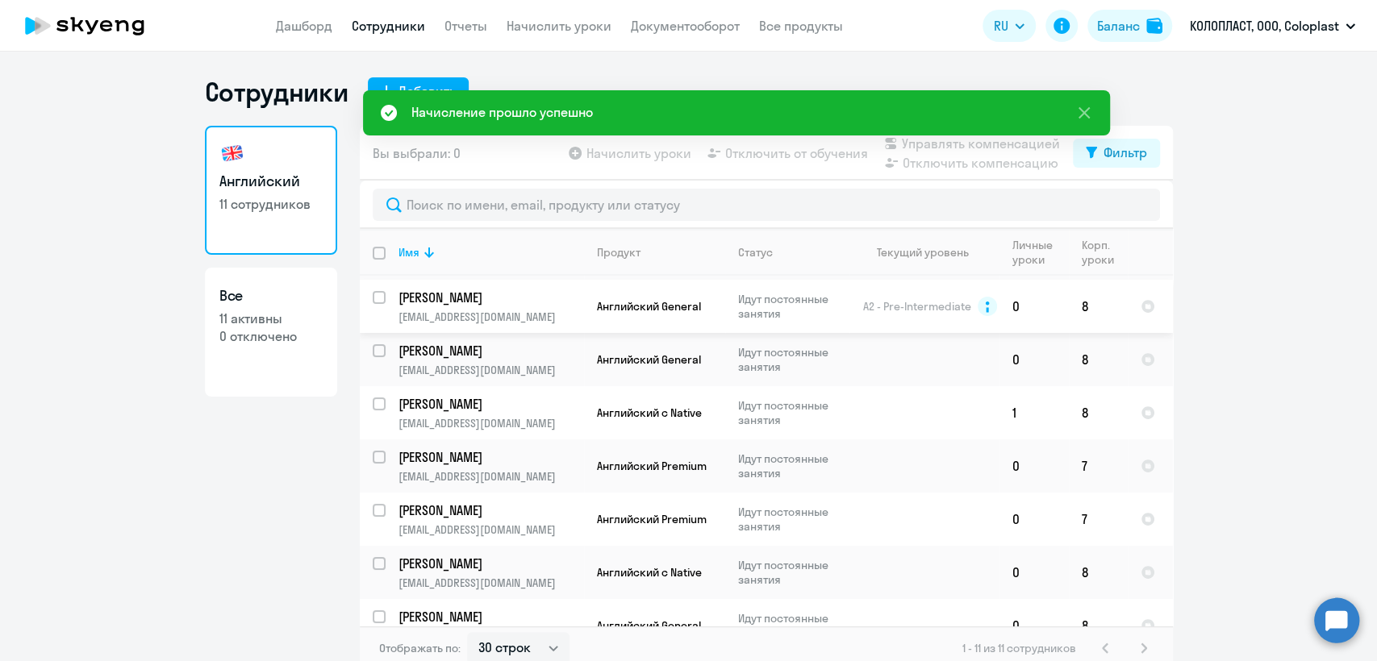
scroll to position [233, 0]
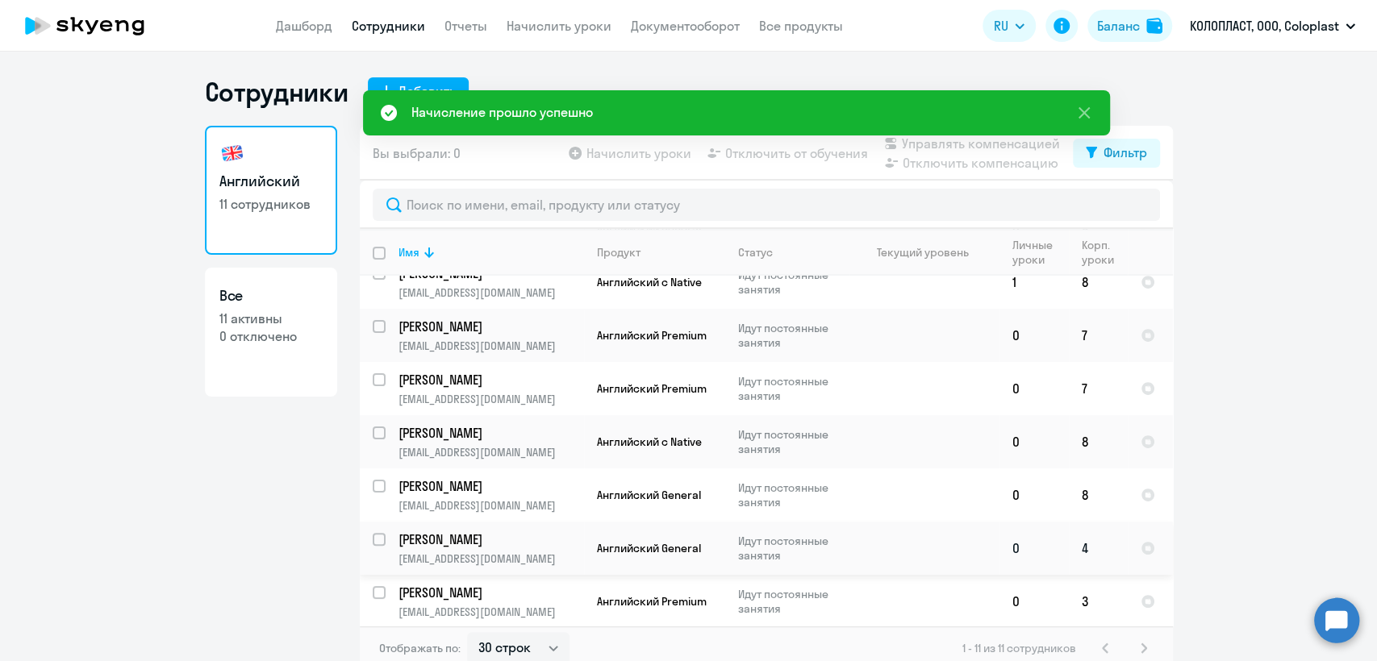
click at [781, 534] on p "Идут постоянные занятия" at bounding box center [793, 548] width 111 height 29
select select "english"
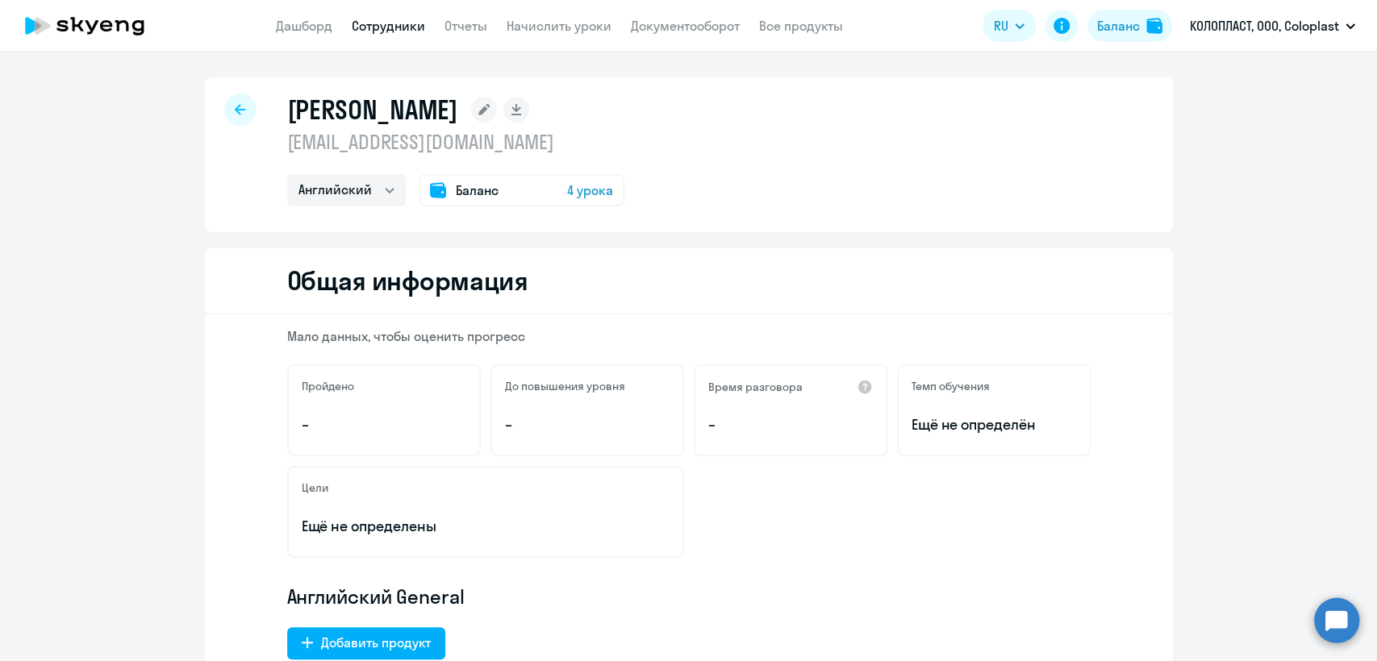
click at [365, 144] on p "ruagl@coloplast.com" at bounding box center [455, 142] width 337 height 26
click at [475, 144] on p "ruagl@coloplast.com" at bounding box center [455, 142] width 337 height 26
drag, startPoint x: 390, startPoint y: 144, endPoint x: 270, endPoint y: 144, distance: 120.2
click at [270, 144] on div "Глевич Андрей ruagl@coloplast.com Английский Баланс 4 урока" at bounding box center [689, 154] width 968 height 155
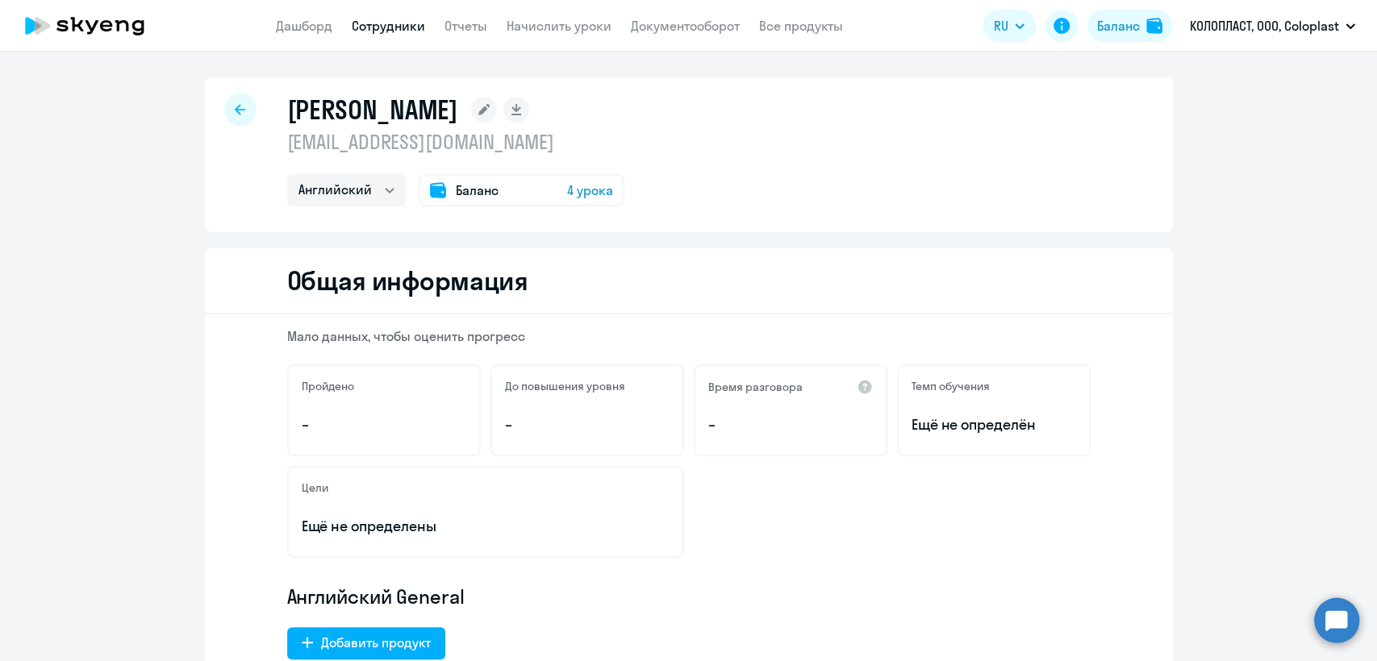
copy p "ruagl@coloplast.com"
click at [388, 24] on link "Сотрудники" at bounding box center [388, 26] width 73 height 16
select select "30"
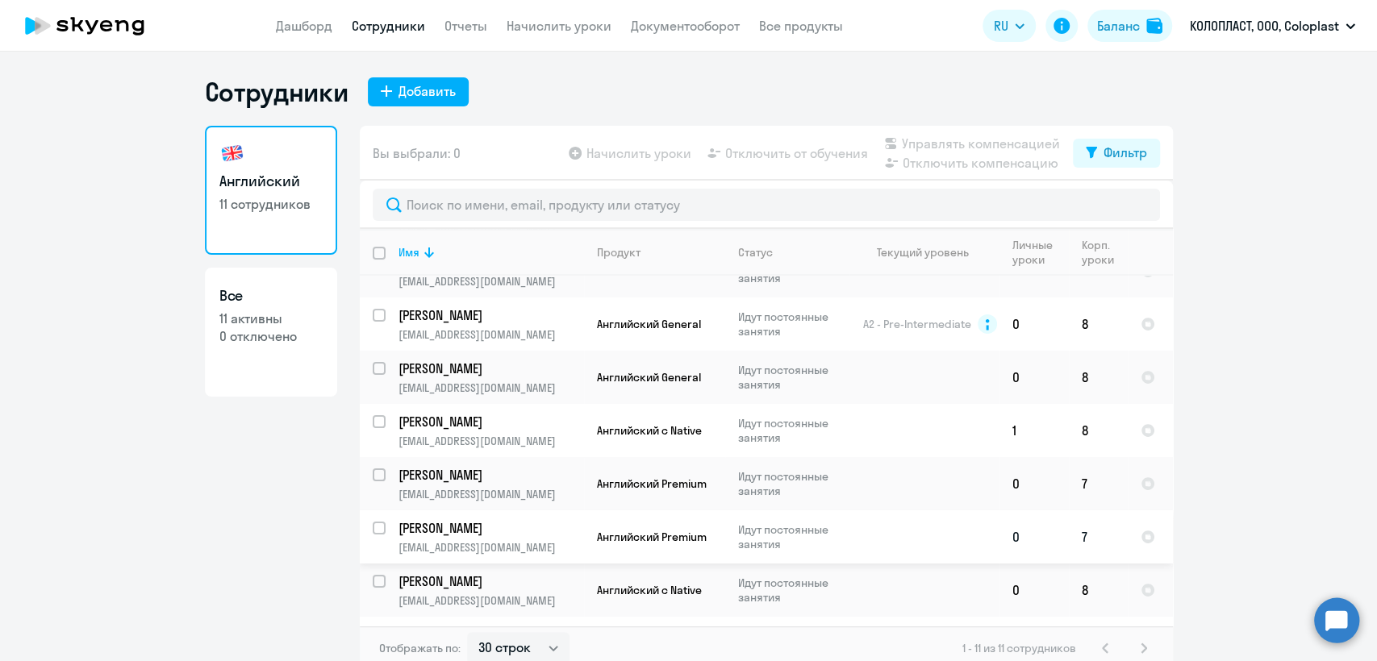
scroll to position [233, 0]
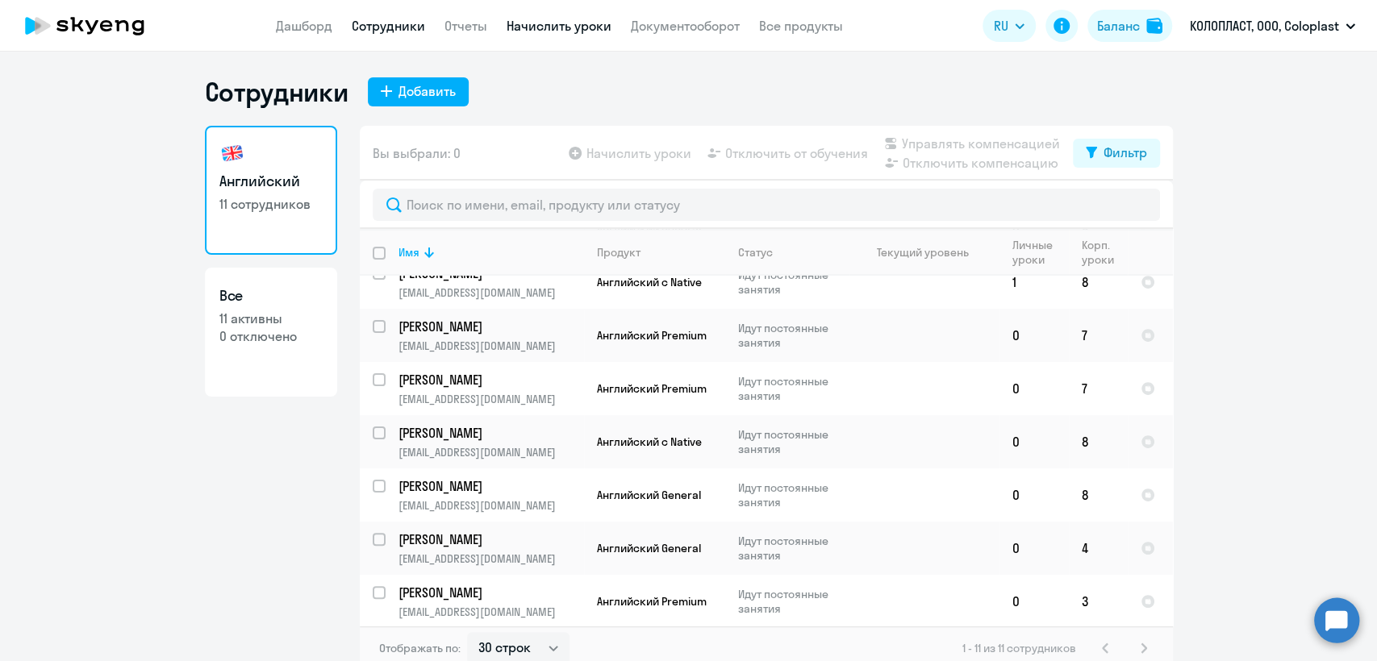
click at [539, 25] on link "Начислить уроки" at bounding box center [559, 26] width 105 height 16
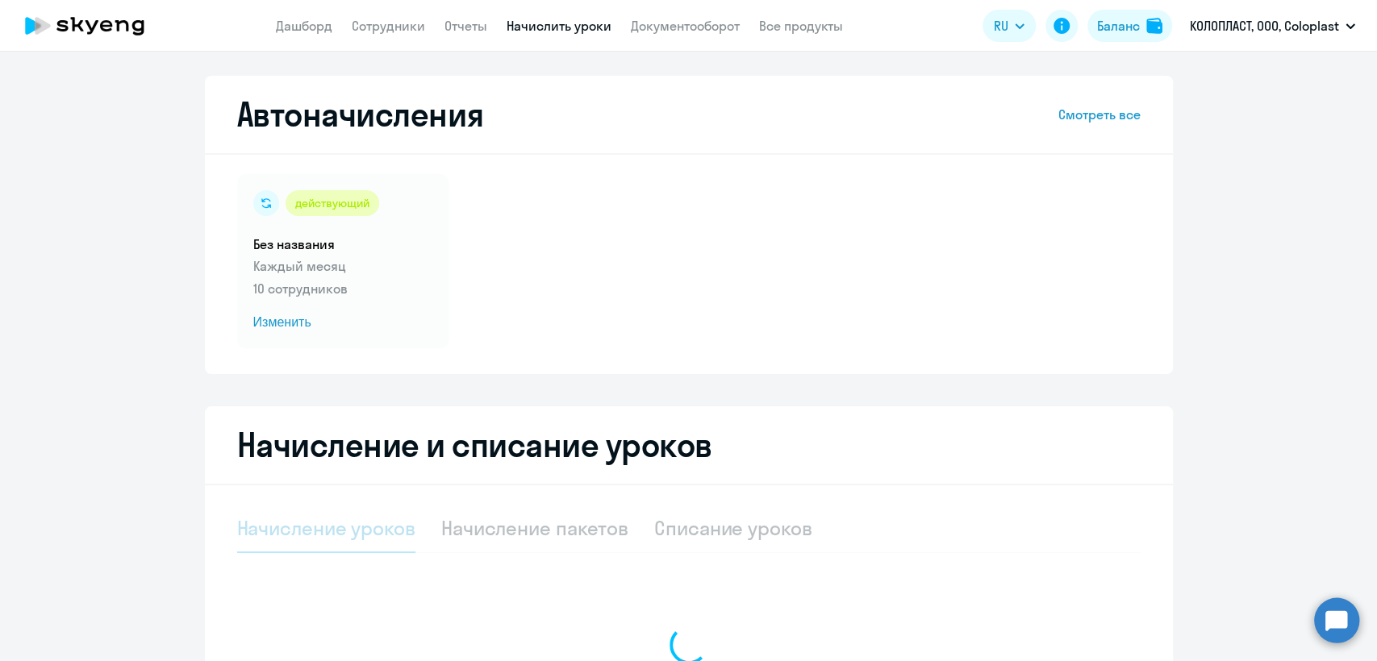
select select "10"
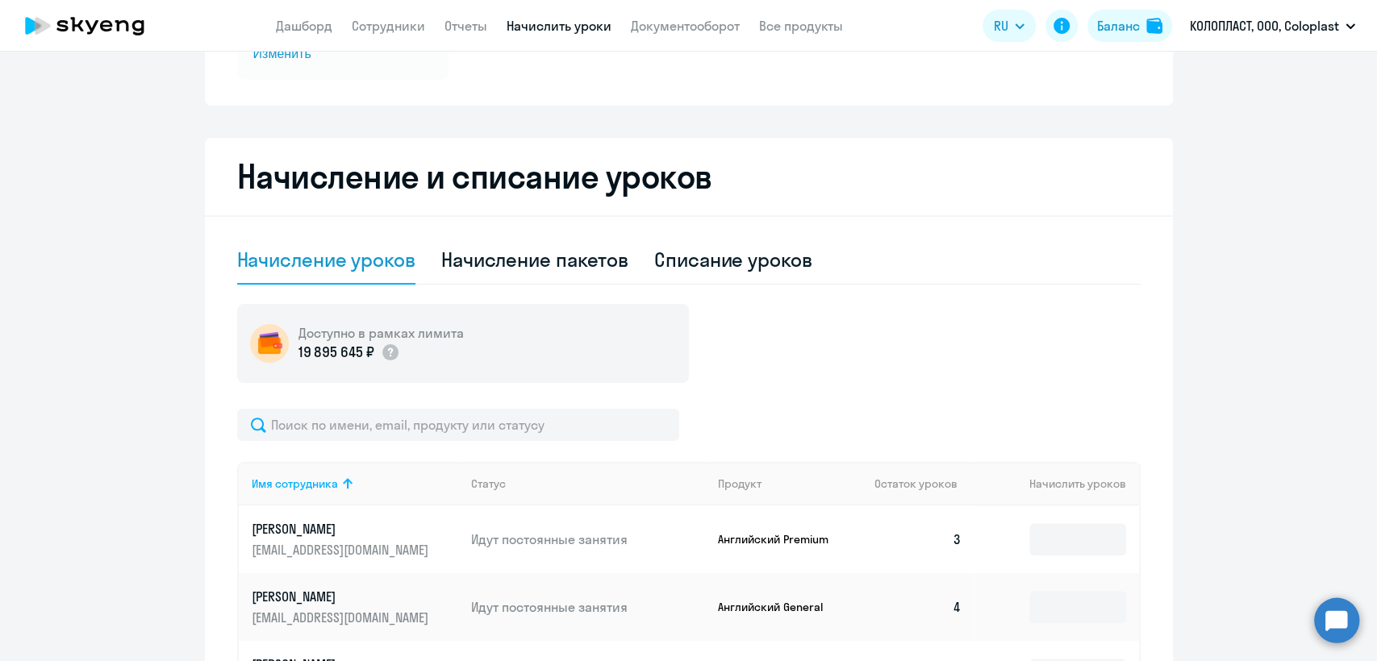
scroll to position [537, 0]
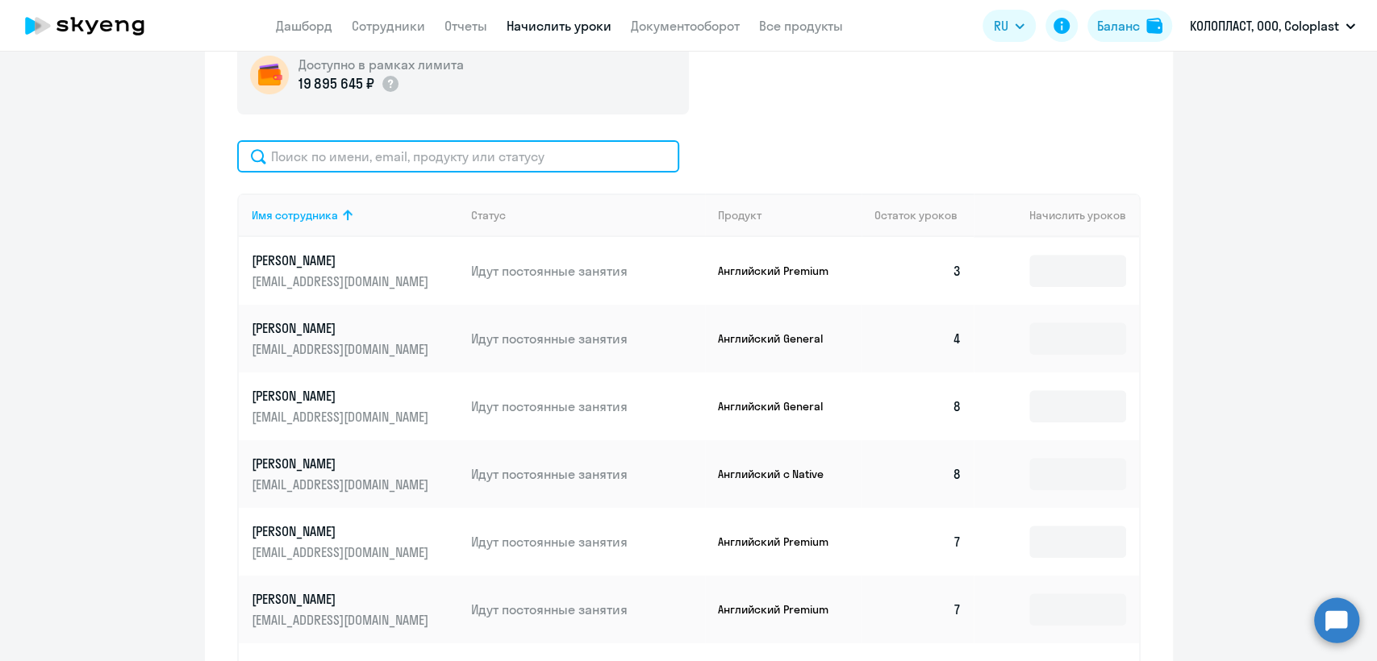
click at [381, 169] on input "text" at bounding box center [458, 156] width 442 height 32
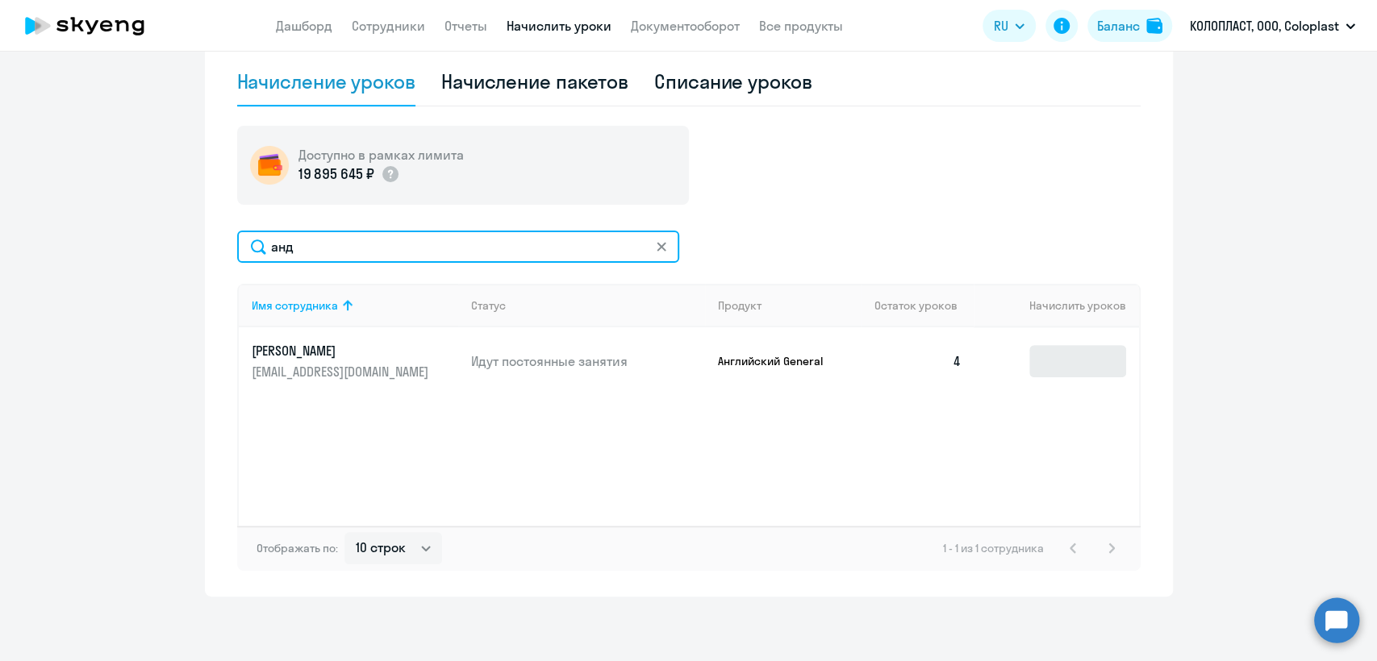
type input "анд"
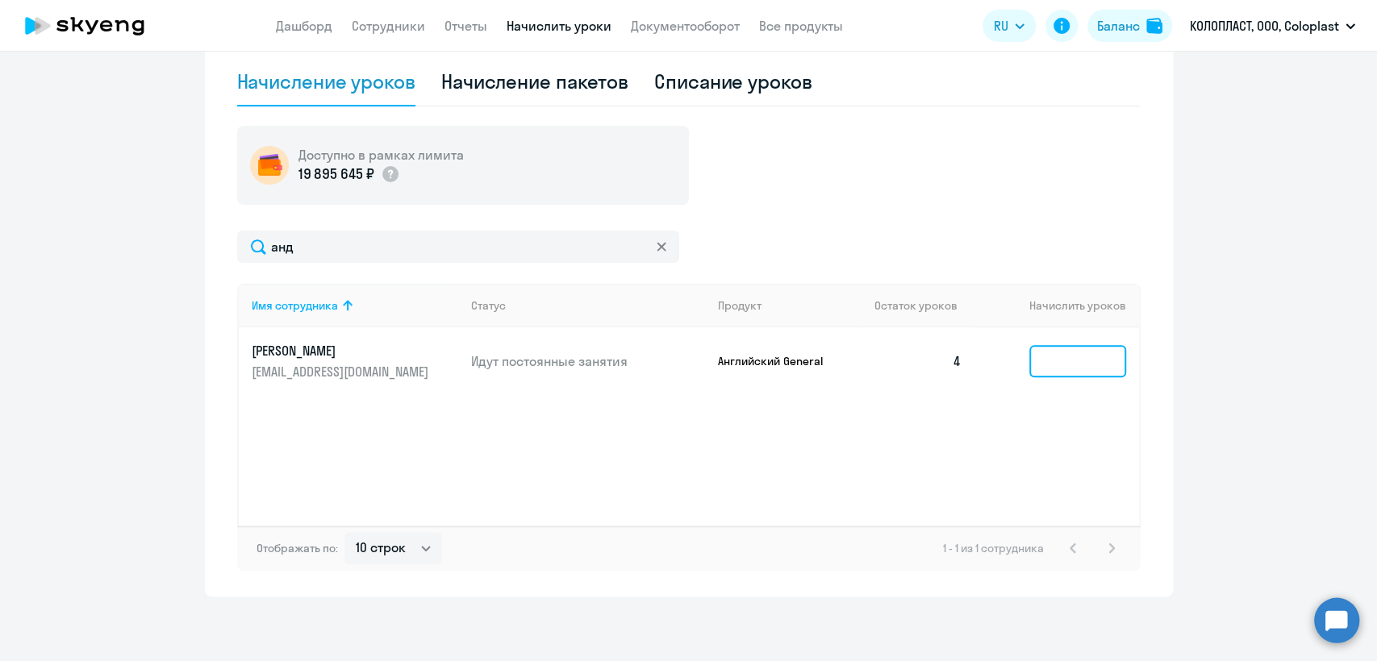
click at [1091, 365] on input at bounding box center [1077, 361] width 97 height 32
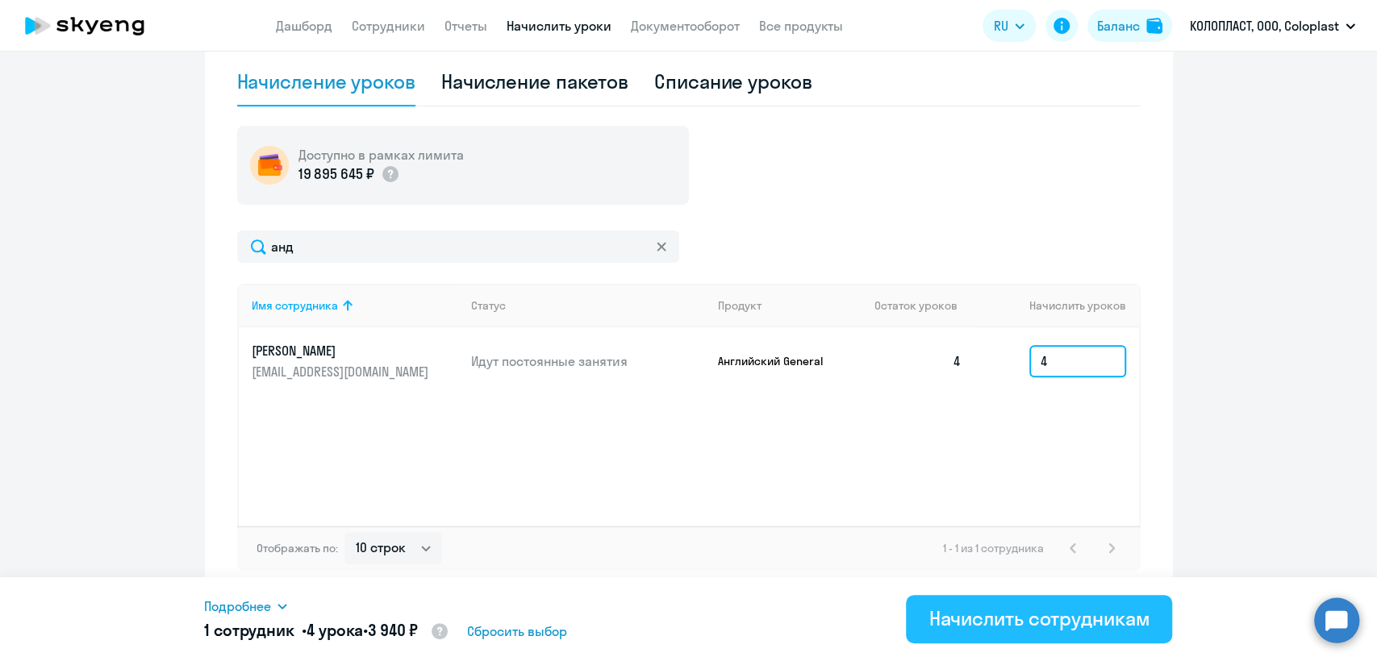
type input "4"
click at [1039, 628] on div "Начислить сотрудникам" at bounding box center [1038, 619] width 221 height 26
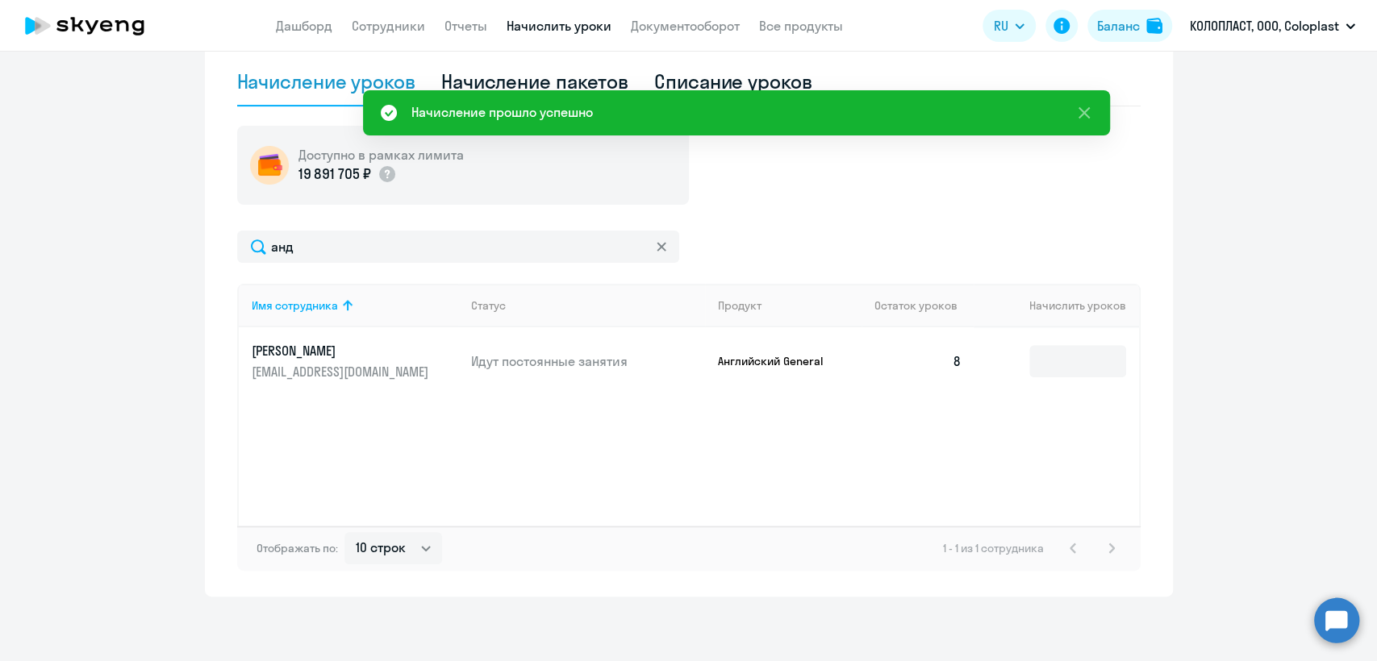
click at [397, 38] on app-header "Дашборд Сотрудники Отчеты Начислить уроки Документооборот Все продукты Дашборд …" at bounding box center [688, 26] width 1377 height 52
click at [398, 24] on link "Сотрудники" at bounding box center [388, 26] width 73 height 16
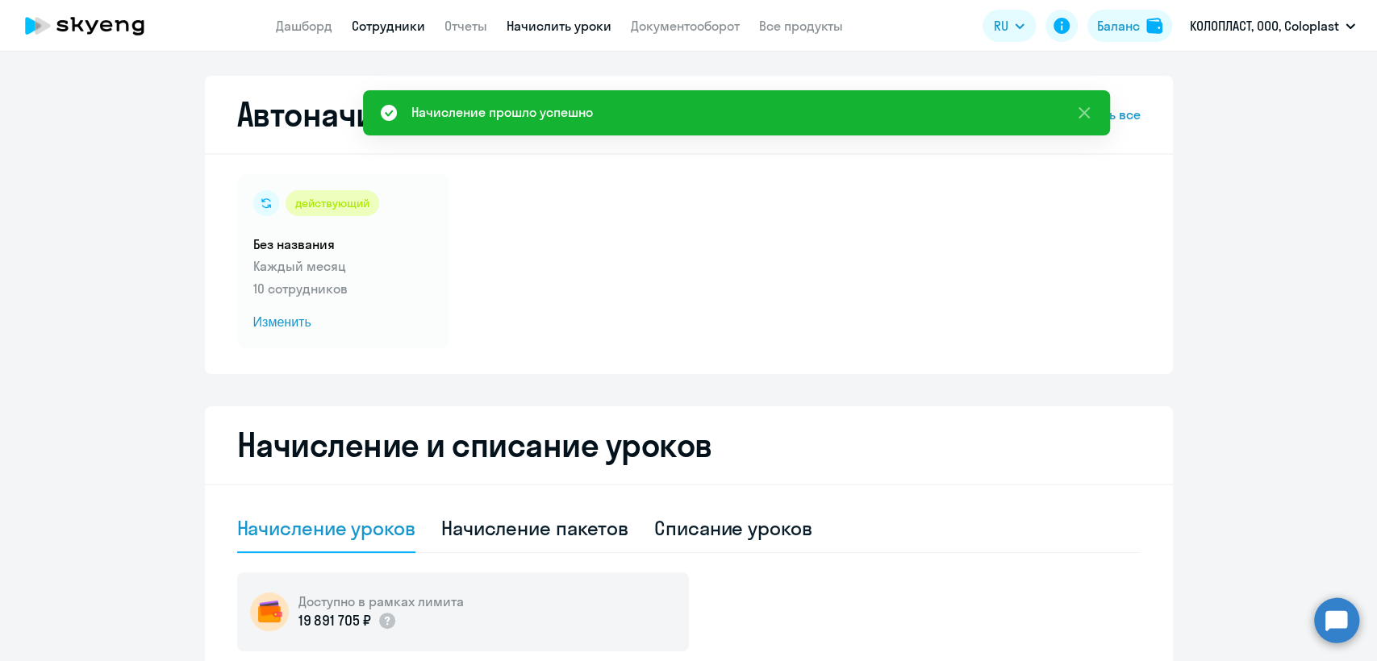
select select "30"
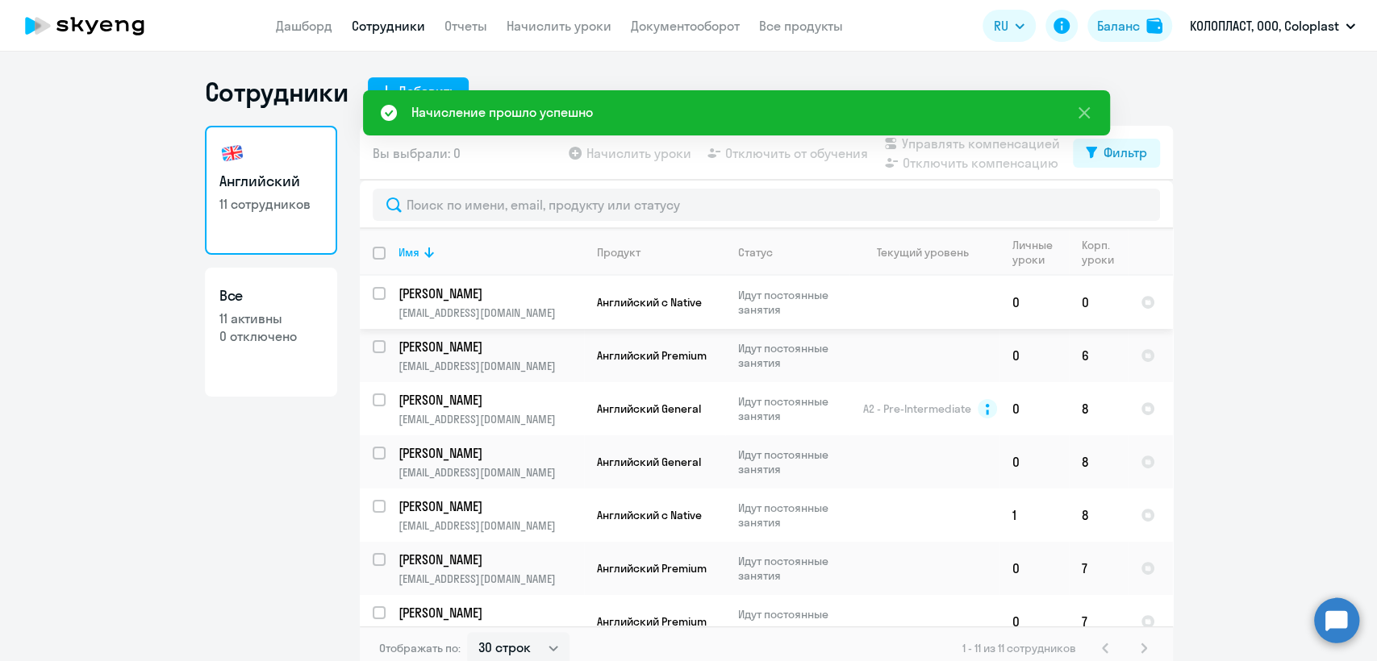
scroll to position [233, 0]
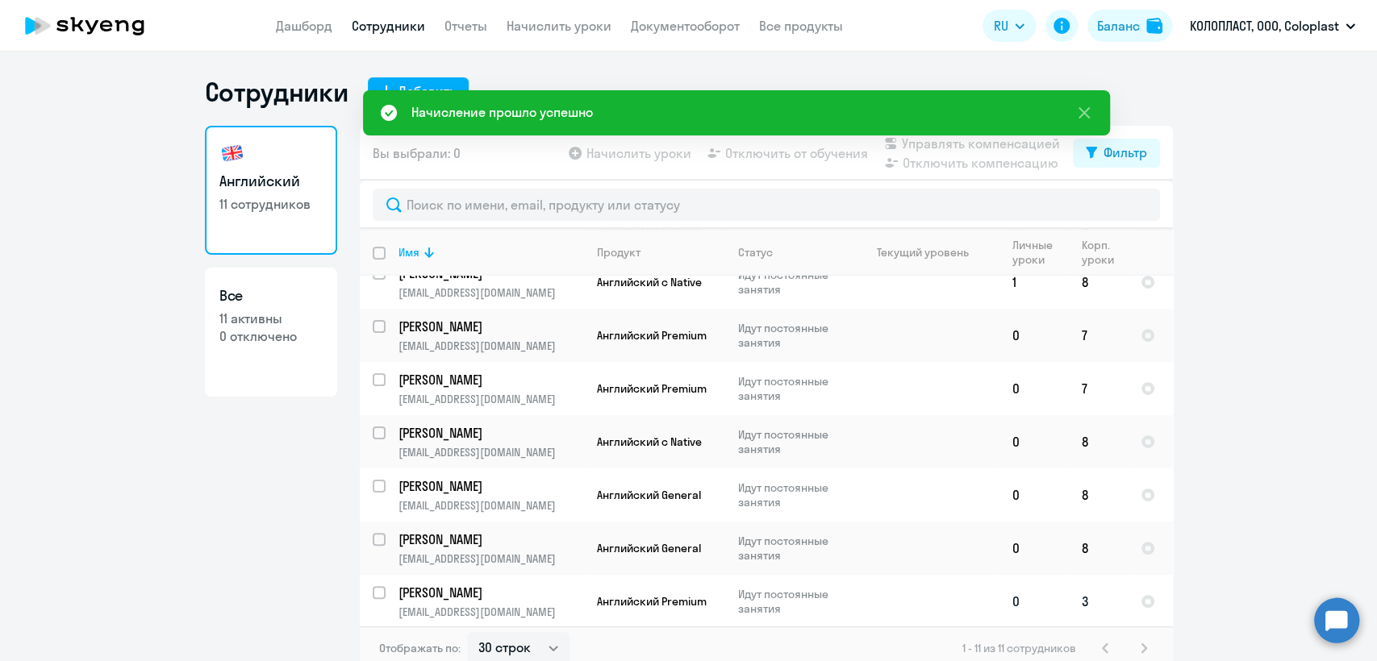
click at [490, 590] on p "Волкова Елена" at bounding box center [489, 593] width 182 height 18
select select "english"
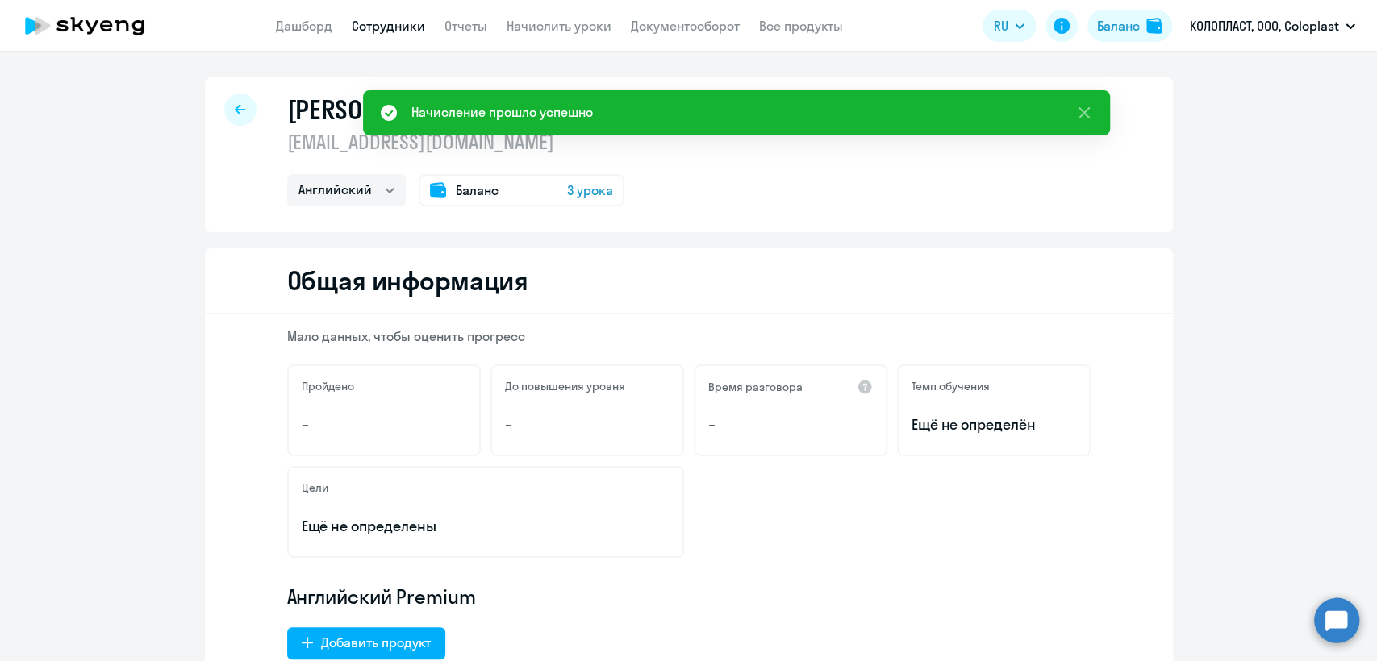
click at [352, 144] on p "ruelvo@coloplast.com" at bounding box center [455, 142] width 337 height 26
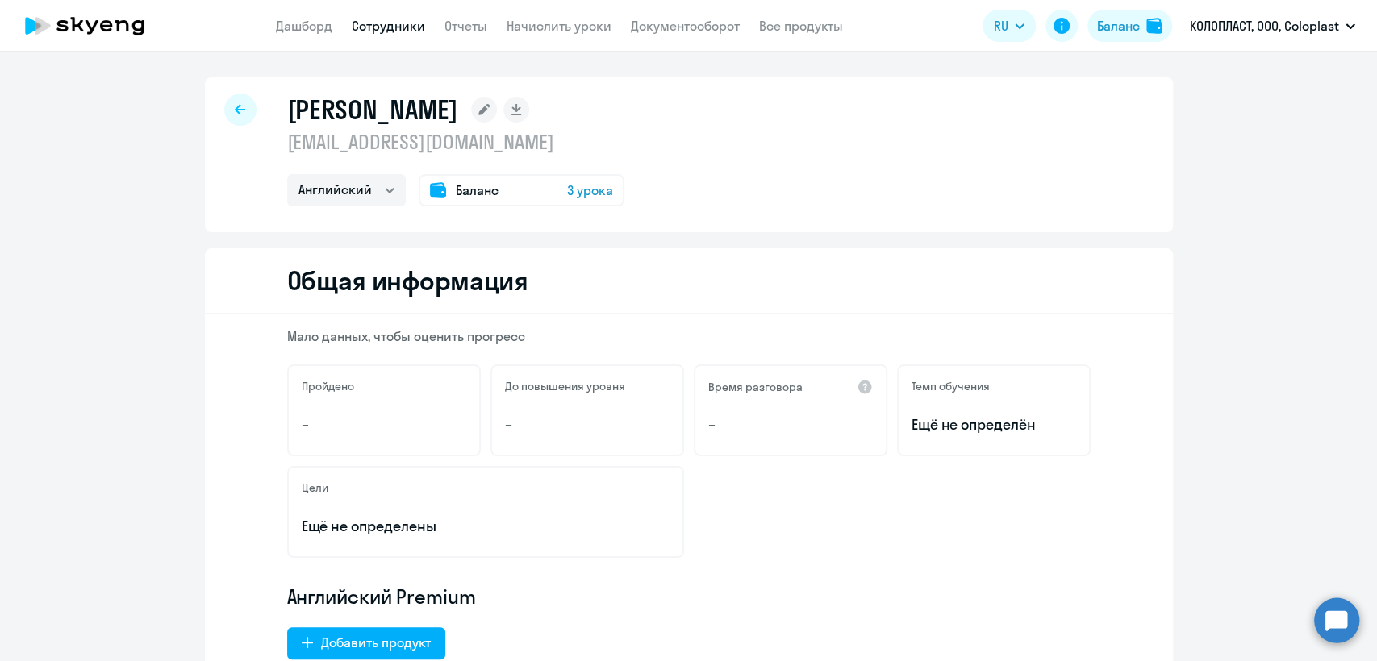
click at [355, 35] on app-menu-item-link "Сотрудники" at bounding box center [388, 26] width 73 height 20
click at [387, 27] on link "Сотрудники" at bounding box center [388, 26] width 73 height 16
select select "30"
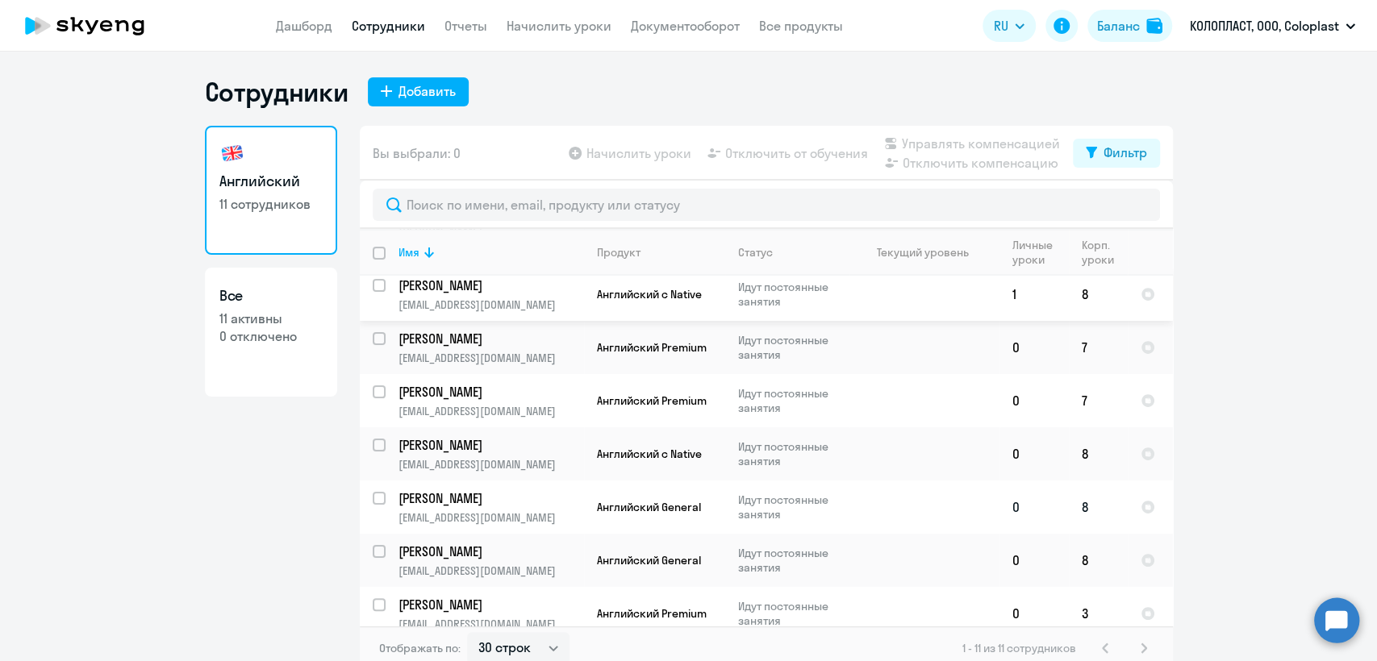
scroll to position [233, 0]
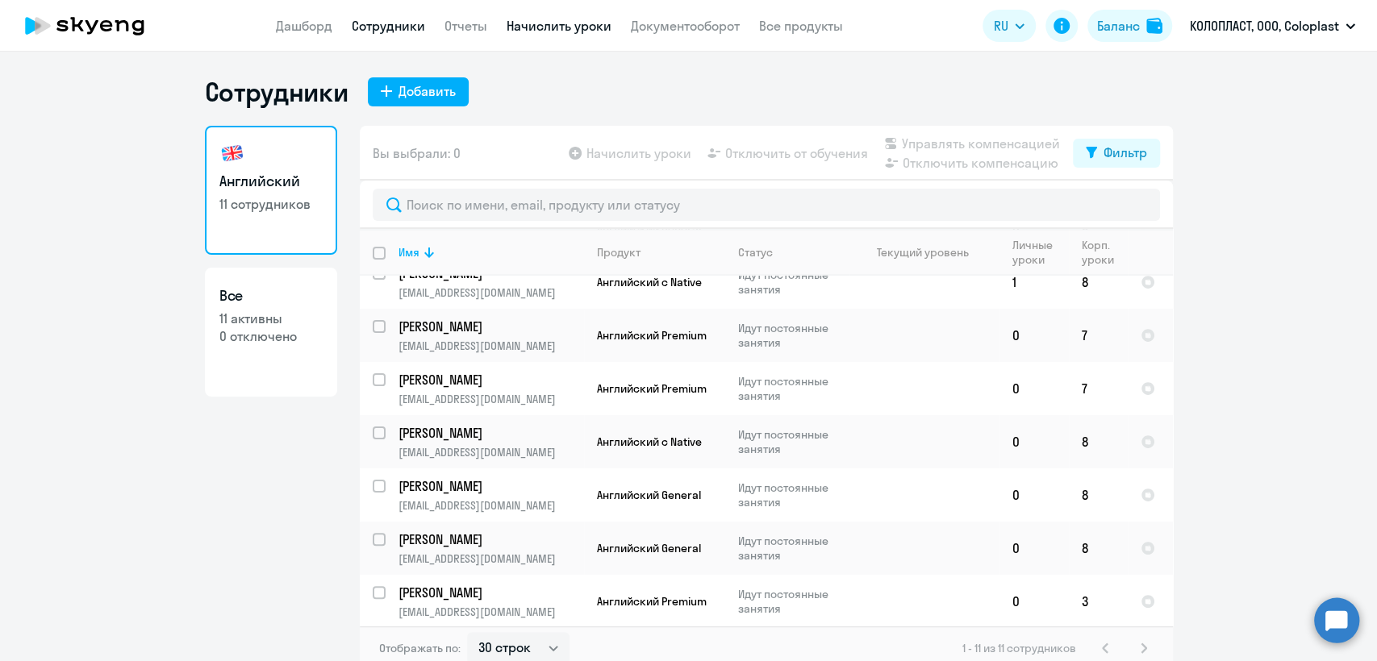
click at [553, 24] on link "Начислить уроки" at bounding box center [559, 26] width 105 height 16
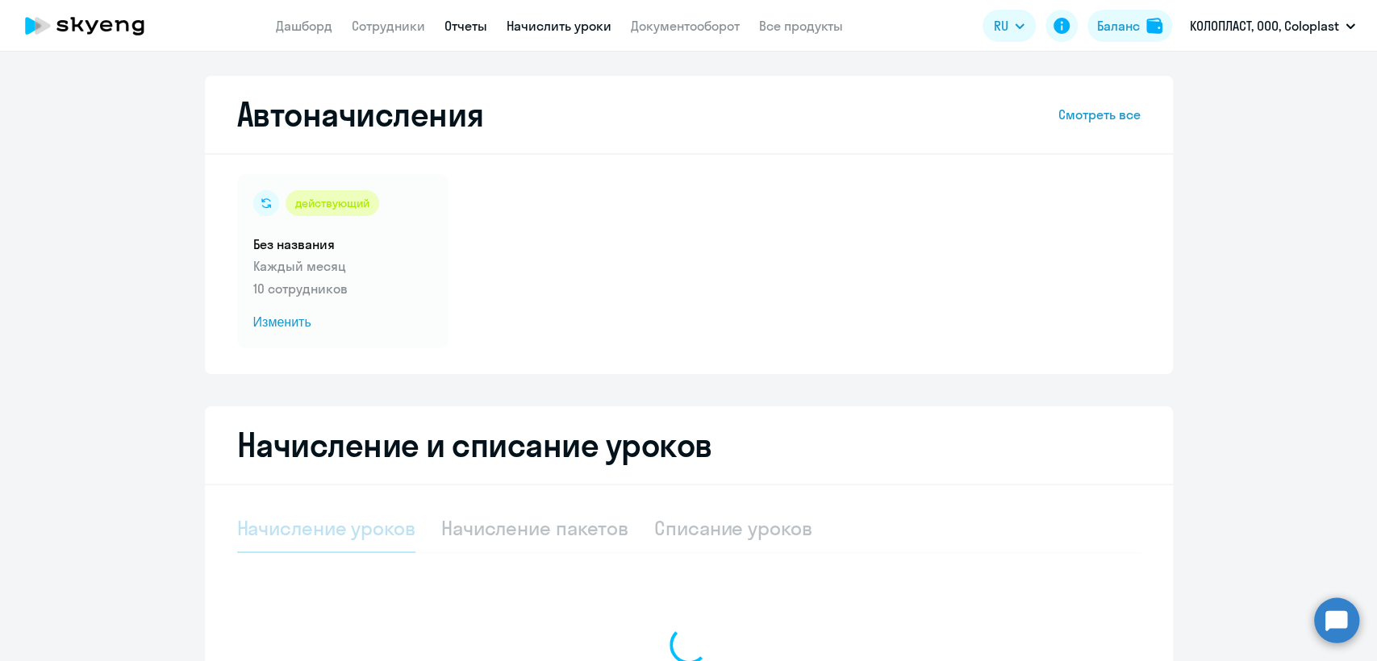
select select "10"
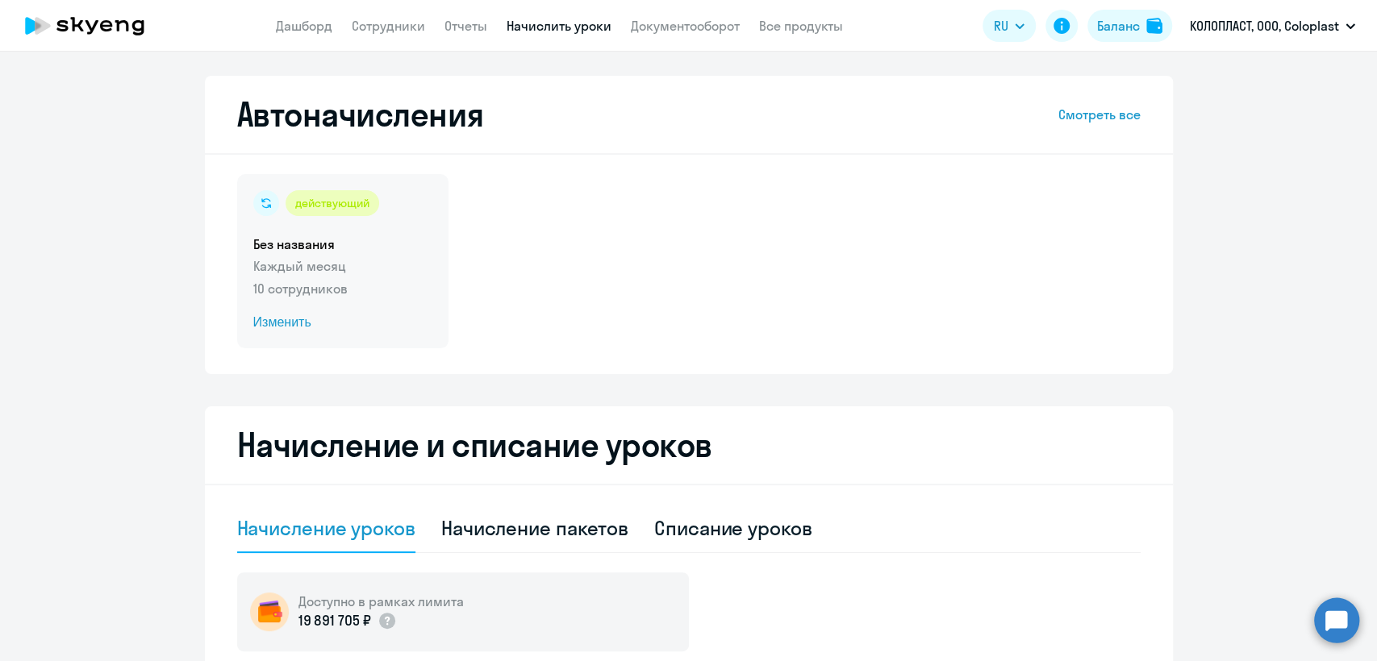
click at [387, 236] on h5 "Без названия" at bounding box center [342, 245] width 179 height 18
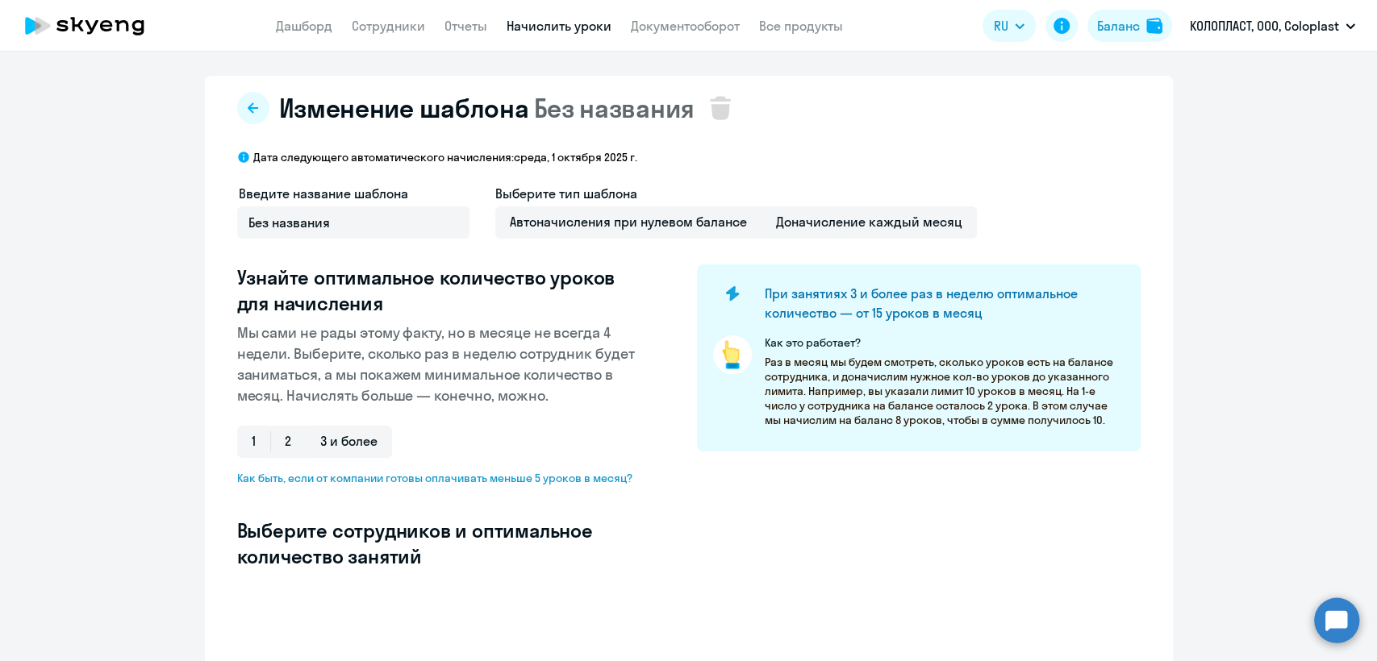
select select "10"
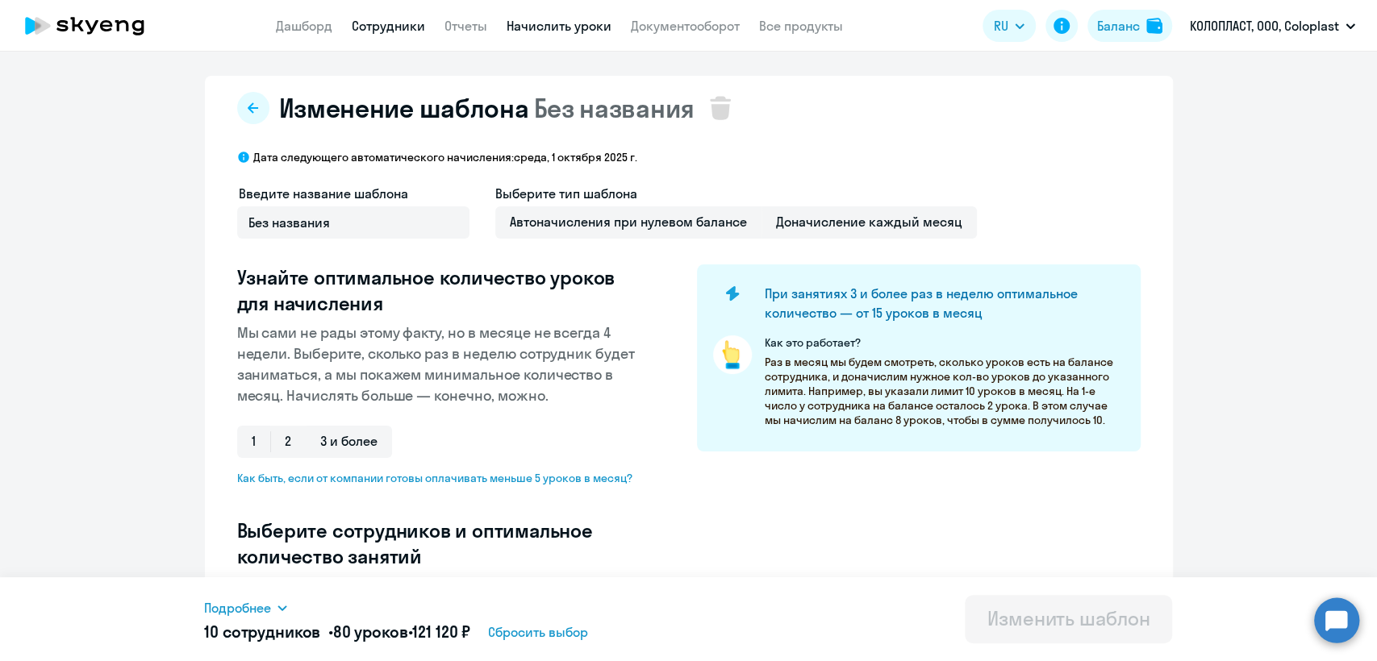
click at [398, 26] on link "Сотрудники" at bounding box center [388, 26] width 73 height 16
select select "30"
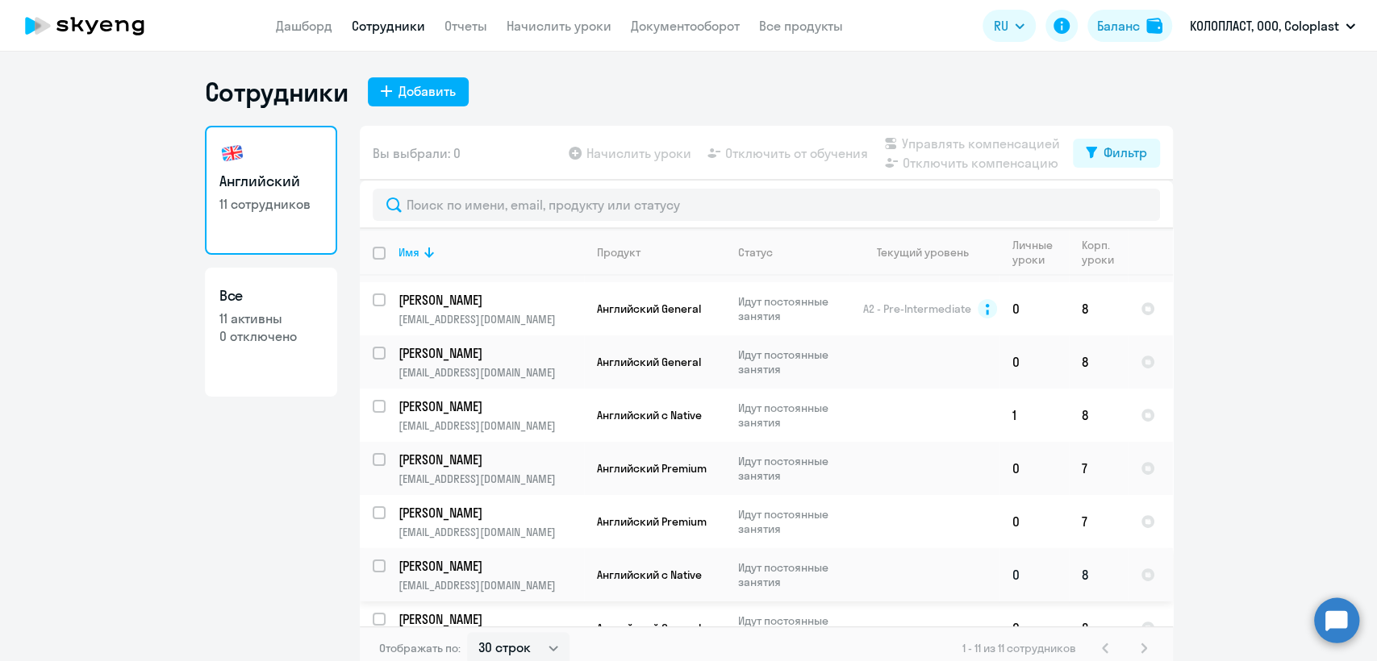
scroll to position [233, 0]
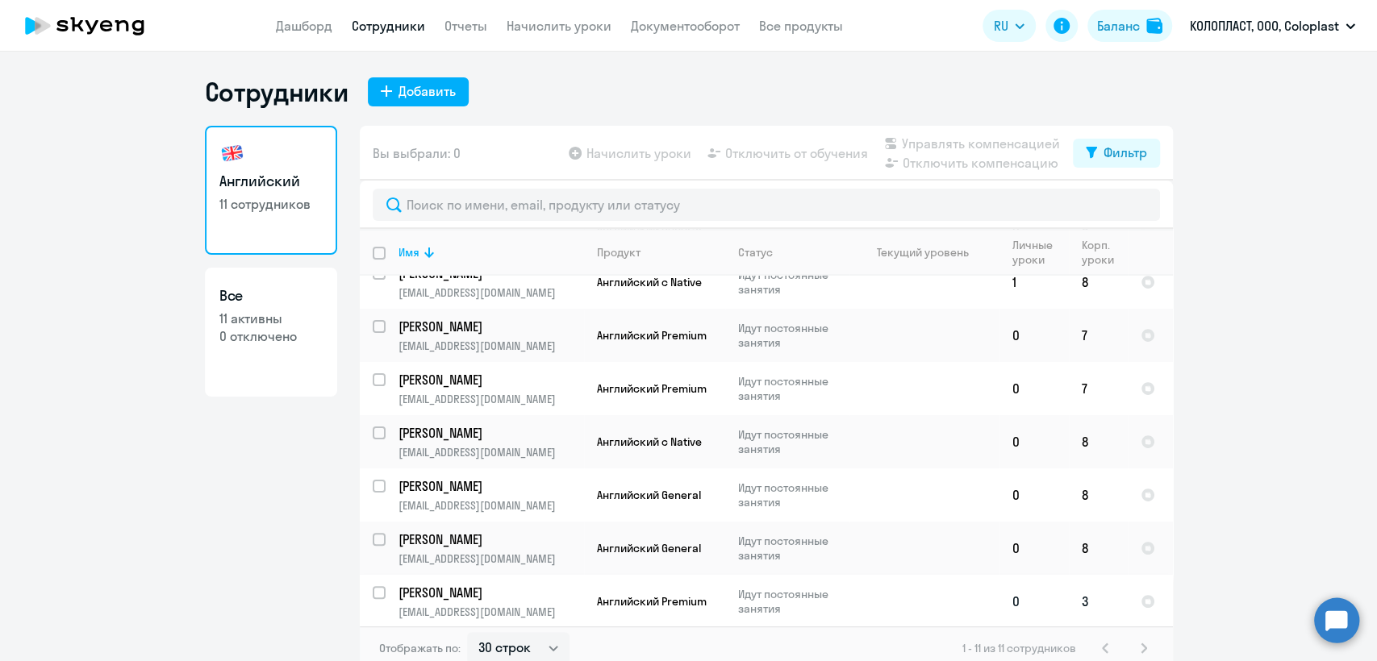
click at [999, 599] on td "0" at bounding box center [1033, 601] width 69 height 53
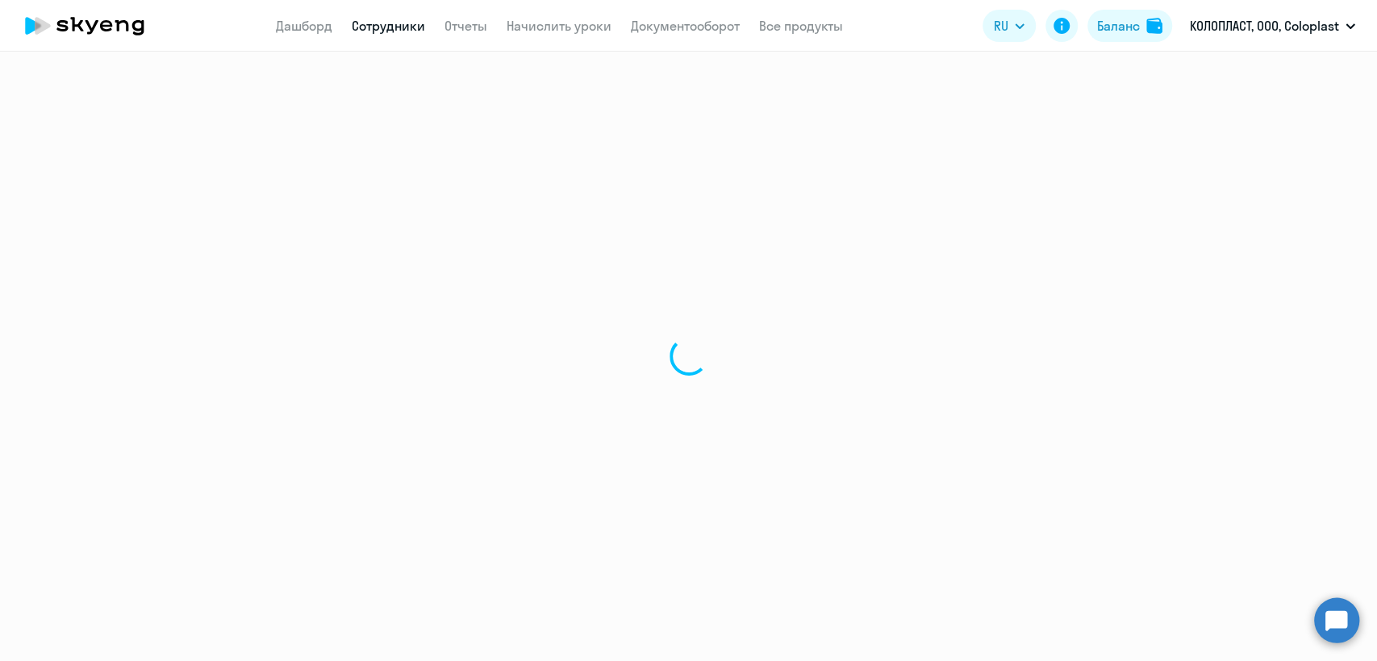
select select "english"
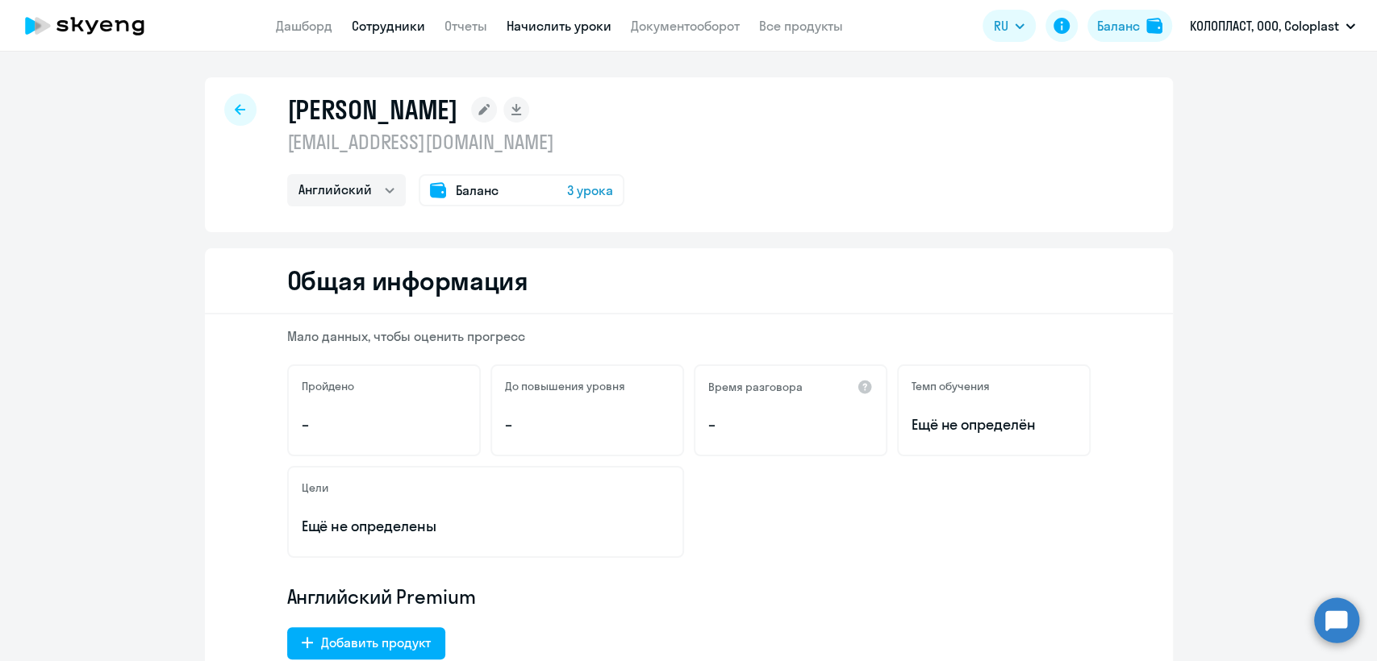
click at [568, 20] on link "Начислить уроки" at bounding box center [559, 26] width 105 height 16
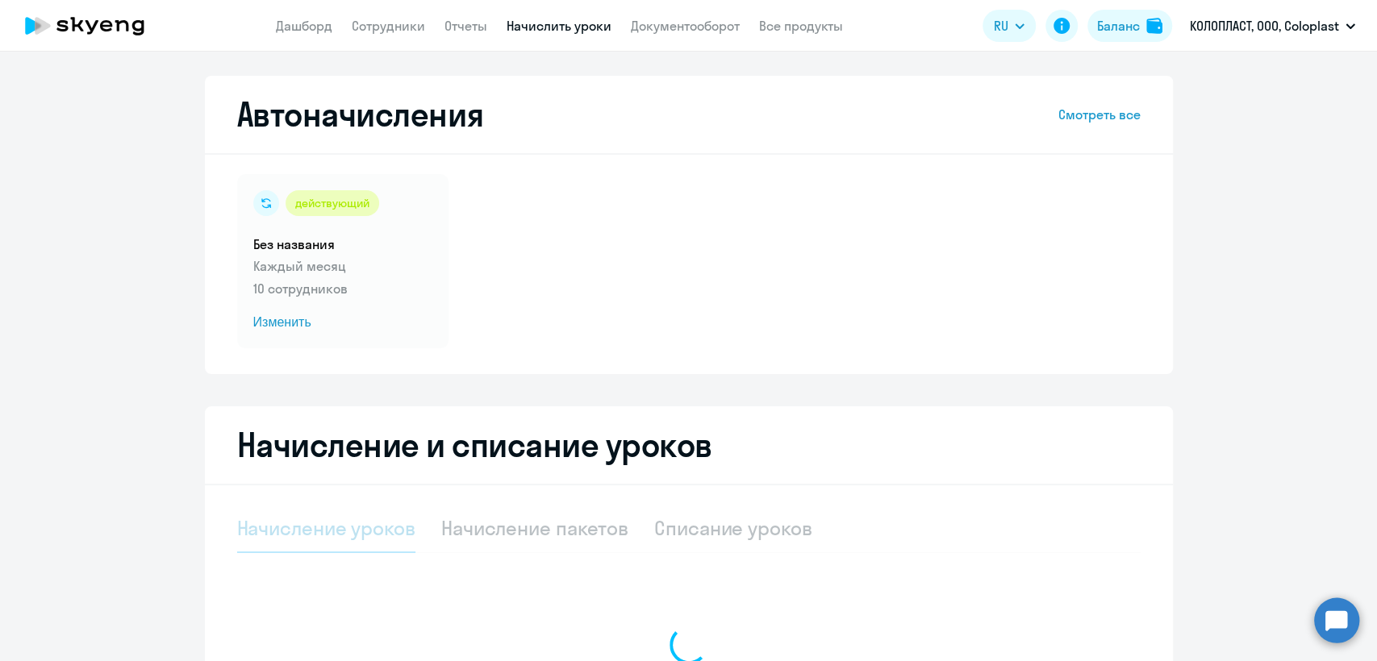
select select "10"
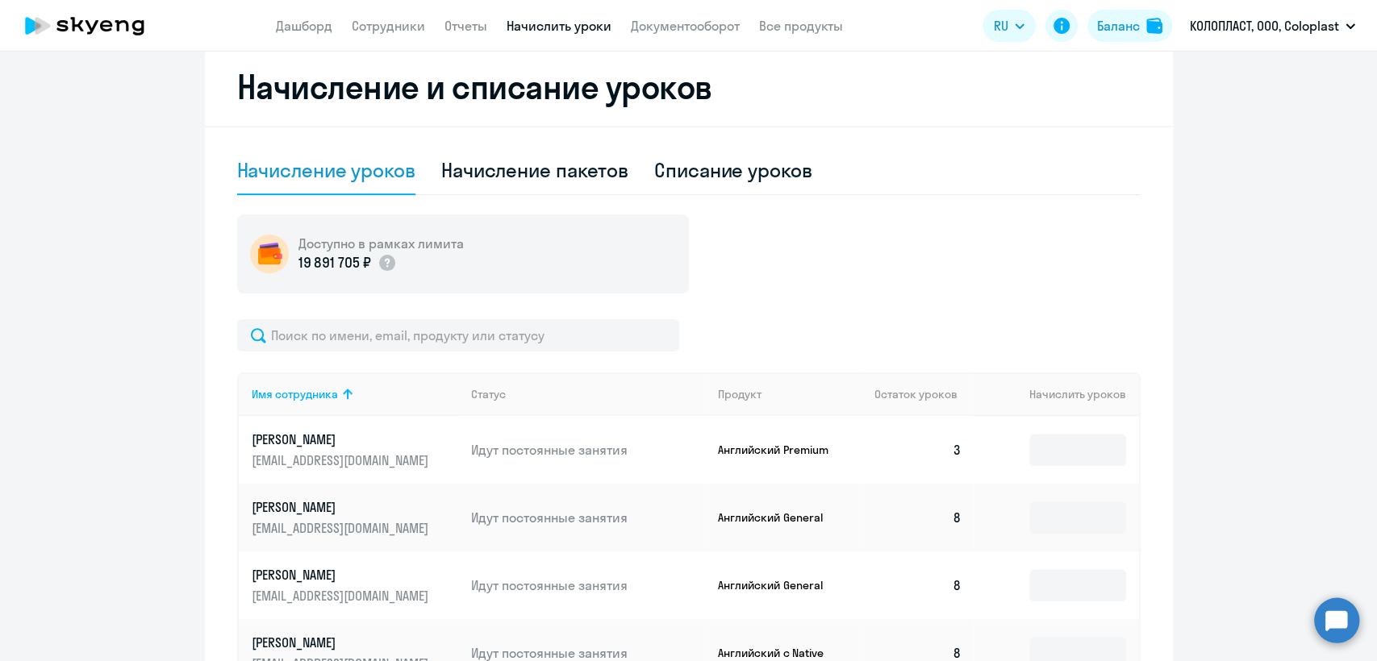
scroll to position [448, 0]
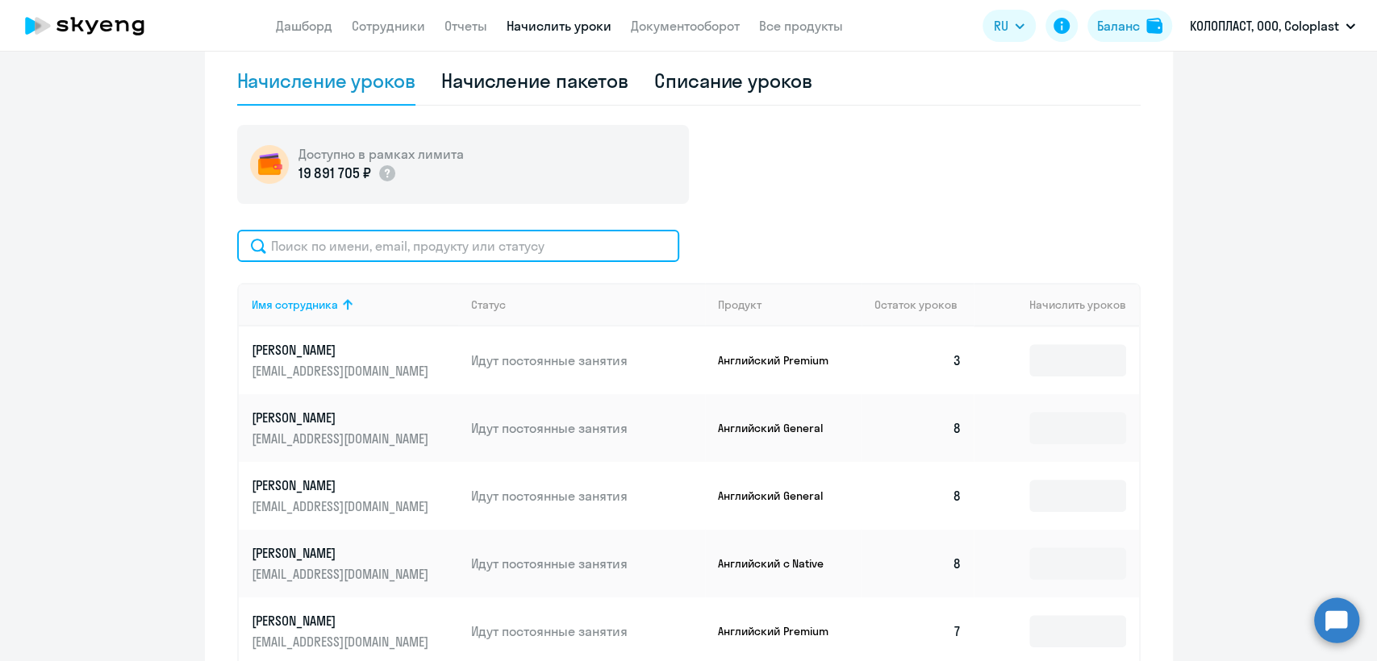
click at [467, 245] on input "text" at bounding box center [458, 246] width 442 height 32
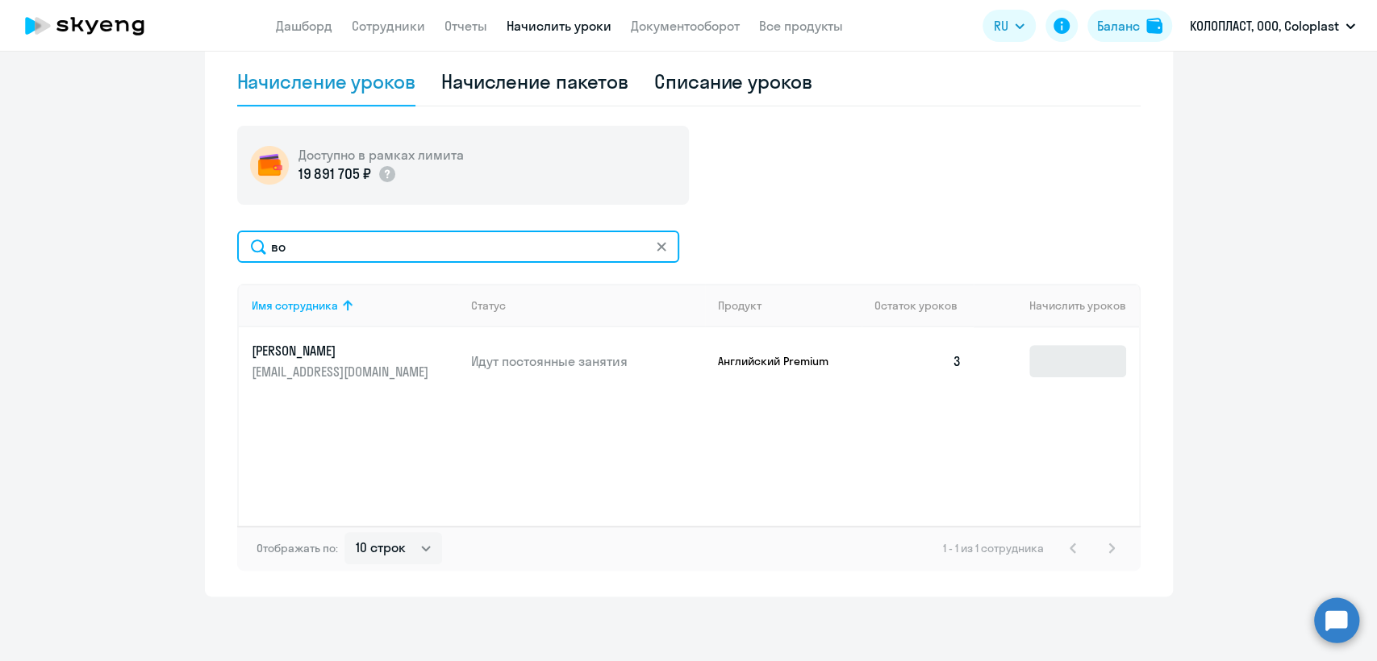
type input "во"
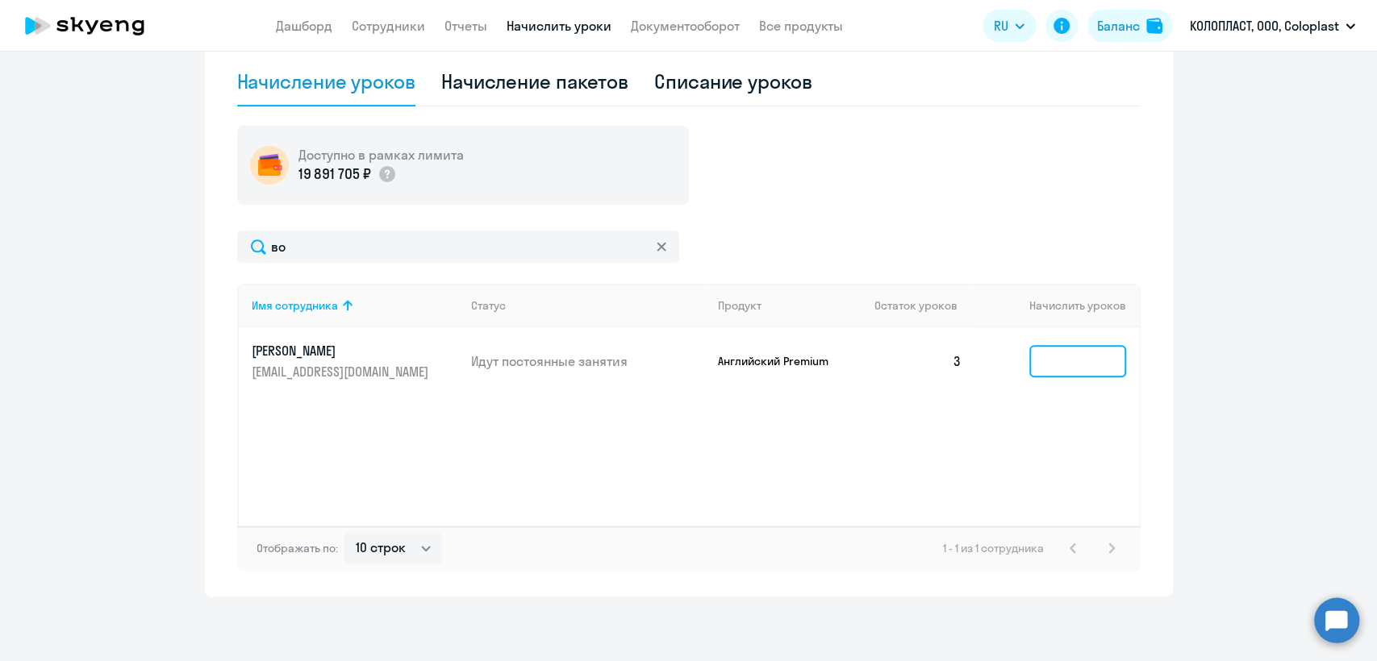
click at [1073, 358] on input at bounding box center [1077, 361] width 97 height 32
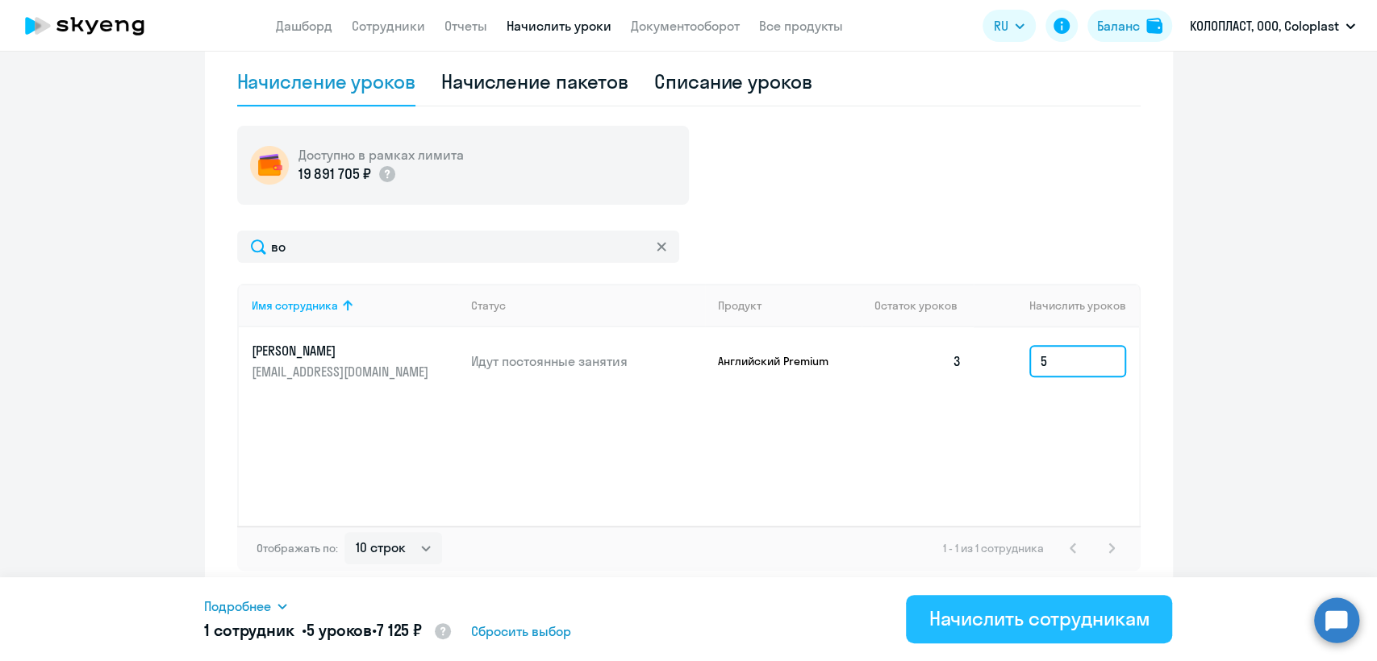
type input "5"
click at [1061, 608] on div "Начислить сотрудникам" at bounding box center [1038, 619] width 221 height 26
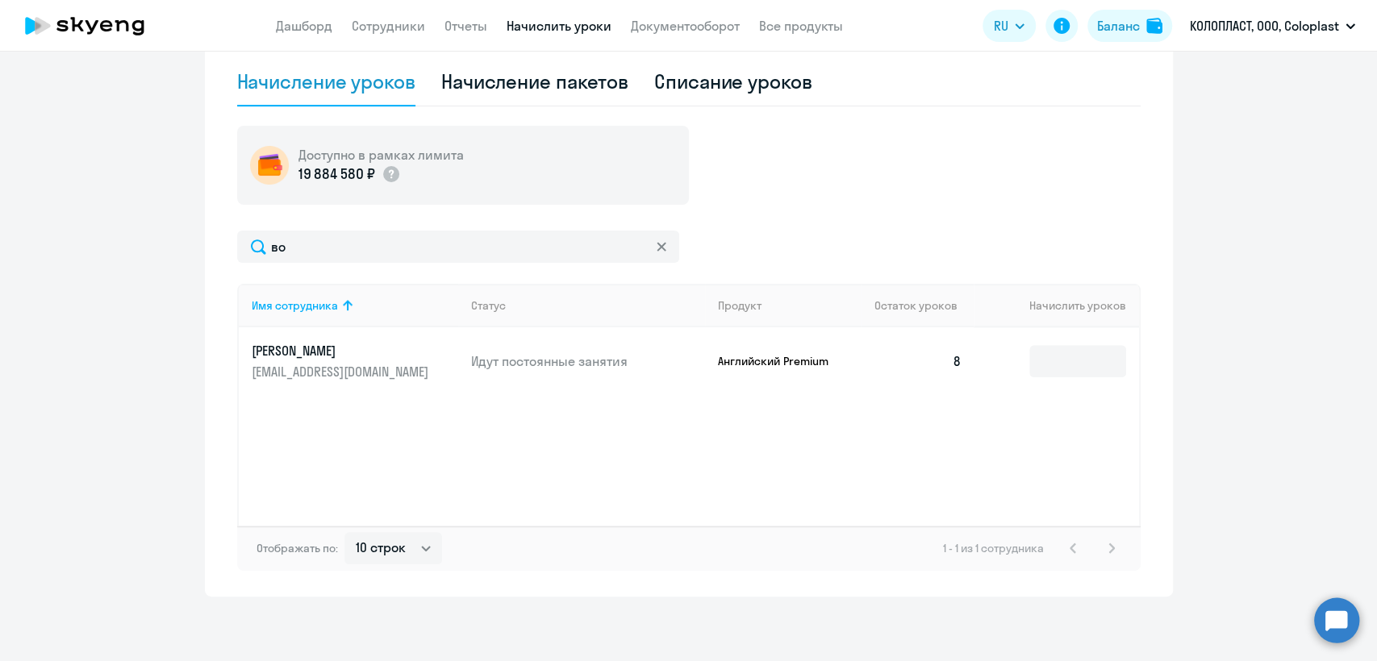
click at [374, 34] on app-menu-item-link "Сотрудники" at bounding box center [388, 26] width 73 height 20
click at [374, 29] on link "Сотрудники" at bounding box center [388, 26] width 73 height 16
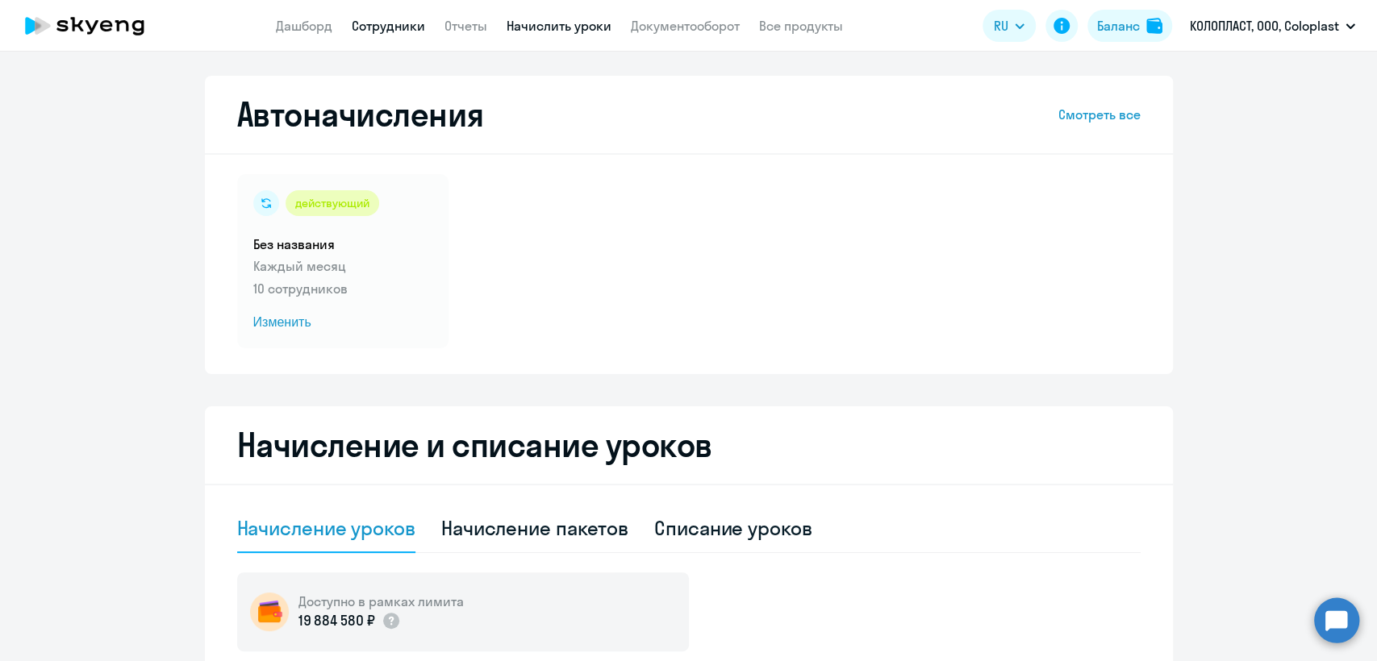
select select "30"
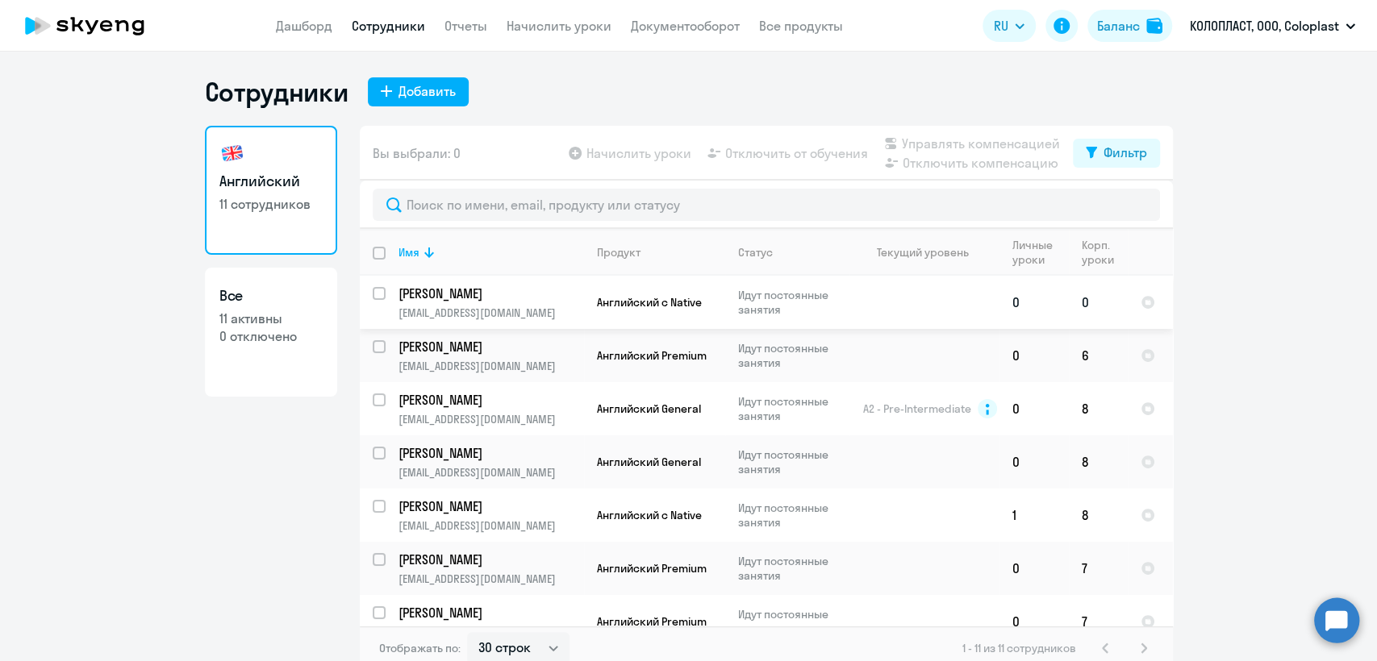
click at [748, 308] on p "Идут постоянные занятия" at bounding box center [793, 302] width 111 height 29
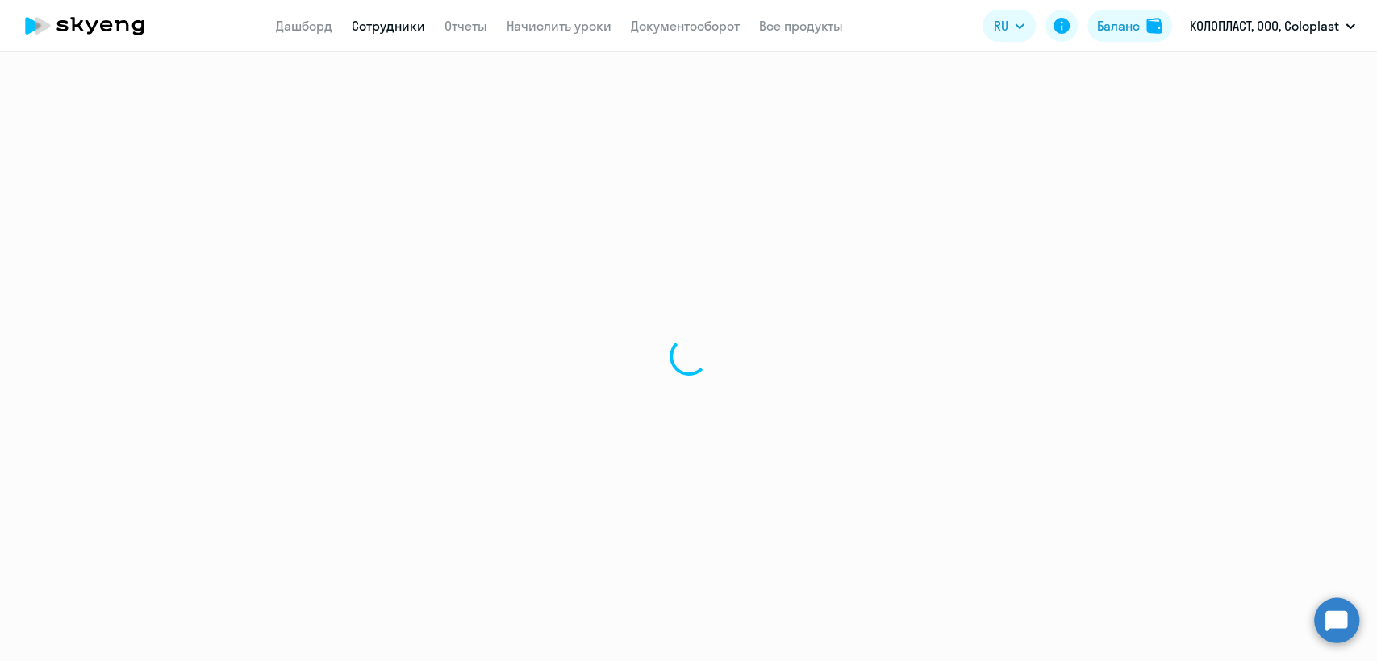
select select "english"
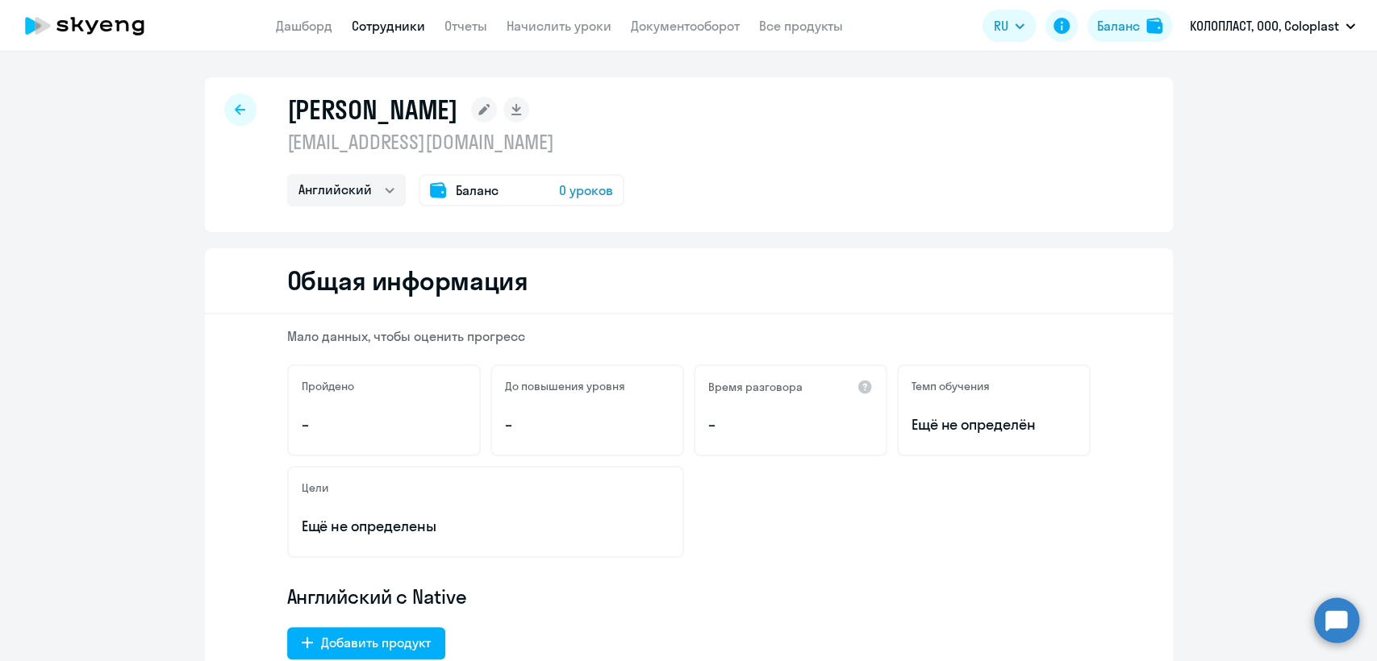
click at [244, 105] on div at bounding box center [240, 110] width 32 height 32
select select "30"
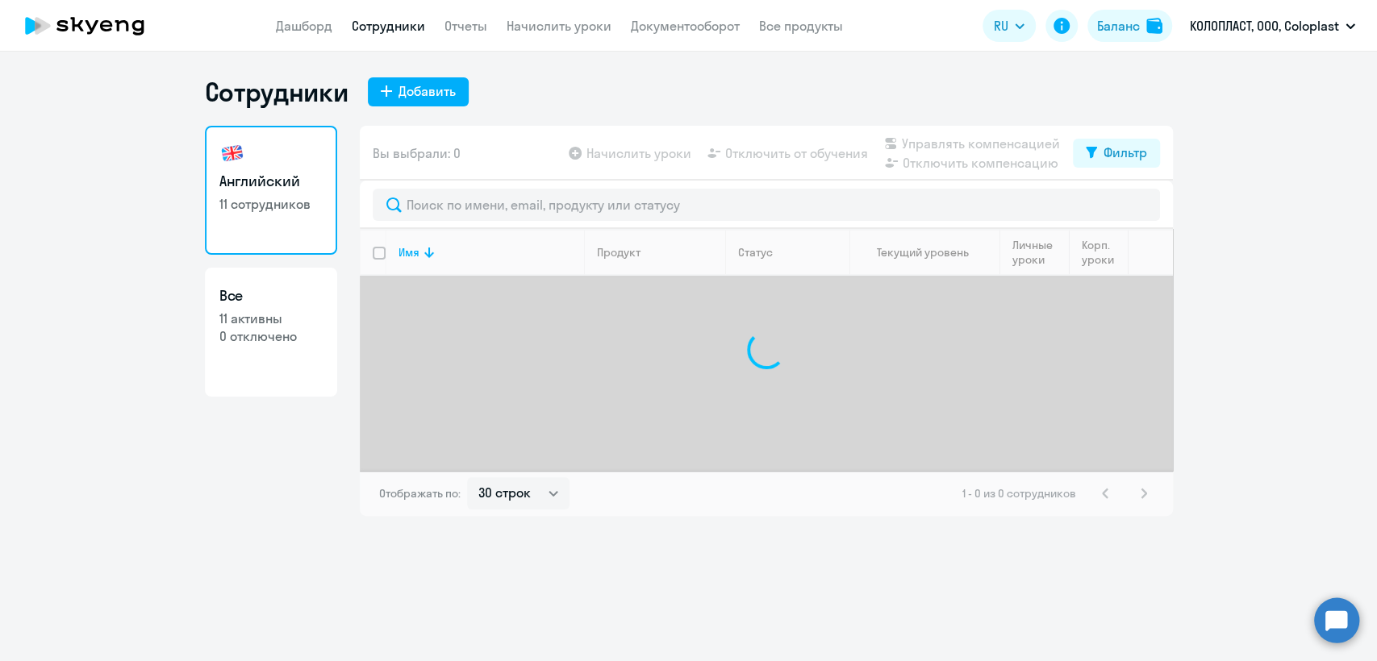
click at [290, 336] on p "0 отключено" at bounding box center [270, 336] width 103 height 18
select select "30"
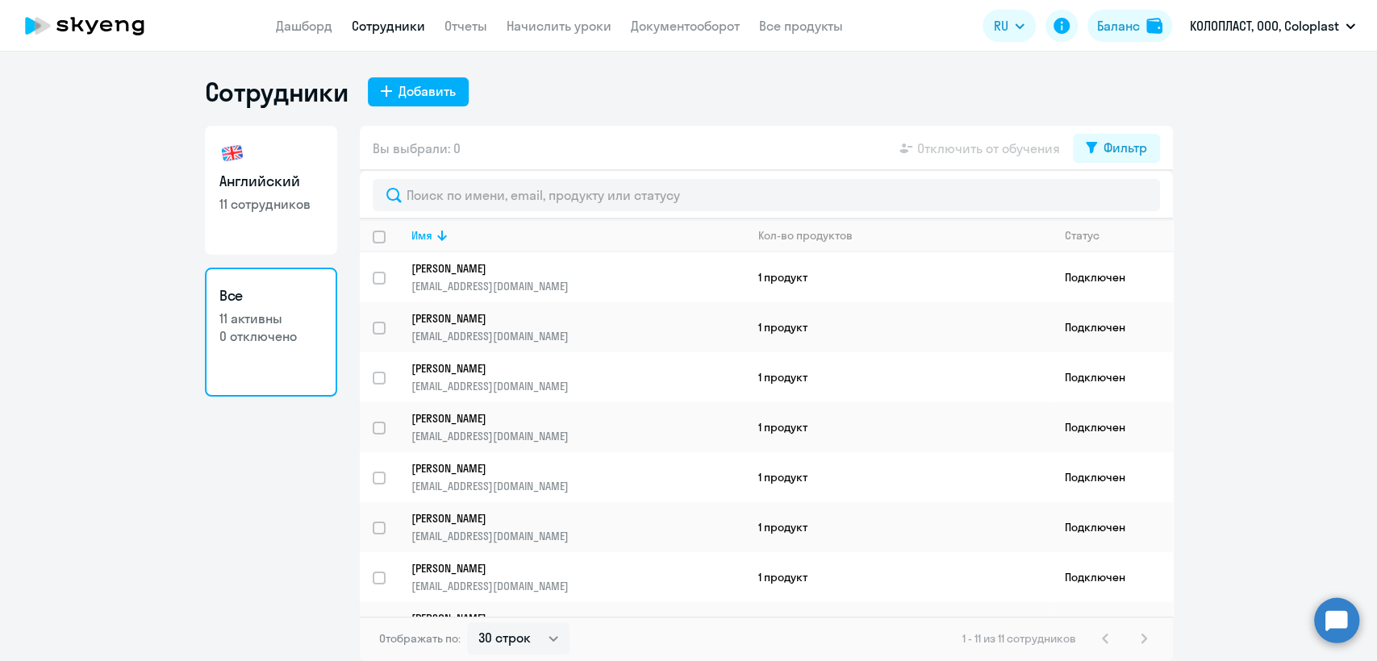
click at [386, 37] on app-header "Дашборд Сотрудники Отчеты Начислить уроки Документооборот Все продукты Дашборд …" at bounding box center [688, 26] width 1377 height 52
click at [390, 27] on link "Сотрудники" at bounding box center [388, 26] width 73 height 16
select select "30"
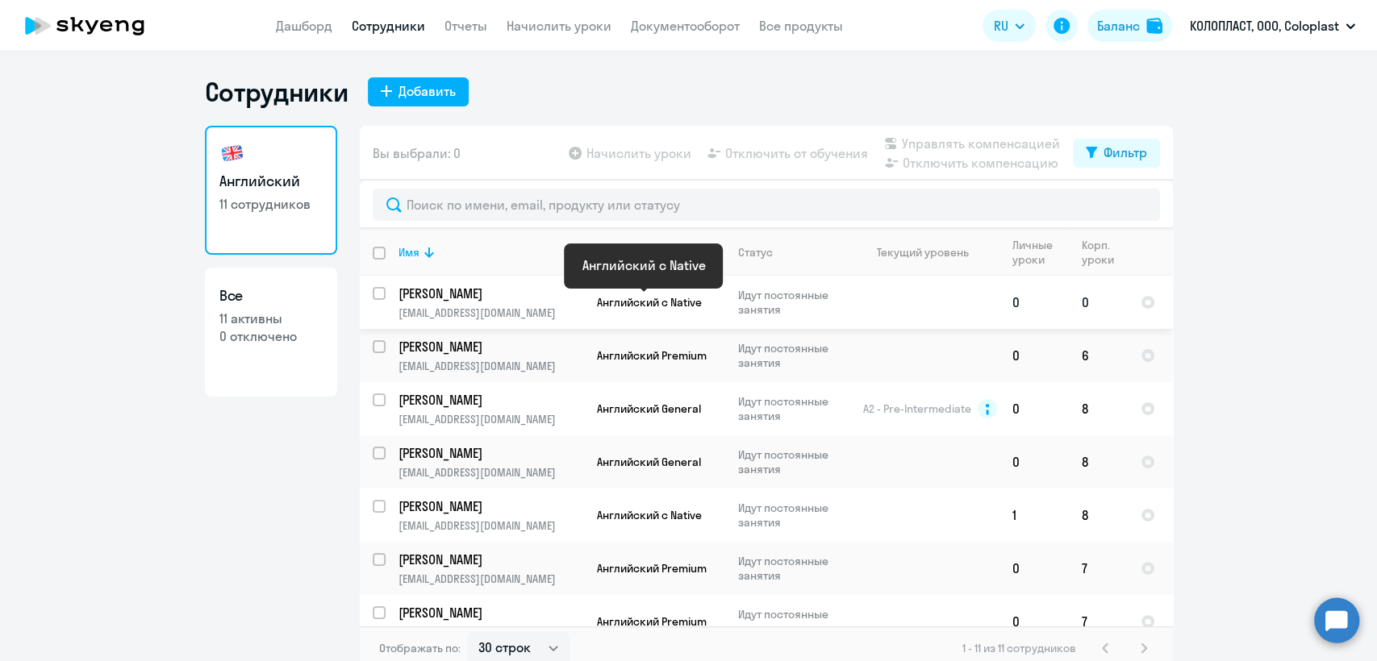
click at [649, 307] on span "Английский с Native" at bounding box center [649, 302] width 105 height 15
select select "english"
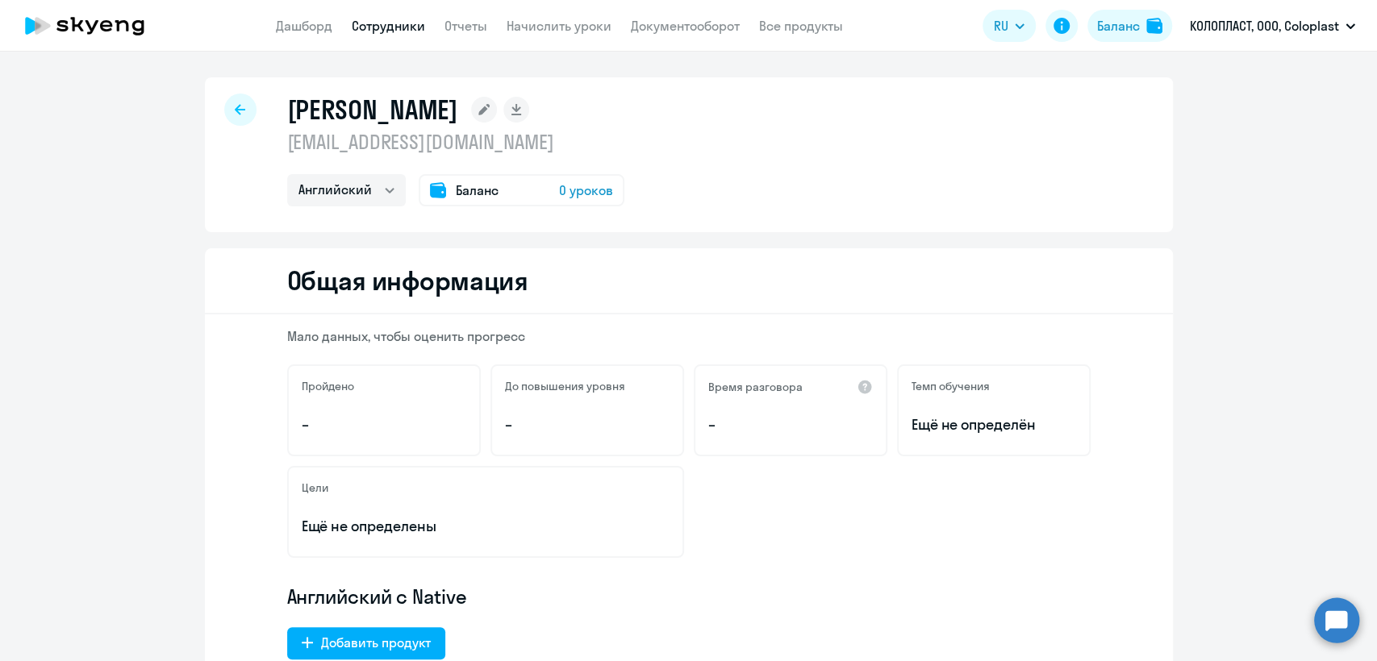
click at [409, 148] on p "ruit@coloplast.com" at bounding box center [455, 142] width 337 height 26
click at [403, 23] on link "Сотрудники" at bounding box center [388, 26] width 73 height 16
select select "30"
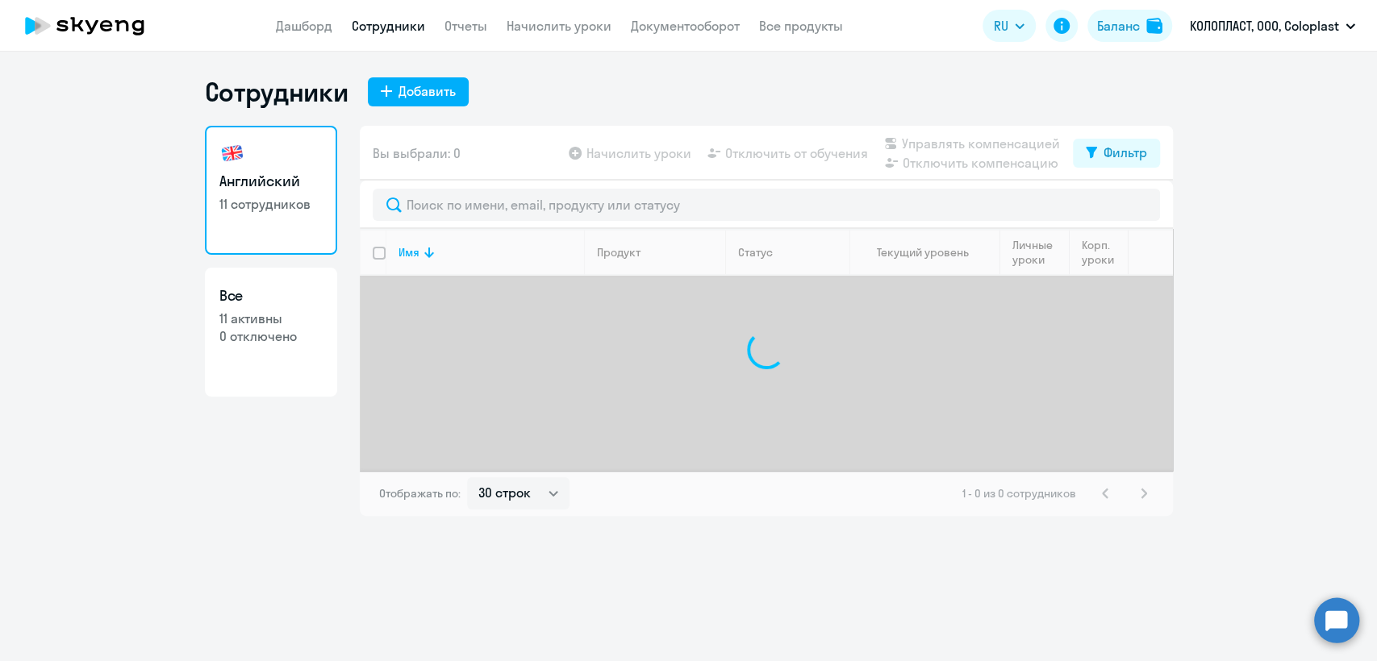
click at [310, 324] on p "11 активны" at bounding box center [270, 319] width 103 height 18
select select "30"
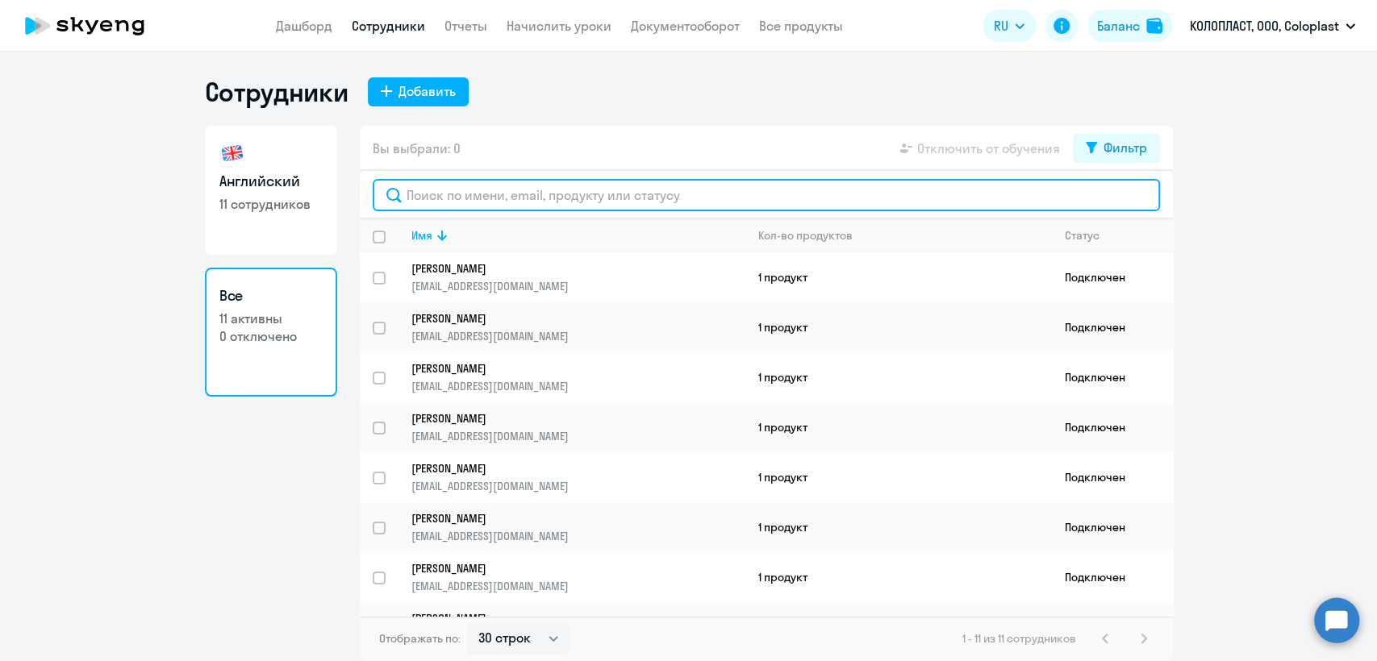
click at [839, 195] on input "text" at bounding box center [766, 195] width 787 height 32
paste input "ruit@coloplast.com"
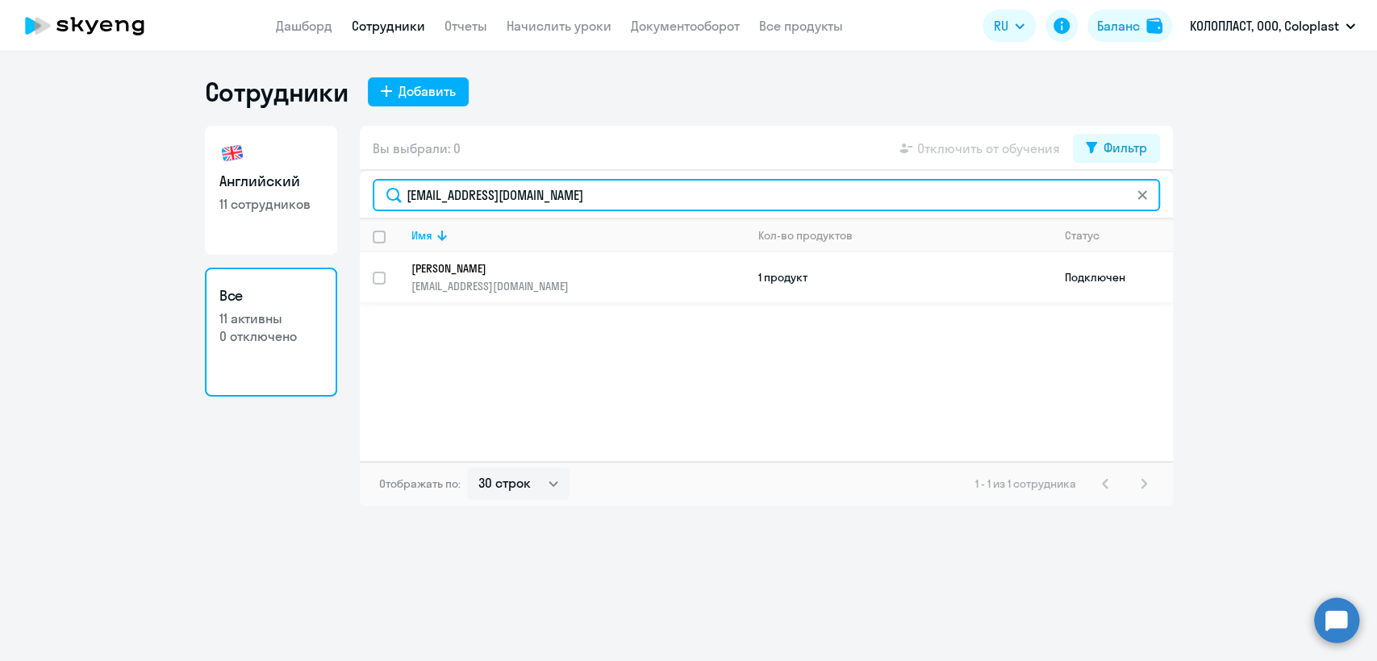
type input "ruit@coloplast.com"
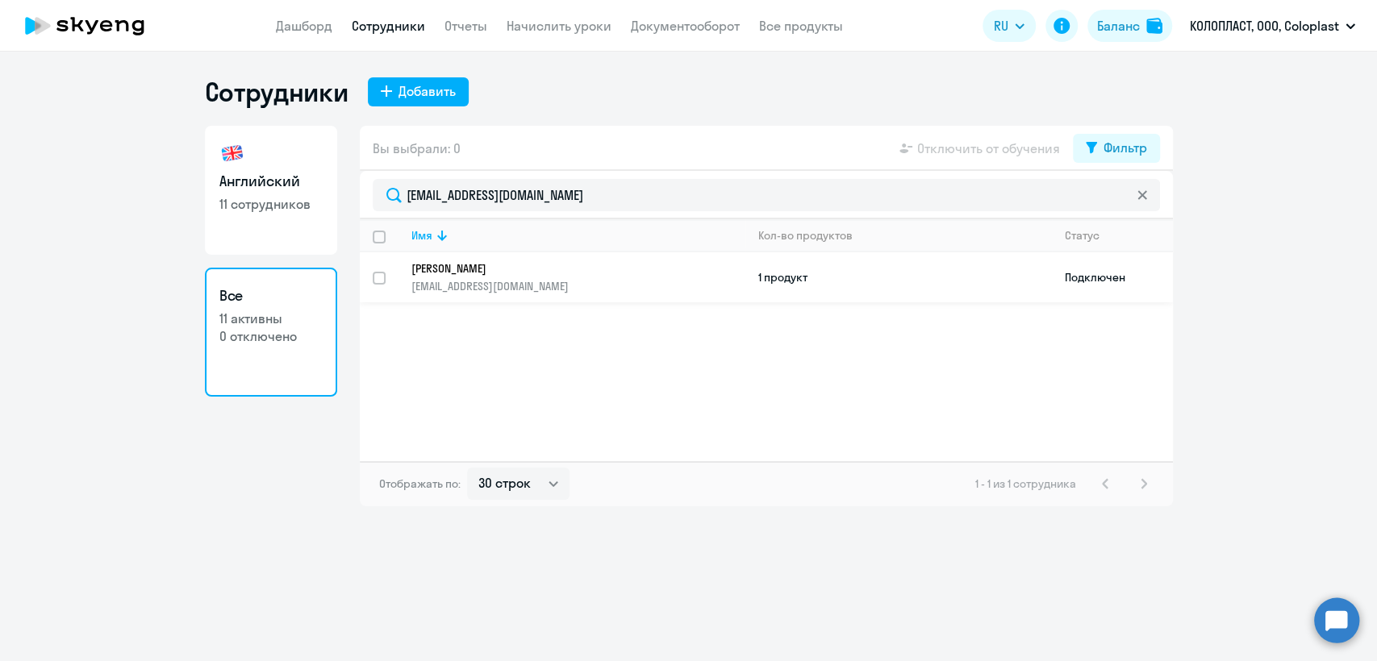
click at [609, 272] on p "Тарасова Ирина" at bounding box center [566, 268] width 311 height 15
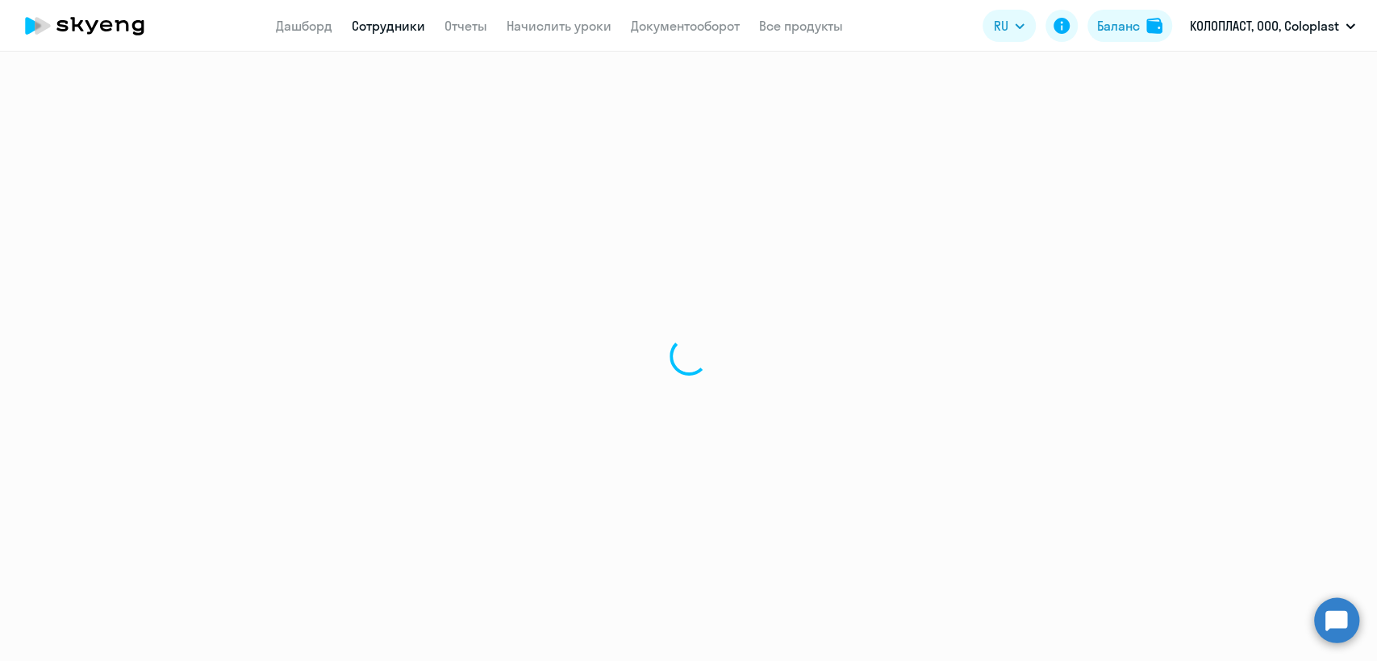
select select "english"
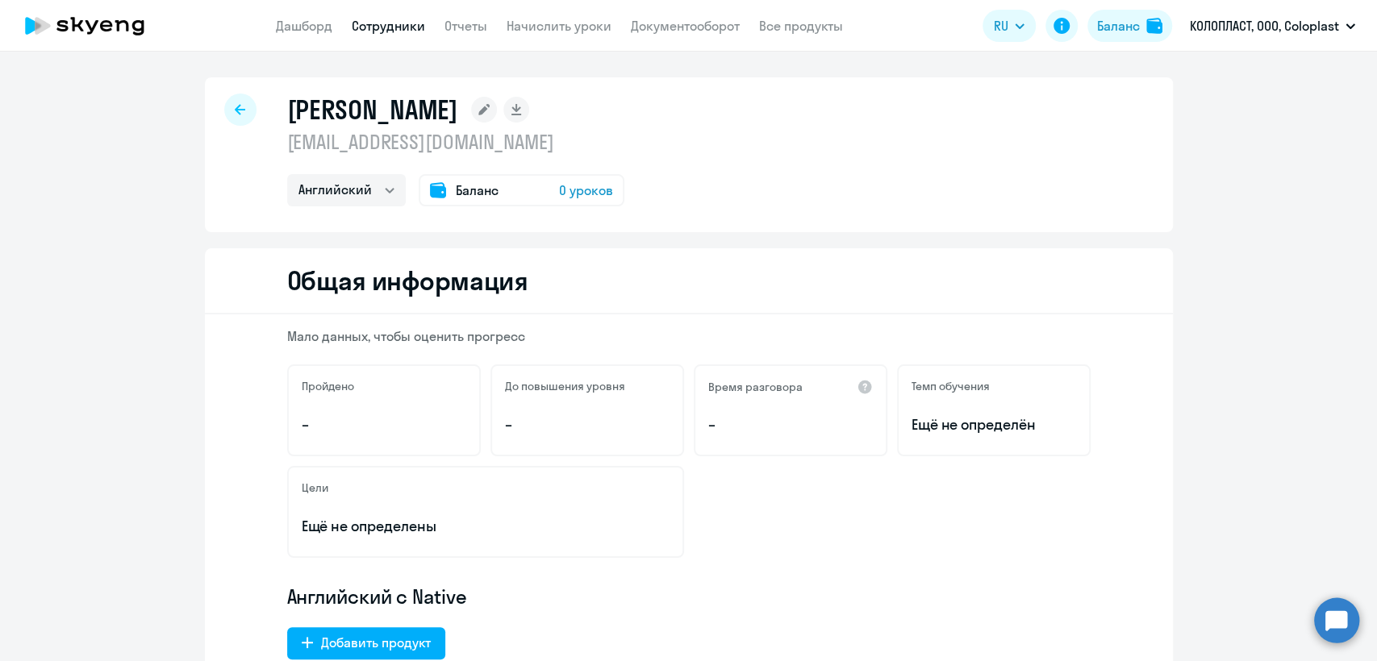
click at [371, 35] on app-menu-item-link "Сотрудники" at bounding box center [388, 26] width 73 height 20
click at [386, 16] on app-menu-item-link "Сотрудники" at bounding box center [388, 26] width 73 height 20
click at [394, 34] on app-menu-item-link "Сотрудники" at bounding box center [388, 26] width 73 height 20
click at [388, 26] on link "Сотрудники" at bounding box center [388, 26] width 73 height 16
select select "30"
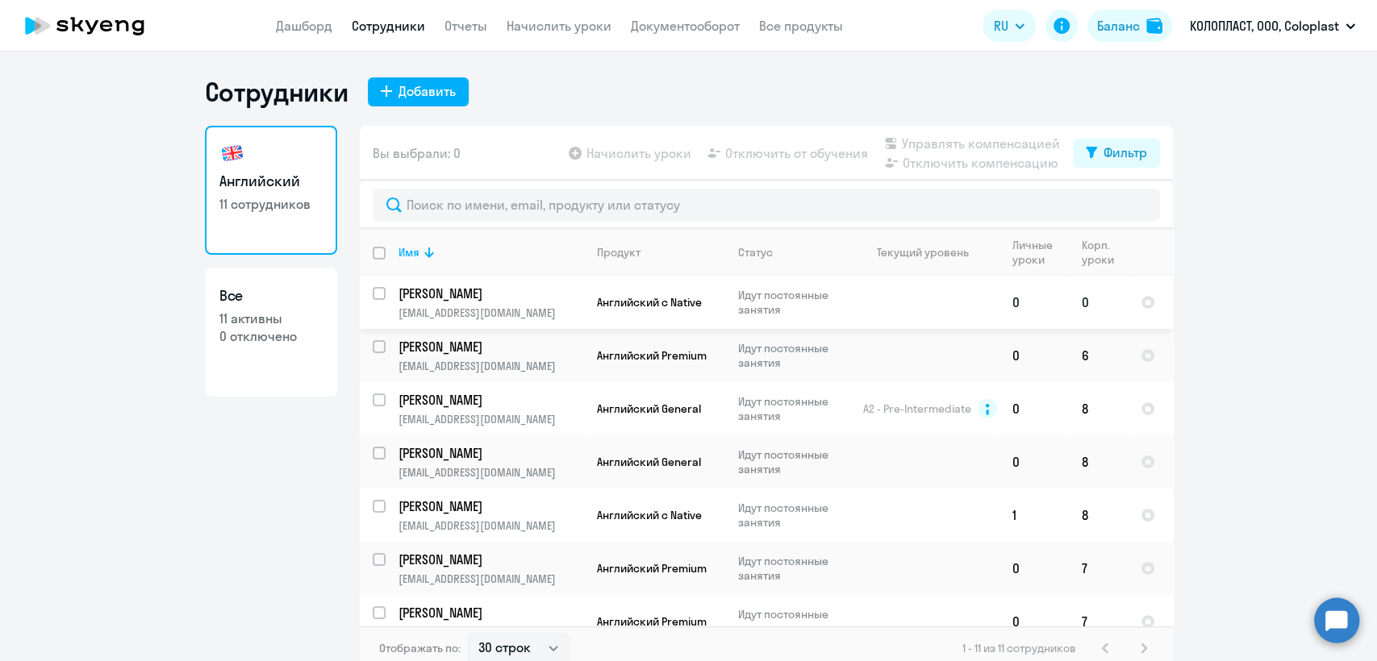
click at [373, 293] on input "select row 20657074" at bounding box center [389, 303] width 32 height 32
checkbox input "true"
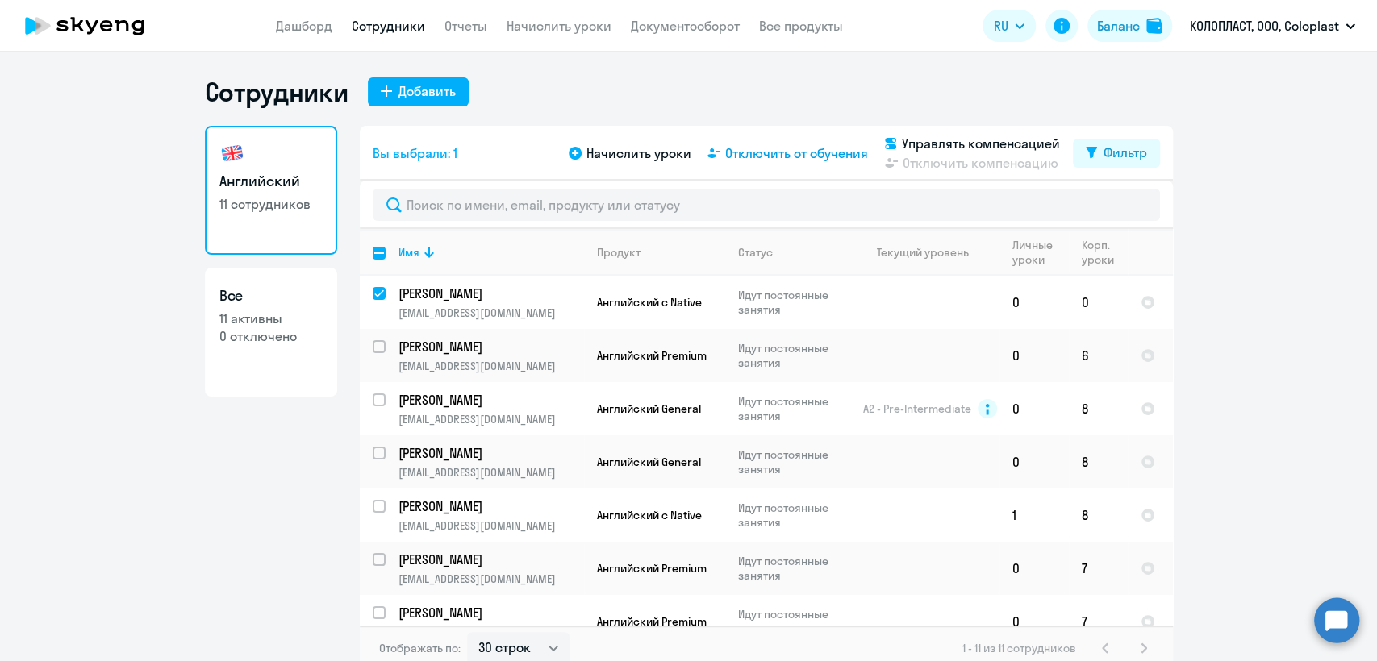
click at [766, 153] on span "Отключить от обучения" at bounding box center [796, 153] width 143 height 19
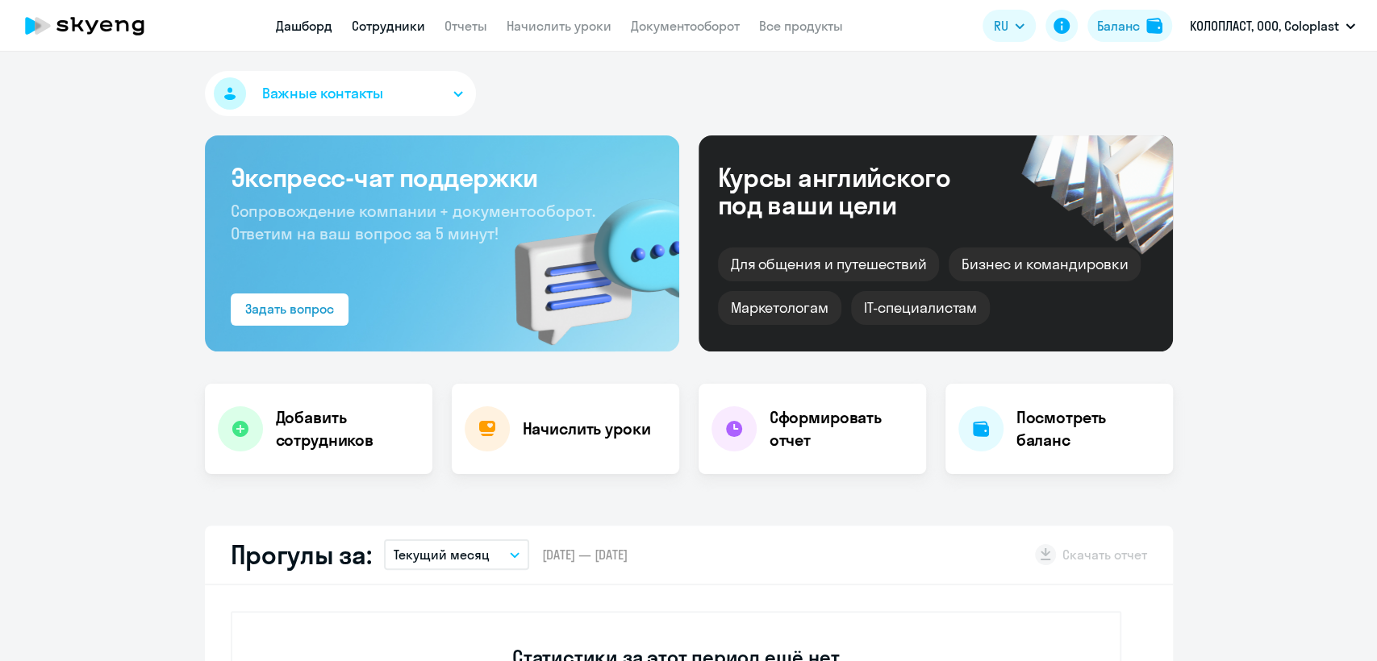
select select "30"
click at [392, 19] on link "Сотрудники" at bounding box center [388, 26] width 73 height 16
select select "30"
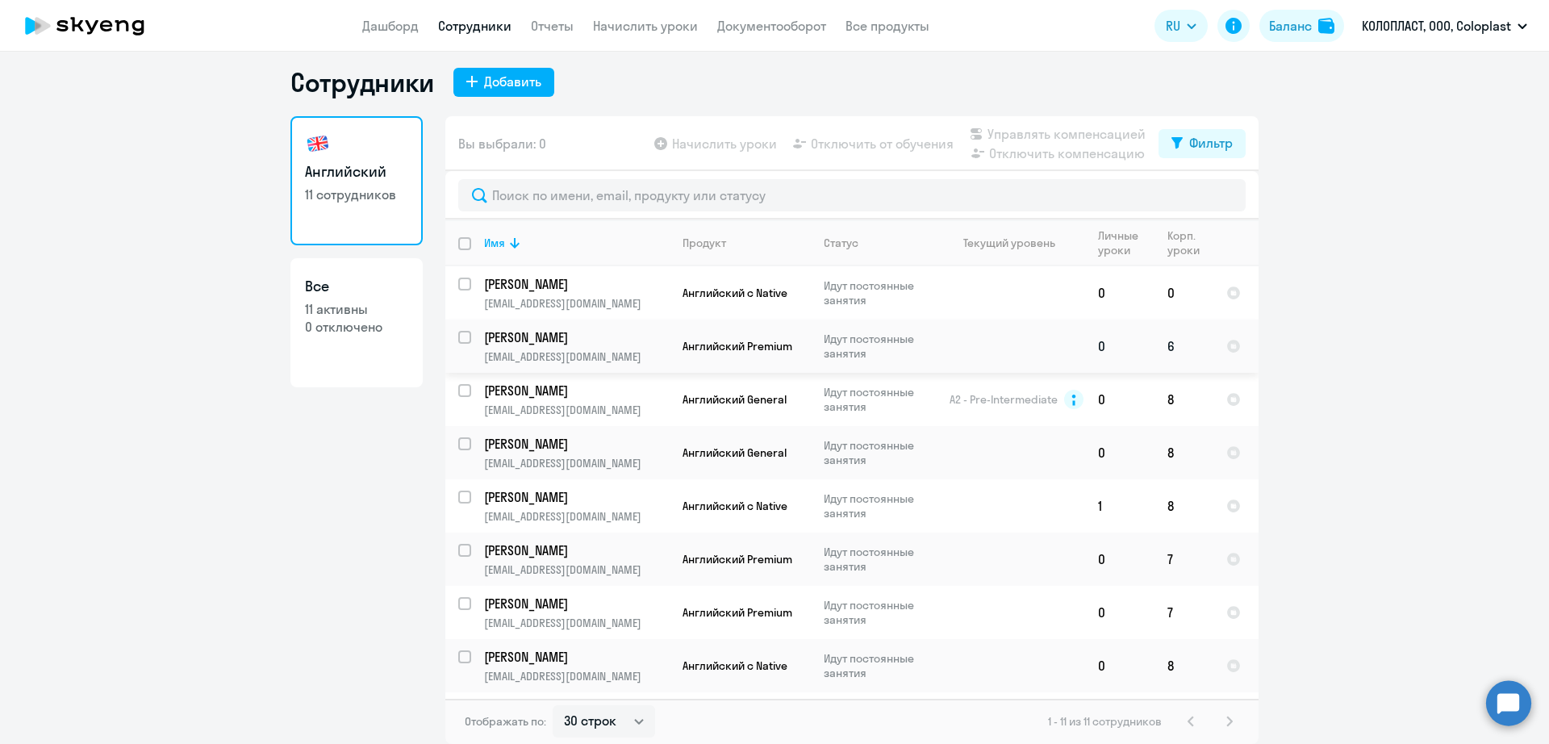
click at [624, 340] on p "[PERSON_NAME]" at bounding box center [575, 337] width 182 height 18
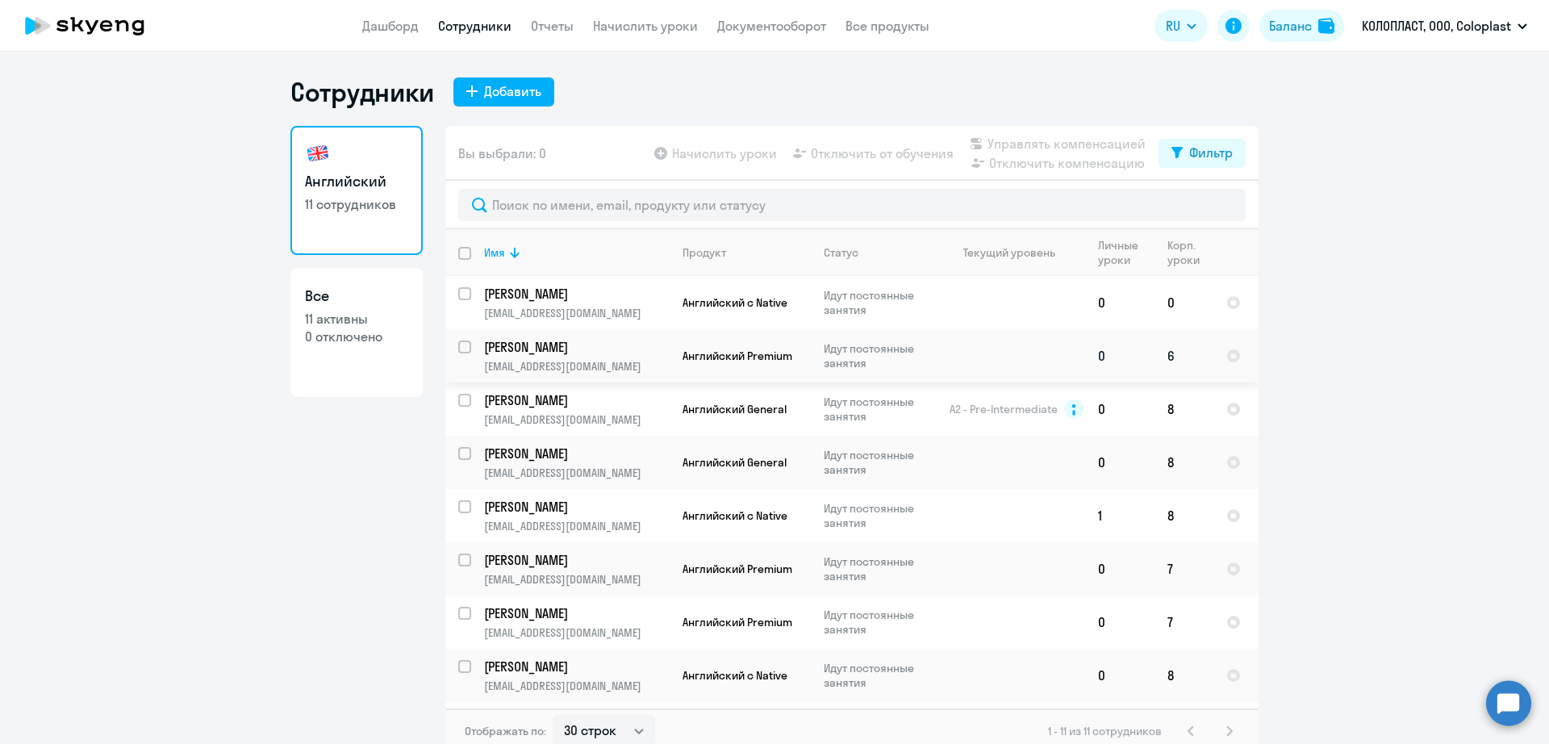
select select "english"
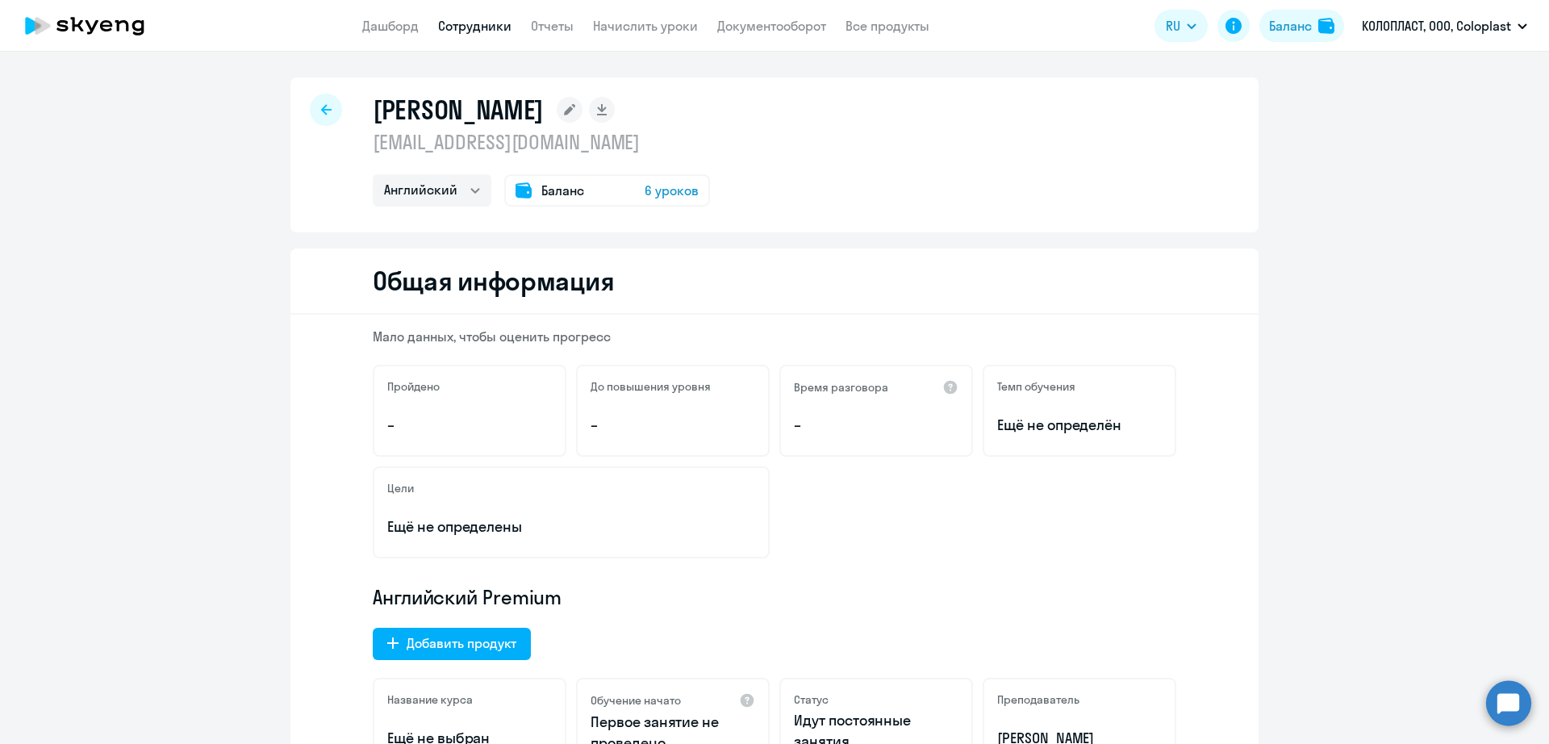
click at [516, 136] on p "[EMAIL_ADDRESS][DOMAIN_NAME]" at bounding box center [541, 142] width 337 height 26
click at [516, 135] on p "[EMAIL_ADDRESS][DOMAIN_NAME]" at bounding box center [541, 142] width 337 height 26
copy p "[EMAIL_ADDRESS][DOMAIN_NAME]"
click at [804, 21] on link "Документооборот" at bounding box center [771, 26] width 109 height 16
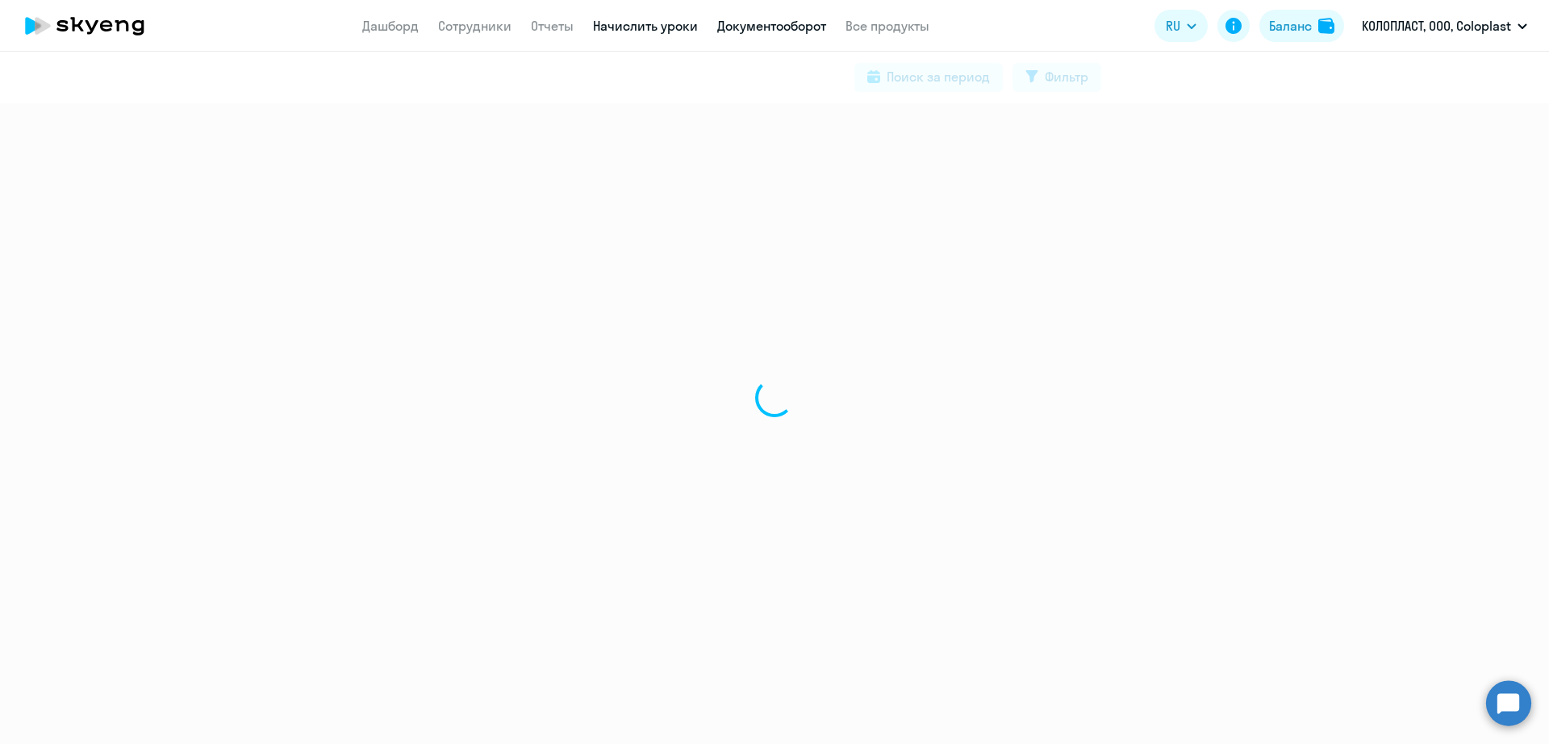
click at [636, 28] on link "Начислить уроки" at bounding box center [645, 26] width 105 height 16
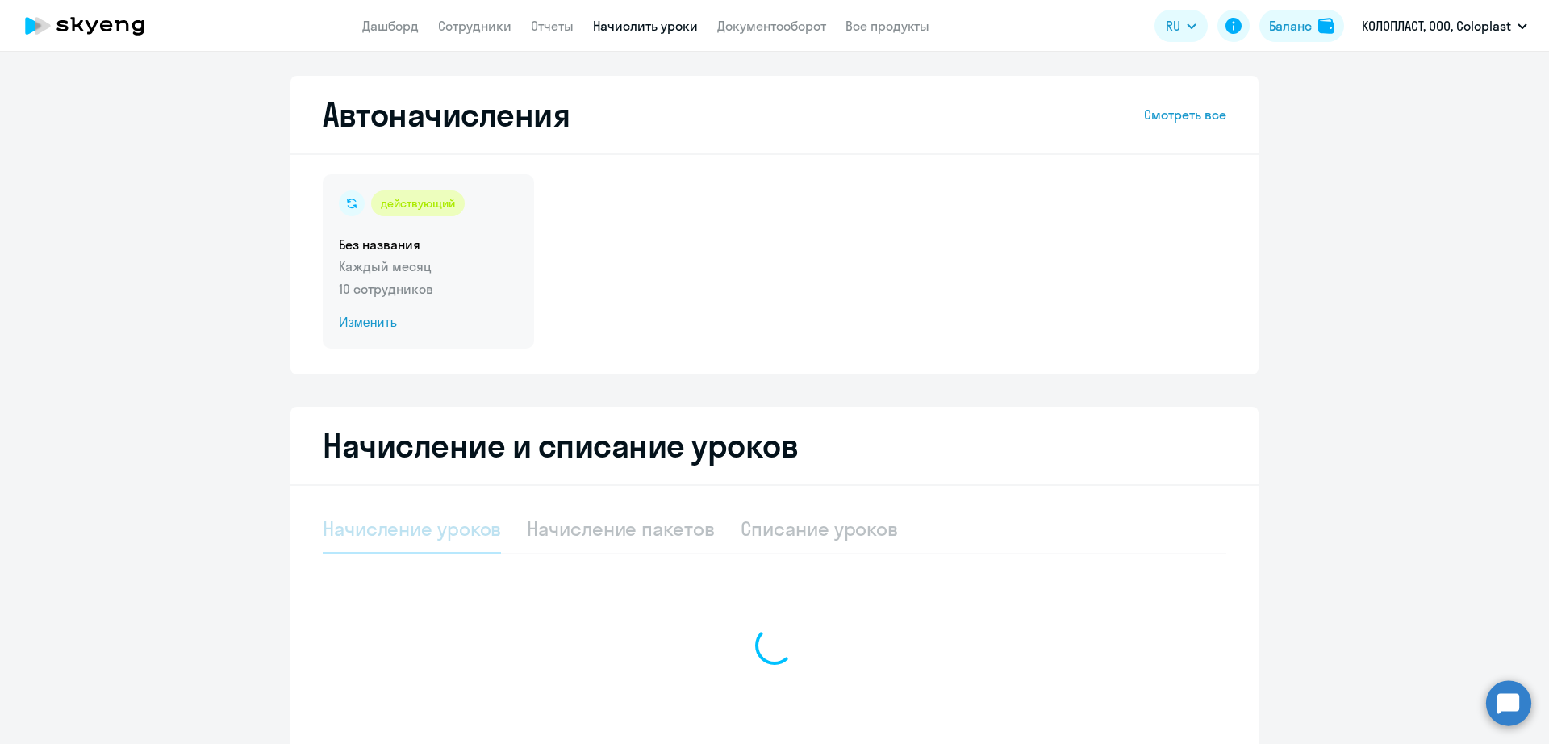
select select "10"
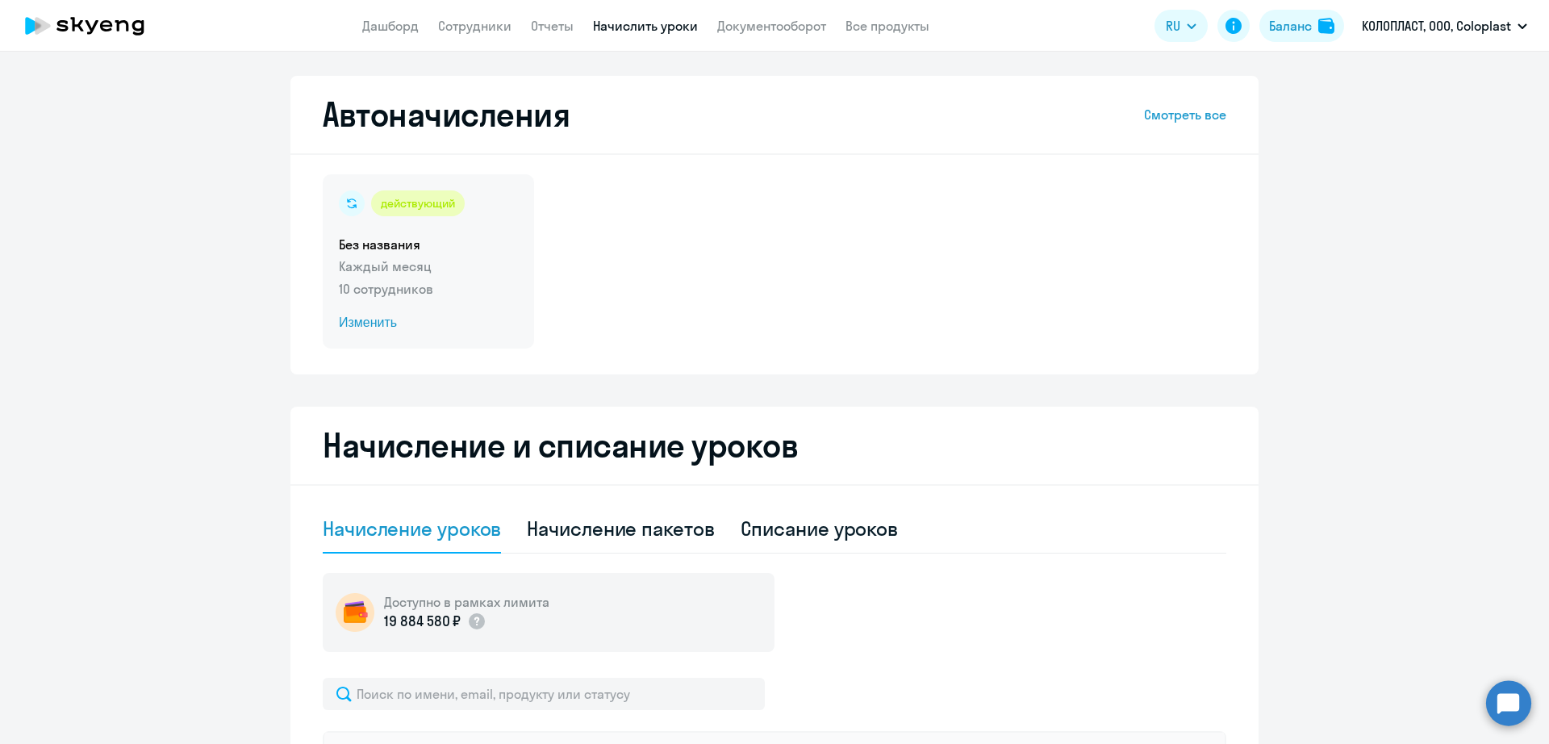
click at [453, 265] on p "Каждый месяц" at bounding box center [428, 266] width 179 height 19
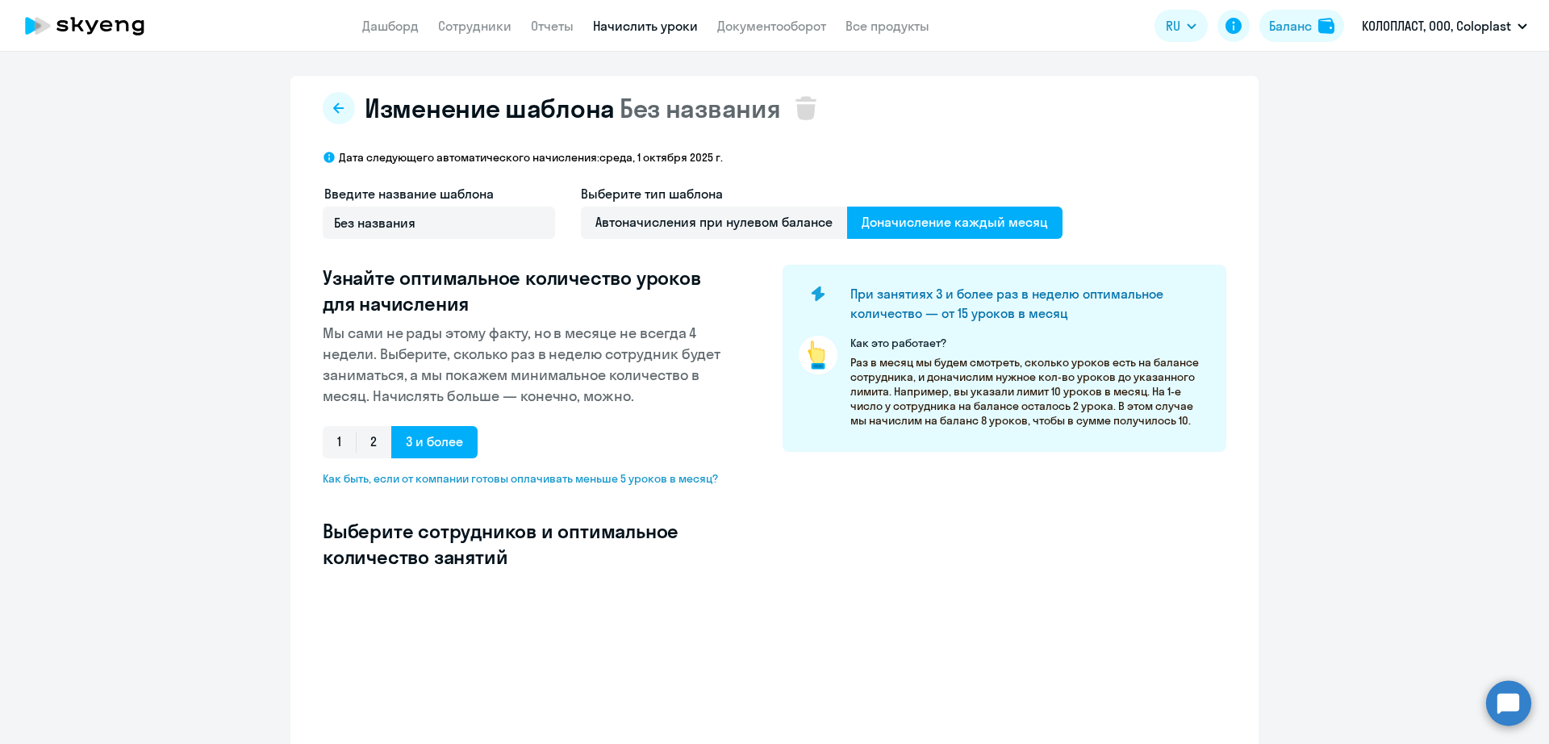
select select "10"
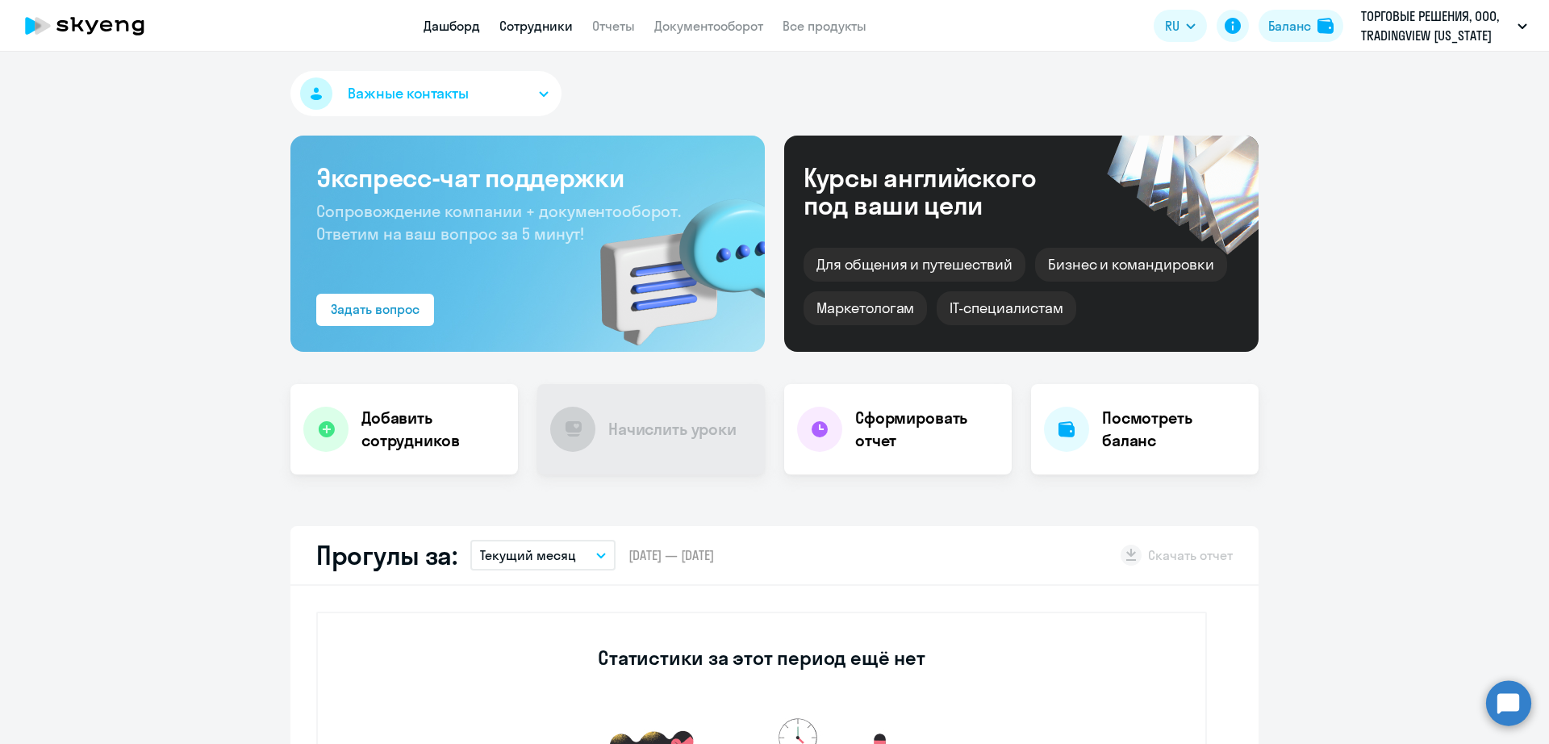
click at [540, 19] on link "Сотрудники" at bounding box center [535, 26] width 73 height 16
select select "30"
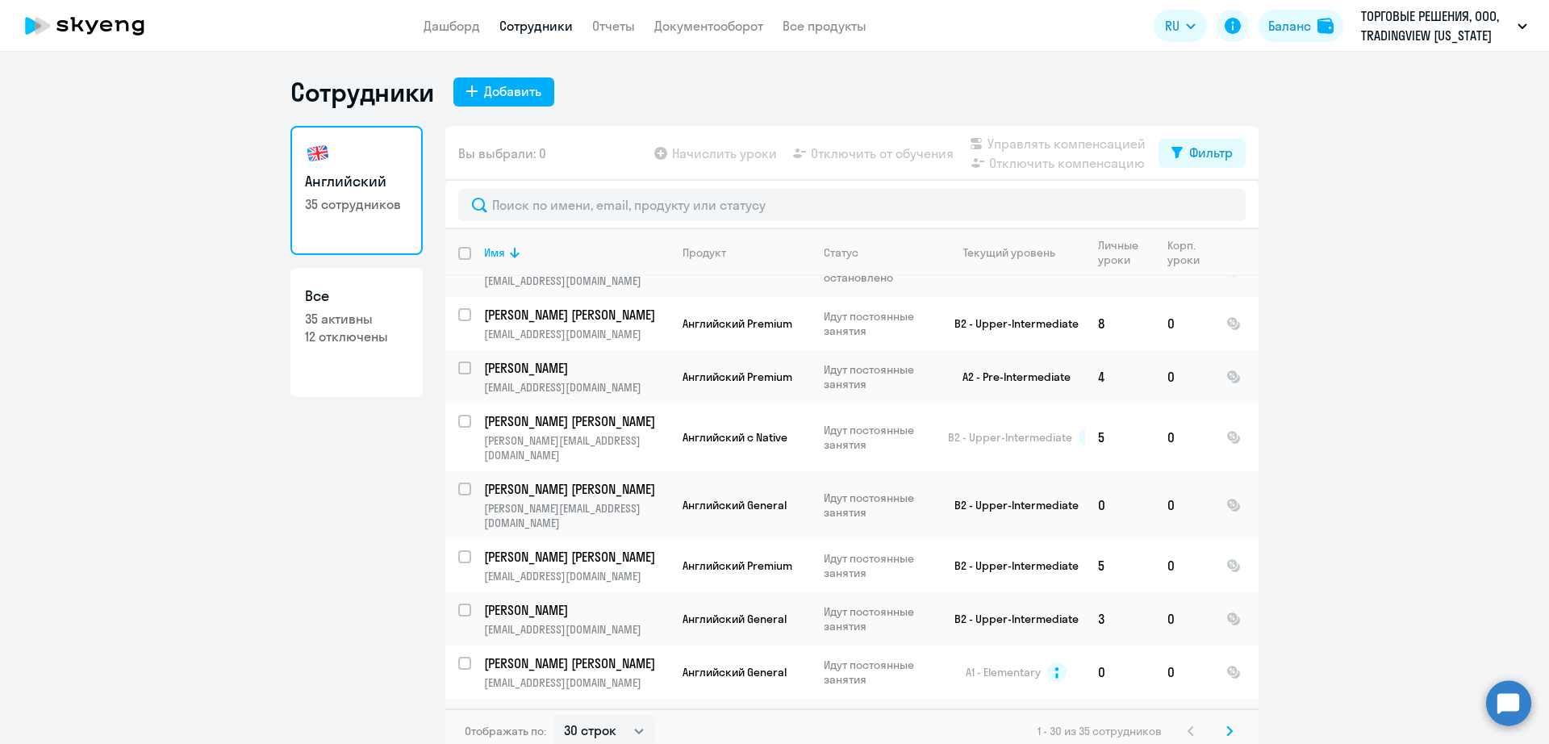
scroll to position [427, 0]
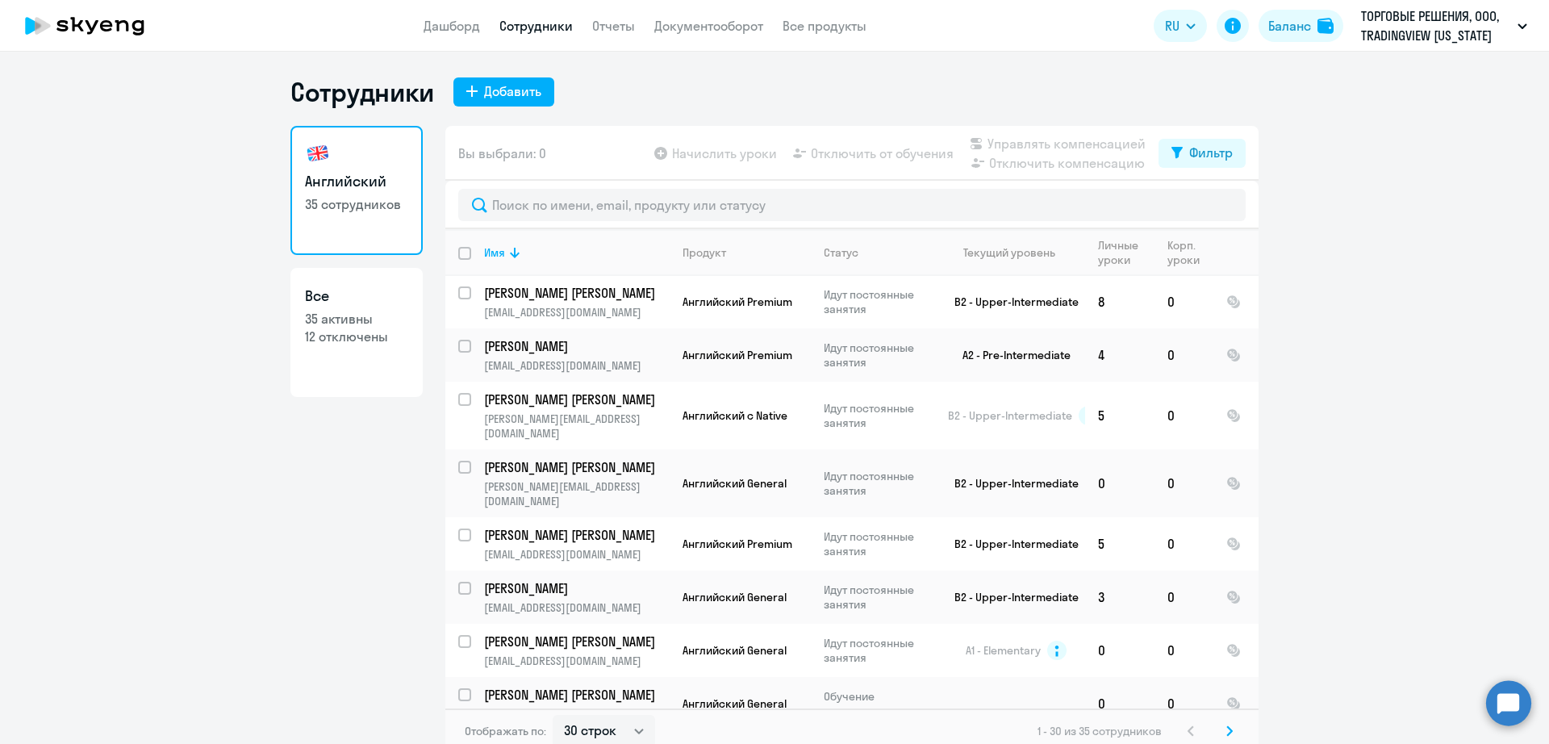
click at [903, 739] on div "Отображать по: 30 строк 50 строк 100 строк 1 - 30 из 35 сотрудников" at bounding box center [851, 730] width 813 height 45
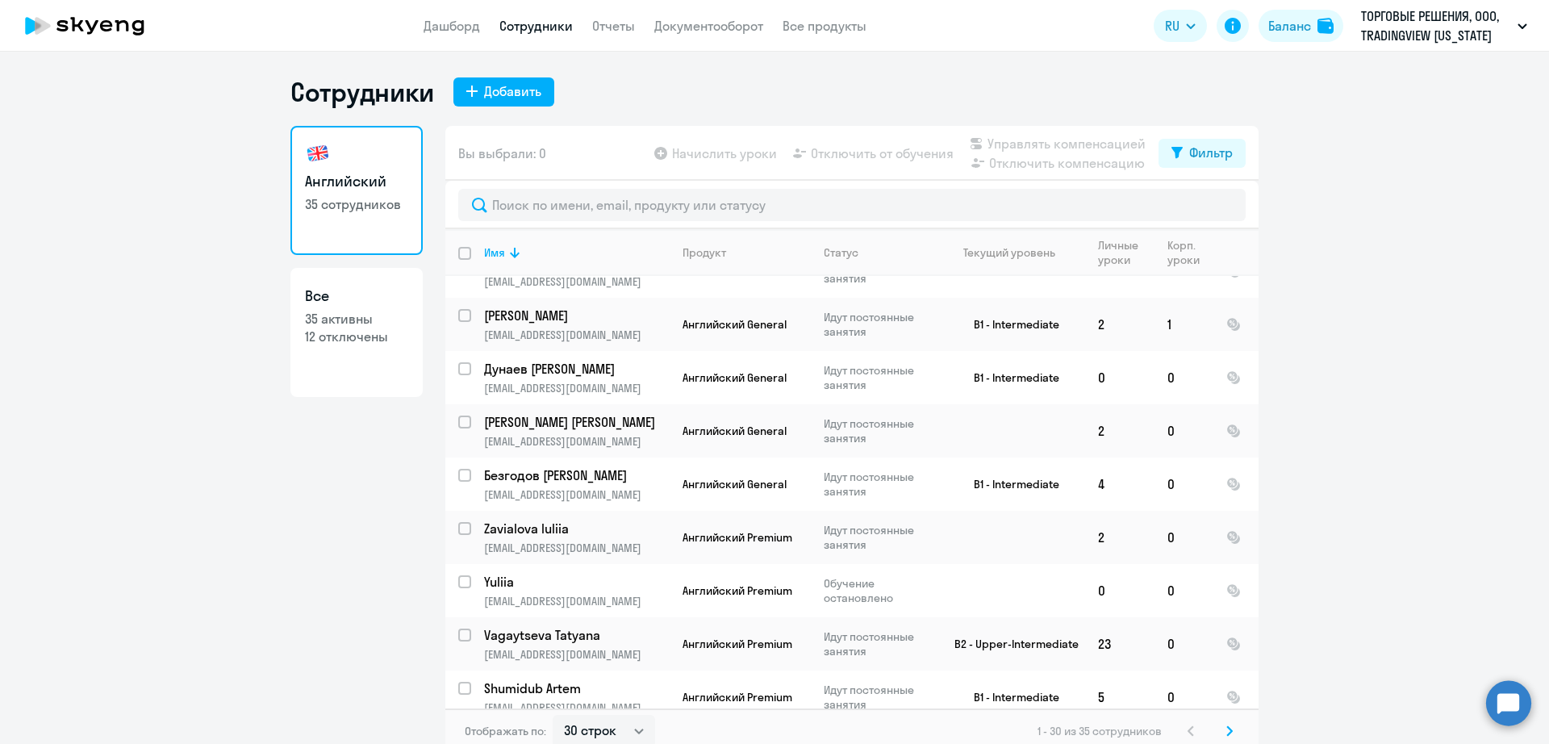
scroll to position [1205, 0]
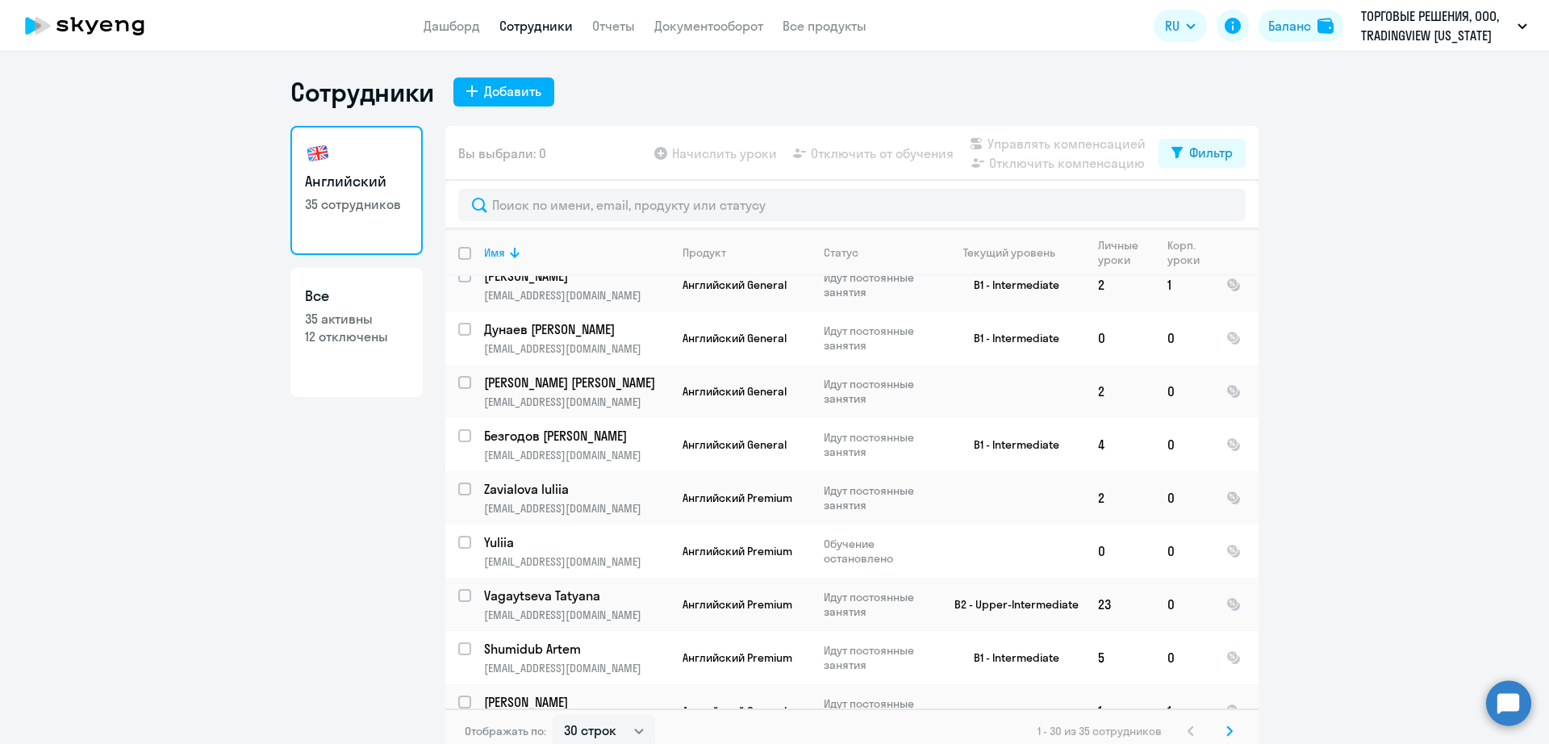
click at [1227, 729] on svg-icon at bounding box center [1229, 730] width 19 height 19
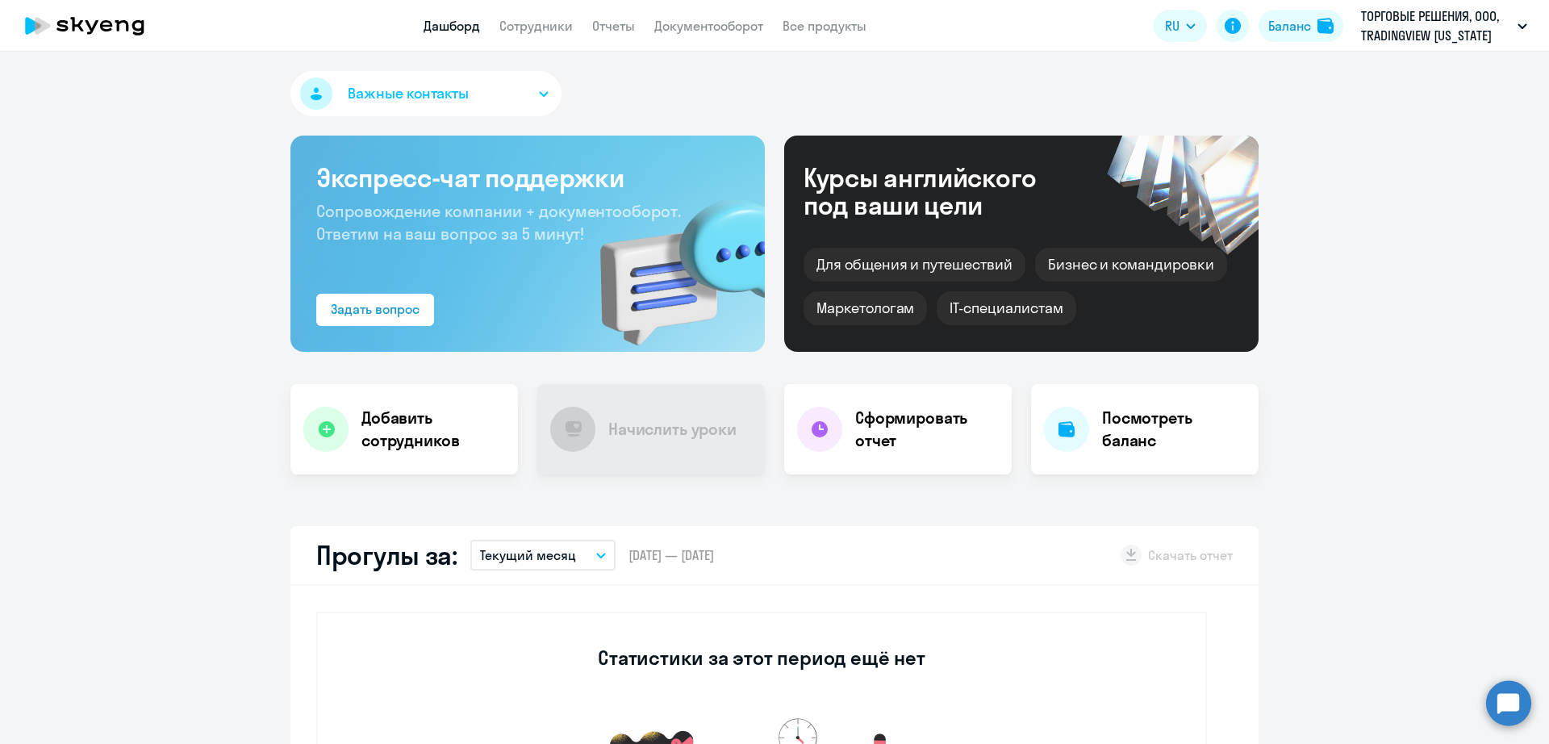
click at [527, 35] on app-menu-item-link "Сотрудники" at bounding box center [535, 26] width 73 height 20
click at [530, 27] on link "Сотрудники" at bounding box center [535, 26] width 73 height 16
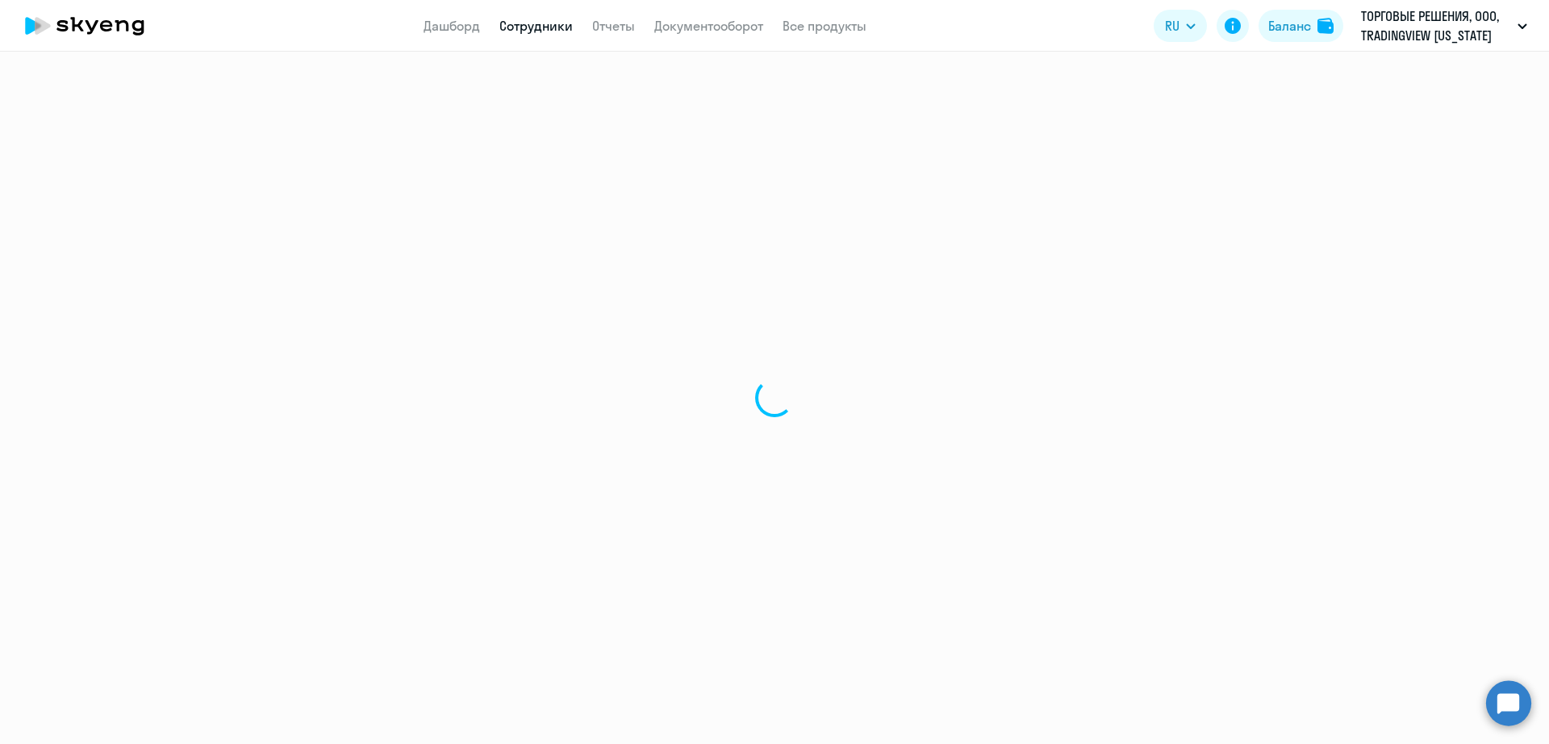
select select "30"
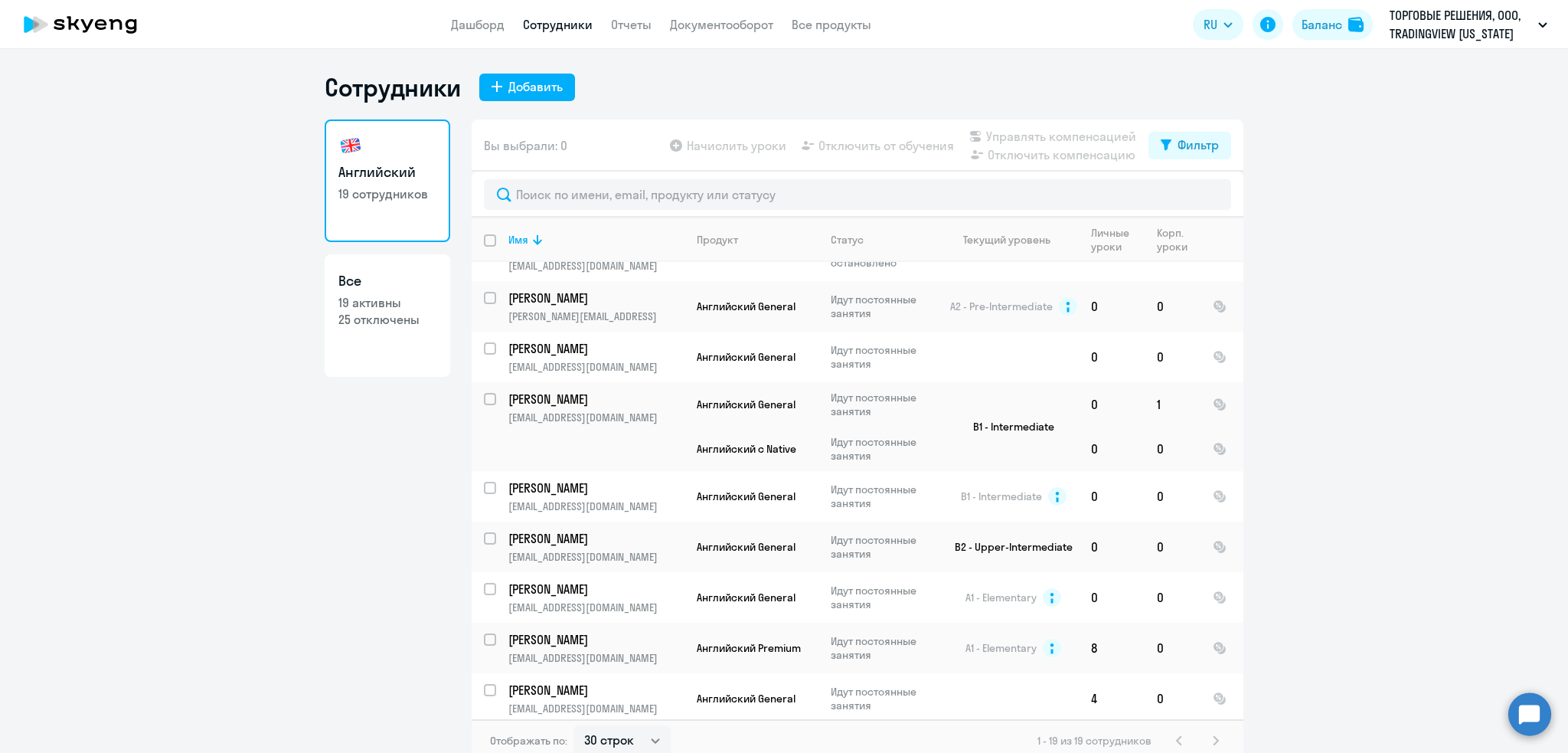
scroll to position [452, 0]
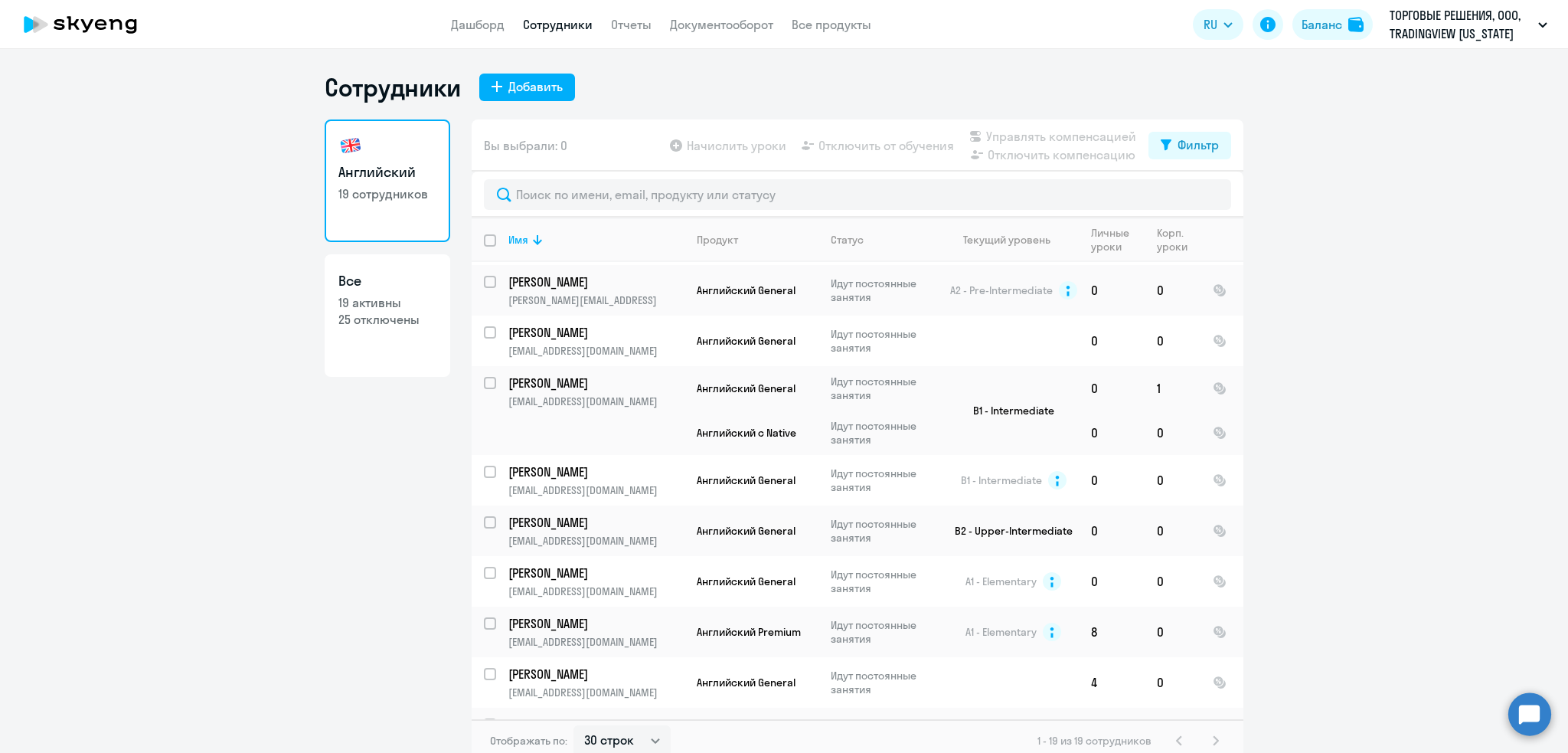
click at [1260, 338] on ng-component "Сотрудники Добавить Английский 19 сотрудников Все 19 активны 25 отключены Вы вы…" at bounding box center [784, 417] width 1568 height 690
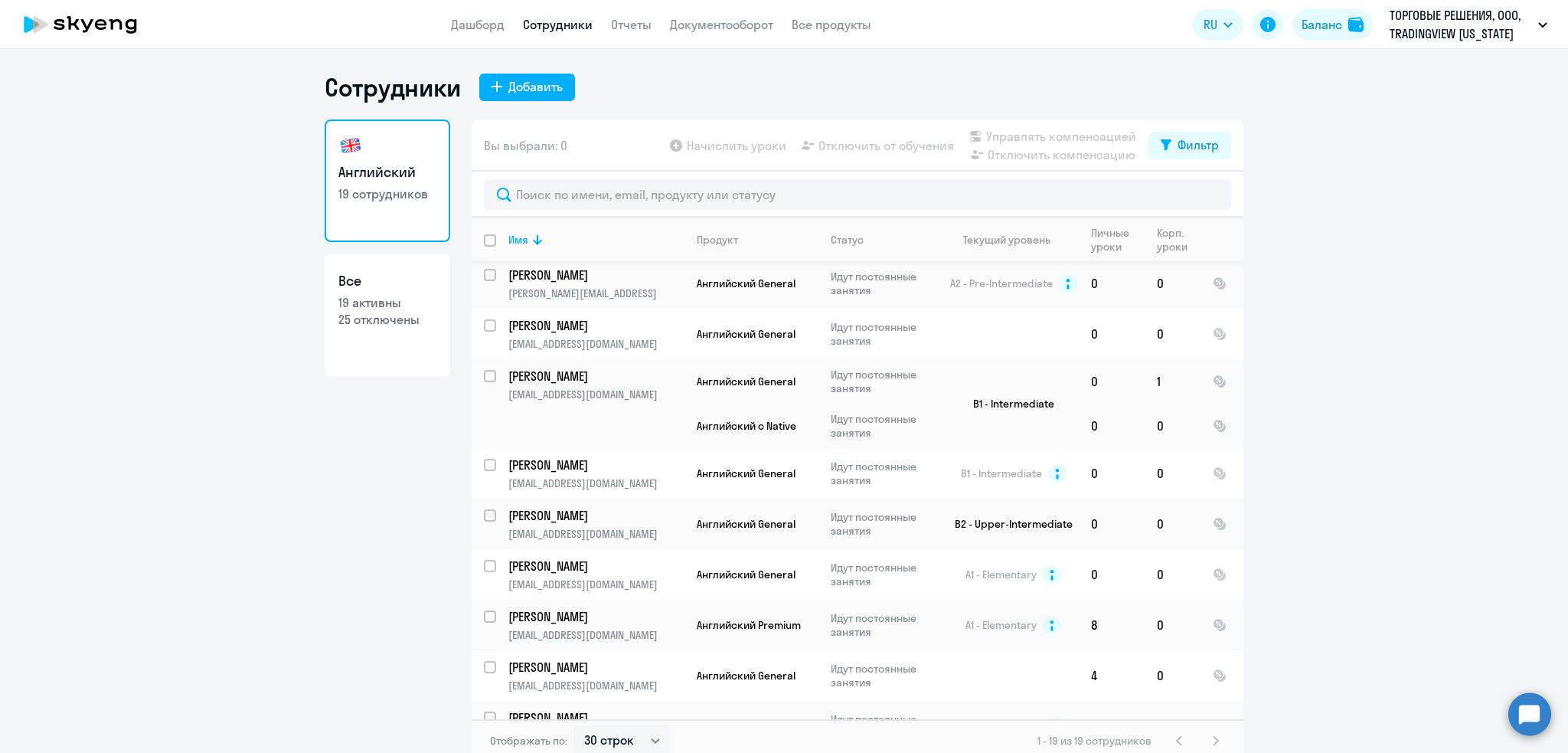
scroll to position [423, 0]
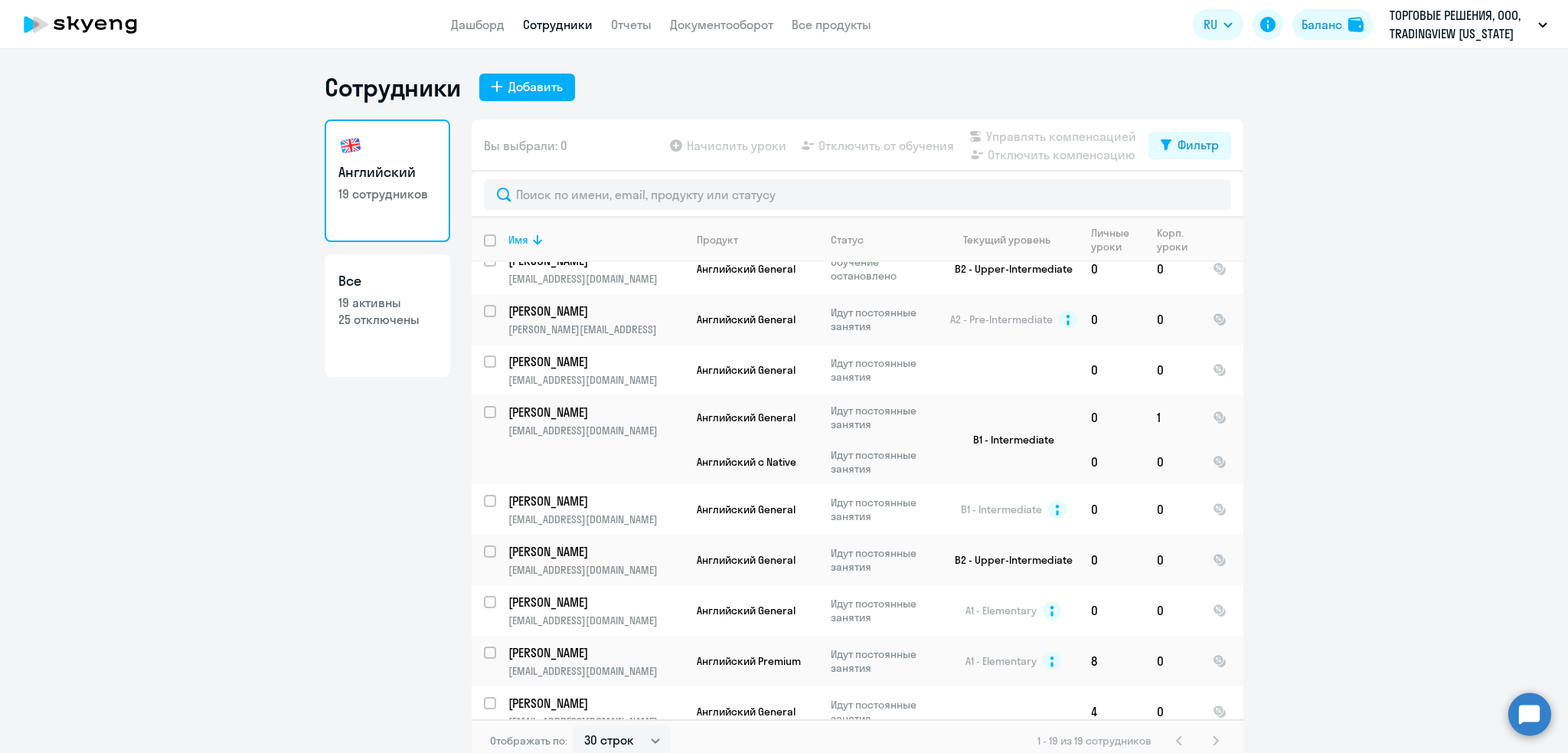
click at [1355, 378] on ng-component "Сотрудники Добавить Английский 19 сотрудников Все 19 активны 25 отключены Вы вы…" at bounding box center [784, 417] width 1568 height 690
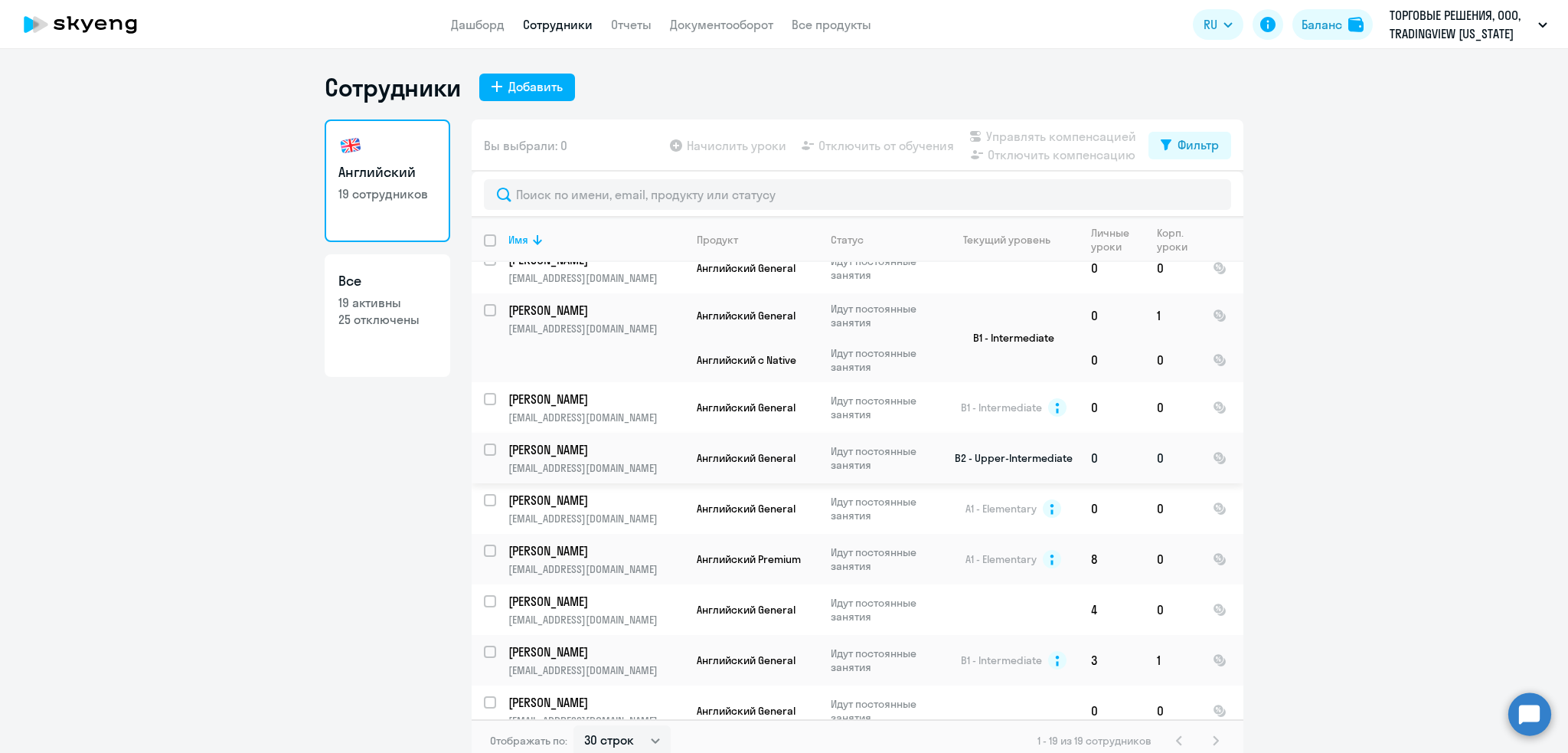
scroll to position [9, 0]
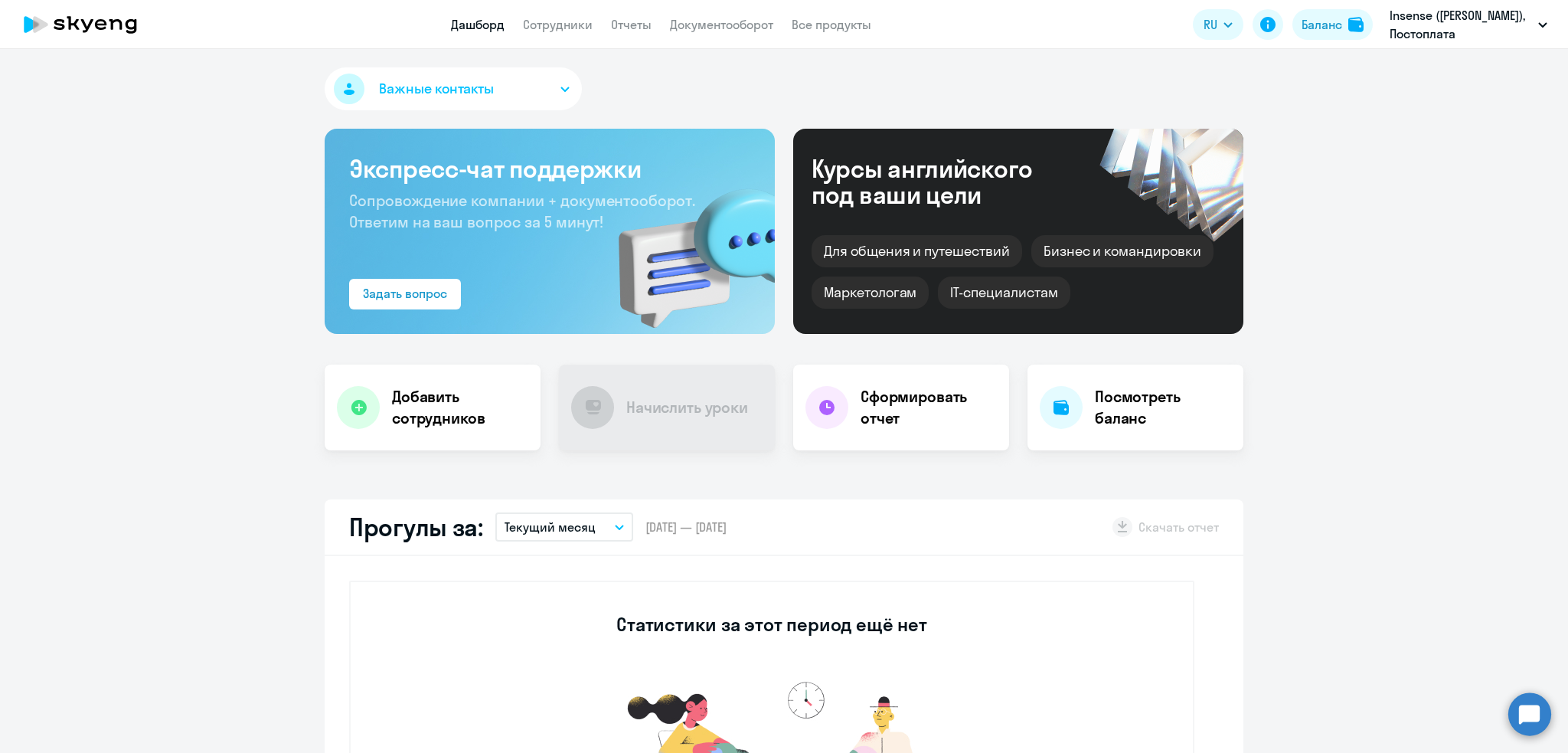
click at [544, 15] on app-menu-item-link "Сотрудники" at bounding box center [557, 25] width 69 height 19
select select "30"
click at [546, 26] on link "Сотрудники" at bounding box center [557, 25] width 69 height 15
select select "30"
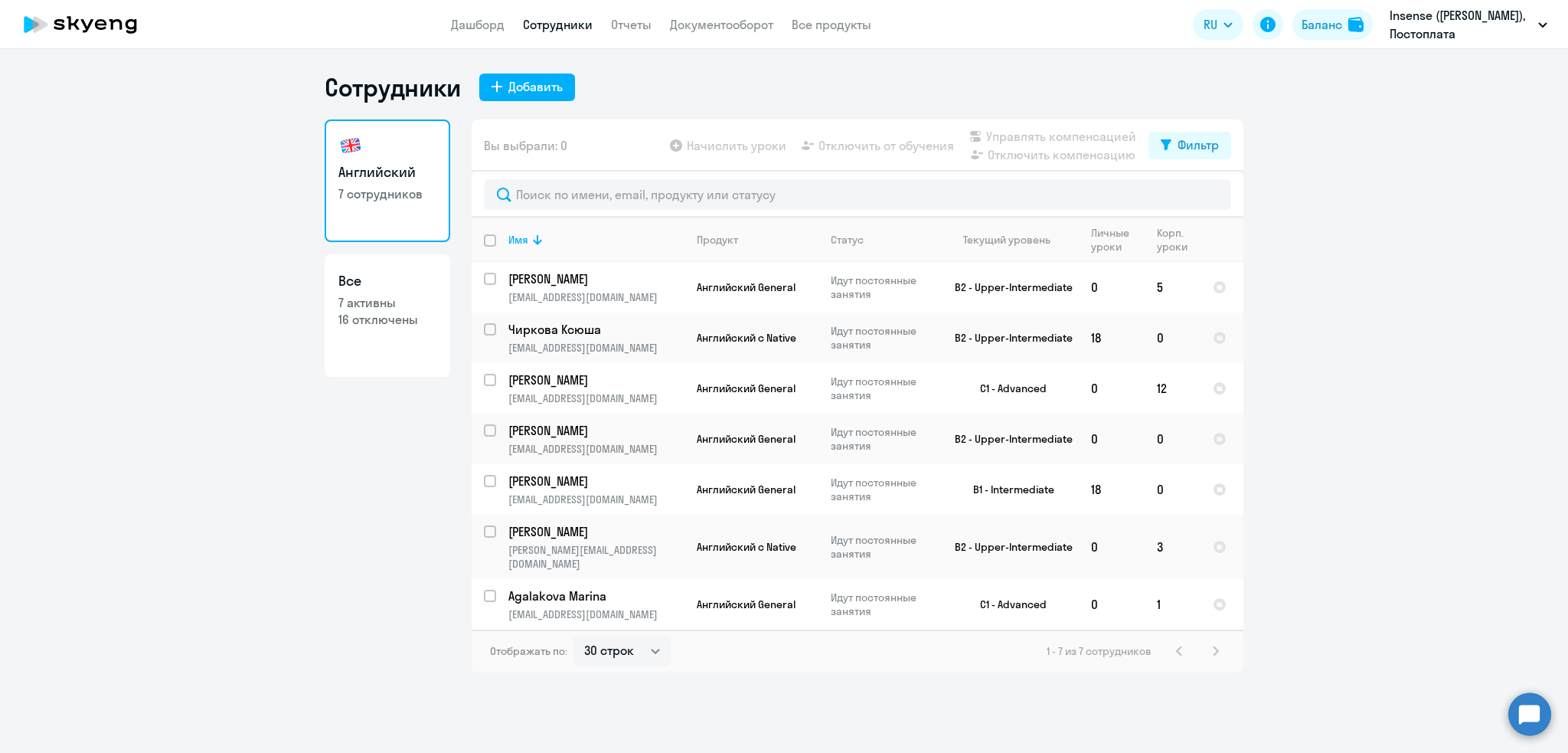
click at [1329, 137] on ng-component "Сотрудники Добавить Английский 7 сотрудников Все 7 активны 16 отключены Вы выбр…" at bounding box center [784, 372] width 1568 height 600
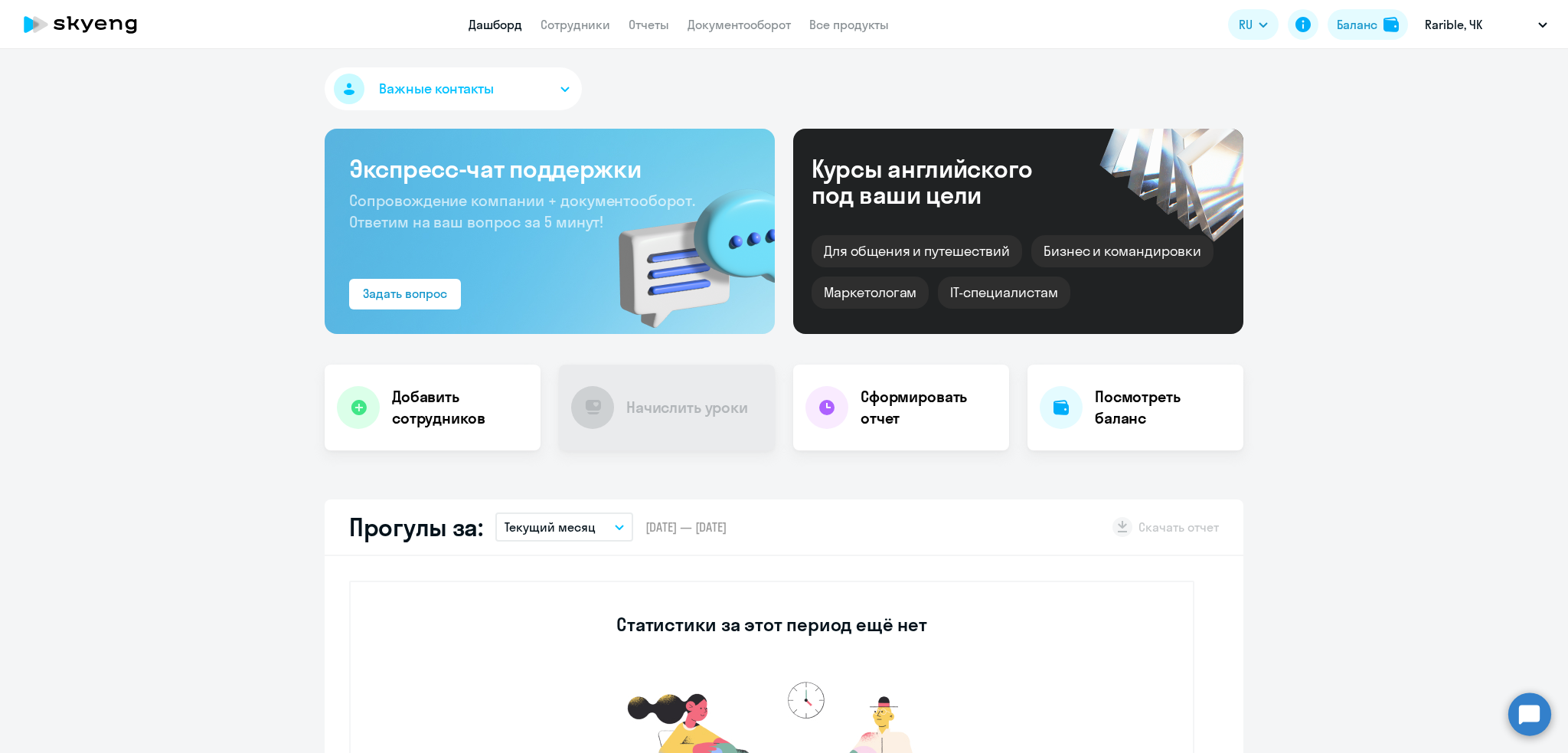
select select "30"
click at [569, 22] on link "Сотрудники" at bounding box center [574, 25] width 69 height 15
select select "30"
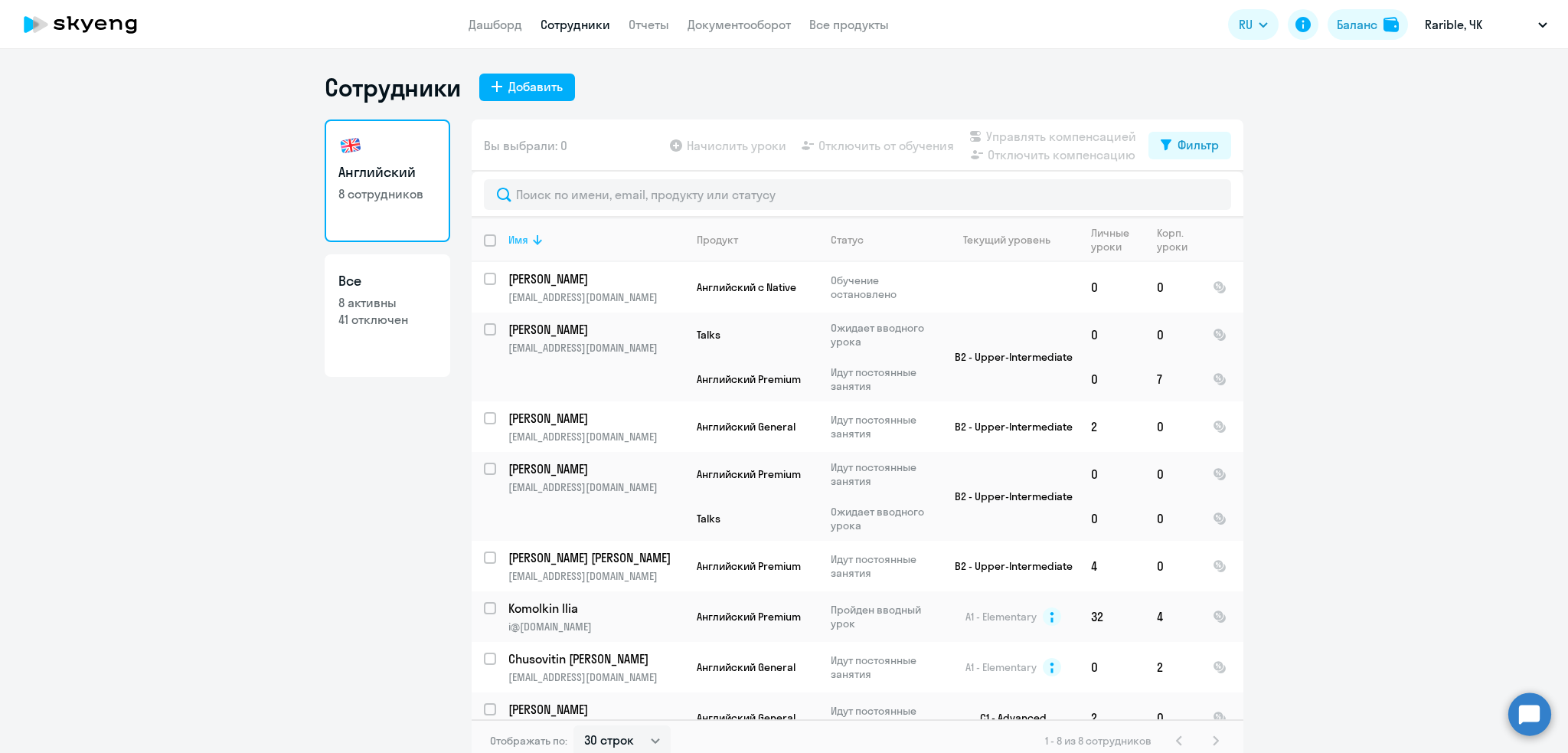
scroll to position [13, 0]
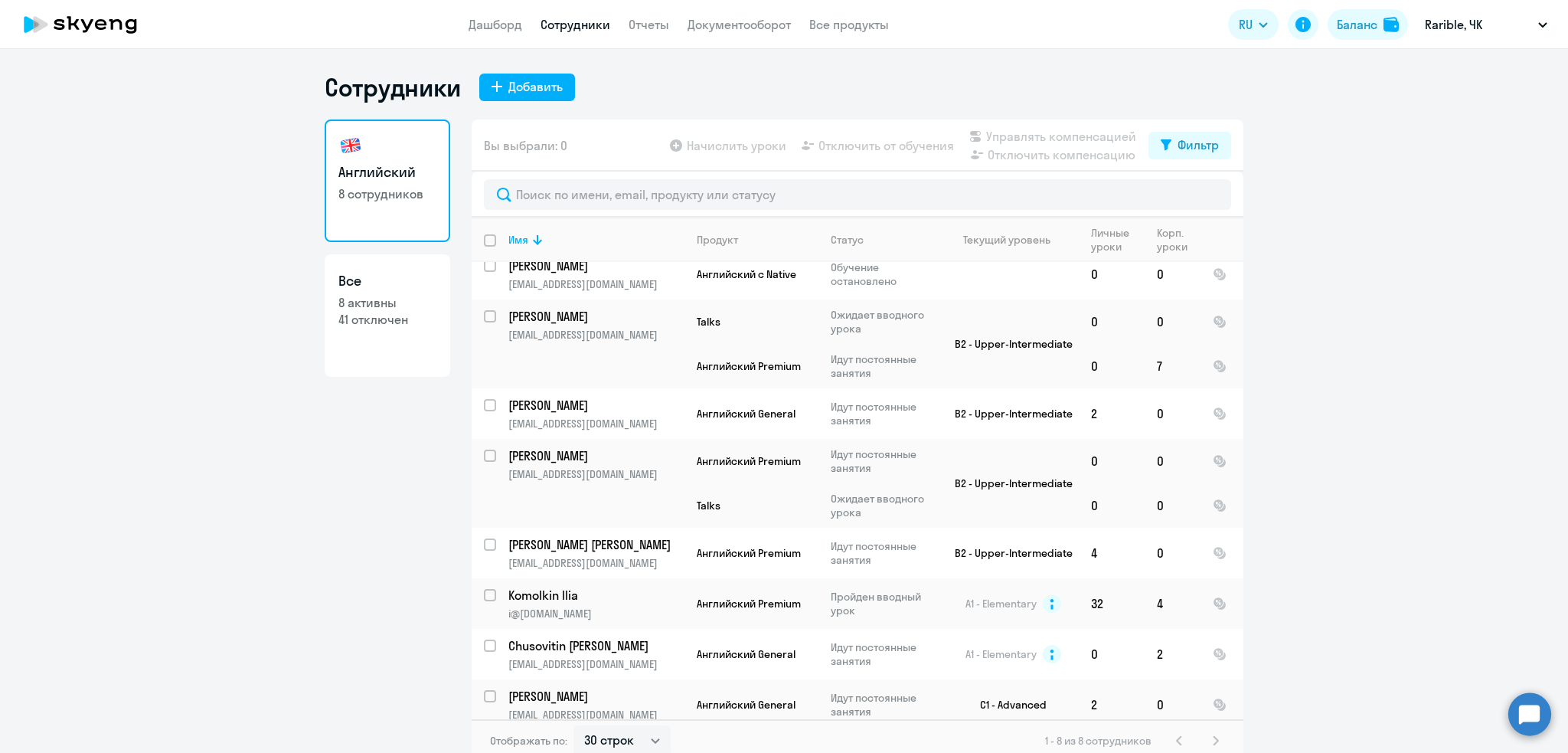
click at [1404, 259] on ng-component "Сотрудники Добавить Английский 8 сотрудников Все 8 активны 41 отключен Вы выбра…" at bounding box center [784, 417] width 1568 height 690
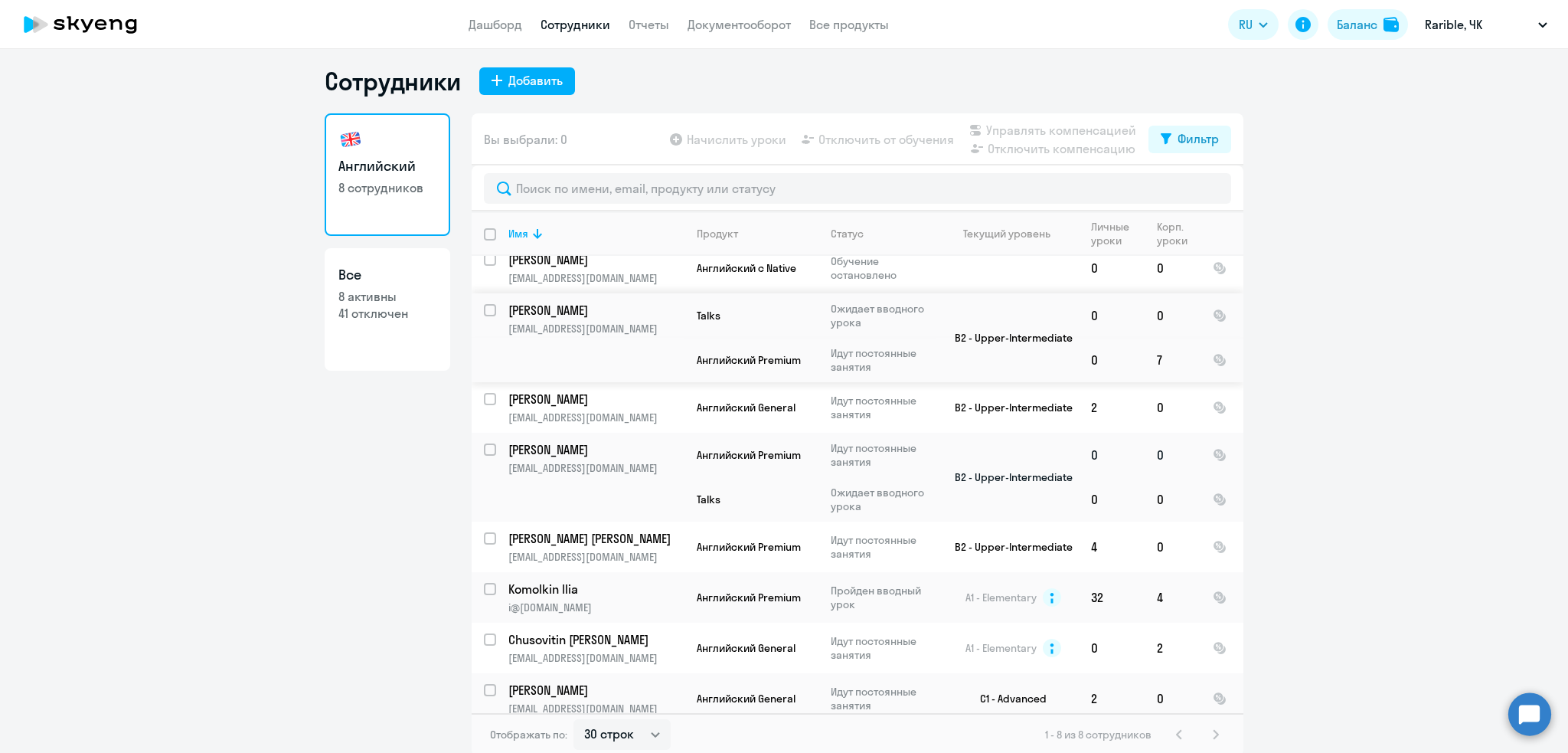
scroll to position [9, 0]
click at [63, 608] on ng-component "Сотрудники Добавить Английский 8 сотрудников Все 8 активны 41 отключен Вы выбра…" at bounding box center [784, 408] width 1568 height 690
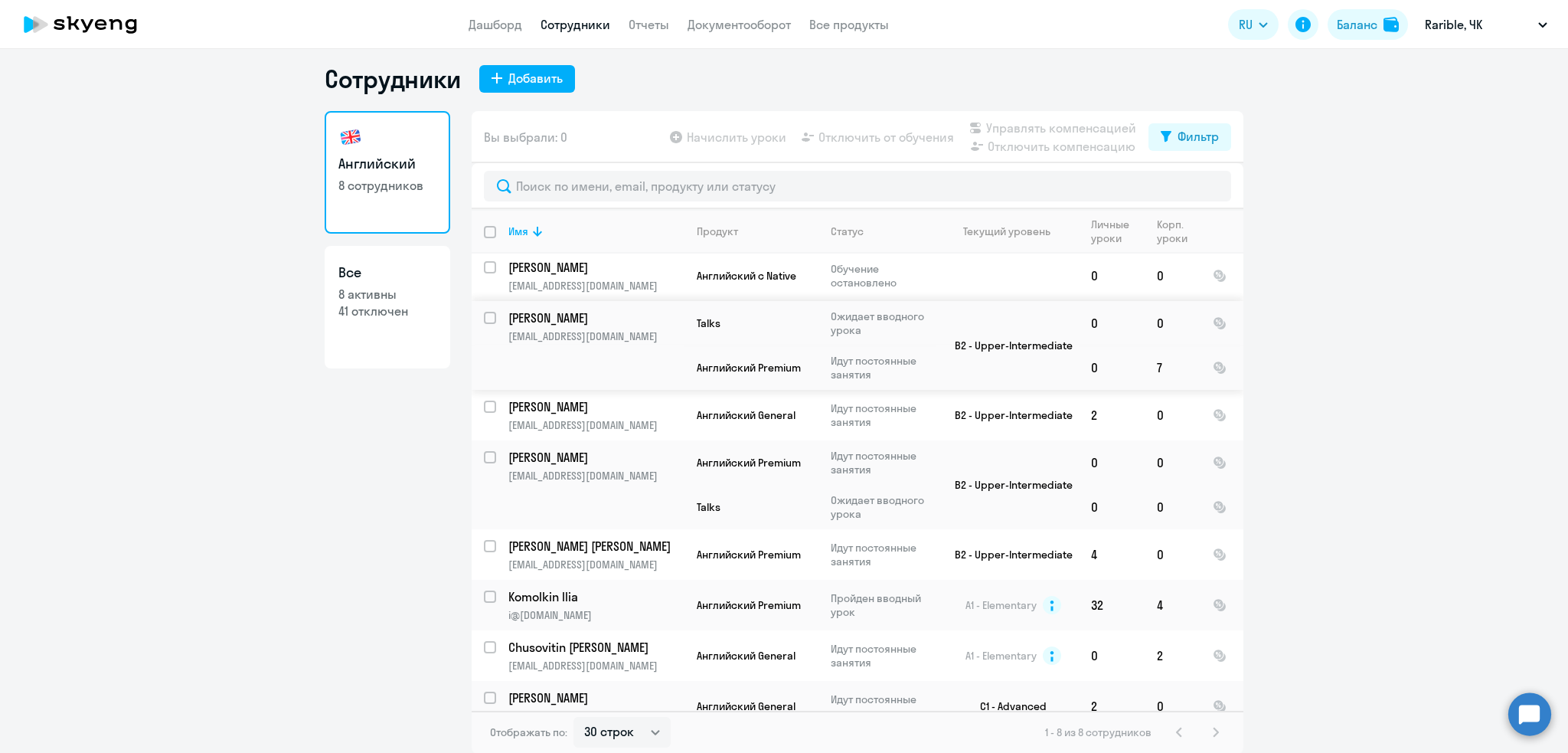
scroll to position [0, 0]
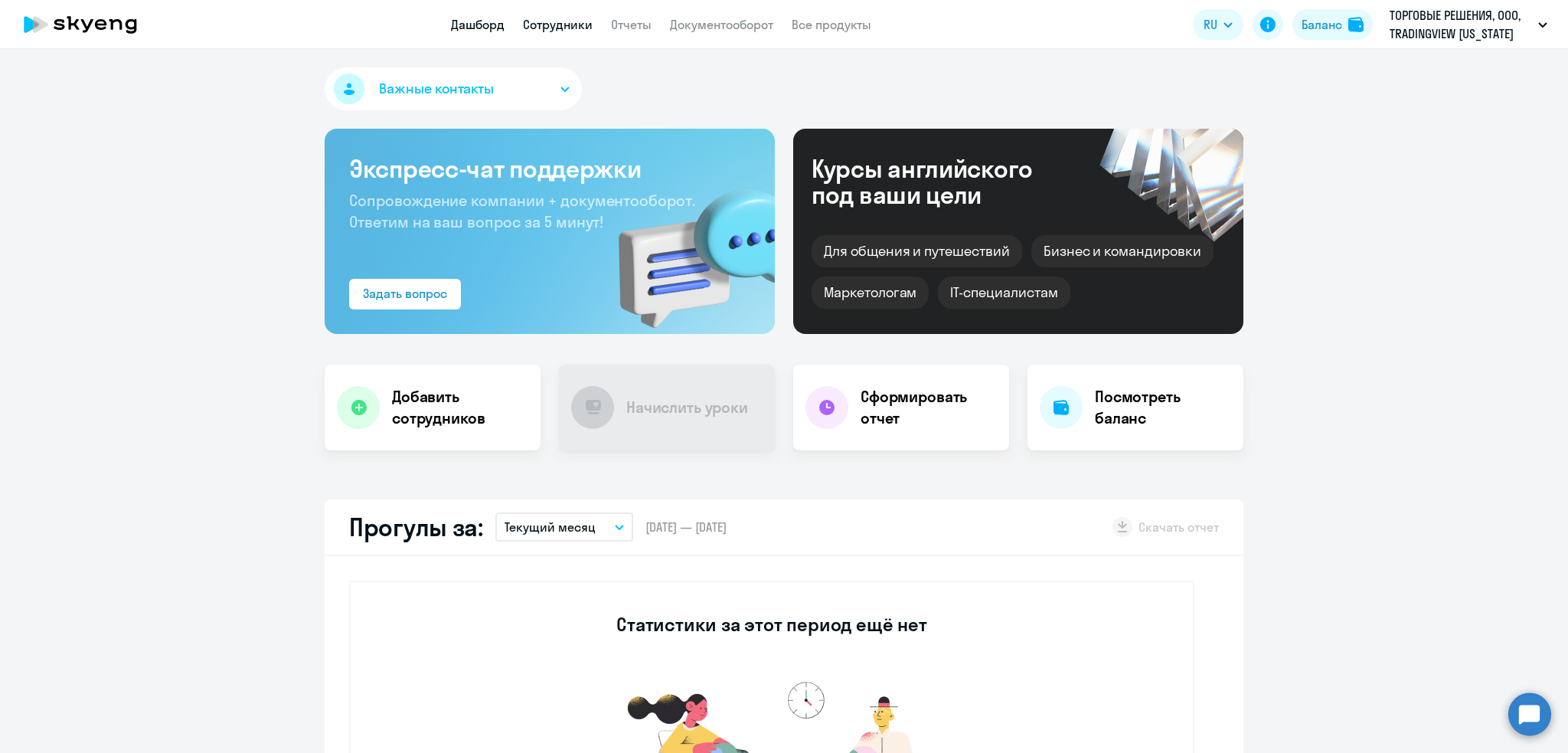
click at [560, 26] on link "Сотрудники" at bounding box center [557, 25] width 69 height 15
select select "30"
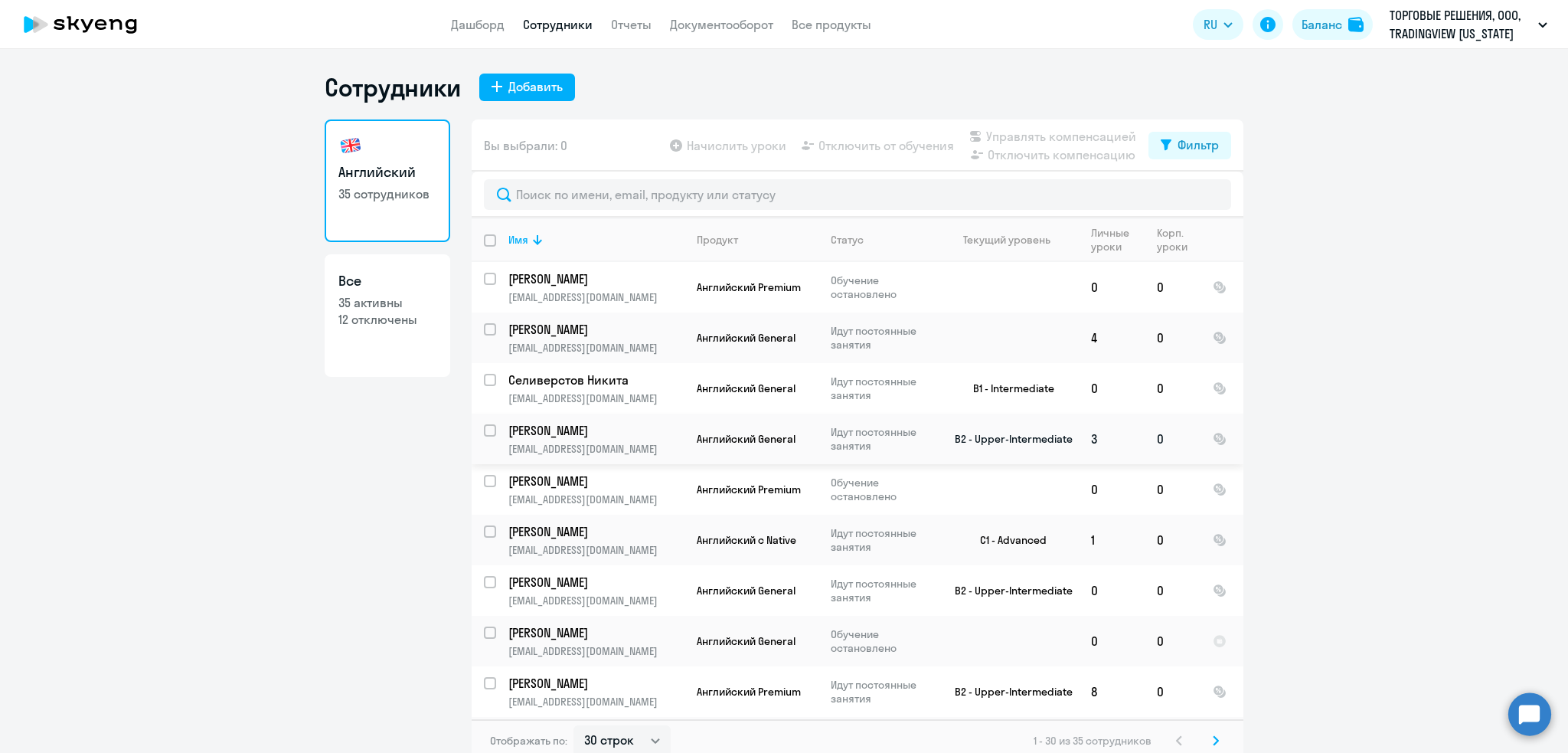
scroll to position [204, 0]
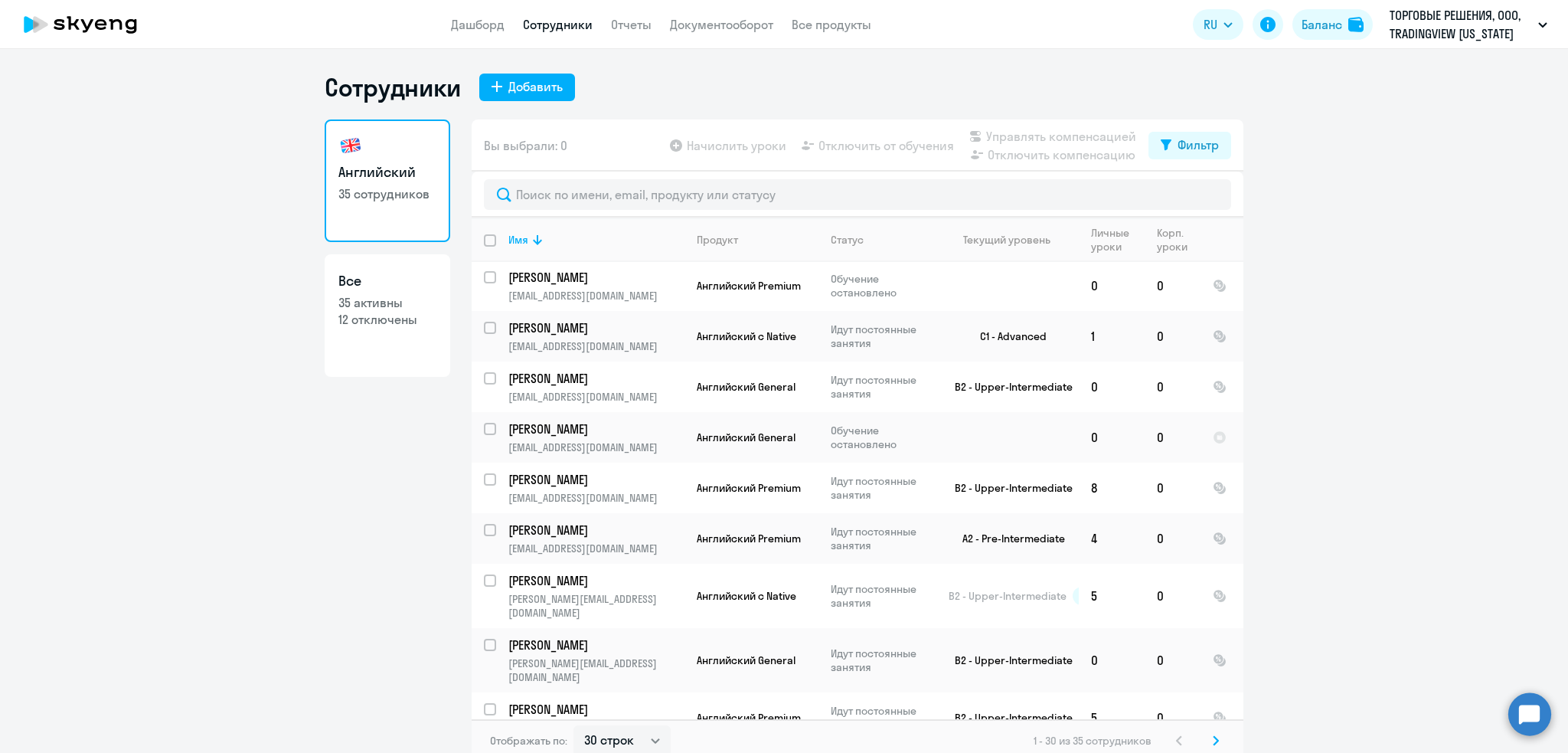
drag, startPoint x: 1364, startPoint y: 352, endPoint x: 1323, endPoint y: 362, distance: 42.2
click at [1364, 352] on ng-component "Сотрудники Добавить Английский 35 сотрудников Все 35 активны 12 отключены Вы вы…" at bounding box center [784, 417] width 1568 height 690
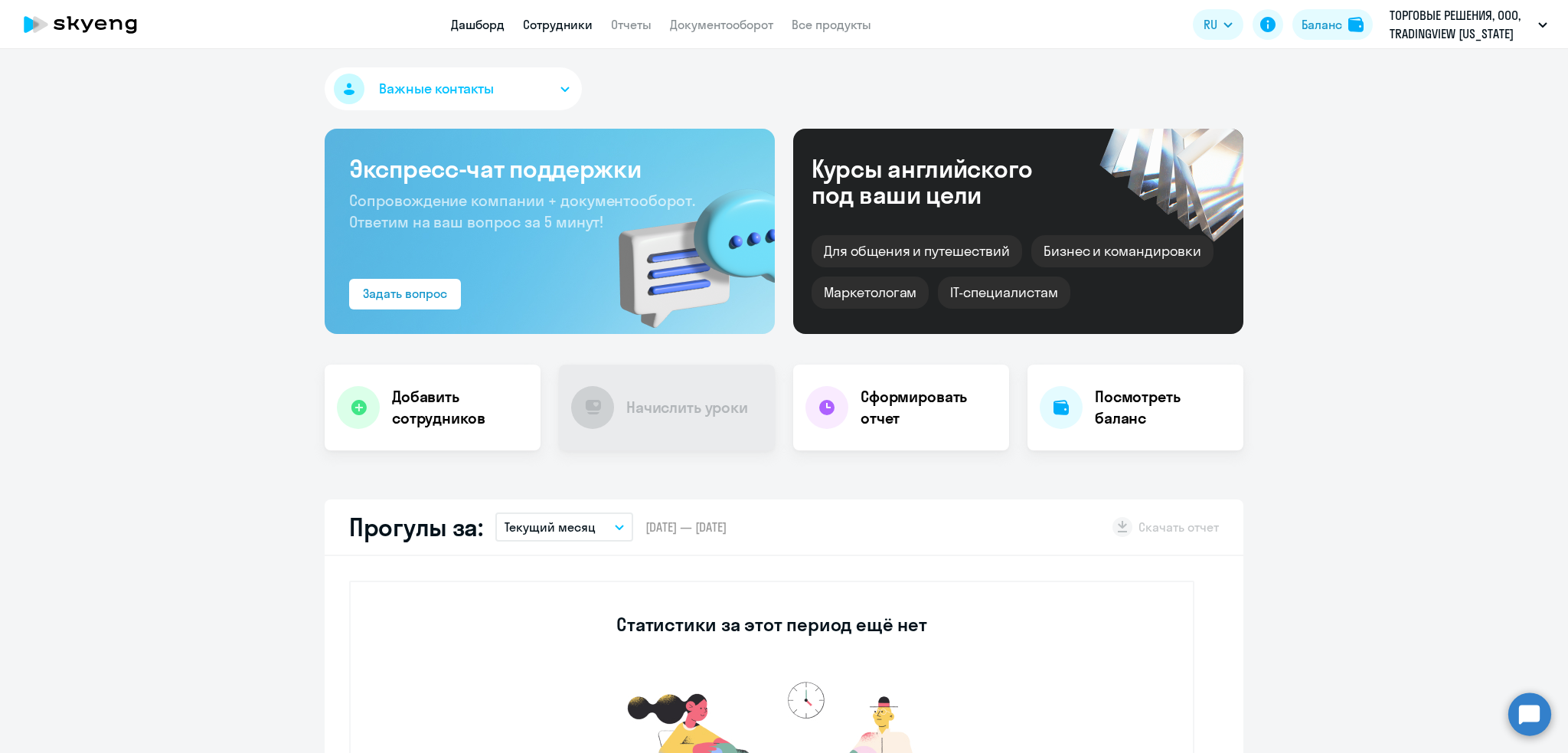
click at [545, 27] on link "Сотрудники" at bounding box center [557, 25] width 69 height 15
select select "30"
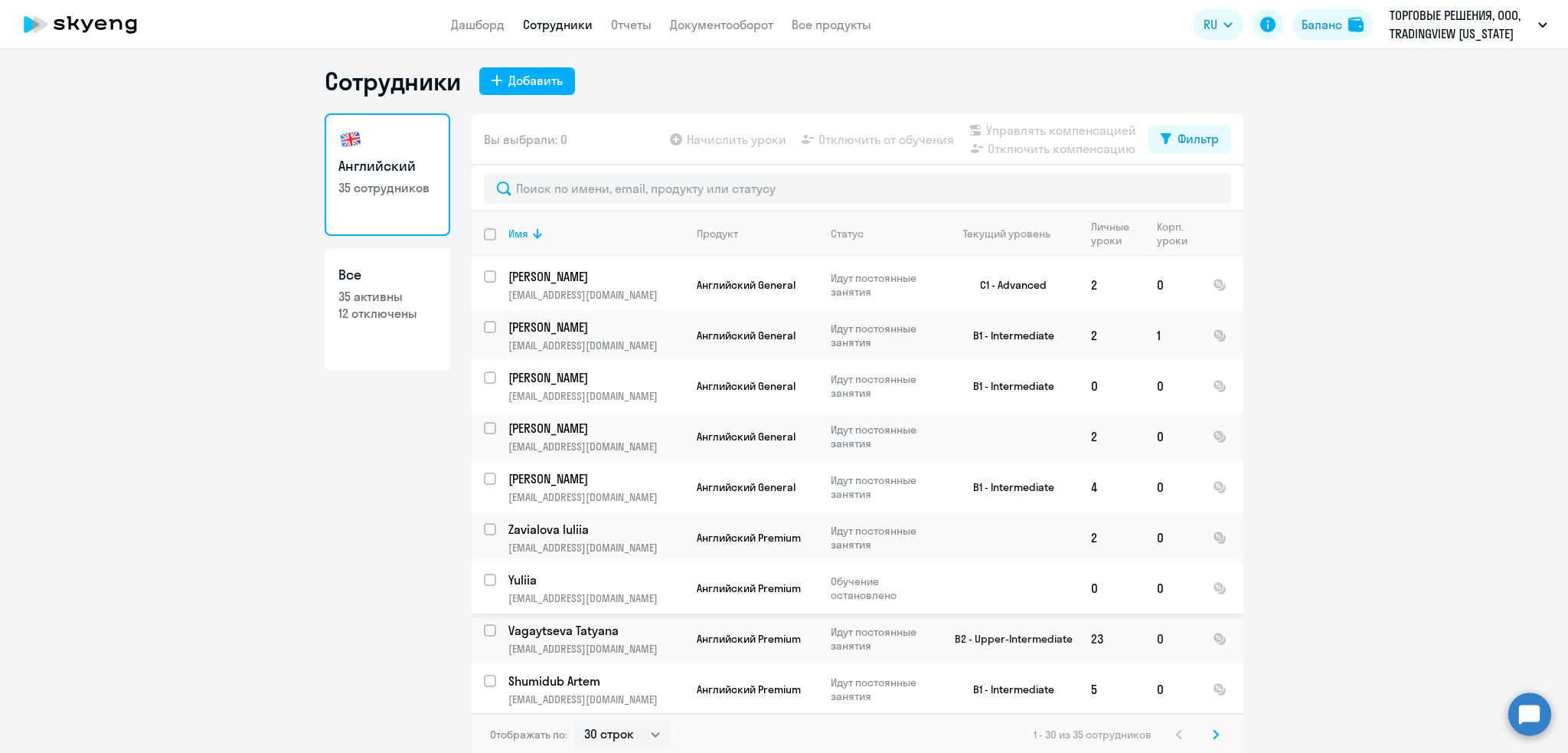
scroll to position [9, 0]
click at [1361, 410] on ng-component "Сотрудники Добавить Английский 35 сотрудников Все 35 активны 12 отключены Вы вы…" at bounding box center [784, 408] width 1568 height 690
click at [1213, 735] on svg-icon at bounding box center [1215, 731] width 18 height 18
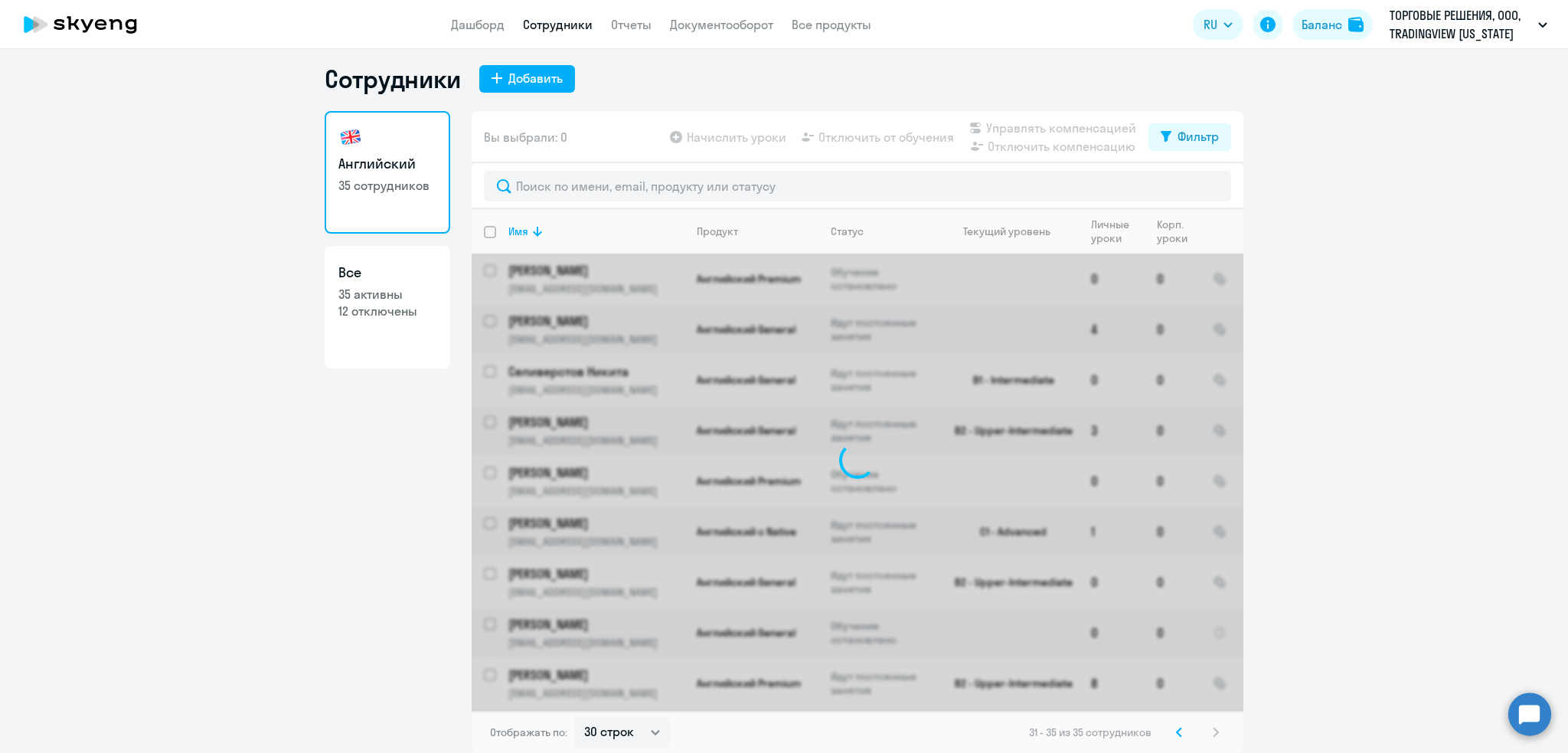
scroll to position [0, 0]
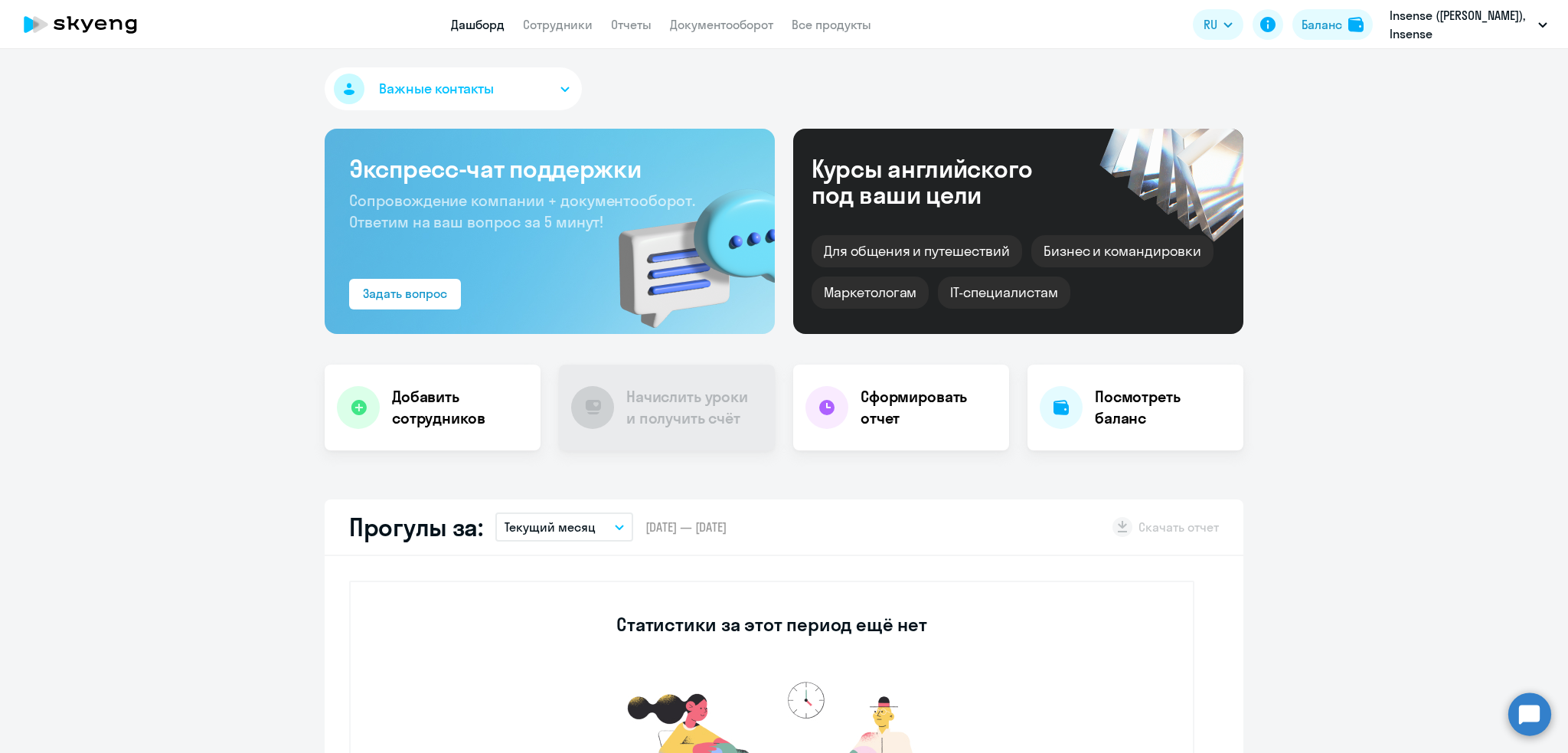
click at [573, 14] on app-header "Дашборд Сотрудники Отчеты Документооборот Все продукты Дашборд Сотрудники Отчет…" at bounding box center [784, 25] width 1568 height 49
click at [567, 26] on link "Сотрудники" at bounding box center [557, 25] width 69 height 15
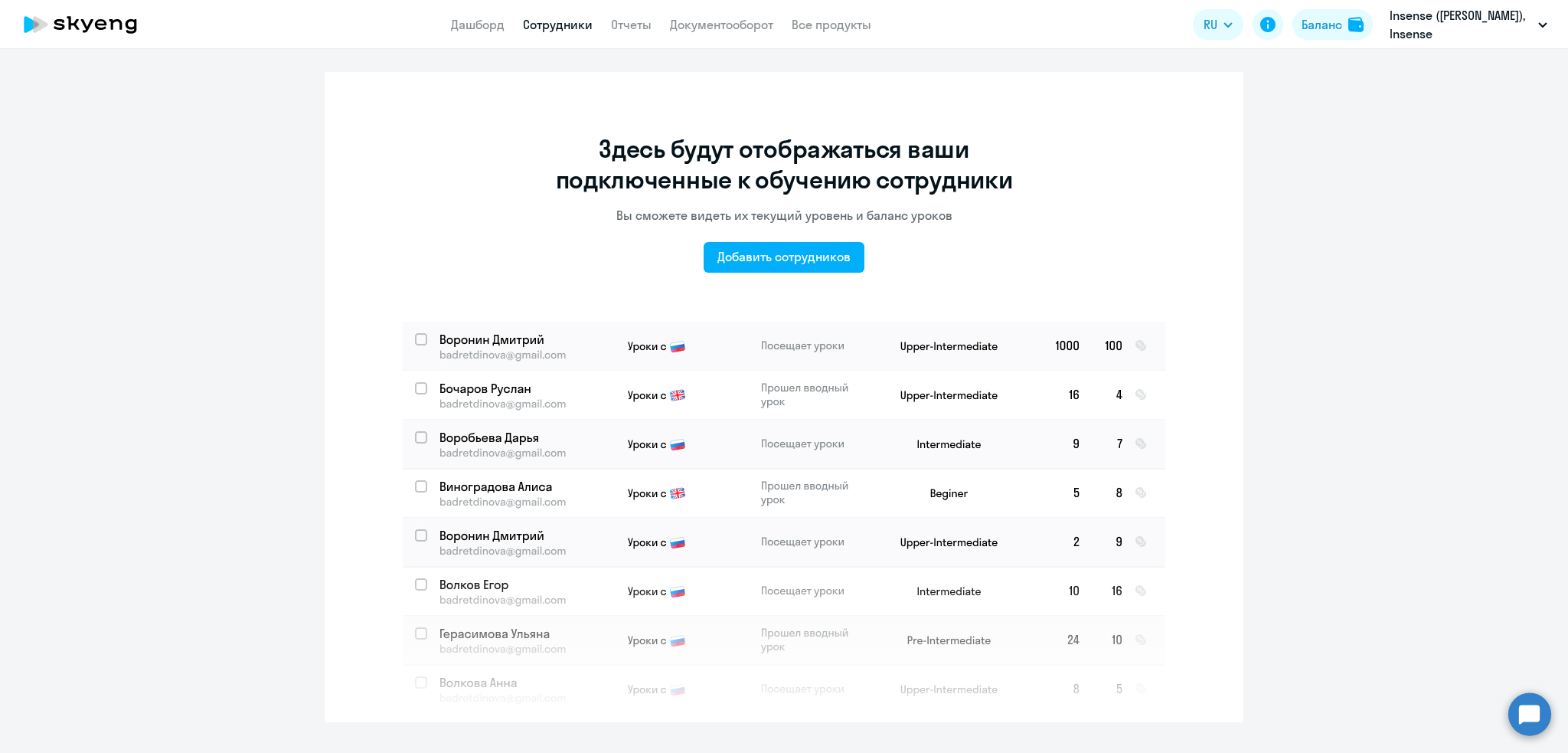
click at [567, 27] on link "Сотрудники" at bounding box center [557, 25] width 69 height 15
click at [569, 3] on app-header "Дашборд Сотрудники Отчеты Документооборот Все продукты Дашборд Сотрудники Отчет…" at bounding box center [784, 25] width 1568 height 49
click at [573, 34] on app-header "Дашборд Сотрудники Отчеты Документооборот Все продукты Дашборд Сотрудники Отчет…" at bounding box center [784, 25] width 1568 height 49
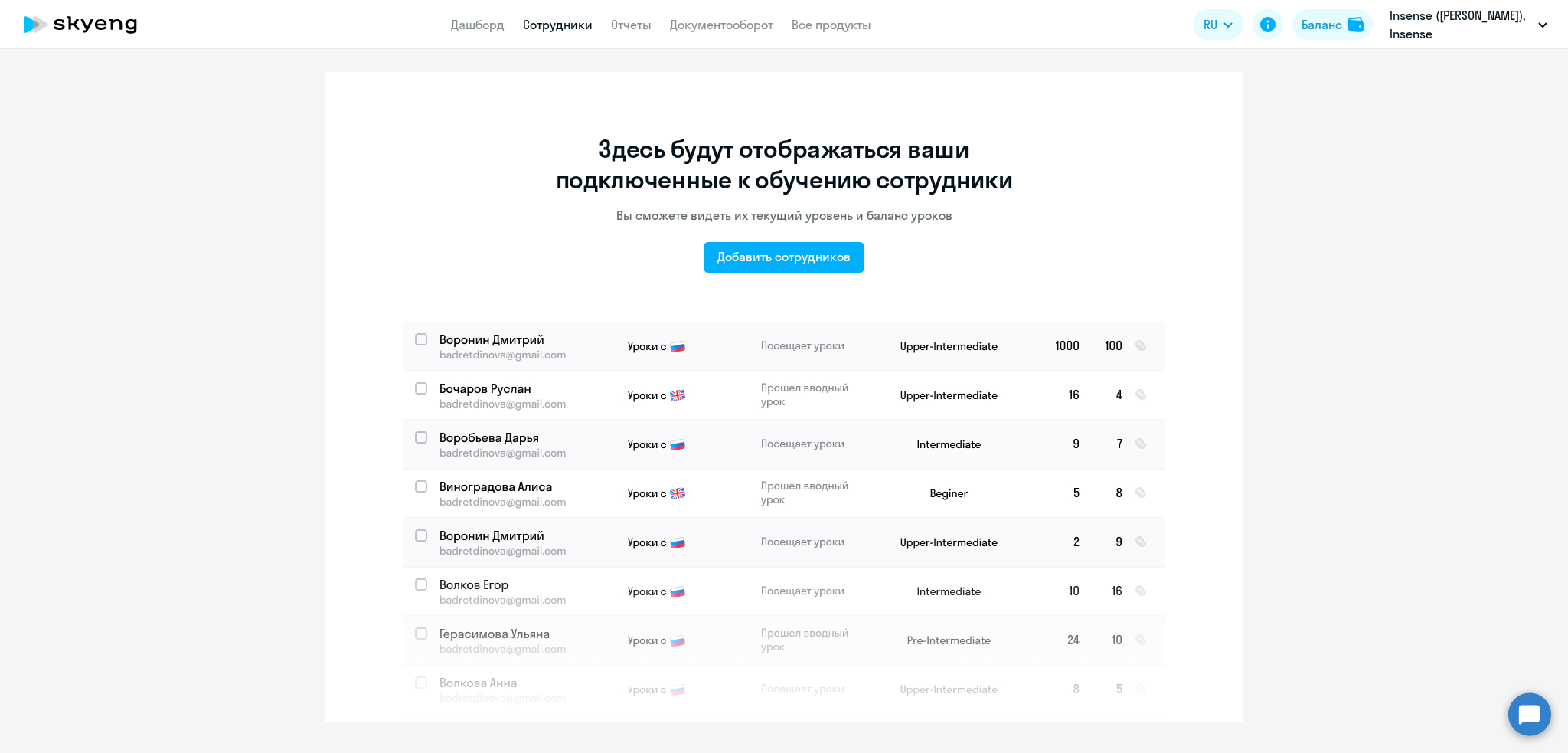
click at [583, 19] on link "Сотрудники" at bounding box center [557, 25] width 69 height 15
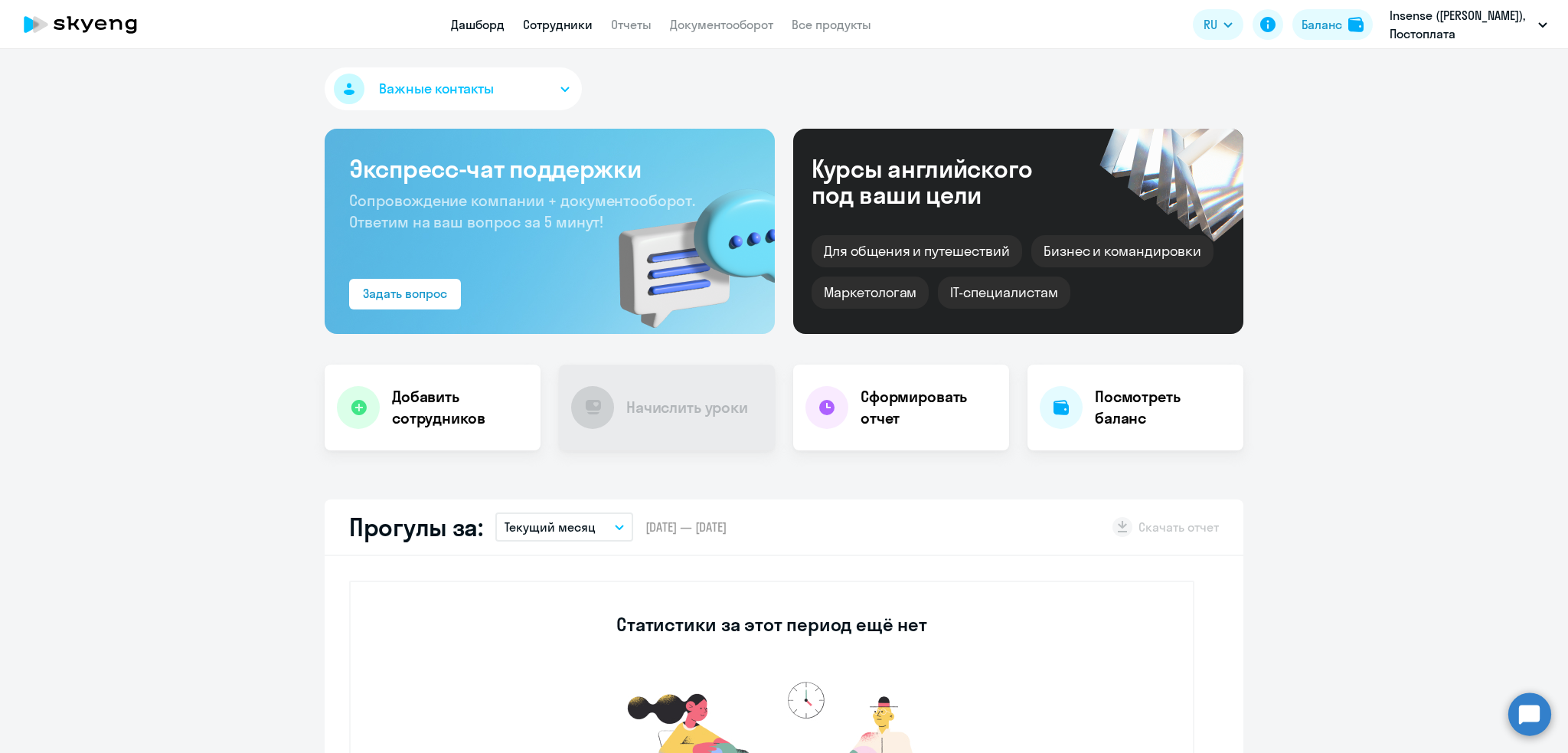
click at [536, 20] on link "Сотрудники" at bounding box center [557, 25] width 69 height 15
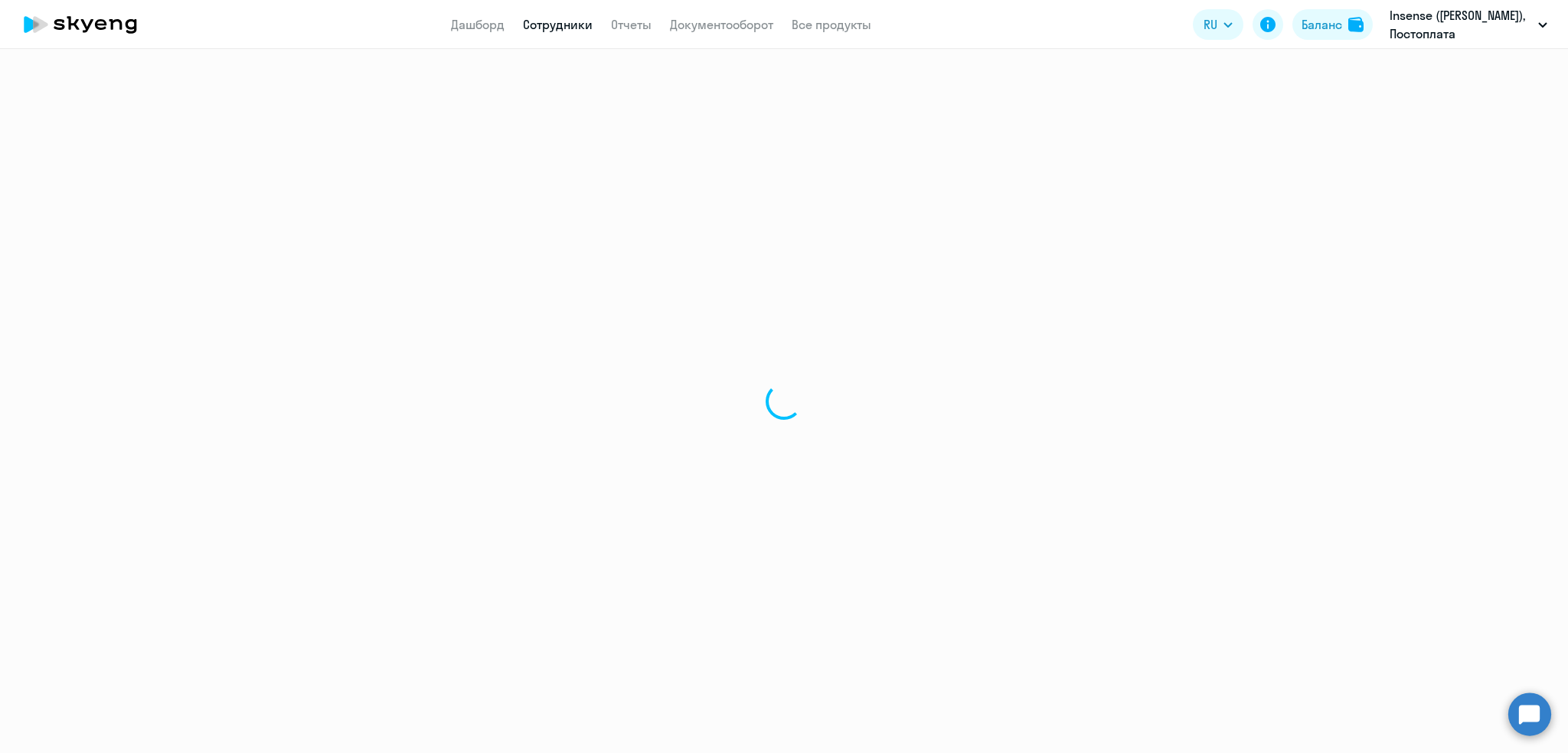
click at [536, 20] on link "Сотрудники" at bounding box center [557, 25] width 69 height 15
select select "30"
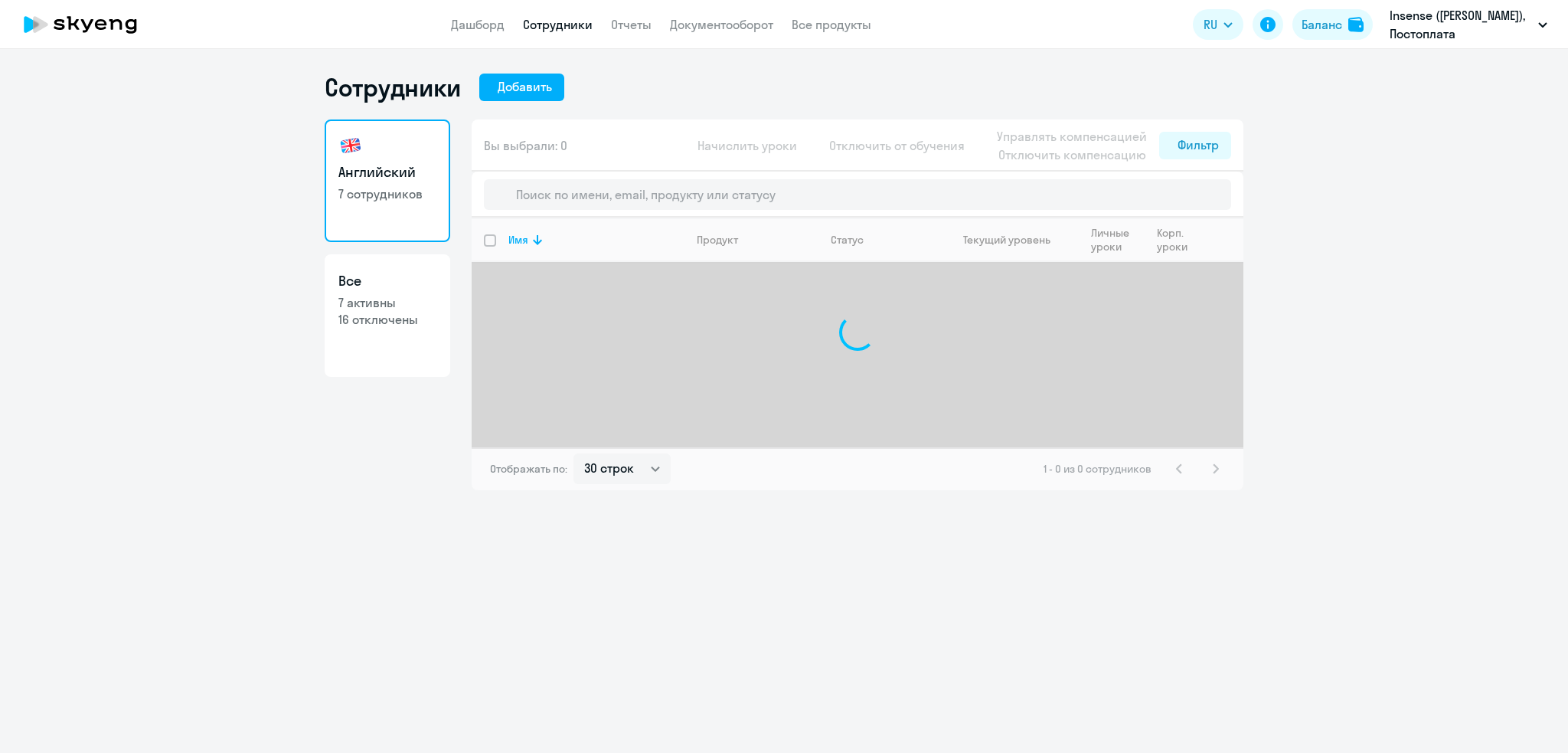
select select "30"
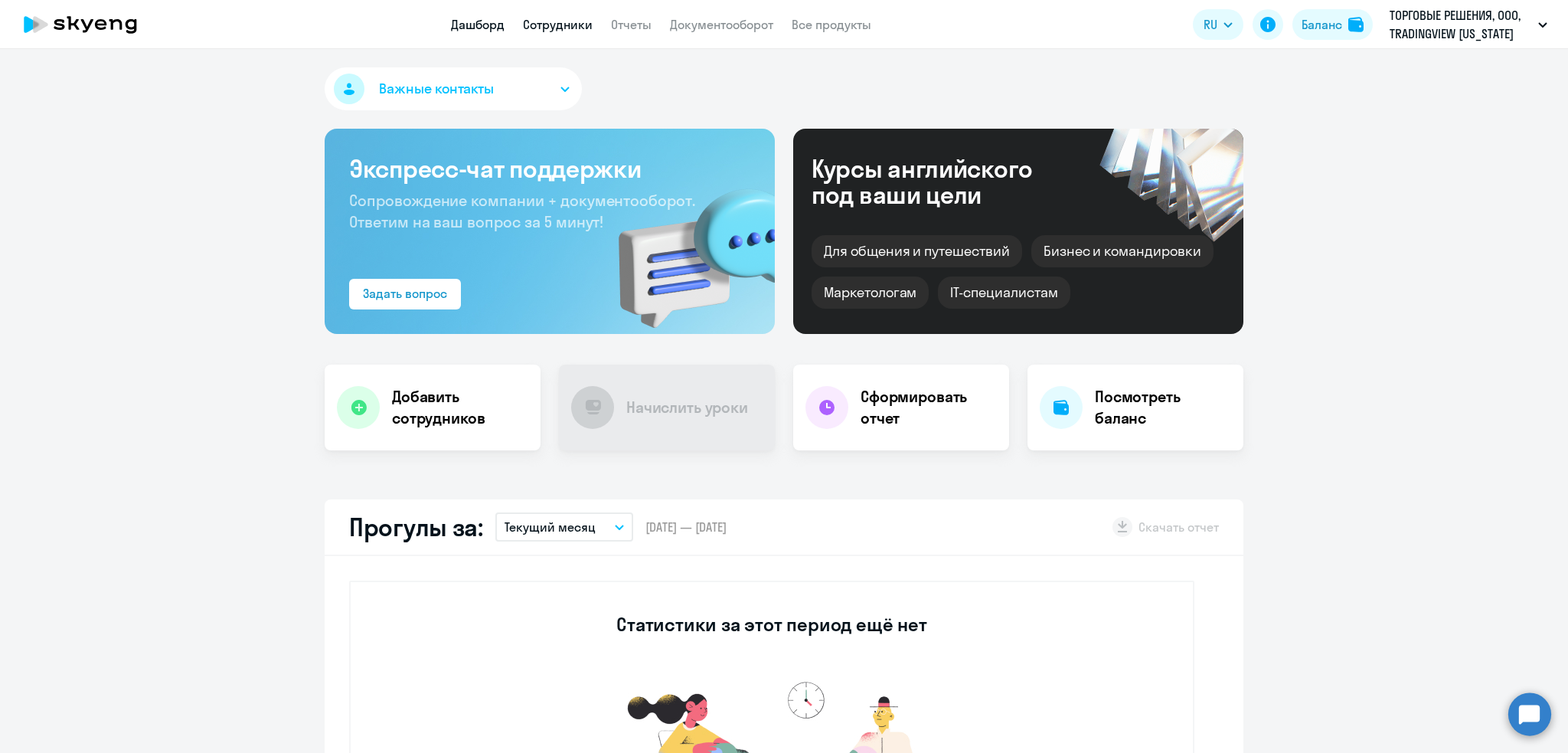
click at [564, 26] on link "Сотрудники" at bounding box center [557, 25] width 69 height 15
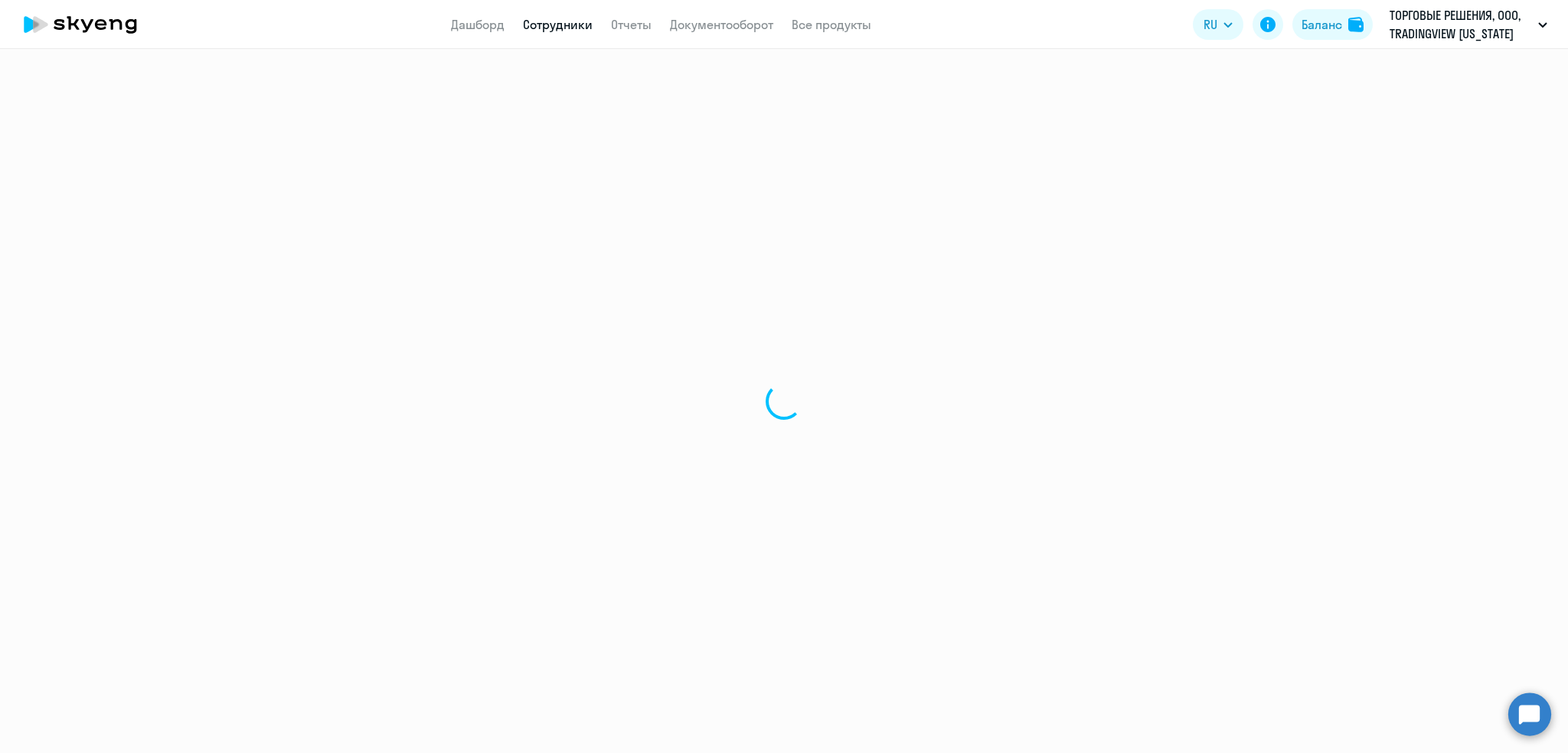
select select "30"
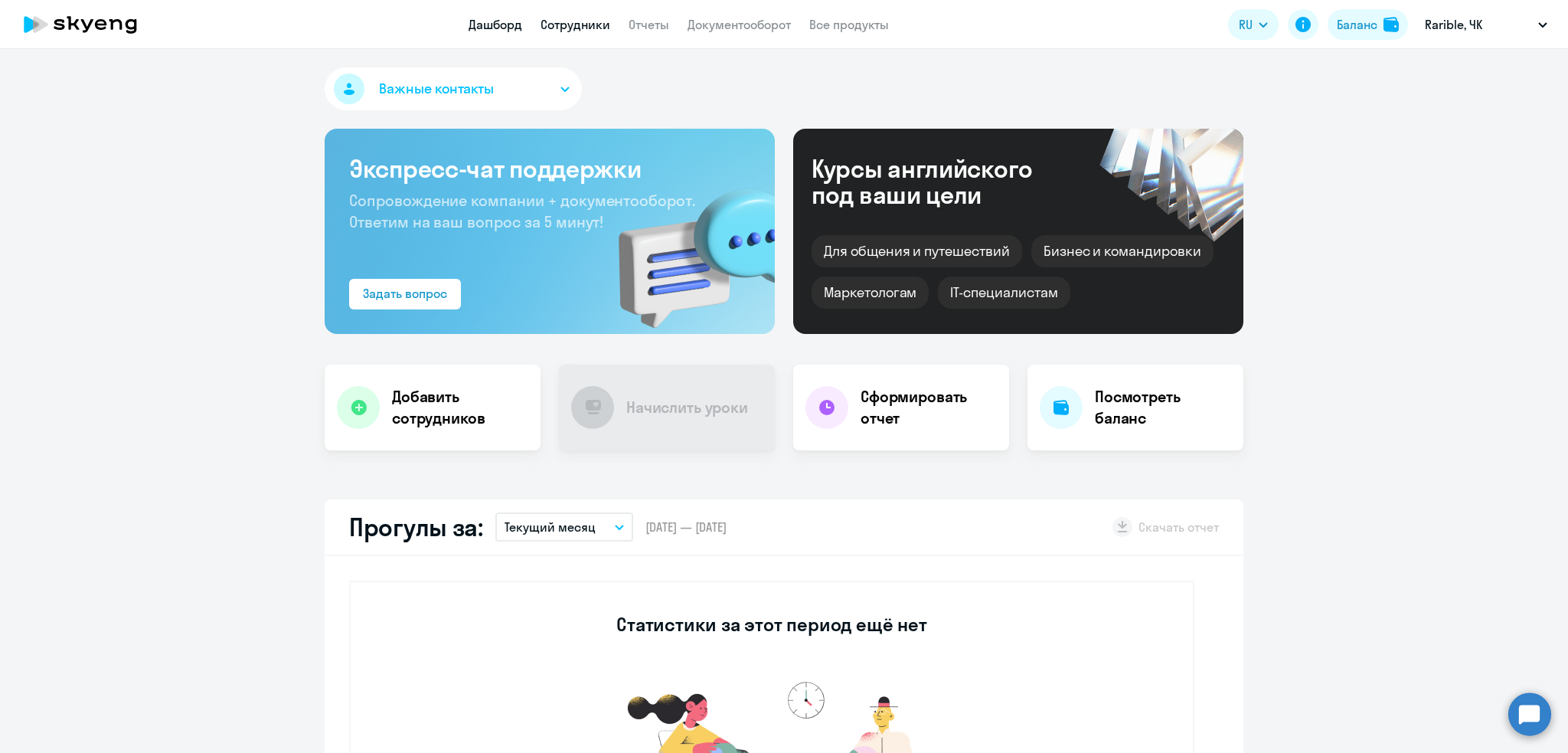
click at [581, 17] on link "Сотрудники" at bounding box center [574, 25] width 69 height 15
select select "30"
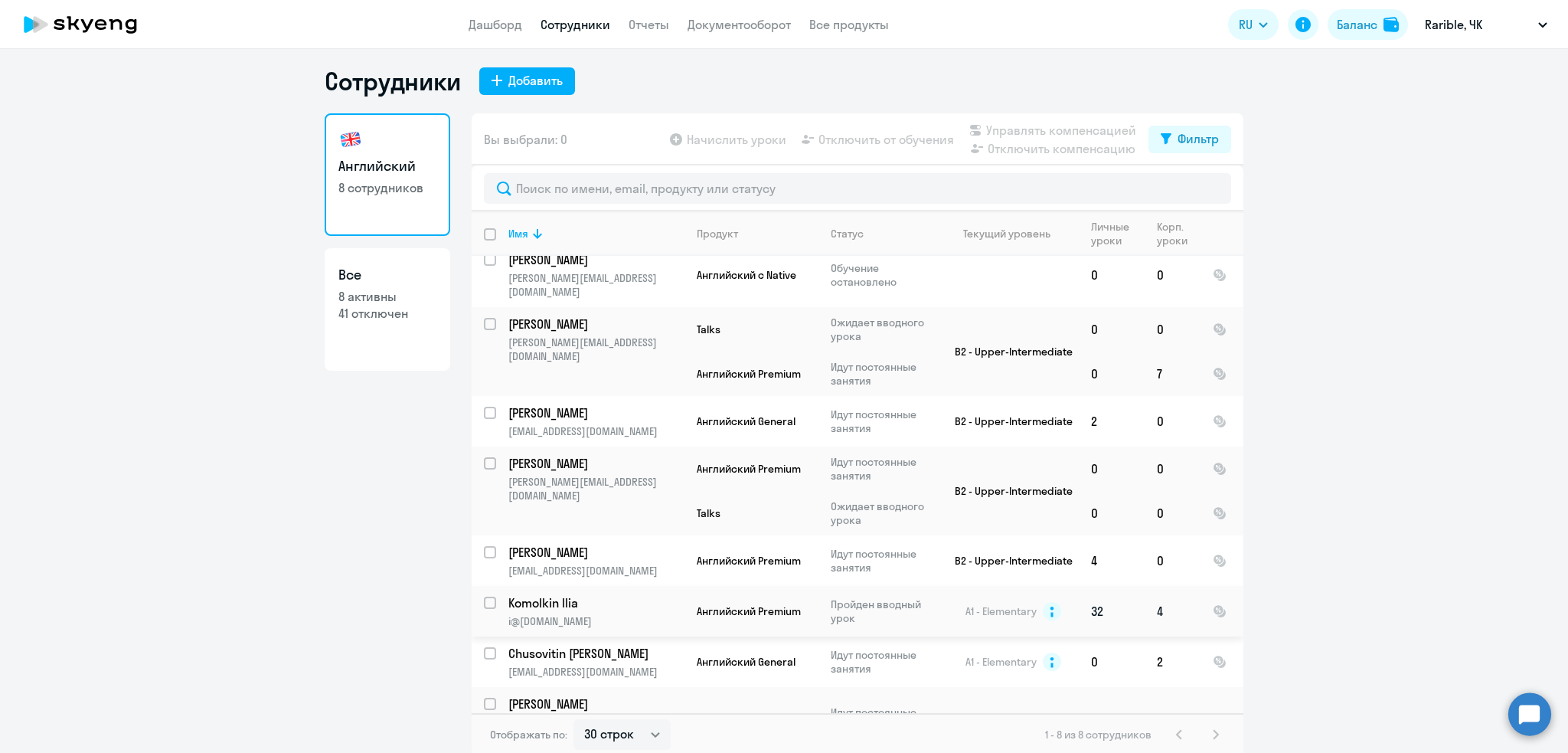
scroll to position [9, 0]
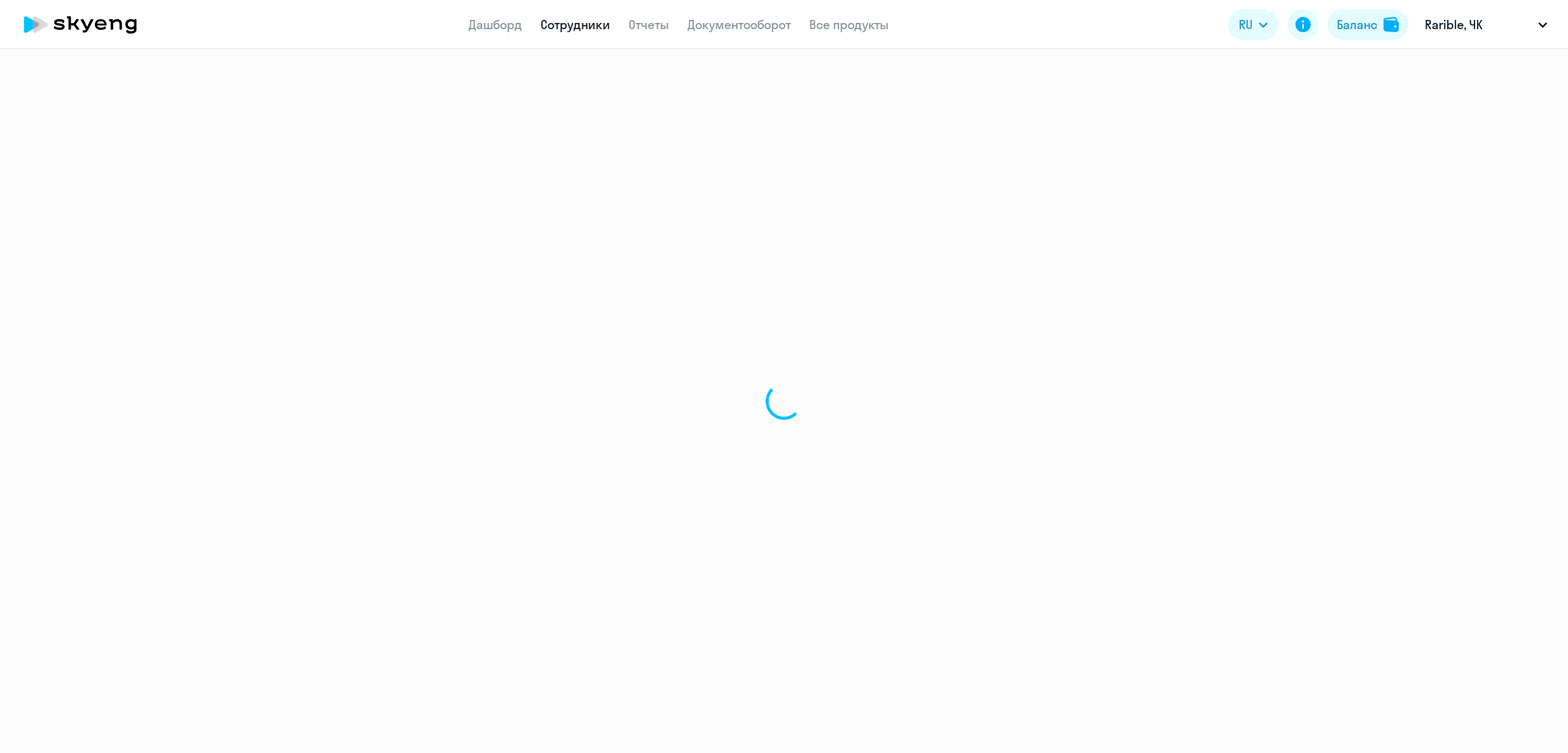
select select "30"
